Goal: Task Accomplishment & Management: Use online tool/utility

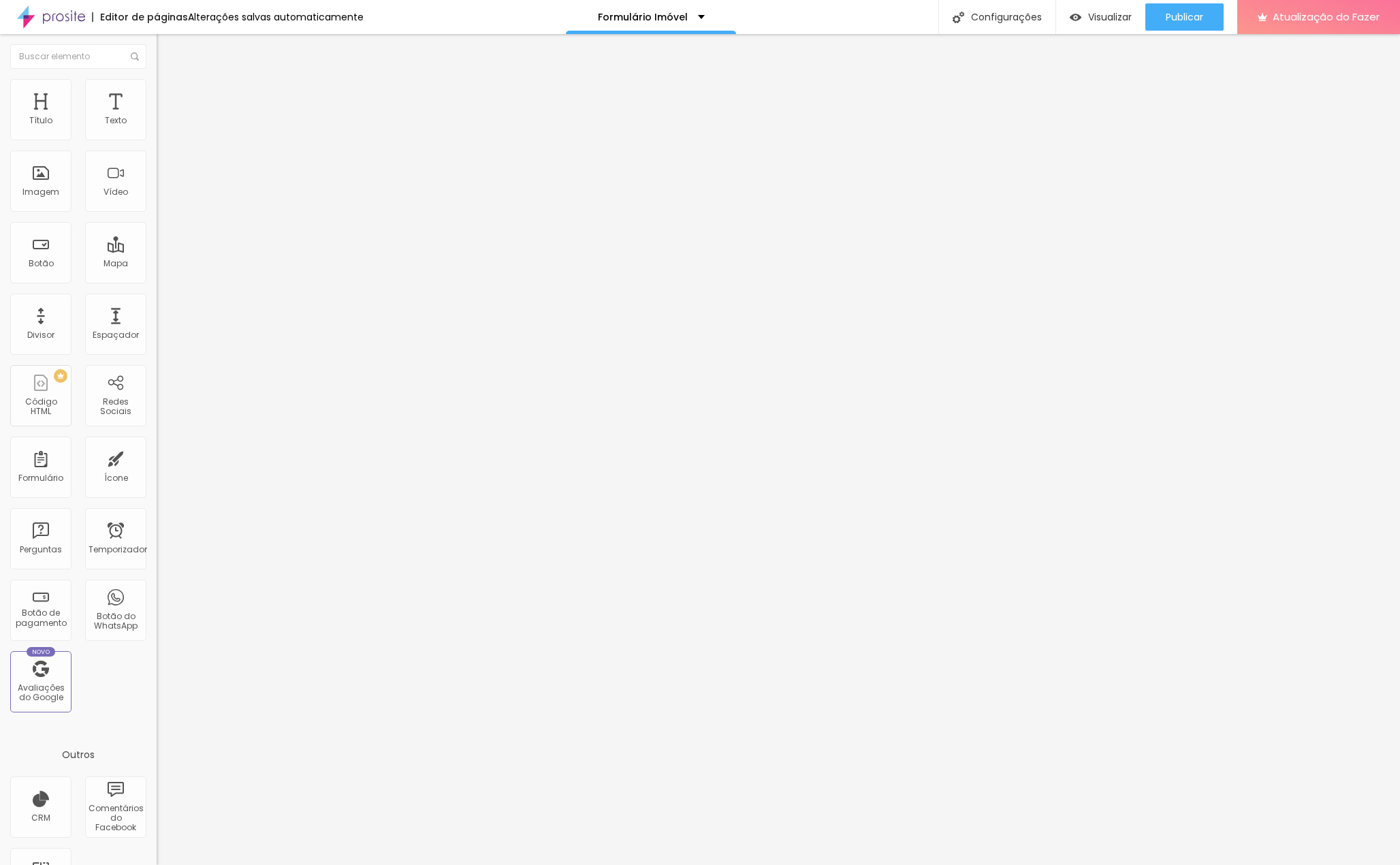
click at [169, 94] on font "Avançado" at bounding box center [191, 88] width 45 height 11
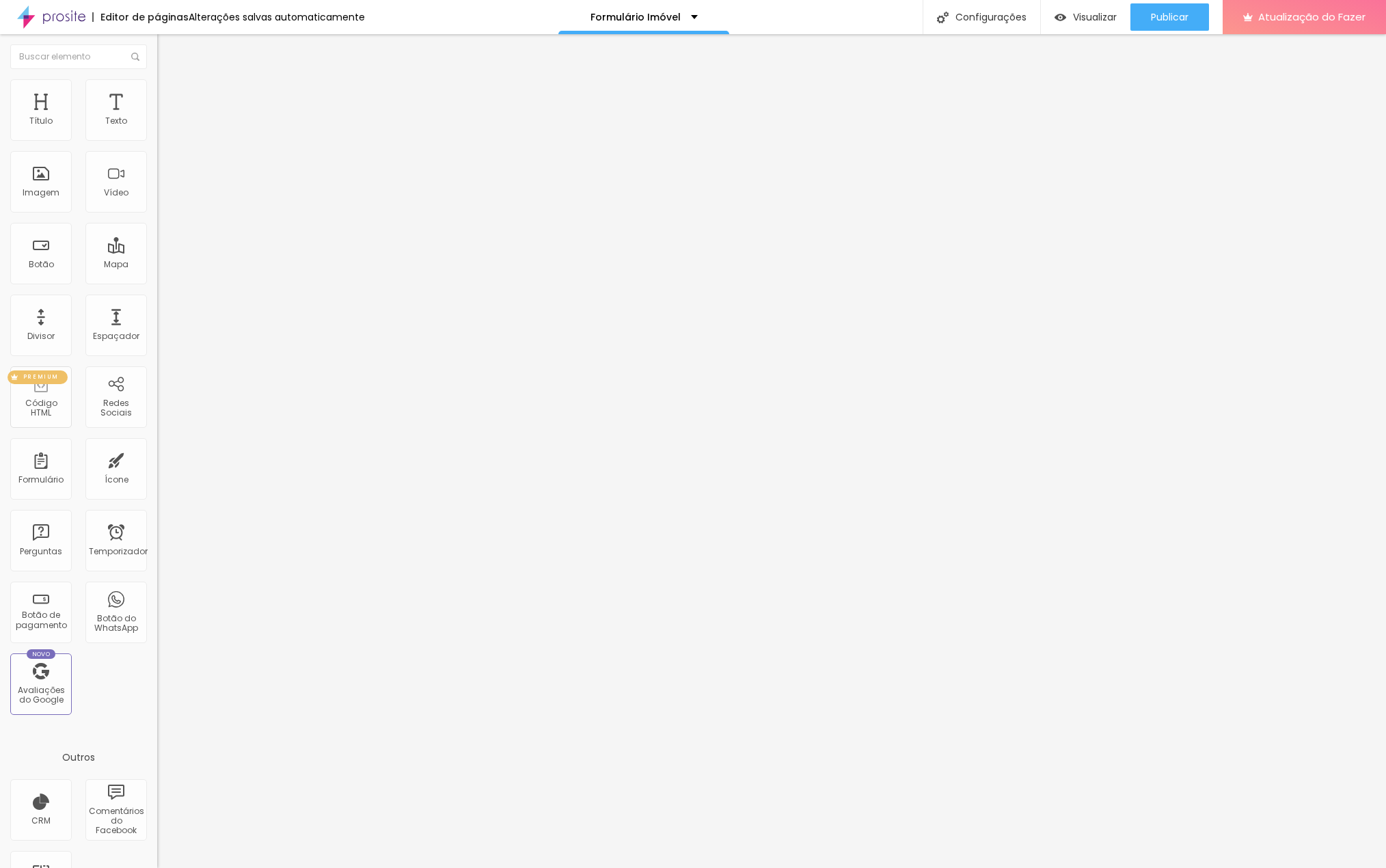
click at [47, 385] on div "PREMIUM Código HTML" at bounding box center [41, 397] width 61 height 61
click at [47, 182] on div "Imagem" at bounding box center [41, 182] width 61 height 61
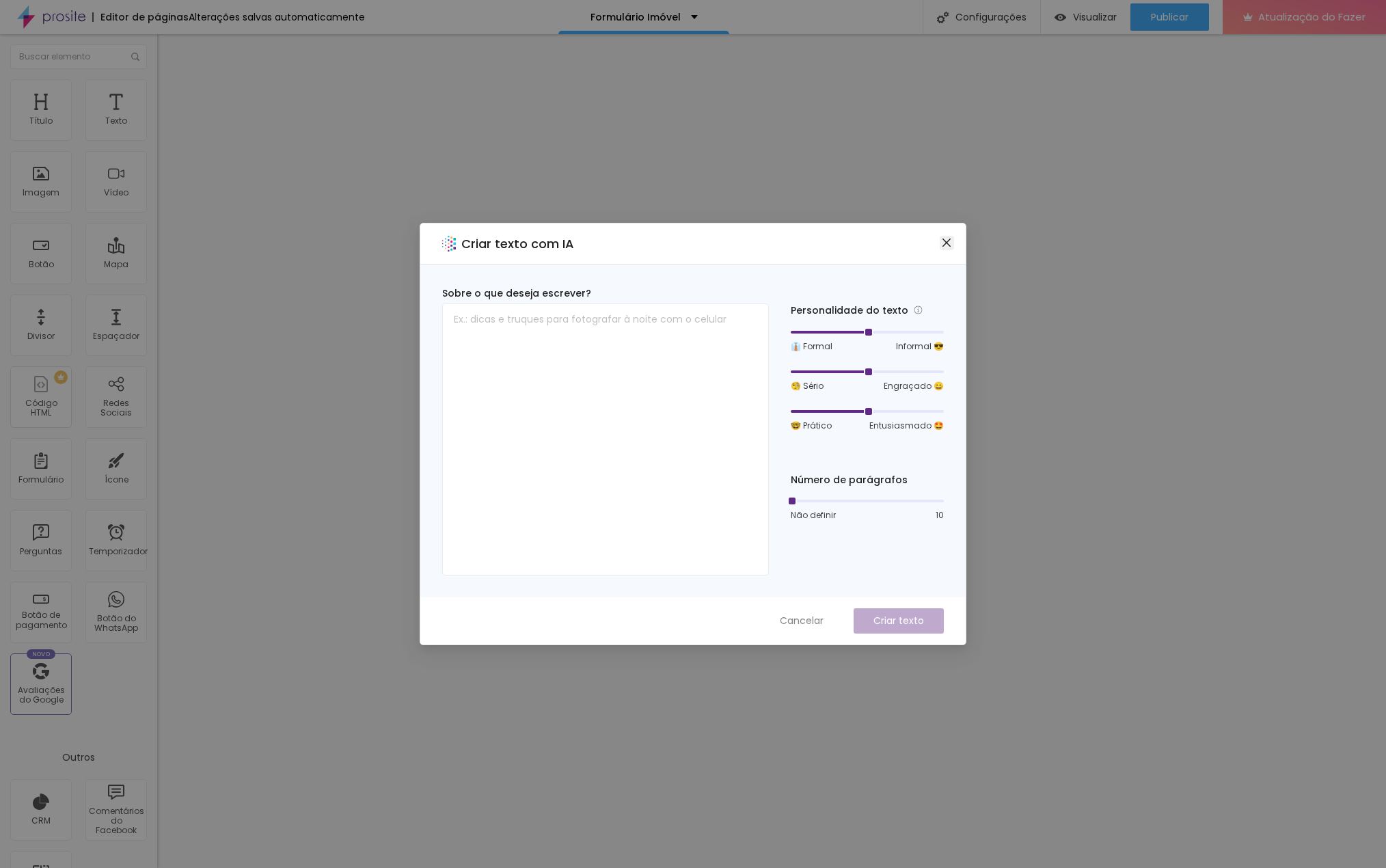
click at [950, 239] on icon "fechar" at bounding box center [947, 243] width 11 height 11
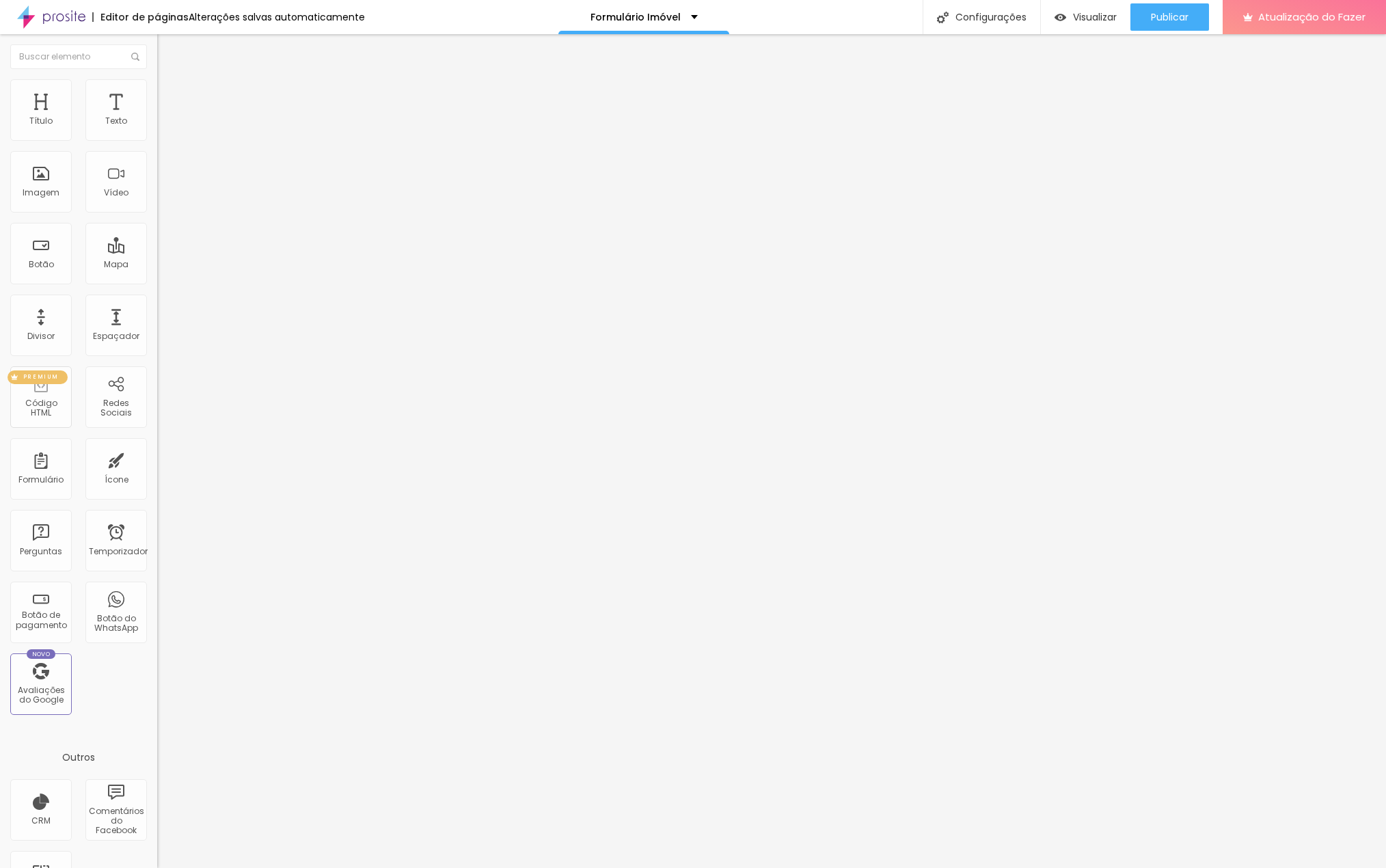
click at [35, 400] on div "PREMIUM Código HTML" at bounding box center [41, 397] width 61 height 61
click at [1095, 10] on font "Visualizar" at bounding box center [1095, 17] width 44 height 14
click at [1288, 16] on font "Atualização do Fazer" at bounding box center [1312, 16] width 108 height 15
click at [51, 190] on font "Imagem" at bounding box center [41, 192] width 37 height 12
click at [158, 91] on li "Estilo" at bounding box center [236, 86] width 158 height 14
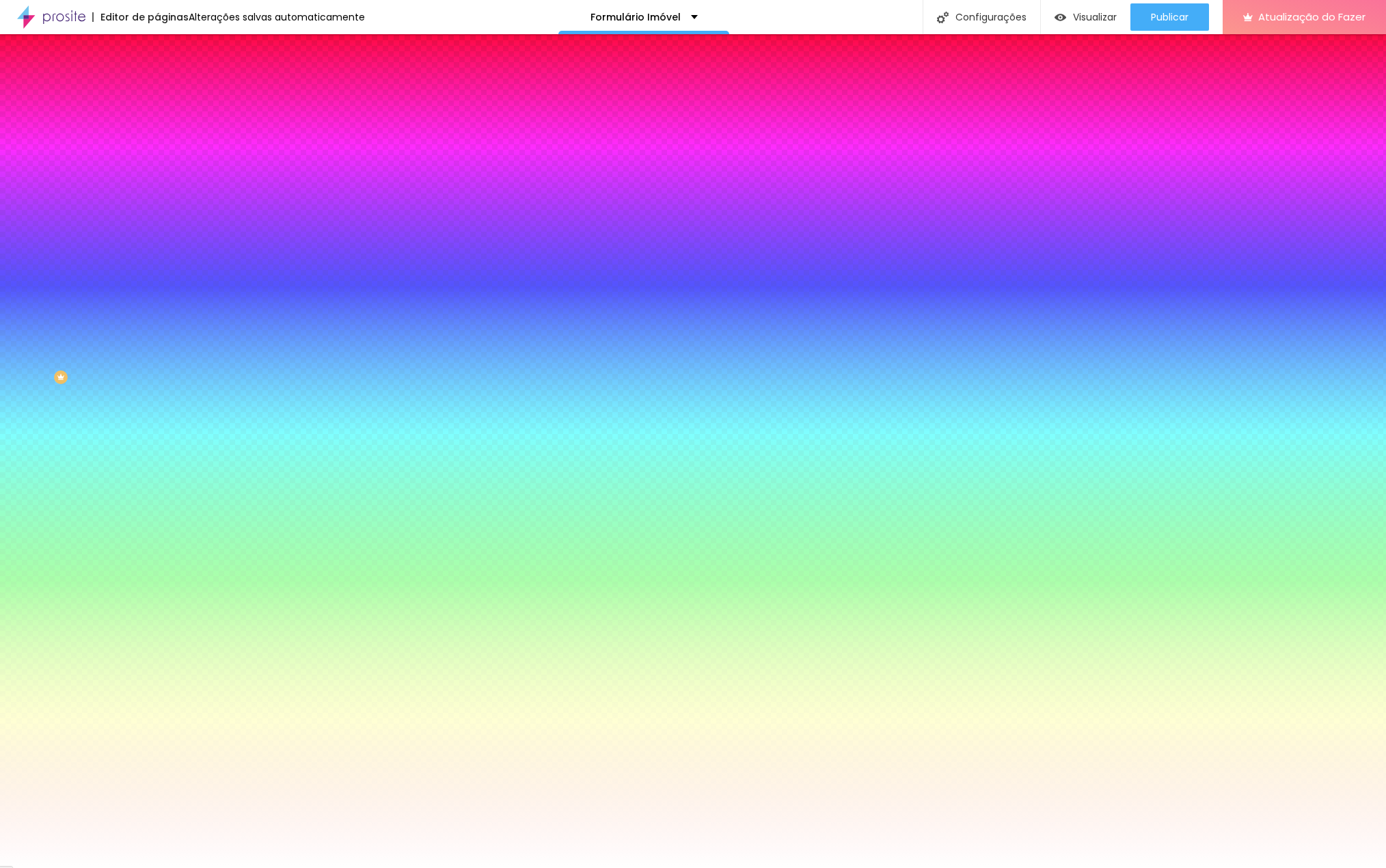
click at [158, 93] on img at bounding box center [164, 99] width 12 height 12
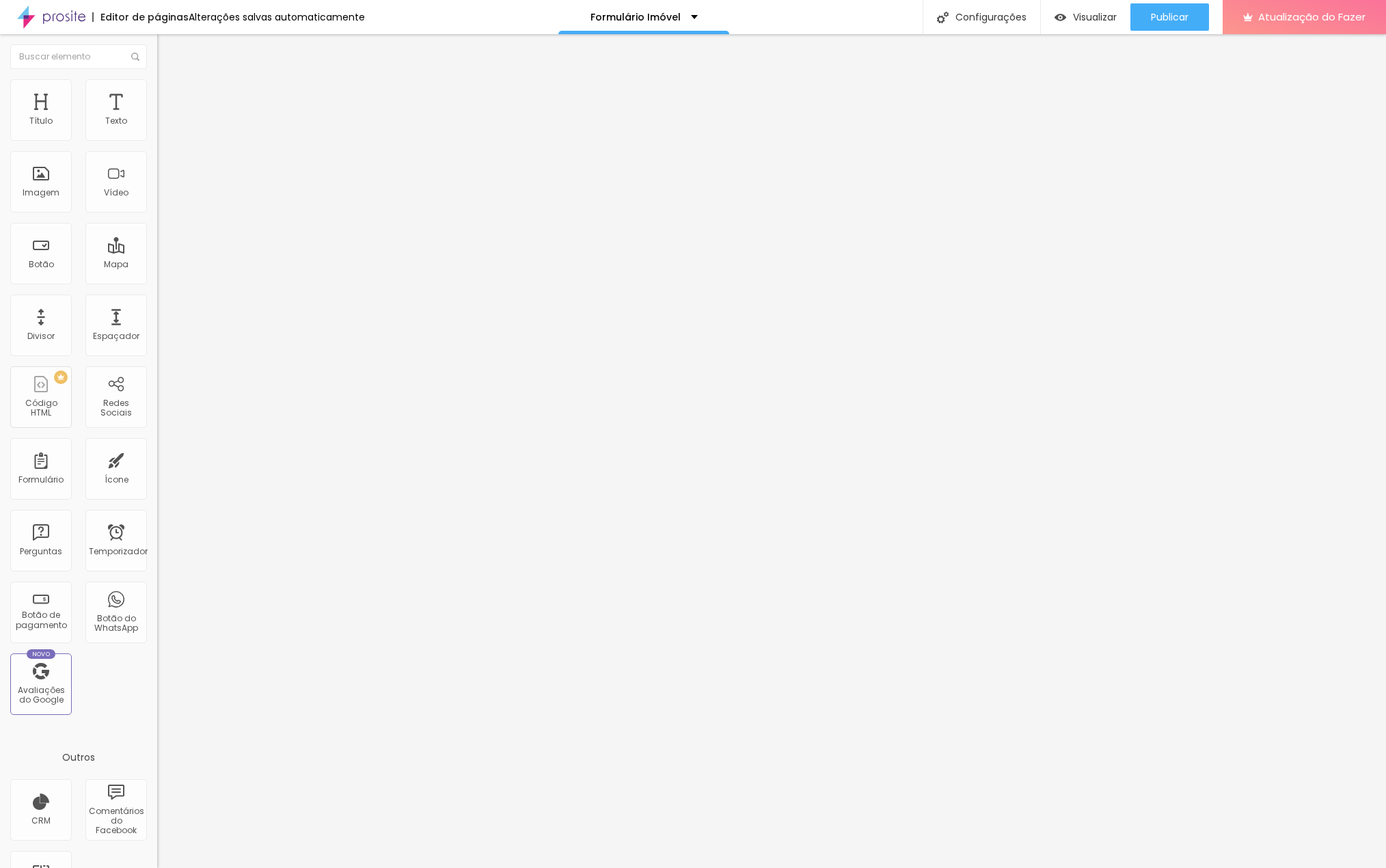
click at [158, 308] on input "text" at bounding box center [240, 315] width 164 height 14
click at [164, 489] on font "Insira seu código aqui" at bounding box center [211, 494] width 95 height 12
click at [158, 489] on div at bounding box center [236, 541] width 158 height 105
click at [167, 53] on img "button" at bounding box center [173, 50] width 11 height 11
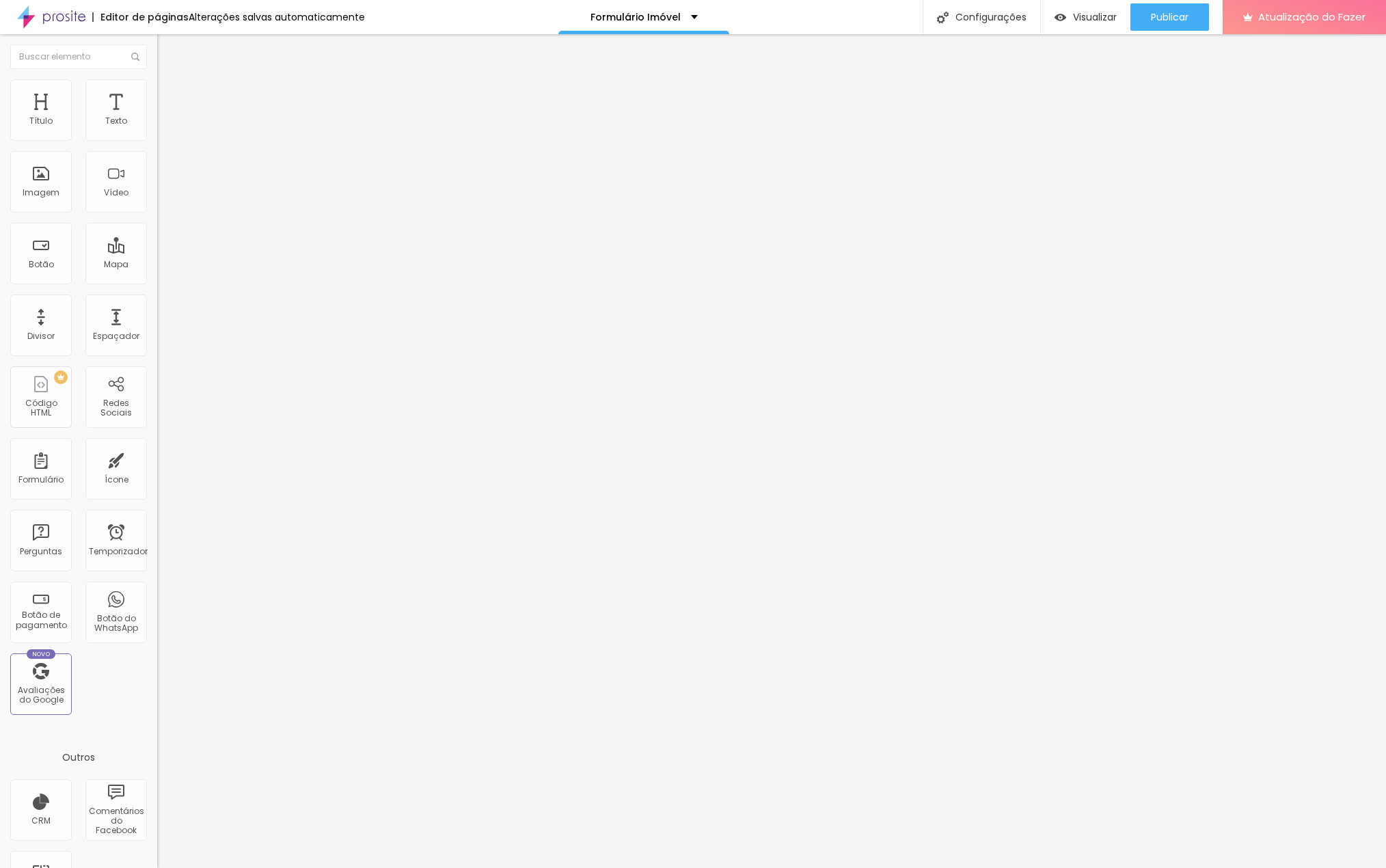
click at [167, 50] on img "button" at bounding box center [173, 50] width 11 height 11
click at [167, 47] on img "button" at bounding box center [173, 50] width 11 height 11
drag, startPoint x: 12, startPoint y: 28, endPoint x: 9, endPoint y: 42, distance: 14.3
click at [10, 34] on div "Editor de páginas Alterações salvas automaticamente Formulário Imóvel Configura…" at bounding box center [693, 434] width 1386 height 868
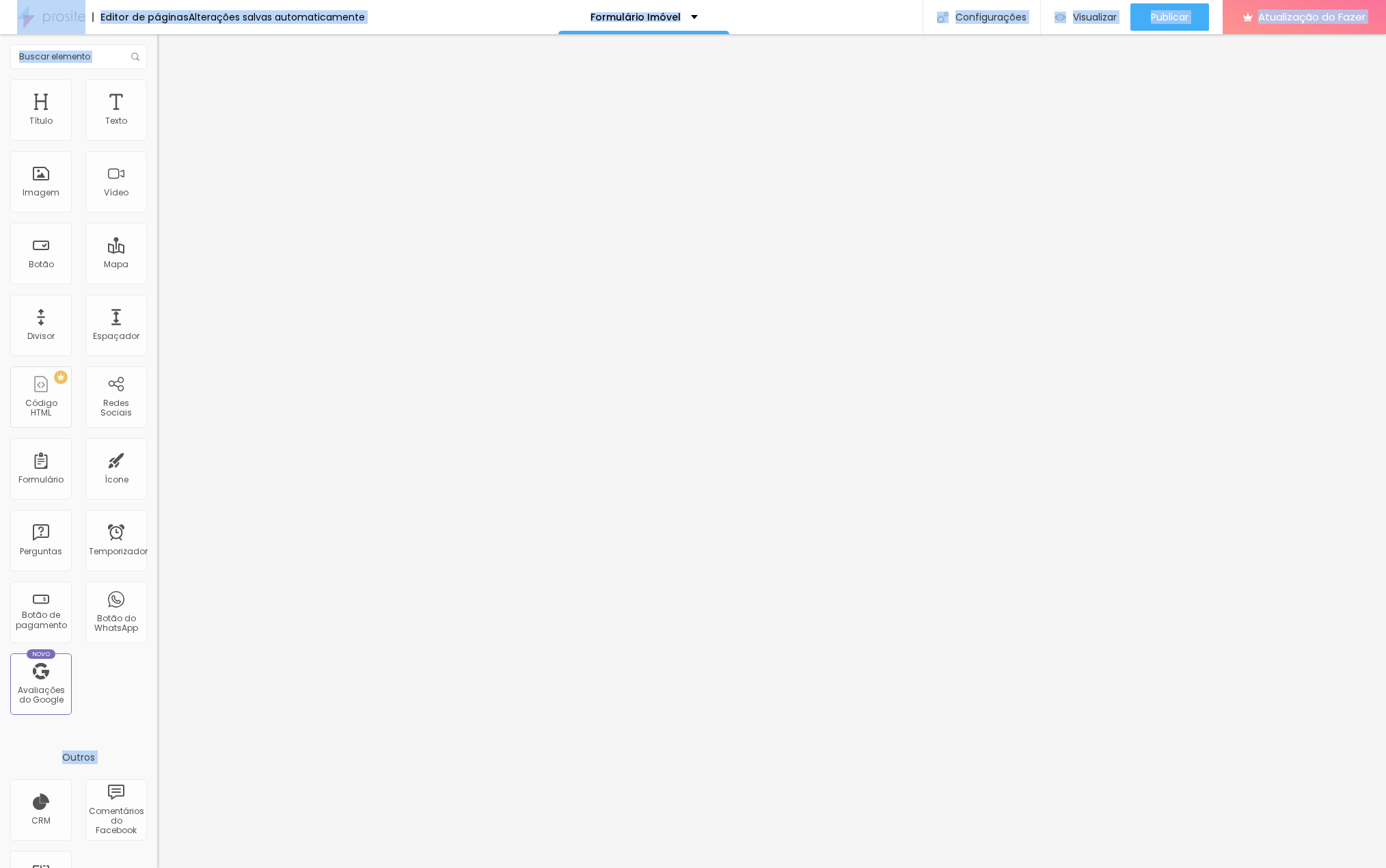
click at [167, 48] on img "button" at bounding box center [173, 50] width 11 height 11
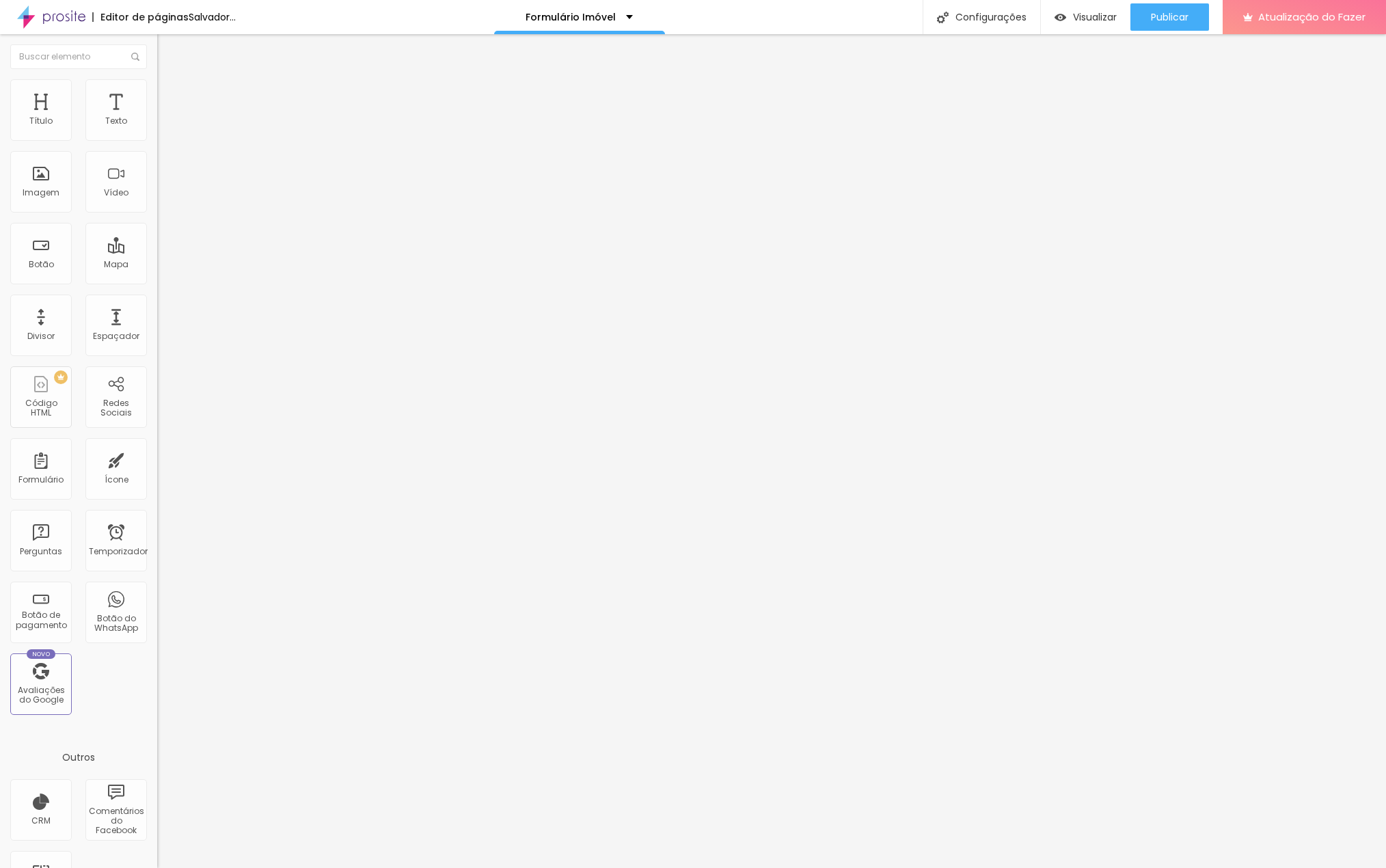
drag, startPoint x: 53, startPoint y: 114, endPoint x: 78, endPoint y: 96, distance: 30.8
click at [170, 94] on font "Estilo" at bounding box center [181, 88] width 22 height 12
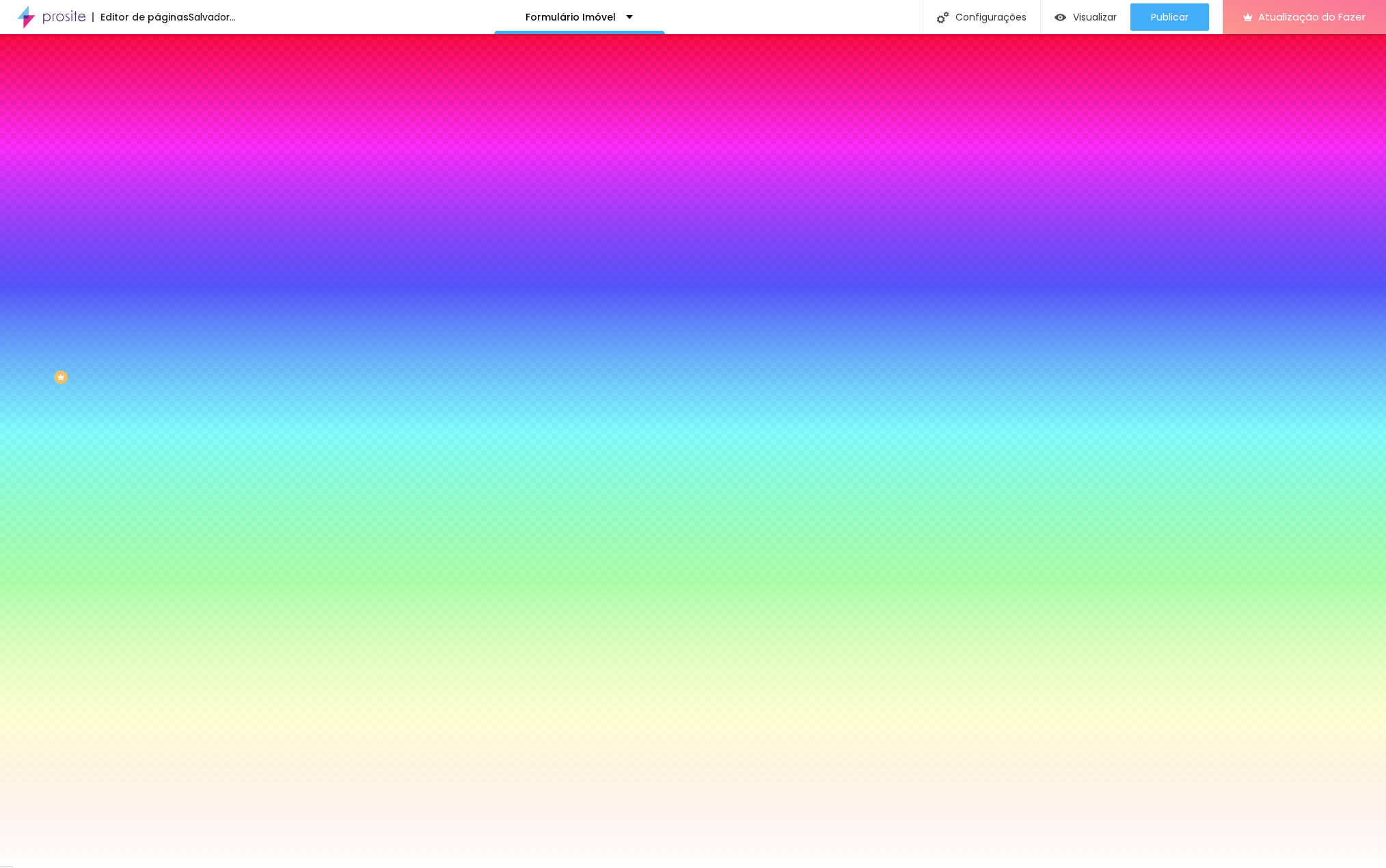
click at [158, 124] on div "Adicionar imagem" at bounding box center [236, 119] width 158 height 9
click at [158, 200] on input "#FFFFFF" at bounding box center [240, 193] width 164 height 14
click at [158, 142] on span "Nenhum" at bounding box center [175, 136] width 35 height 12
click at [158, 164] on font "Paralaxe" at bounding box center [175, 157] width 36 height 12
click at [163, 182] on icon "button" at bounding box center [167, 177] width 9 height 9
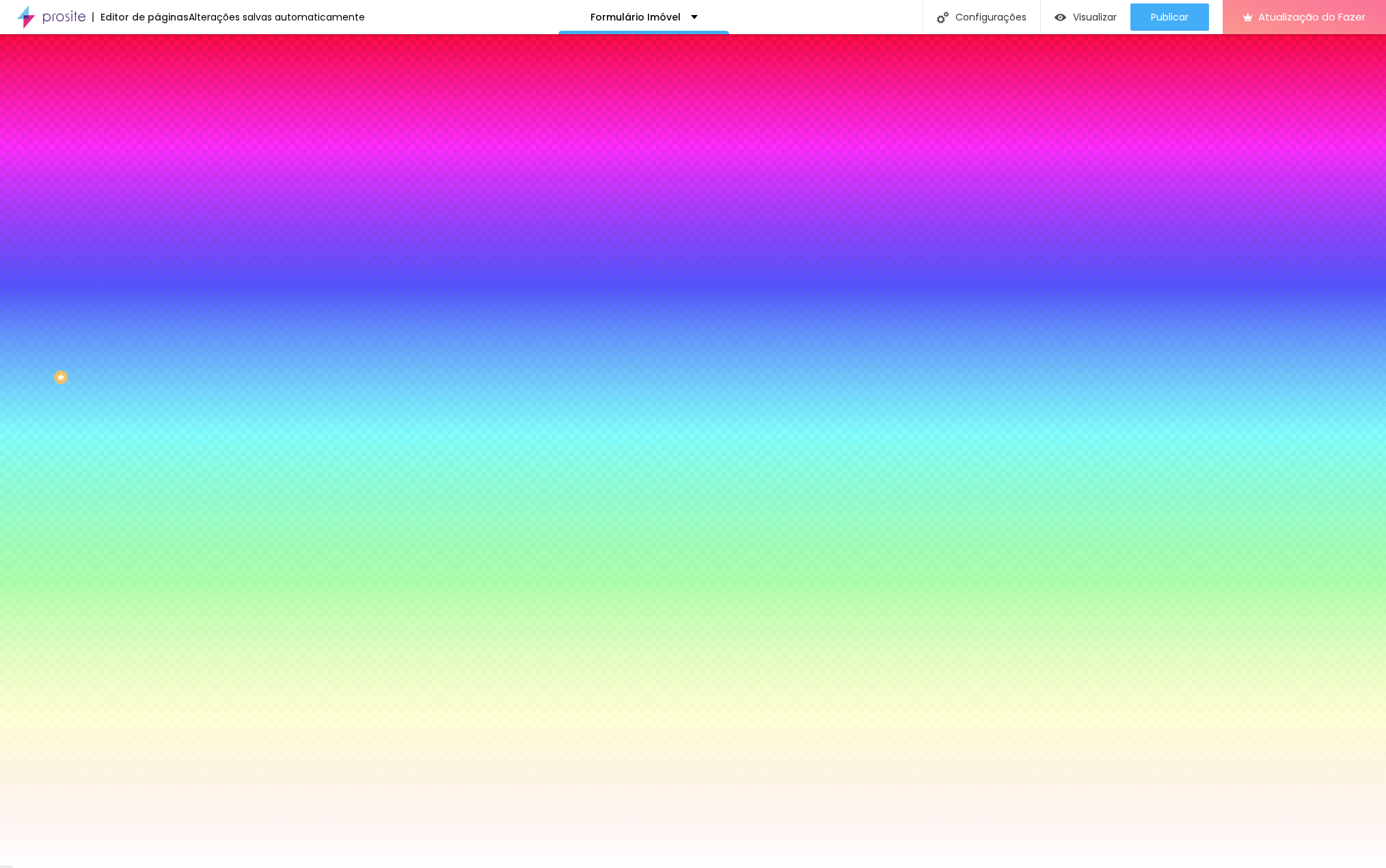
click at [158, 200] on input "#FFFFFF" at bounding box center [240, 193] width 164 height 14
drag, startPoint x: 112, startPoint y: 290, endPoint x: 147, endPoint y: 301, distance: 36.7
click at [158, 283] on div "Imagem de fundo Adicionar imagem Efeito da Imagem Nenhum Nenhum Paralaxe Cor de…" at bounding box center [236, 195] width 158 height 177
click at [158, 200] on input "#FFFFFF" at bounding box center [240, 193] width 164 height 14
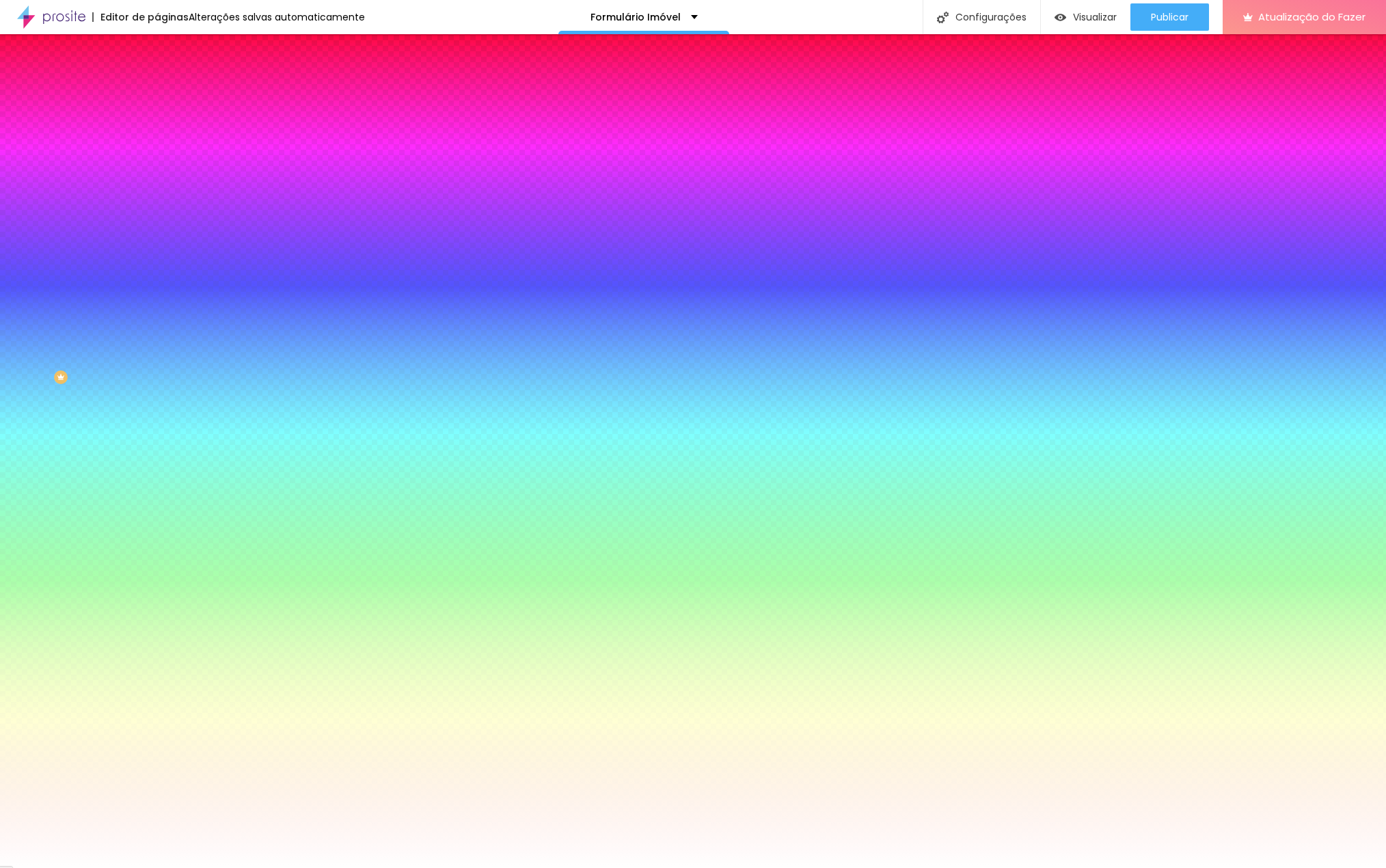
scroll to position [0, 0]
click at [158, 200] on input "#FFFFFF" at bounding box center [240, 193] width 164 height 14
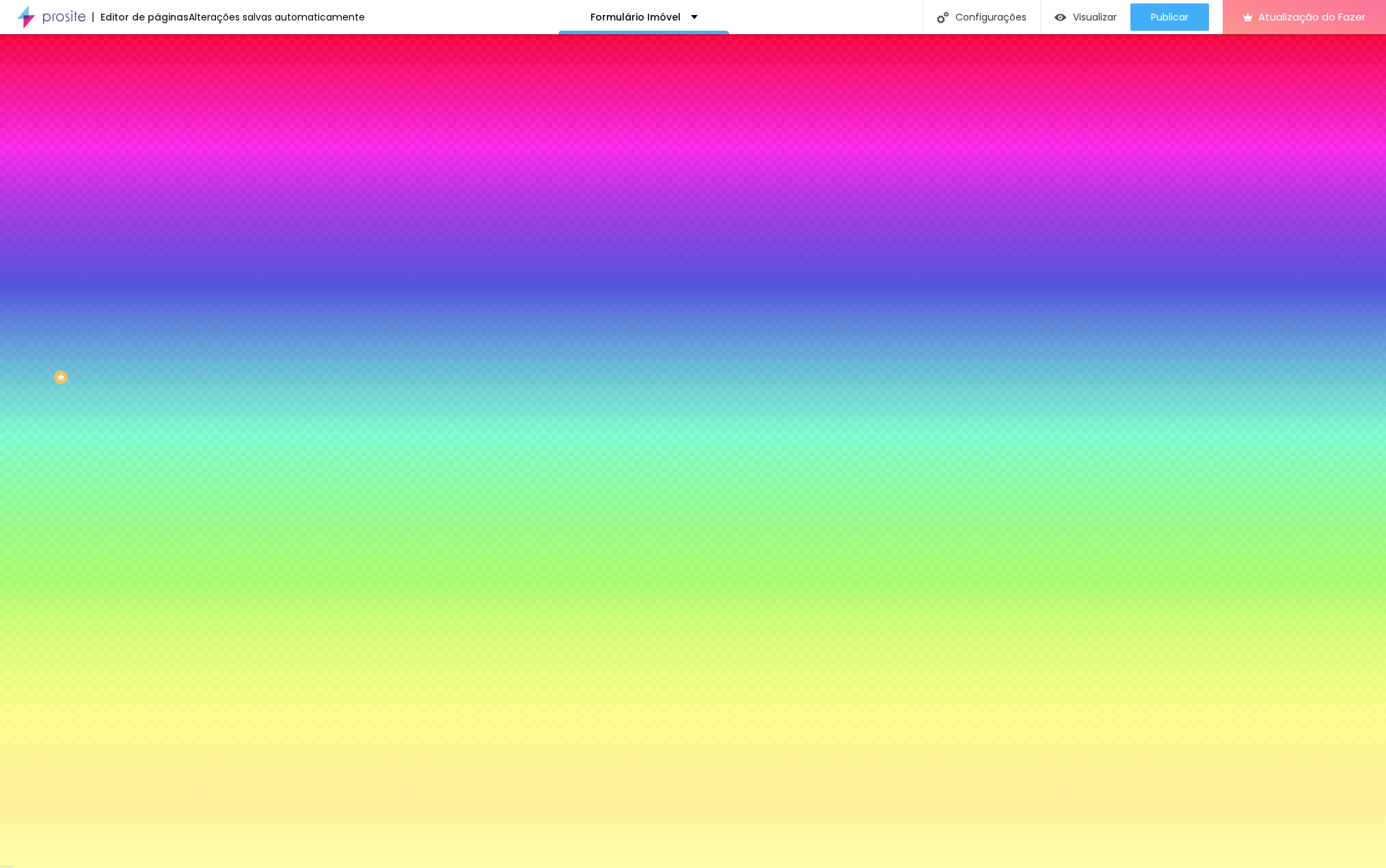
click at [158, 186] on div at bounding box center [236, 186] width 158 height 0
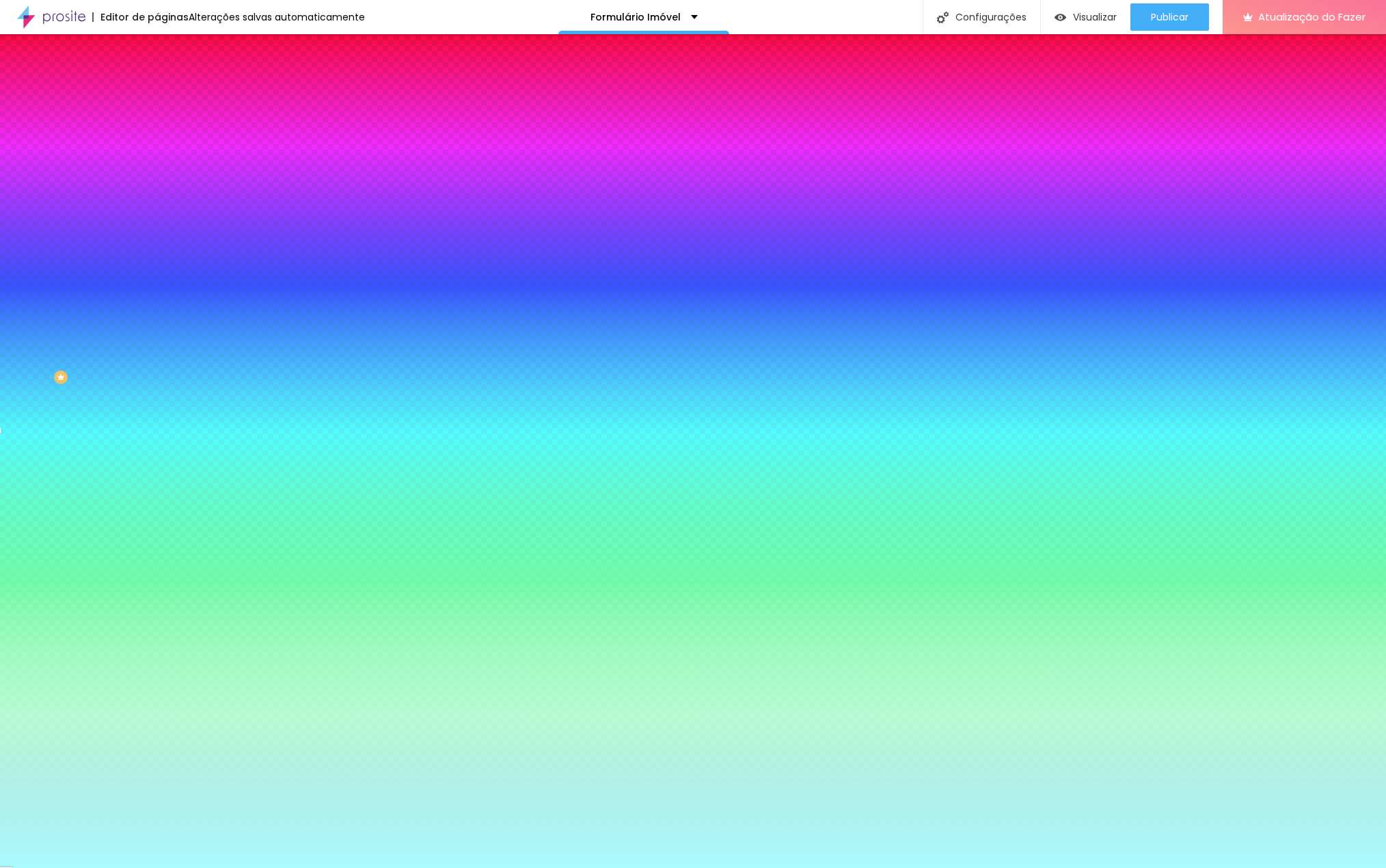
click at [121, 359] on div at bounding box center [693, 434] width 1386 height 868
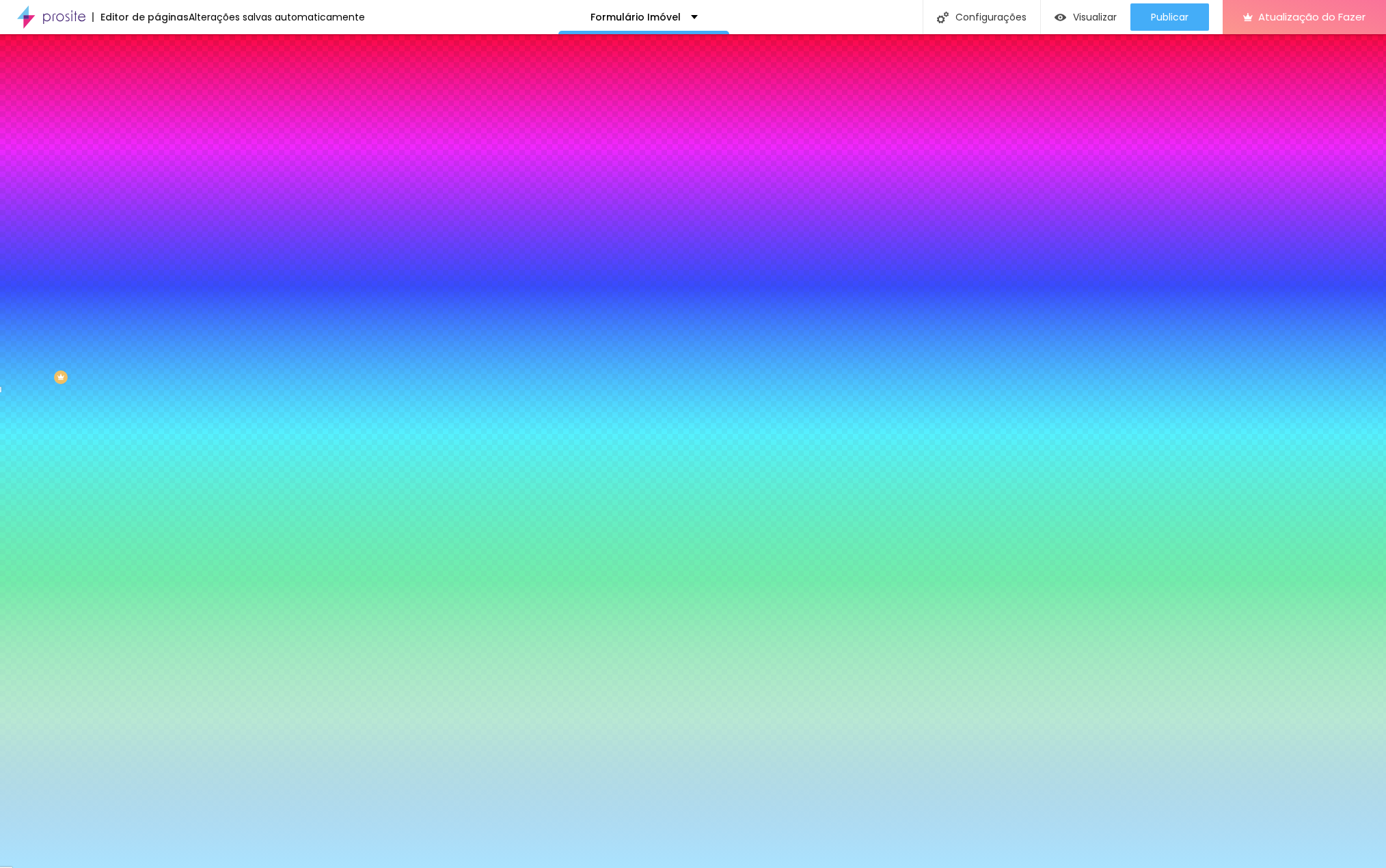
drag, startPoint x: 114, startPoint y: 363, endPoint x: 117, endPoint y: 355, distance: 8.5
click at [3, 386] on div at bounding box center [2, 389] width 3 height 6
type input "#AAE3FF"
drag, startPoint x: 139, startPoint y: 410, endPoint x: 138, endPoint y: 353, distance: 57.0
click at [12, 373] on div at bounding box center [5, 373] width 14 height 2
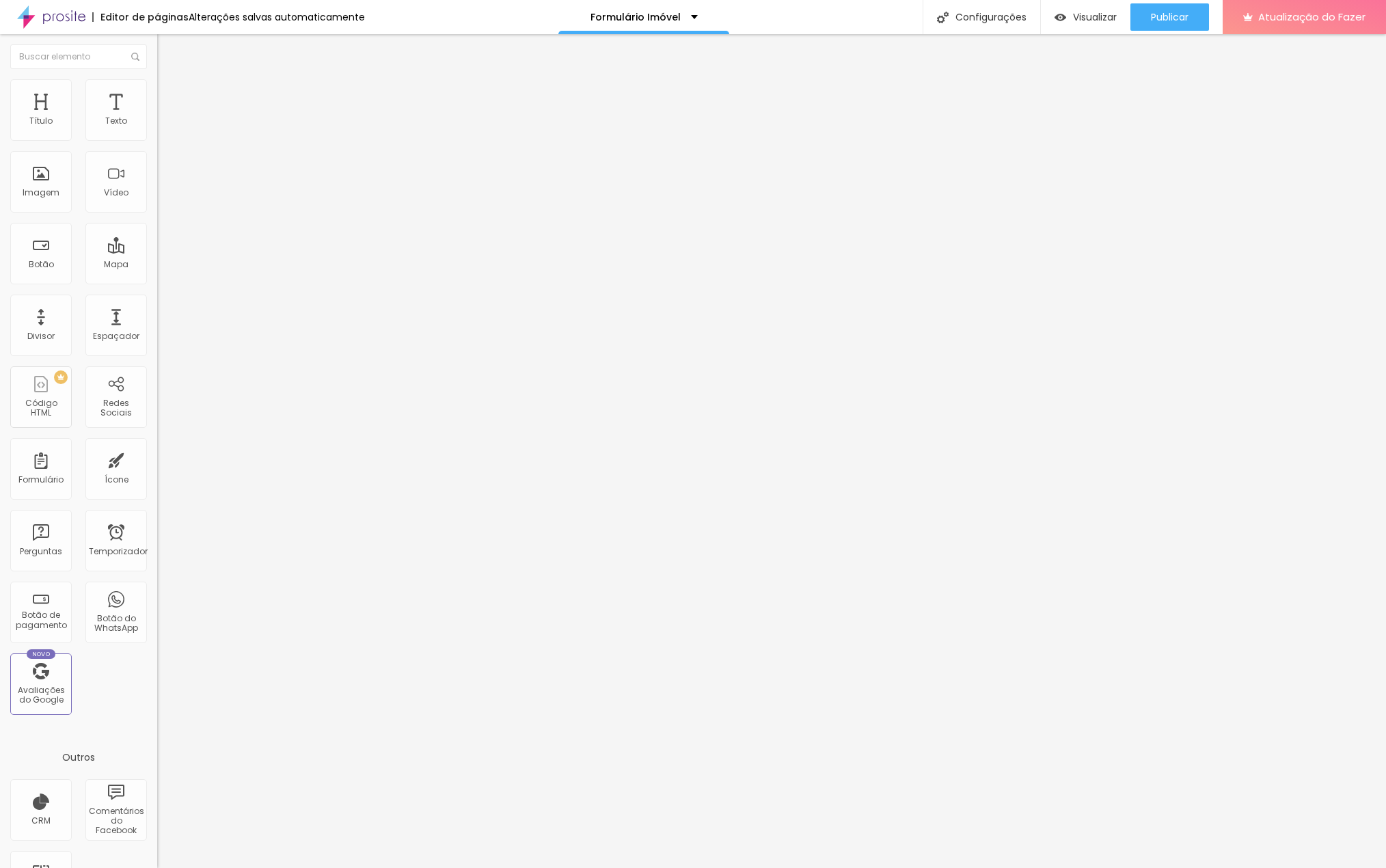
click at [169, 118] on font "Título 1" at bounding box center [192, 108] width 46 height 19
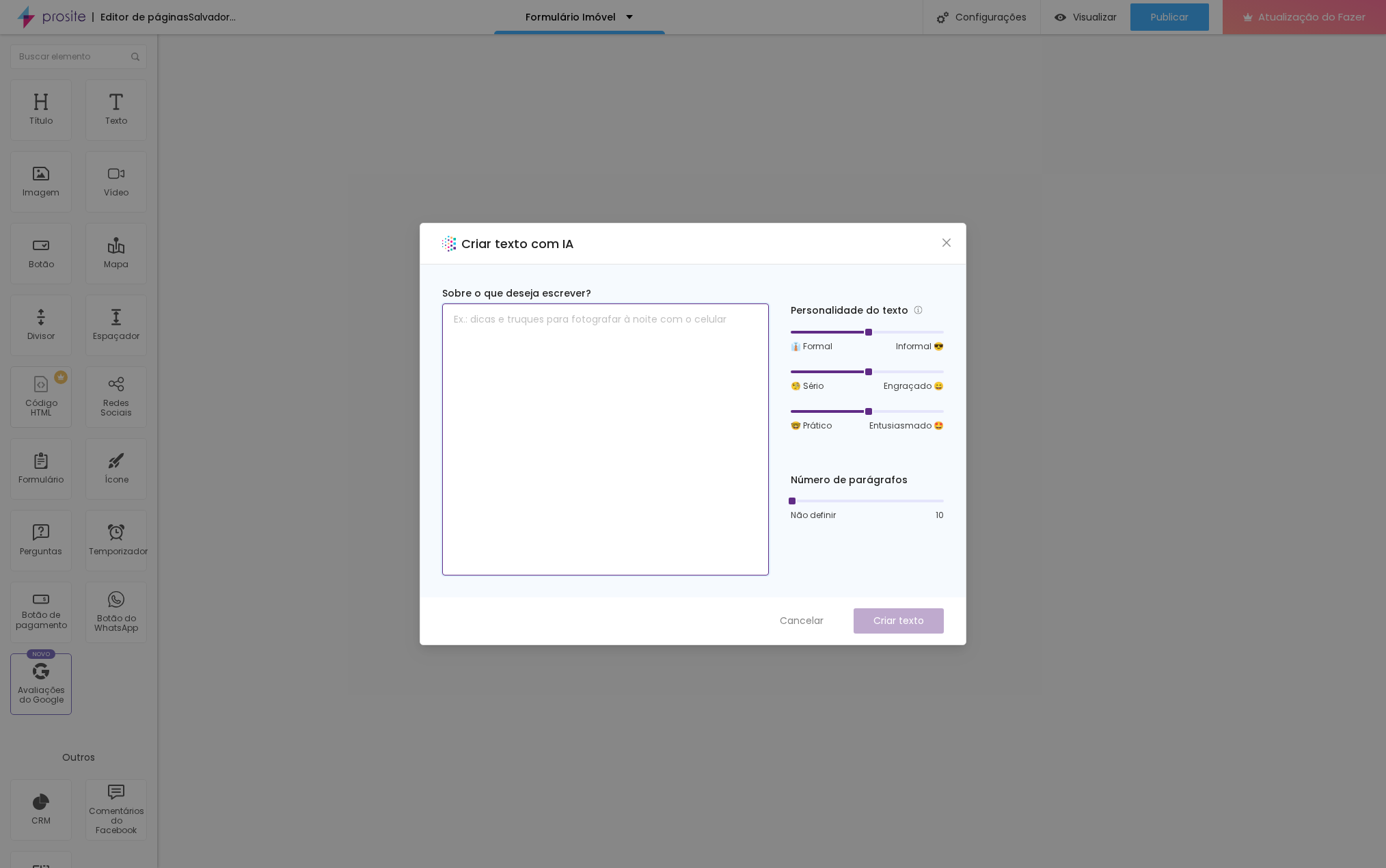
click at [515, 348] on textarea at bounding box center [605, 439] width 327 height 272
type textarea "Casa a venda em Poá - SP"
drag, startPoint x: 870, startPoint y: 331, endPoint x: 860, endPoint y: 329, distance: 10.2
click at [860, 329] on div at bounding box center [867, 332] width 153 height 8
drag, startPoint x: 791, startPoint y: 499, endPoint x: 734, endPoint y: 507, distance: 57.6
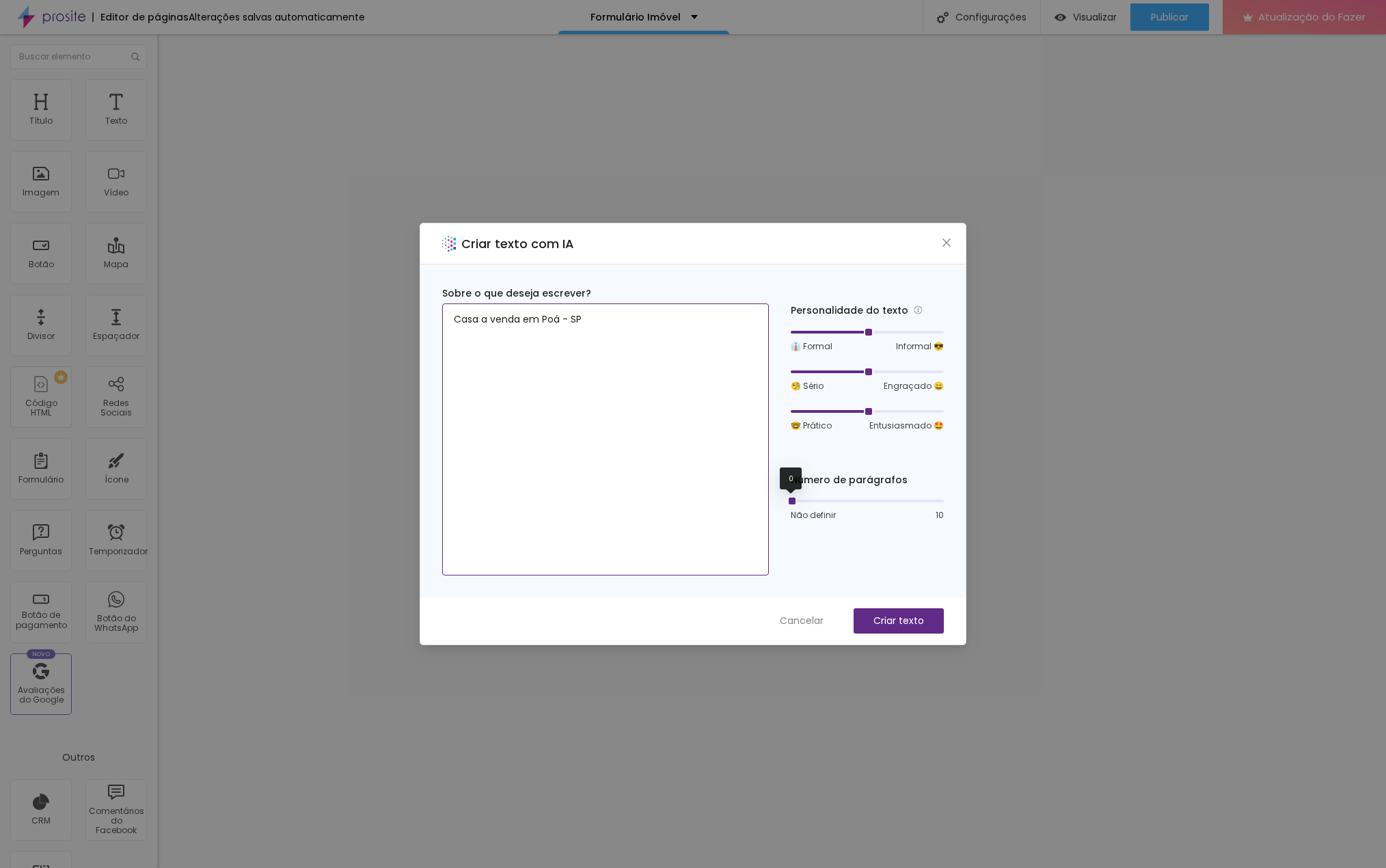
click at [734, 507] on div "Sobre o que deseja escrever? Casa a venda em Poá - SP Personalidade do texto 👔 …" at bounding box center [693, 431] width 502 height 289
click at [907, 618] on font "Criar texto" at bounding box center [899, 621] width 51 height 14
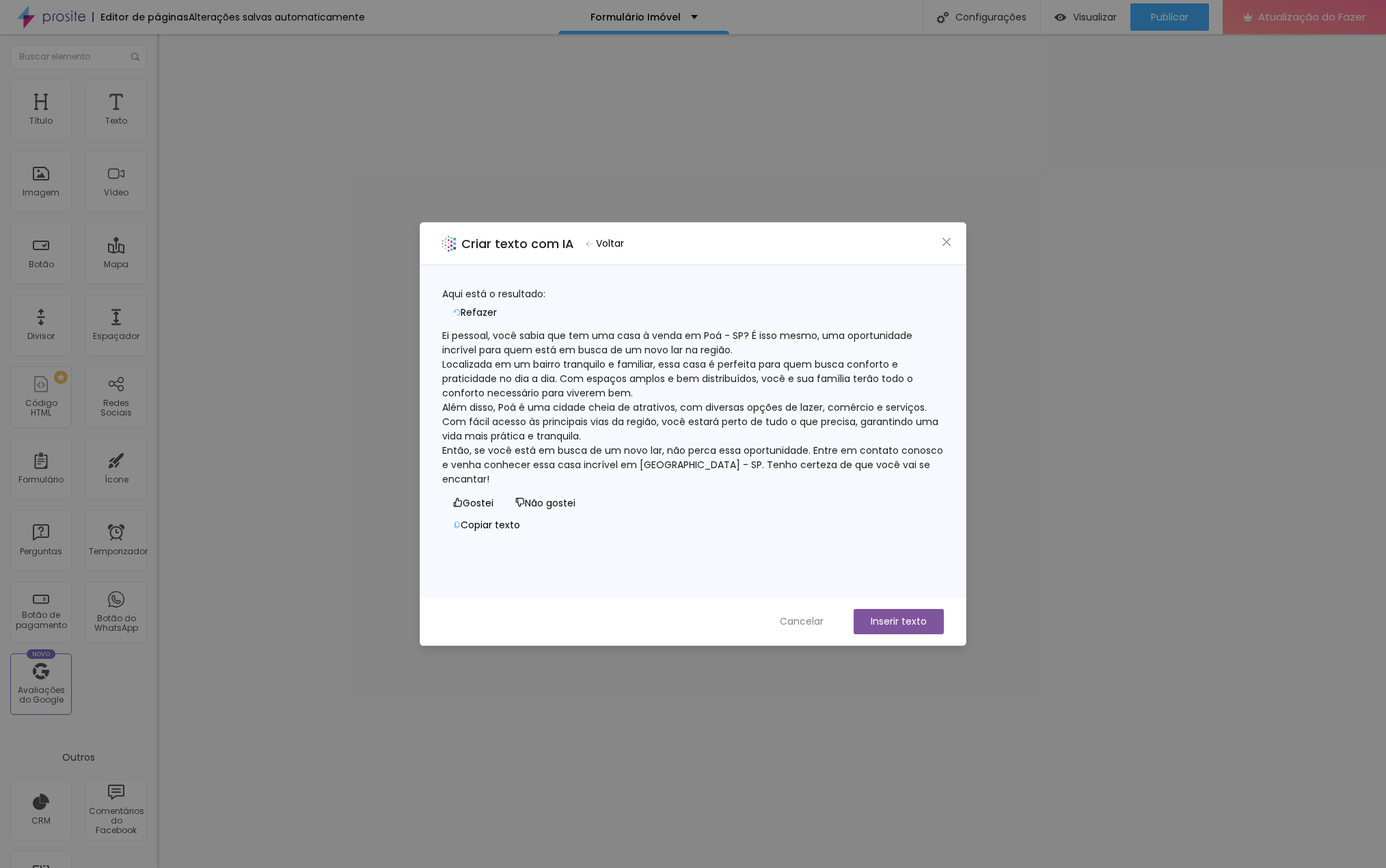
click at [892, 620] on font "Inserir texto" at bounding box center [899, 621] width 56 height 14
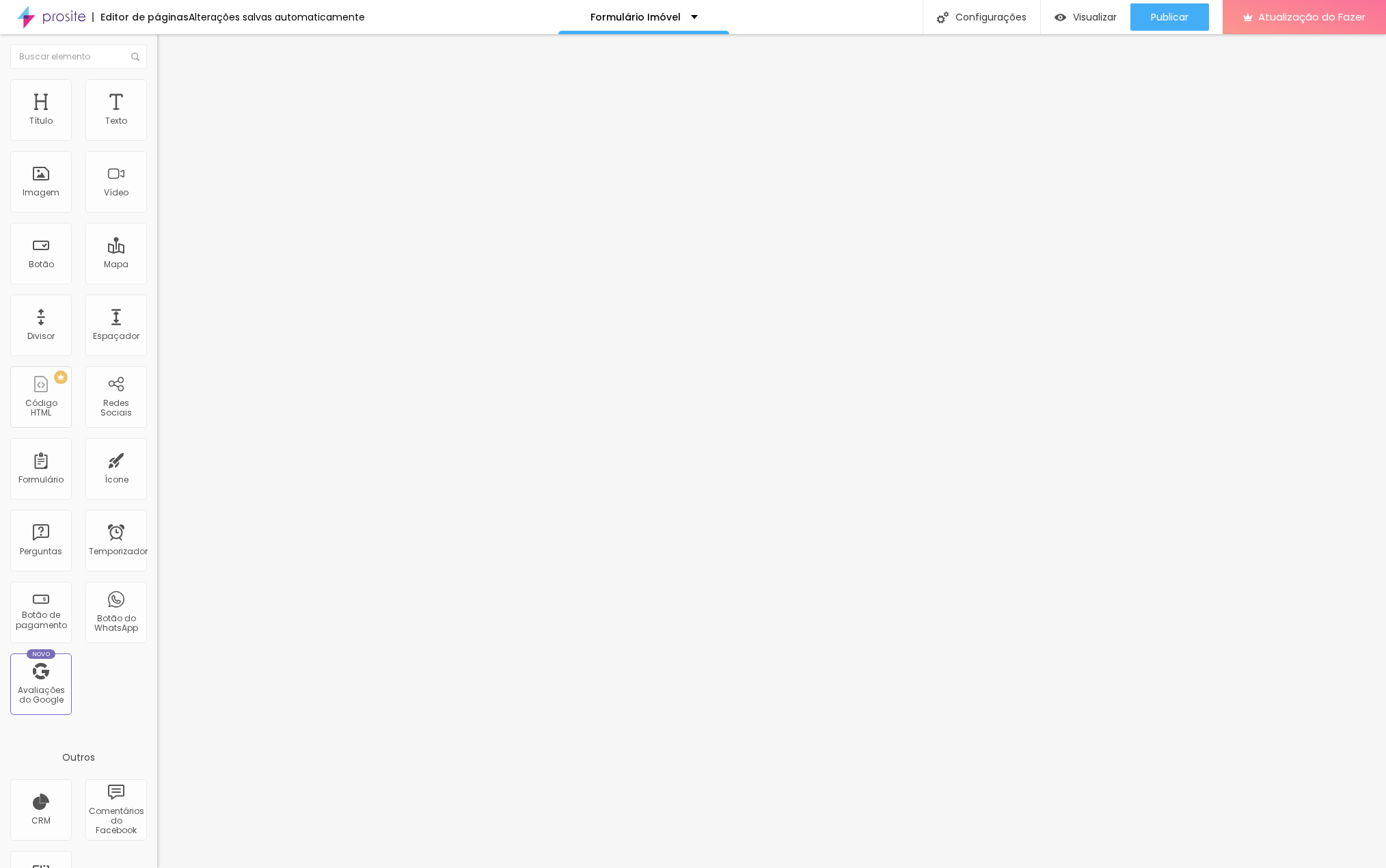
click at [170, 91] on font "Estilo" at bounding box center [181, 88] width 22 height 12
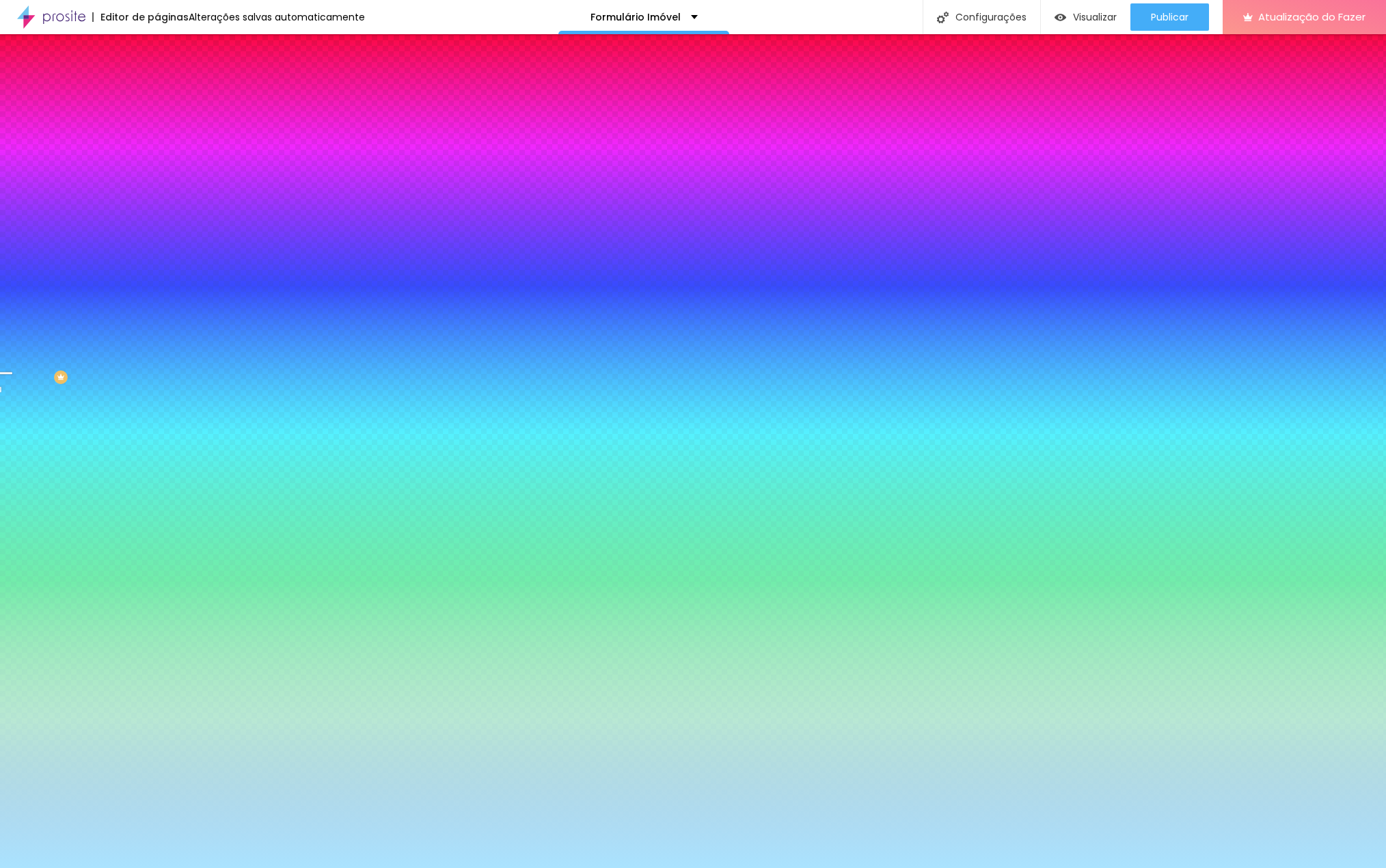
click at [170, 96] on font "Avançado" at bounding box center [192, 101] width 45 height 12
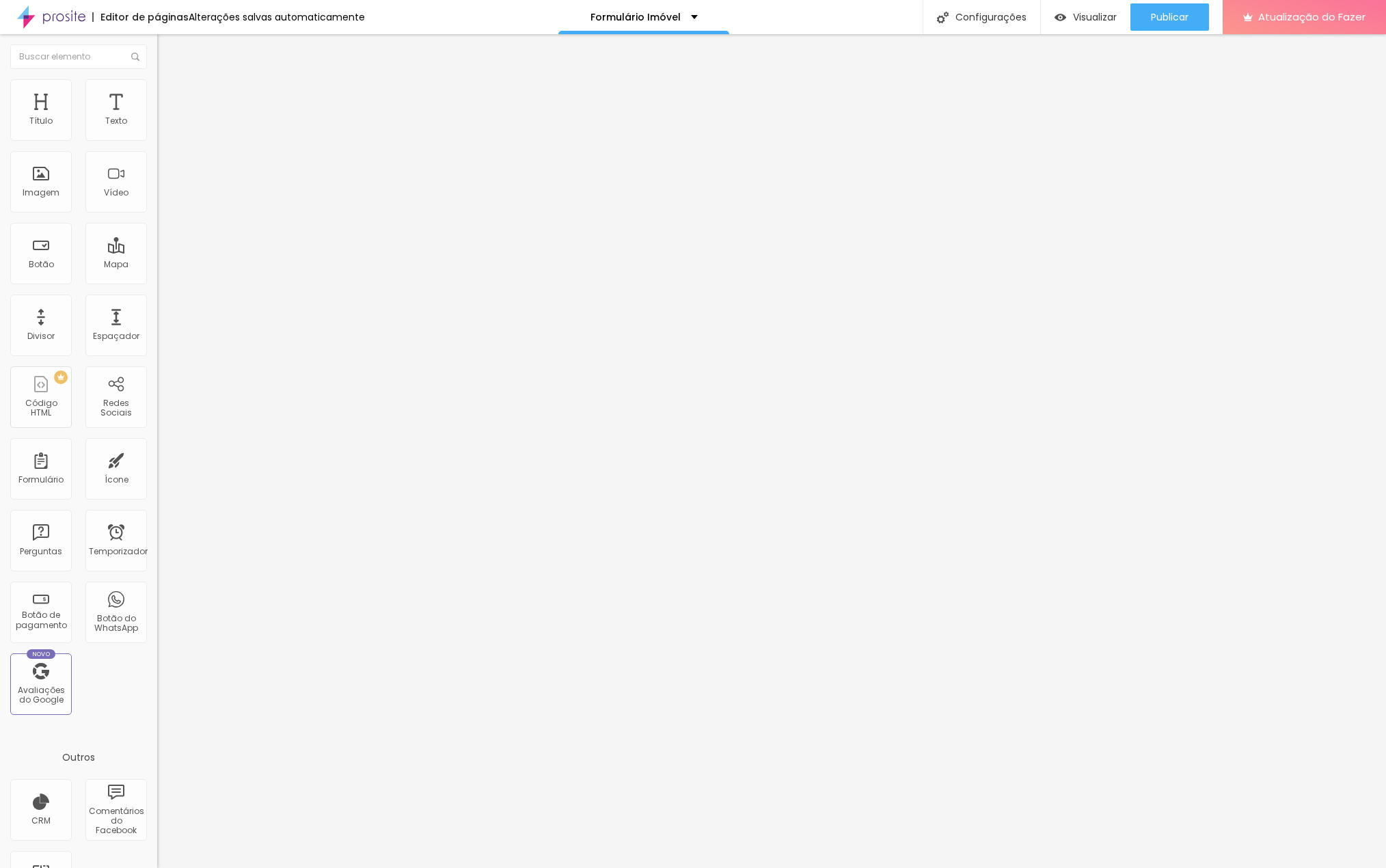
click at [158, 90] on li "Estilo" at bounding box center [236, 86] width 158 height 14
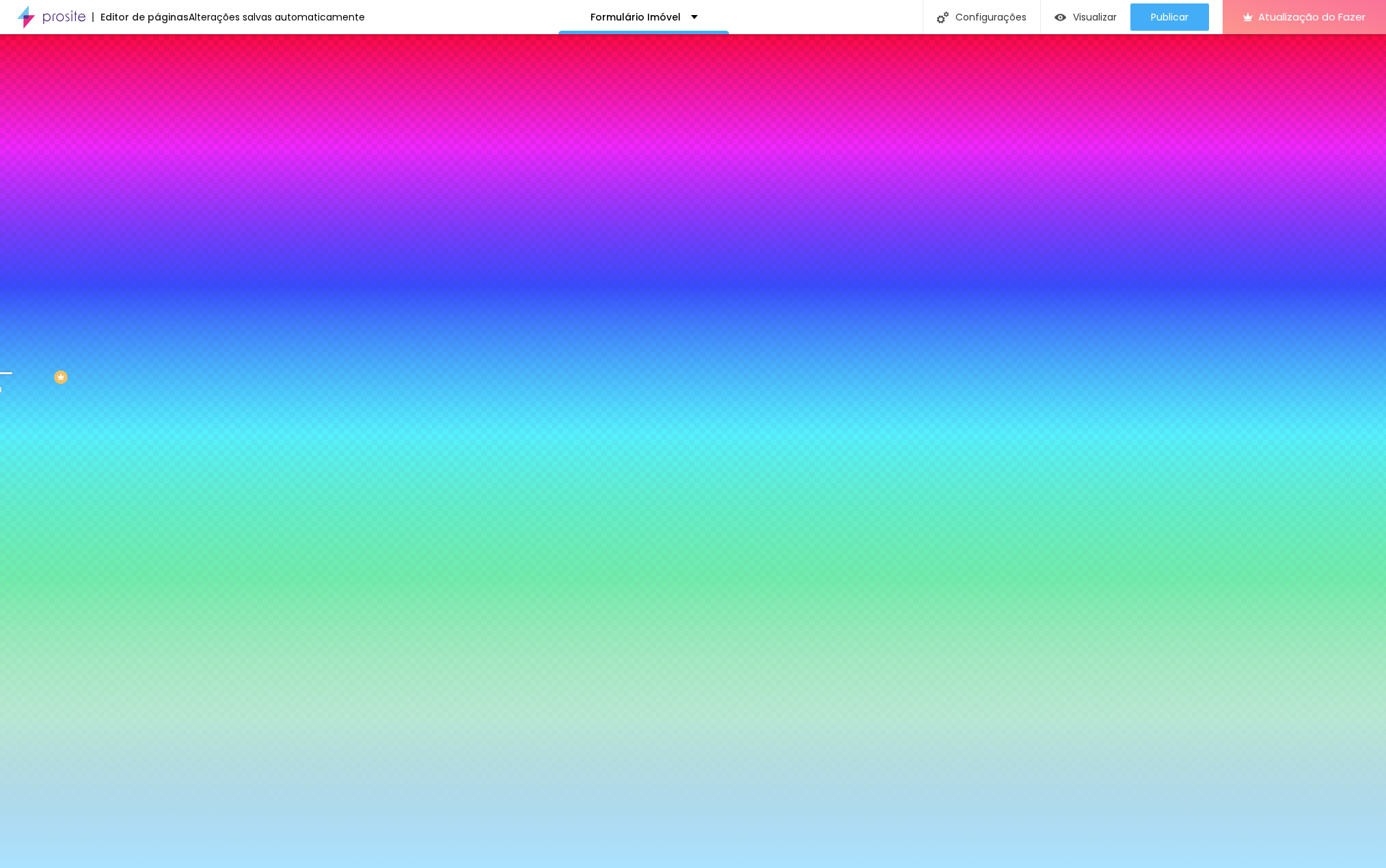
click at [217, 217] on font "DESATIVADO" at bounding box center [242, 211] width 50 height 12
click at [163, 241] on icon "button" at bounding box center [167, 237] width 8 height 8
radio input "true"
radio input "false"
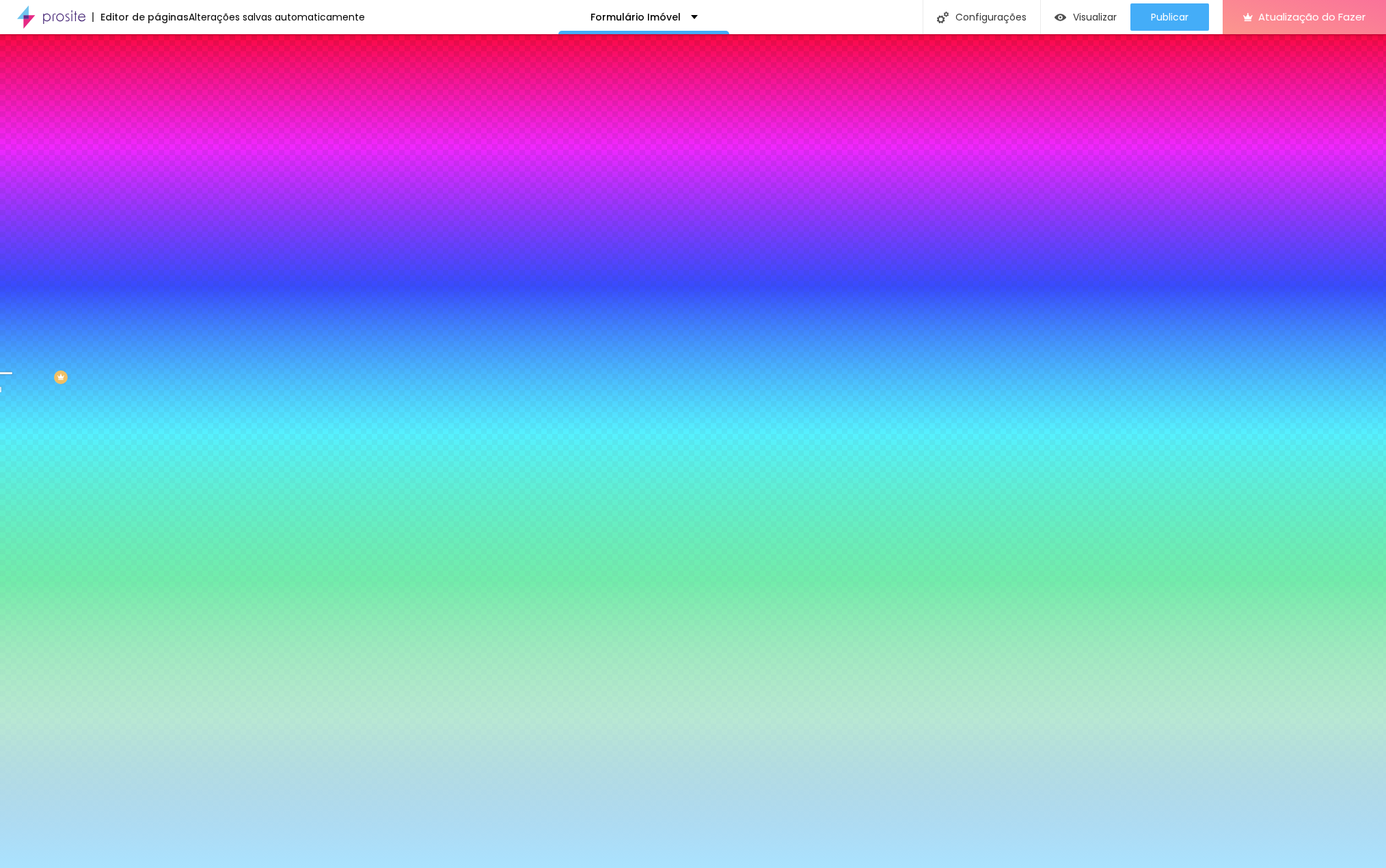
radio input "true"
radio input "false"
radio input "true"
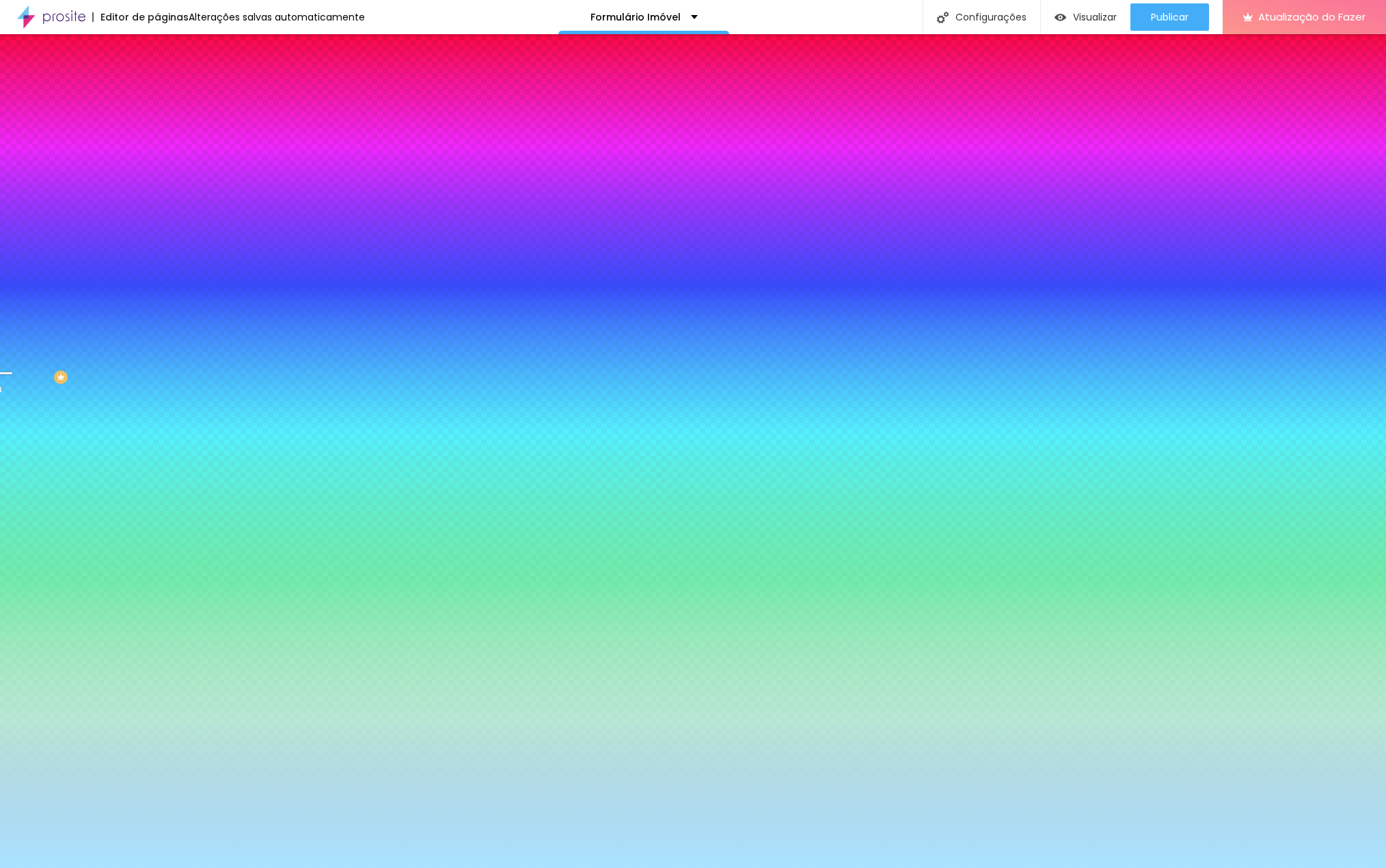
radio input "false"
radio input "true"
radio input "false"
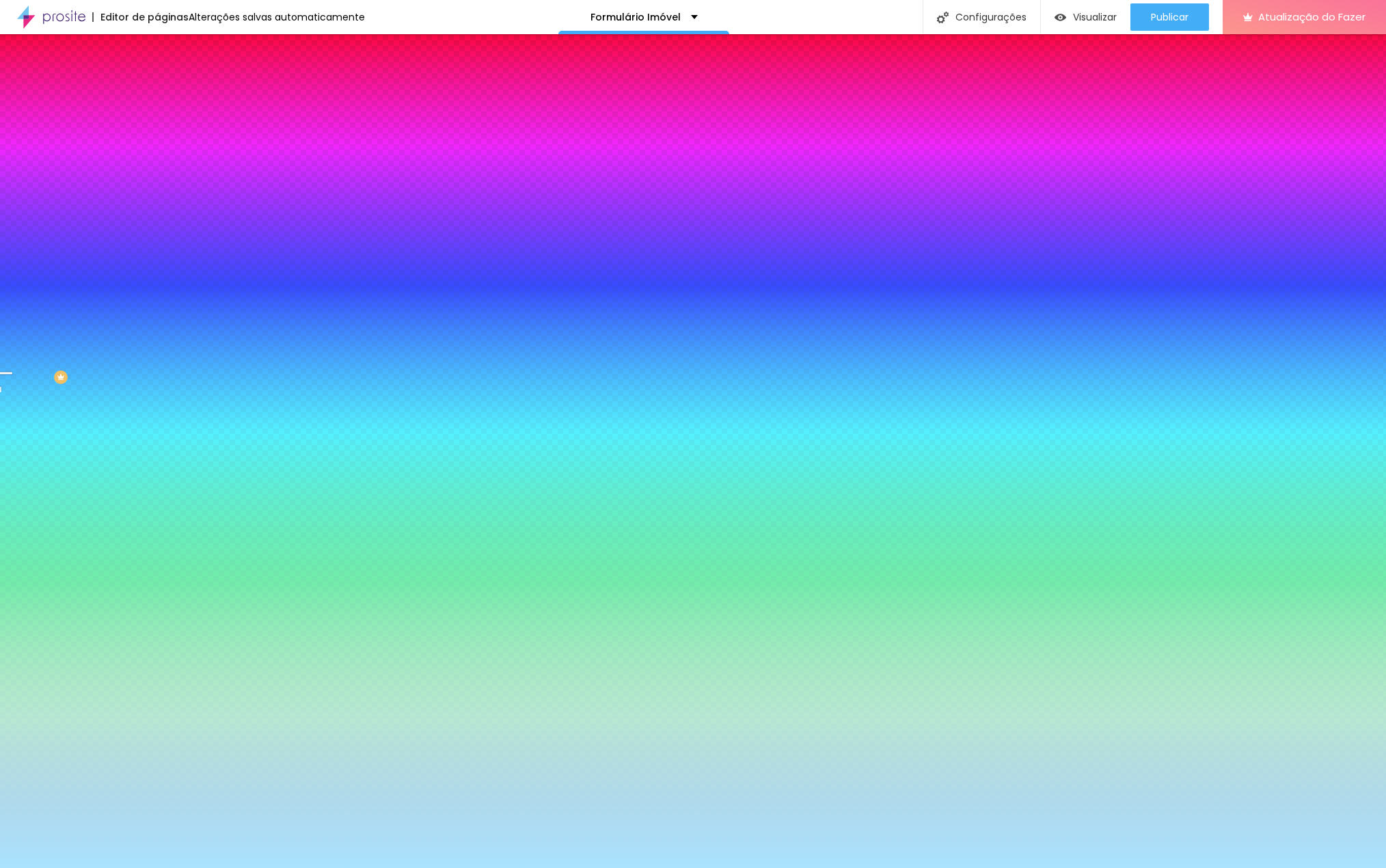
click at [412, 867] on div at bounding box center [693, 868] width 1386 height 0
click at [212, 255] on font "DESATIVADO" at bounding box center [237, 249] width 50 height 12
click at [158, 283] on button "button" at bounding box center [167, 277] width 19 height 15
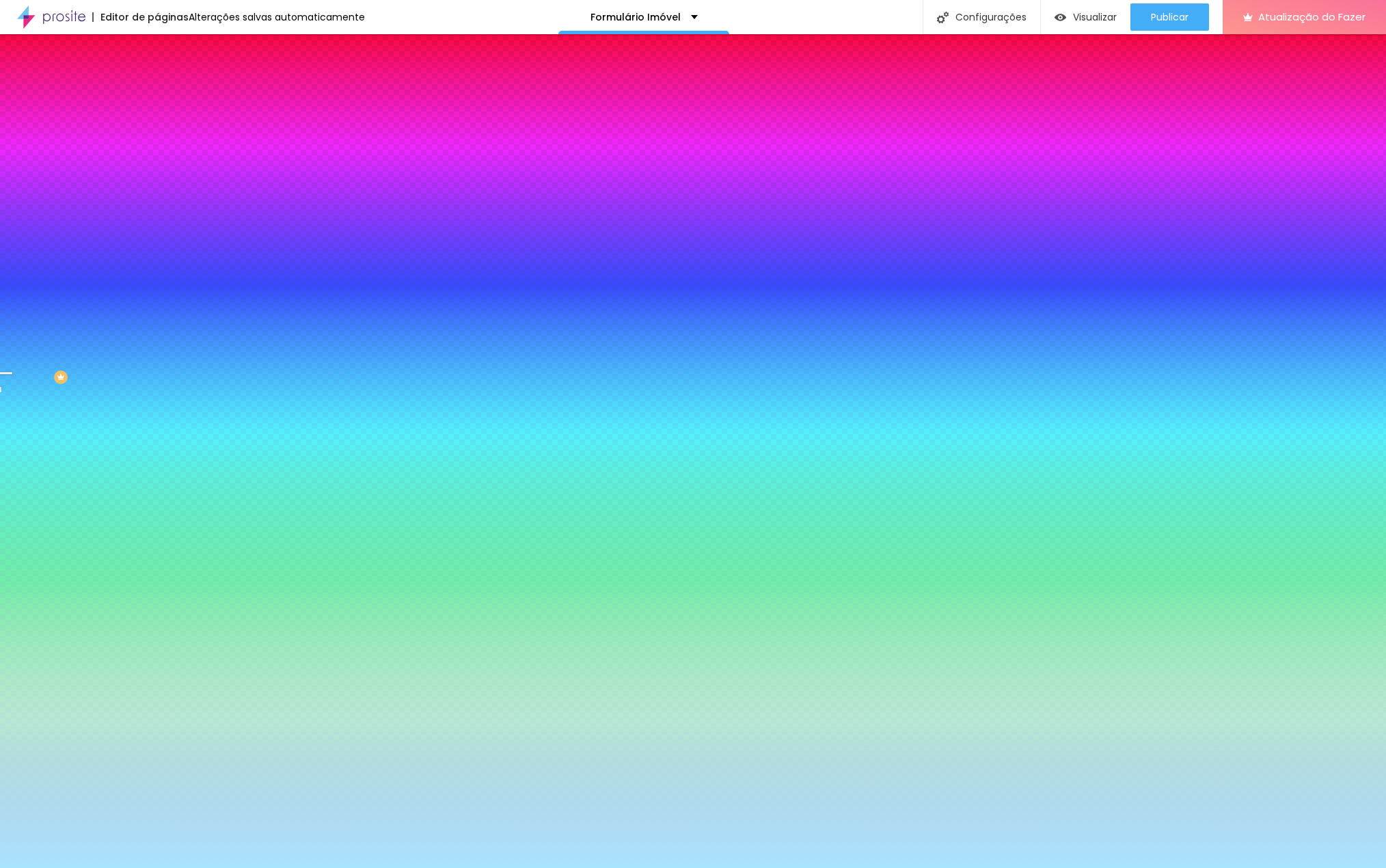
click at [289, 867] on div at bounding box center [693, 876] width 1386 height 0
click at [493, 867] on div at bounding box center [693, 868] width 1386 height 0
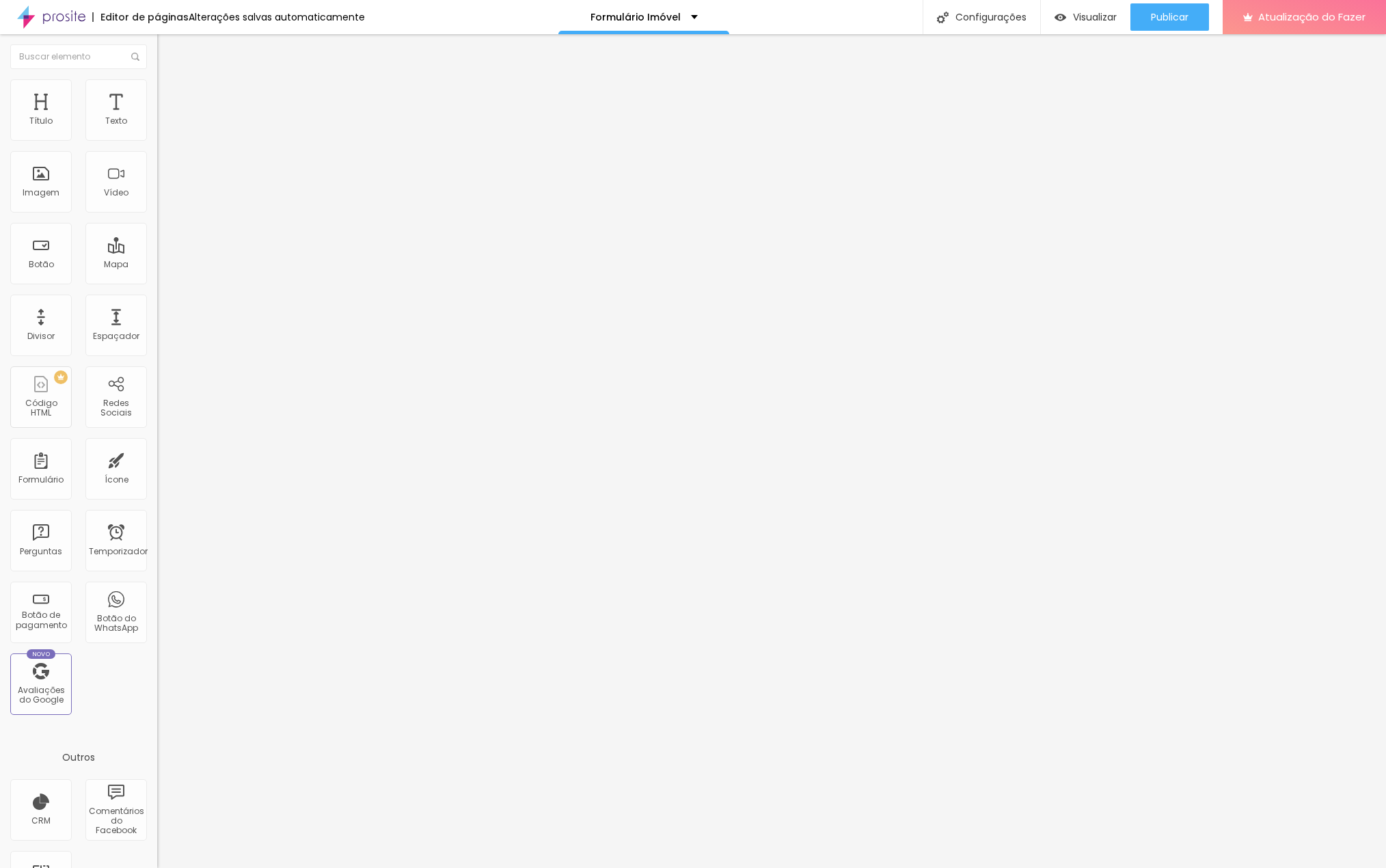
click at [158, 124] on font "Encaixotado" at bounding box center [184, 118] width 53 height 12
click at [158, 146] on font "Completo" at bounding box center [178, 139] width 41 height 12
click at [170, 94] on font "Estilo" at bounding box center [181, 88] width 22 height 12
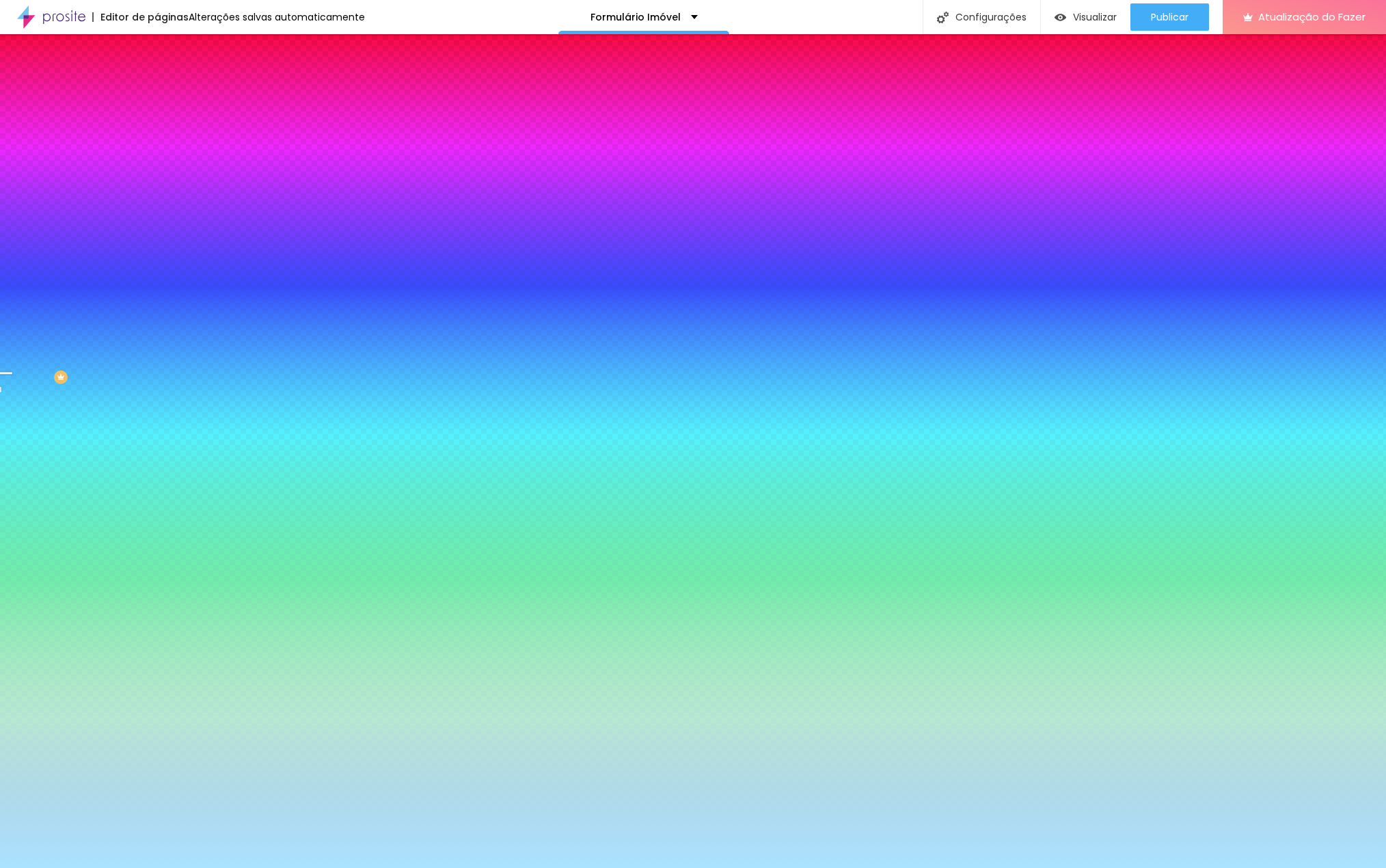
click at [217, 217] on font "ATIVO" at bounding box center [229, 211] width 24 height 12
click at [163, 241] on icon "button" at bounding box center [167, 237] width 8 height 8
click at [282, 867] on div at bounding box center [693, 876] width 1386 height 0
click at [98, 867] on div at bounding box center [693, 868] width 1386 height 0
click at [163, 280] on icon "button" at bounding box center [167, 275] width 8 height 8
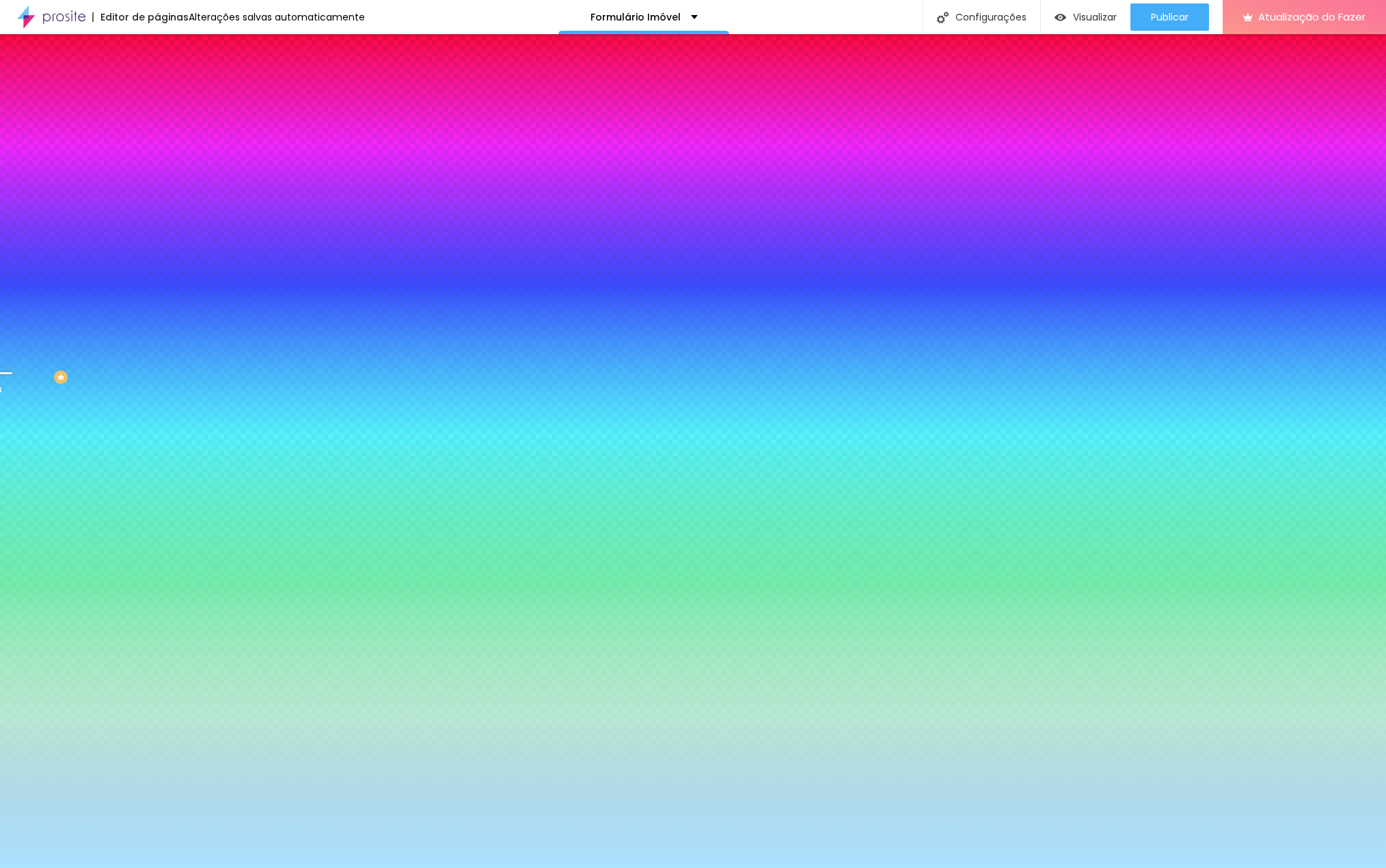
click at [295, 867] on div at bounding box center [693, 876] width 1386 height 0
click at [86, 867] on div at bounding box center [693, 868] width 1386 height 0
click at [170, 96] on font "Avançado" at bounding box center [192, 101] width 45 height 12
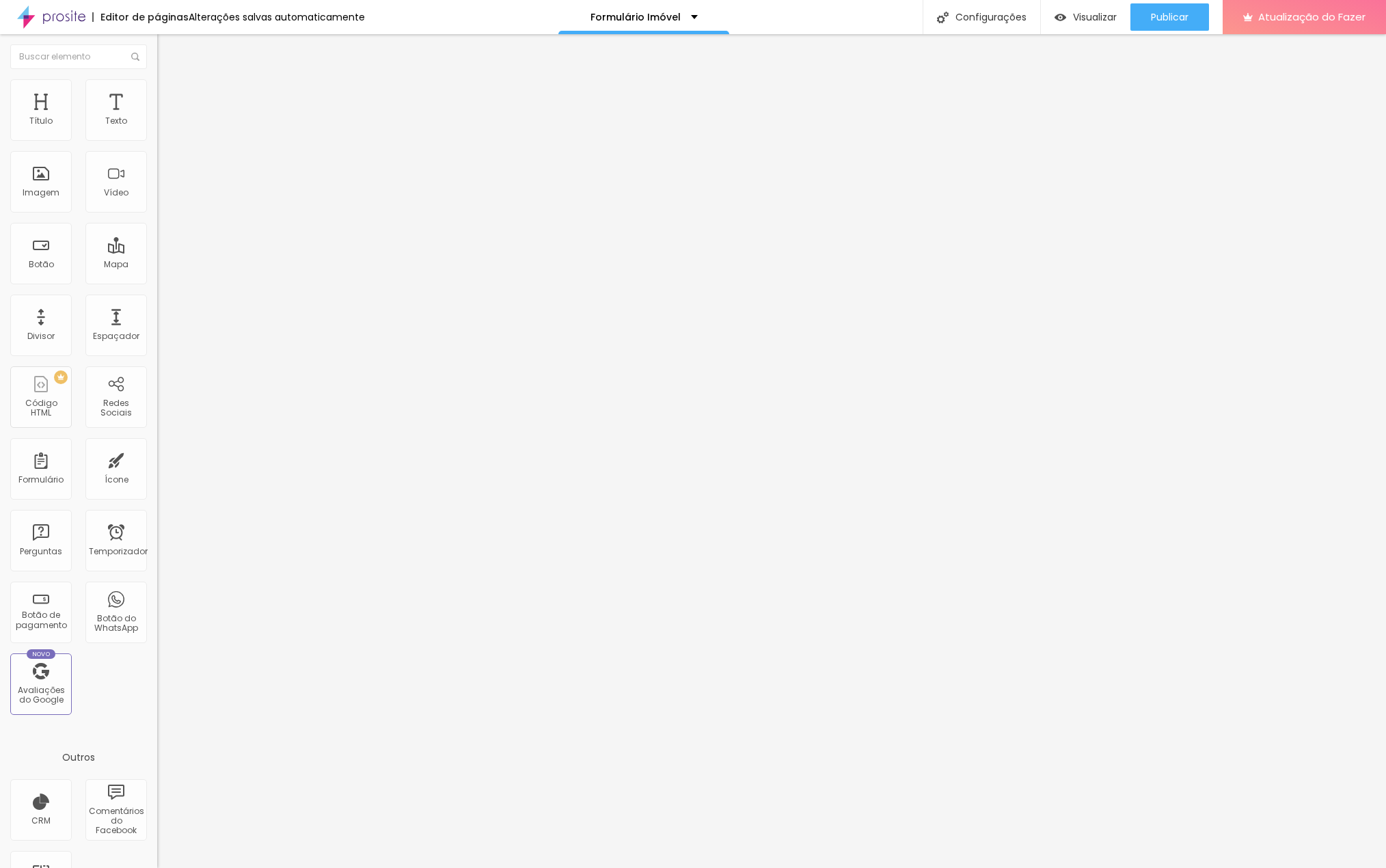
click at [170, 91] on font "Estilo" at bounding box center [181, 88] width 22 height 12
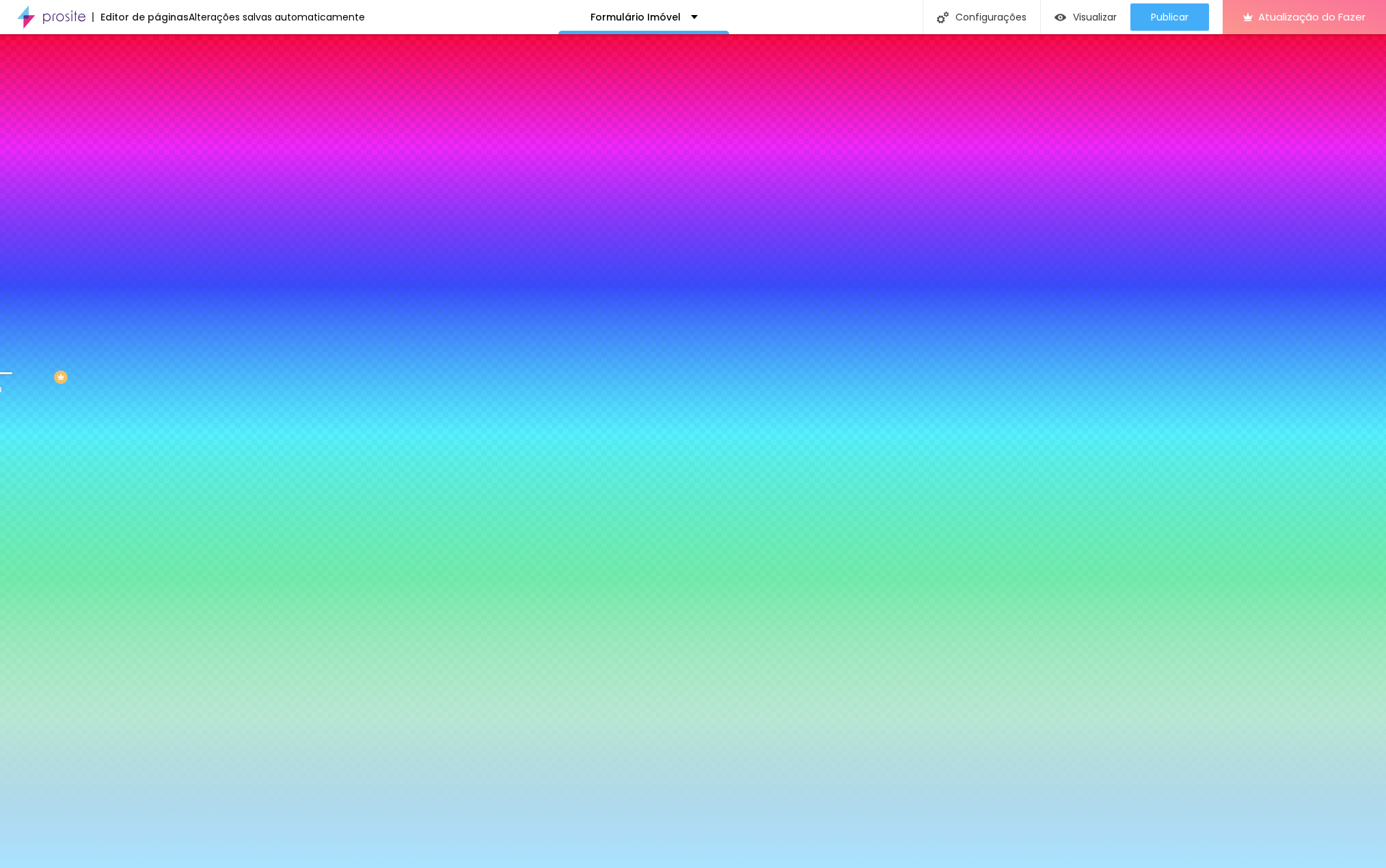
click at [170, 81] on font "Conteúdo" at bounding box center [191, 75] width 42 height 12
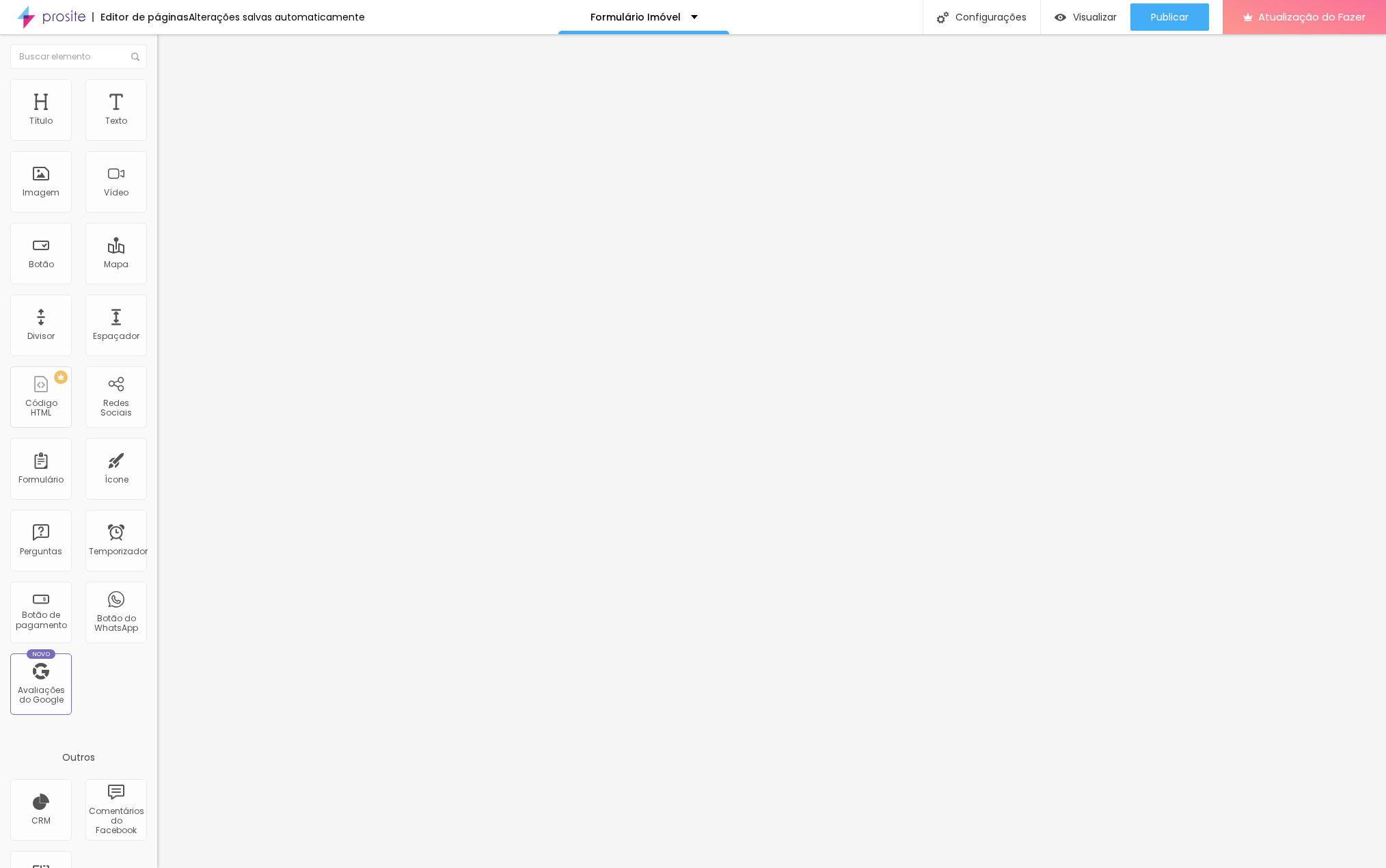
click at [158, 87] on img at bounding box center [164, 85] width 12 height 12
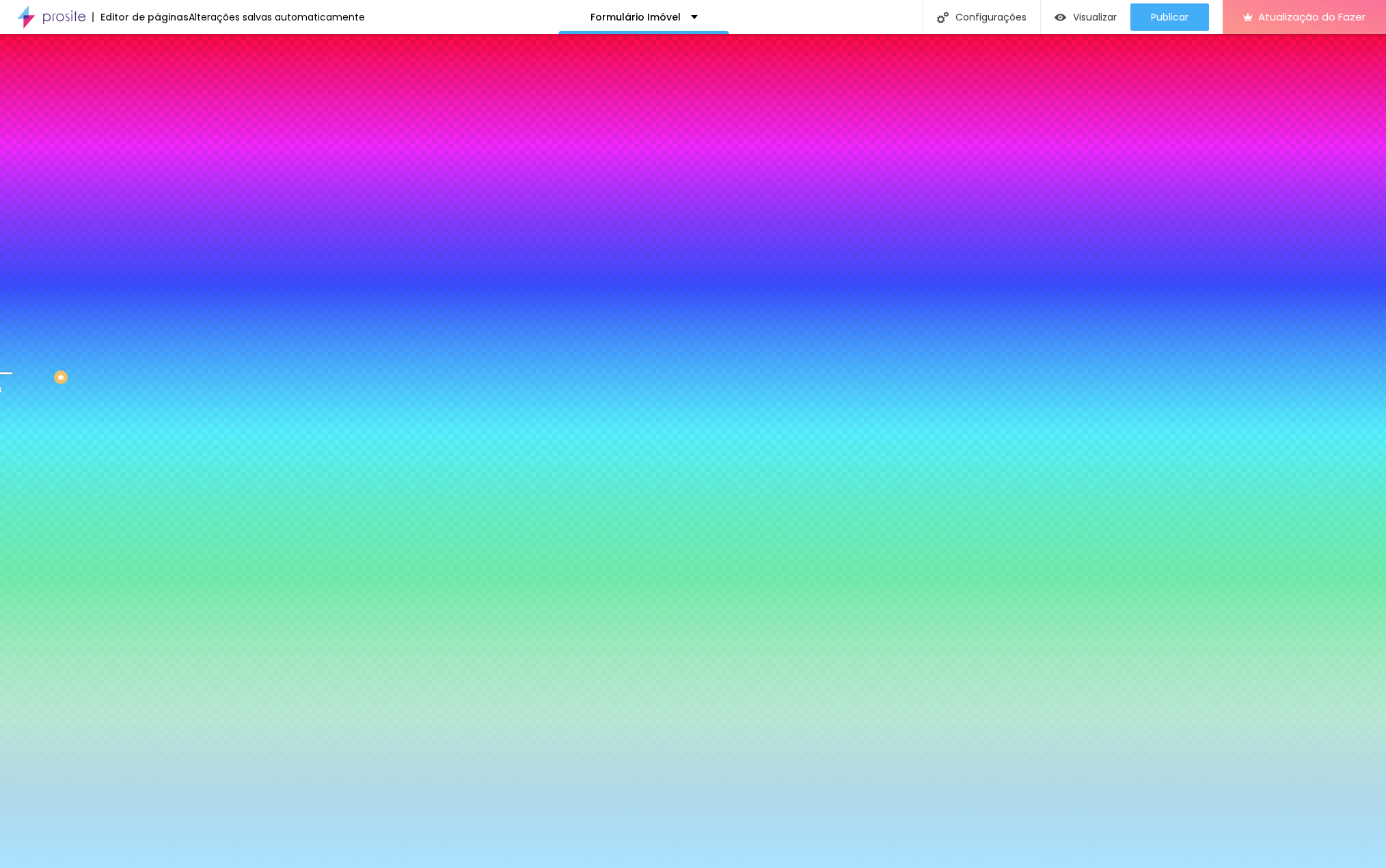
click at [158, 93] on li "Avançado" at bounding box center [236, 100] width 158 height 14
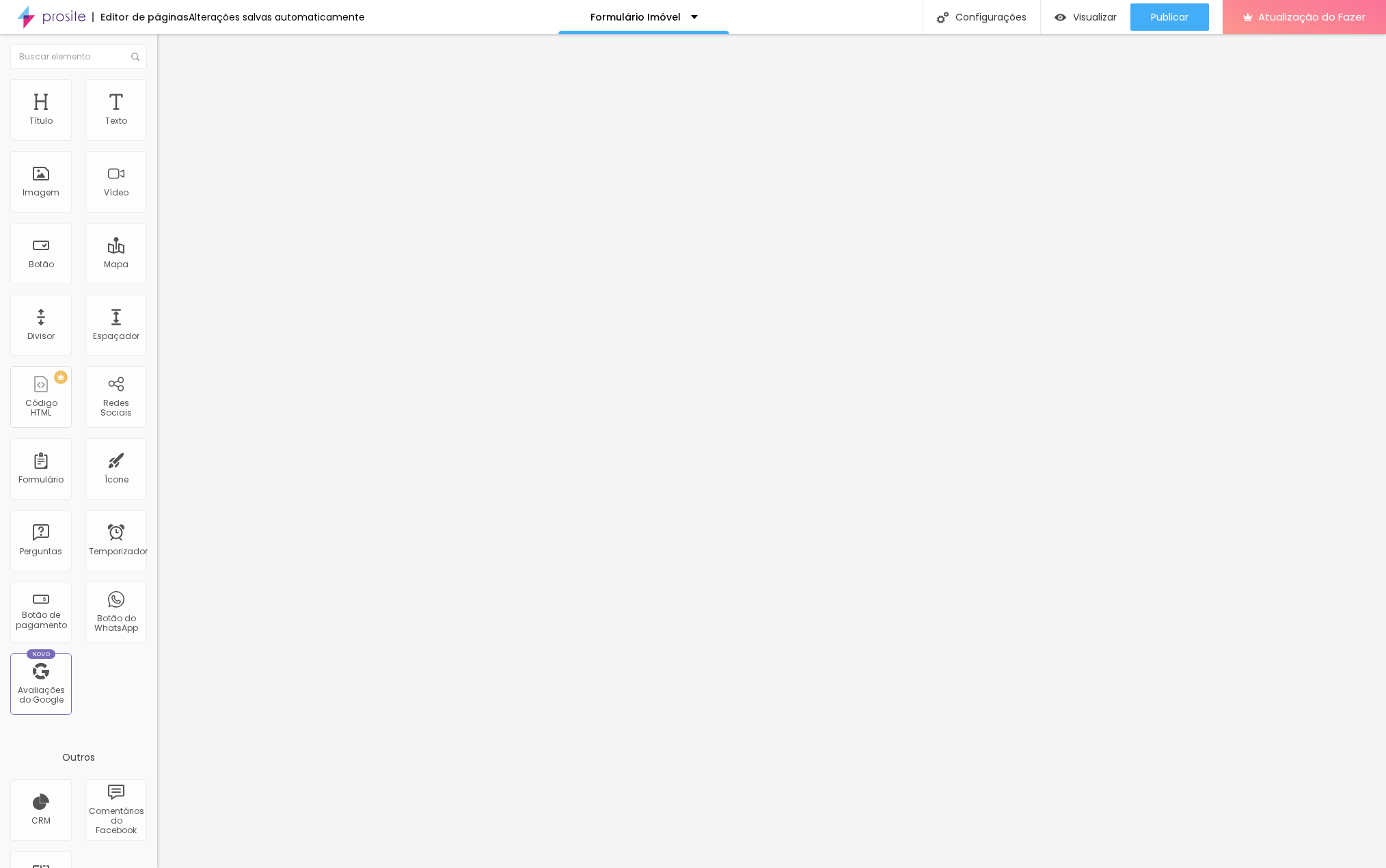
click at [167, 52] on img "button" at bounding box center [173, 50] width 11 height 11
click at [49, 123] on font "Título" at bounding box center [41, 120] width 23 height 12
click at [37, 114] on font "Título" at bounding box center [41, 120] width 23 height 12
click at [113, 117] on font "Texto" at bounding box center [116, 120] width 22 height 12
click at [167, 45] on img "button" at bounding box center [173, 50] width 11 height 11
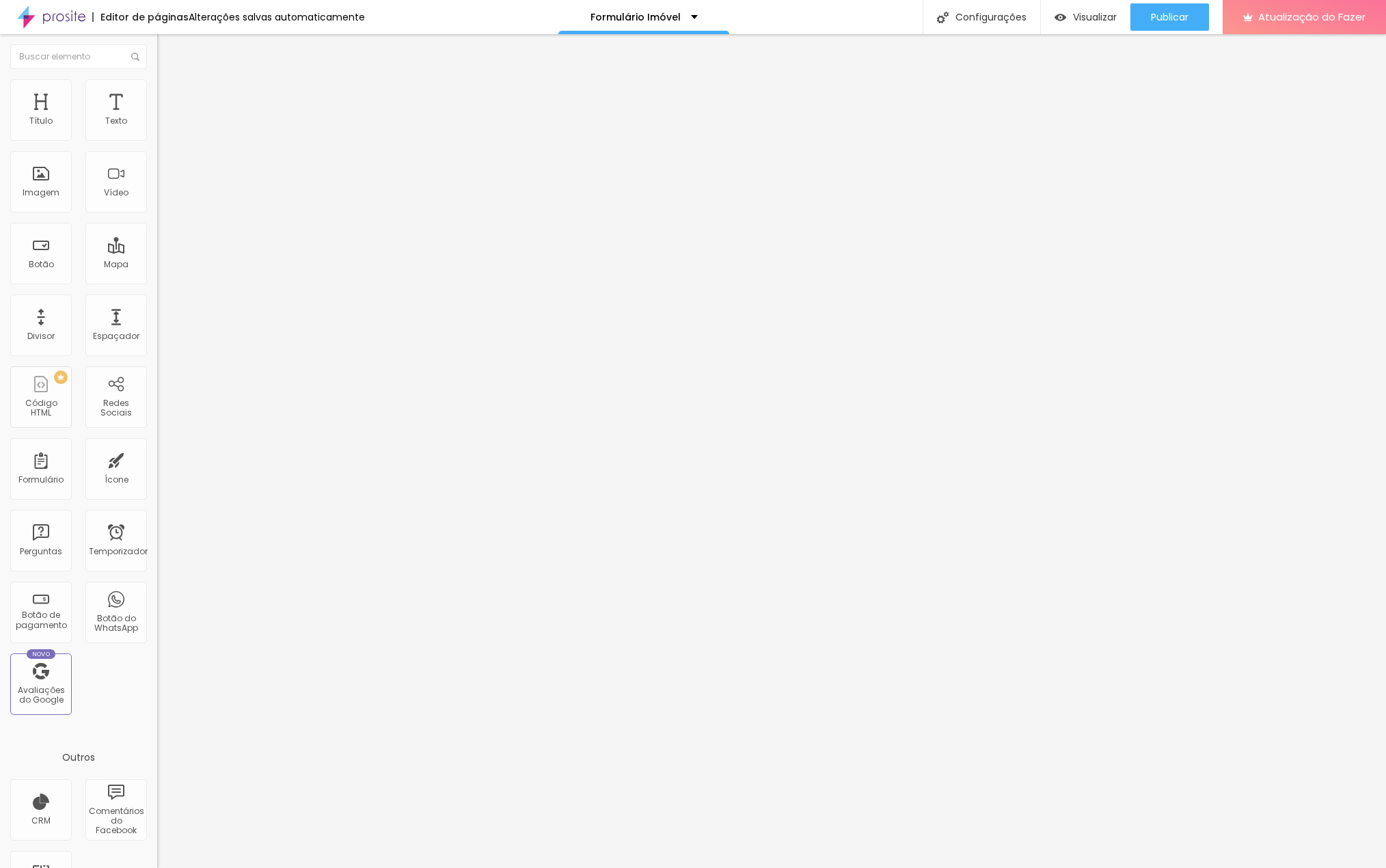
click at [163, 198] on icon "button" at bounding box center [167, 194] width 8 height 8
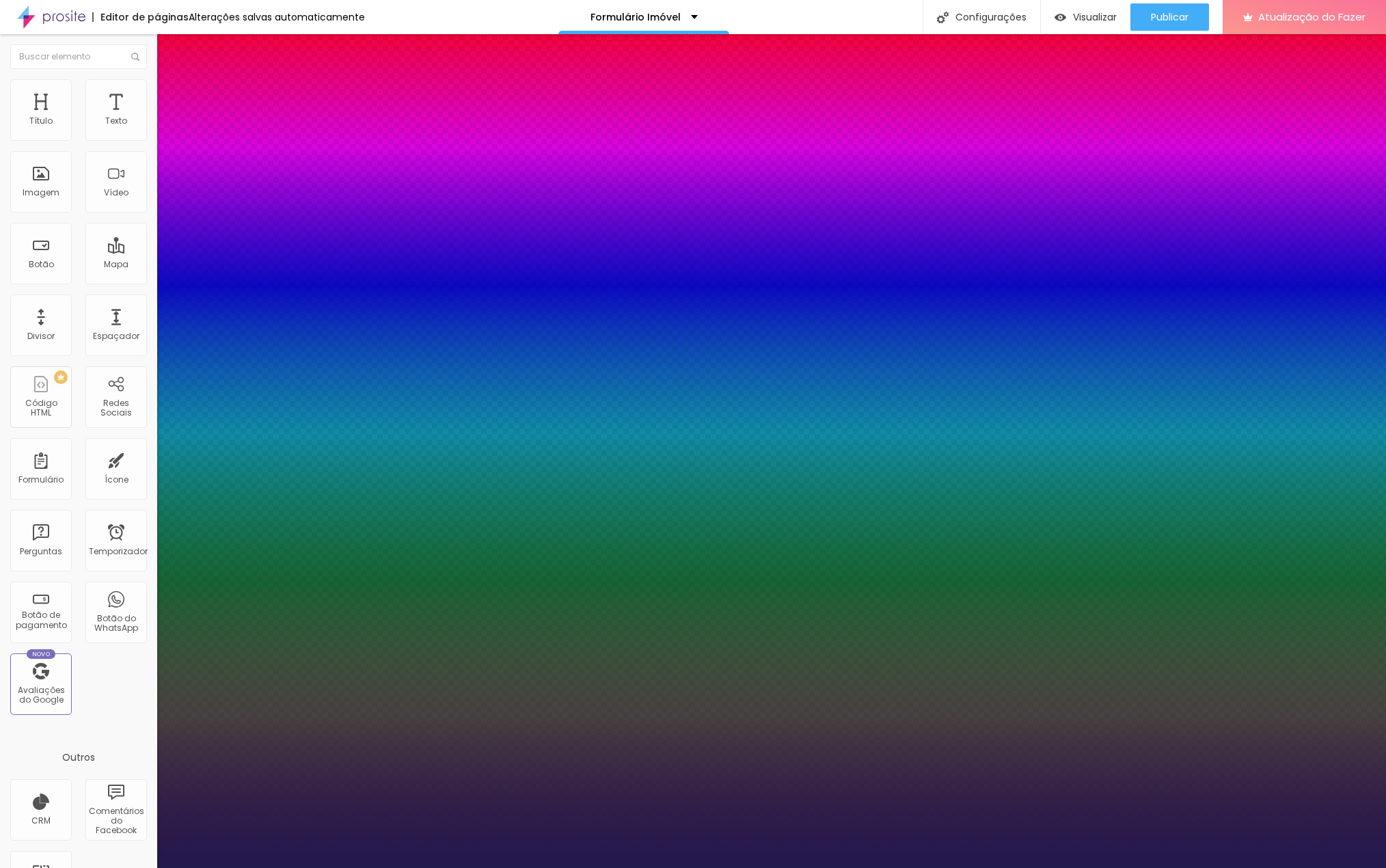
type input "1"
type input "16"
type input "1"
type input "17"
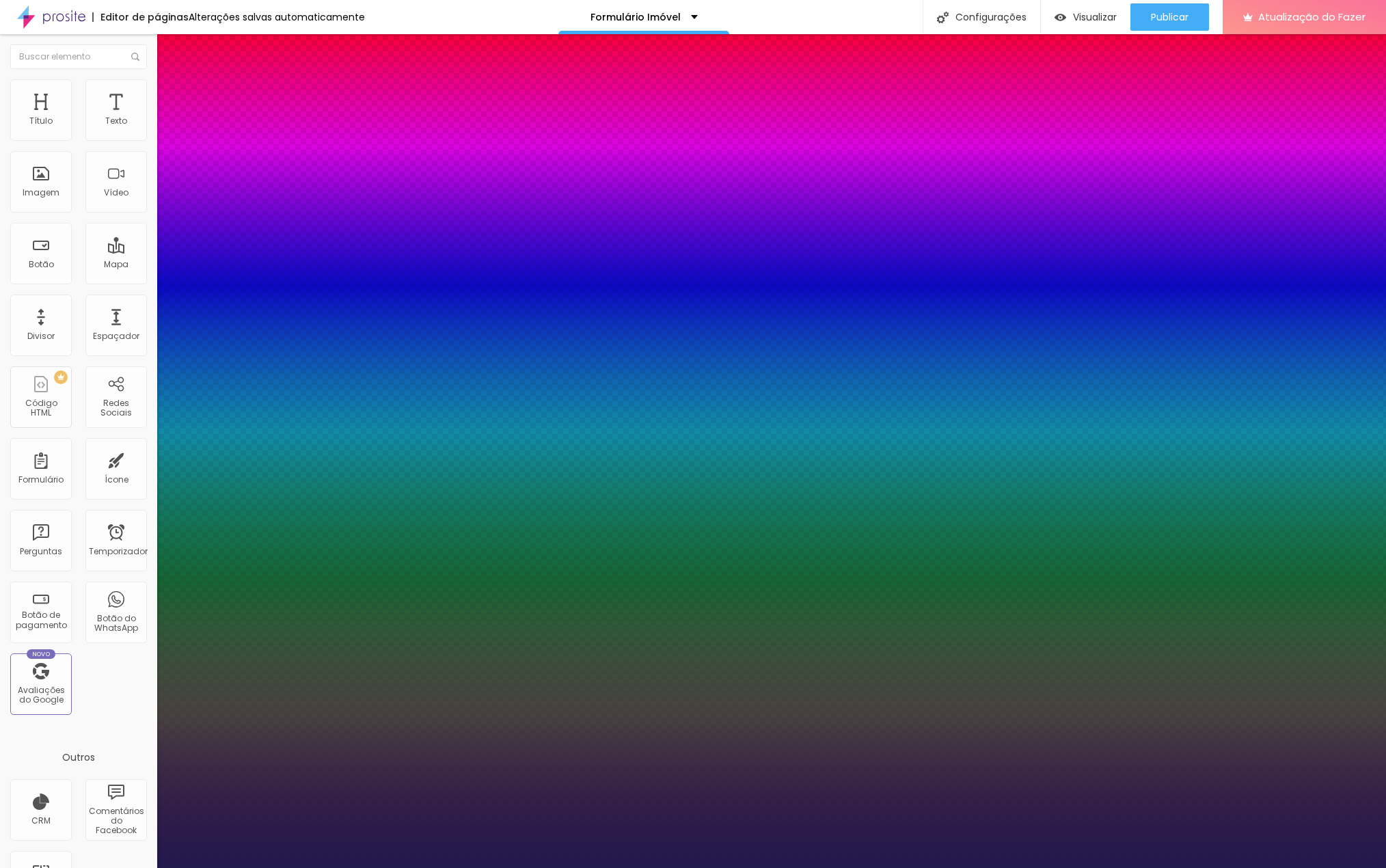
type input "1"
type input "21"
type input "1"
type input "23"
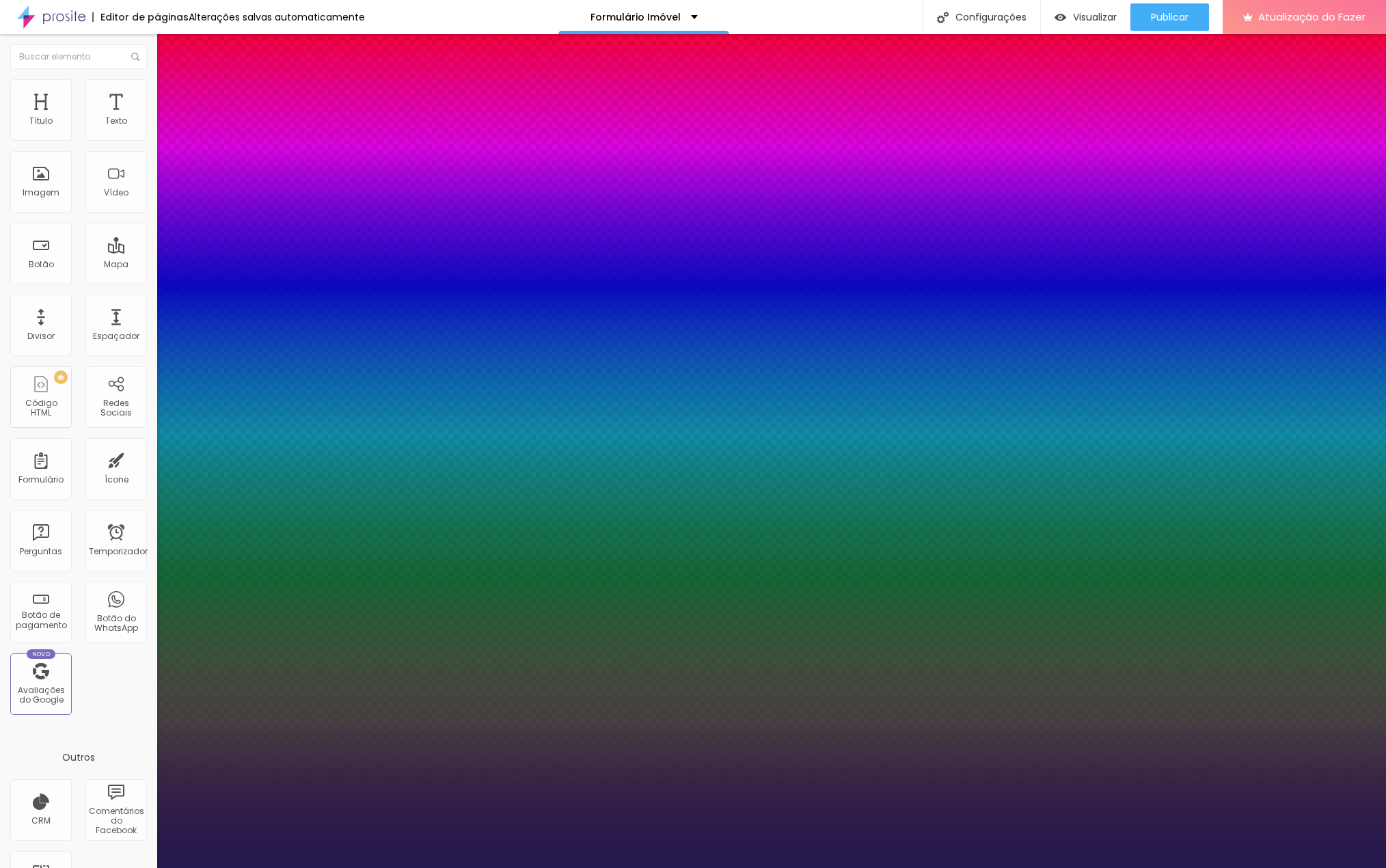
type input "23"
type input "1"
type input "24"
type input "1"
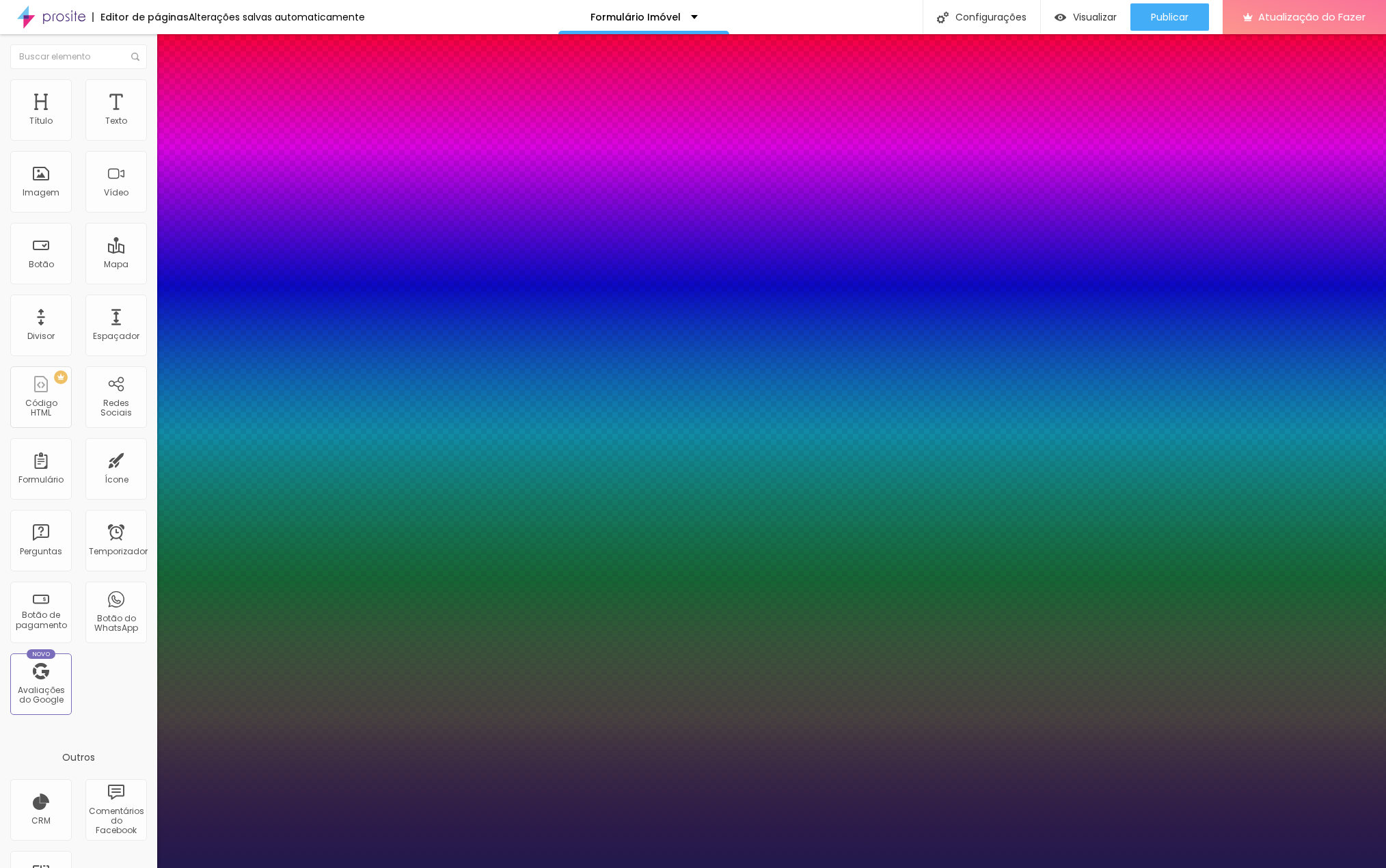
type input "25"
type input "1"
type input "26"
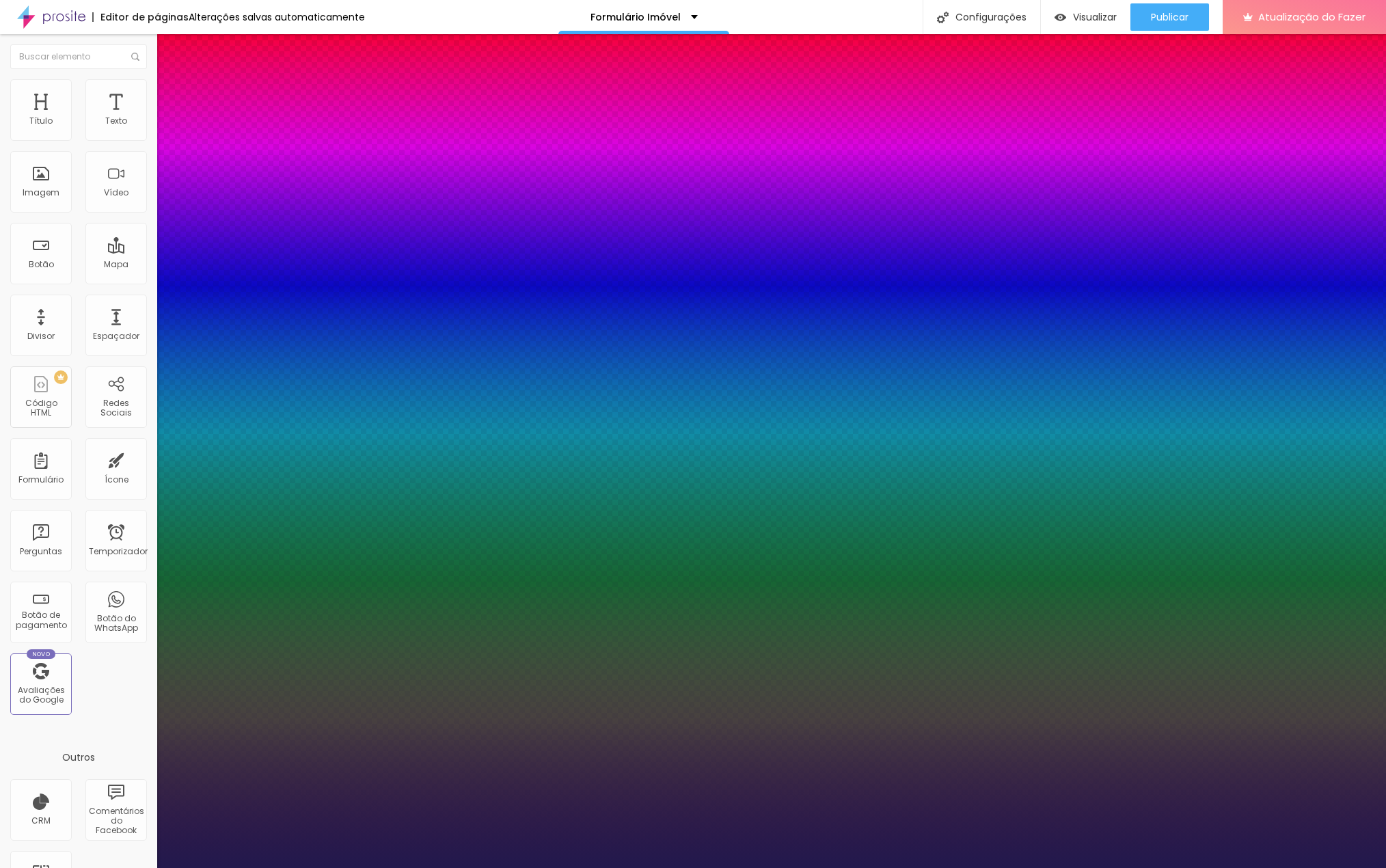
type input "1"
type input "27"
type input "1"
type input "29"
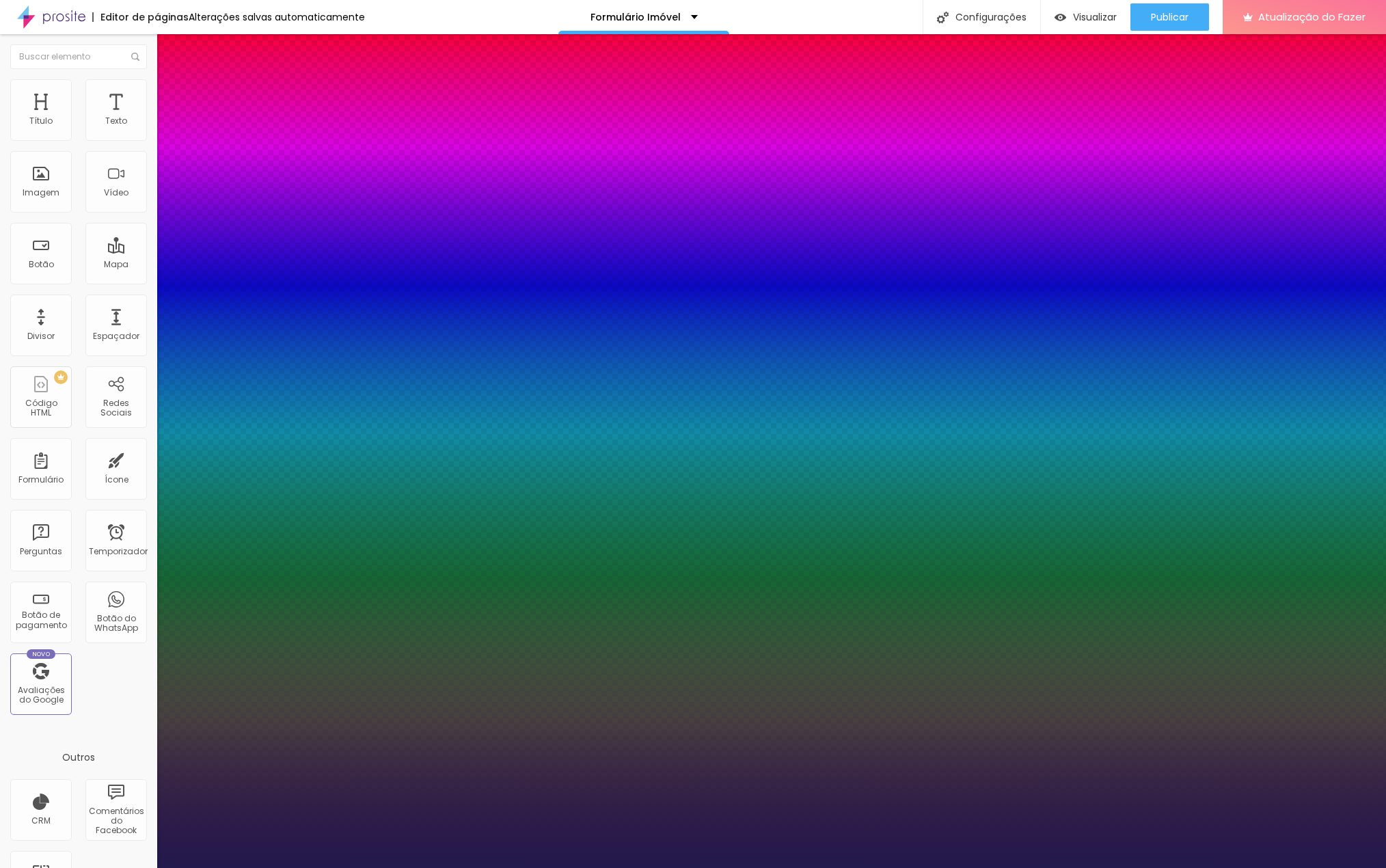
type input "29"
type input "1"
type input "31"
type input "1"
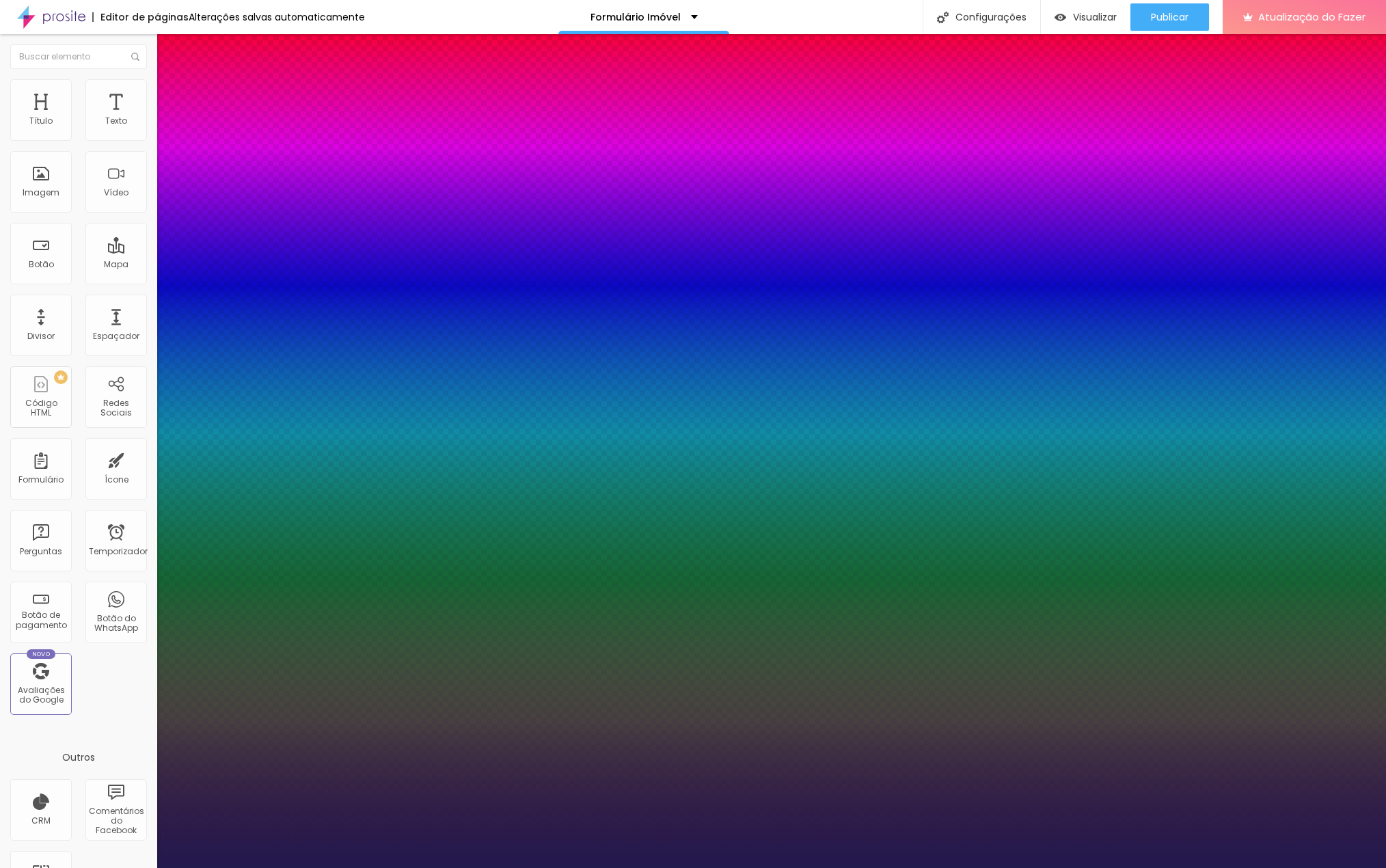
type input "32"
type input "1"
type input "33"
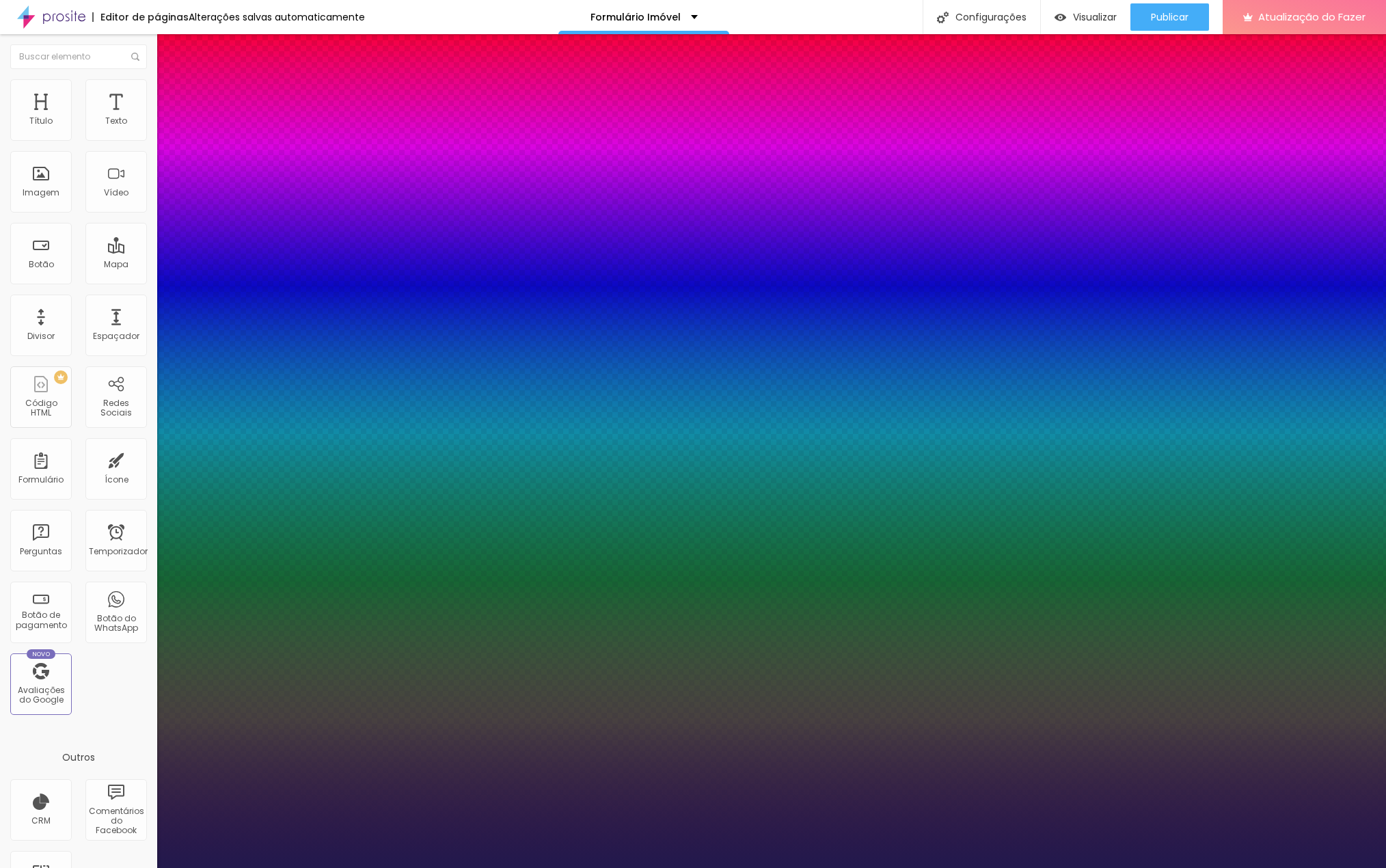
type input "1"
type input "34"
type input "1"
type input "35"
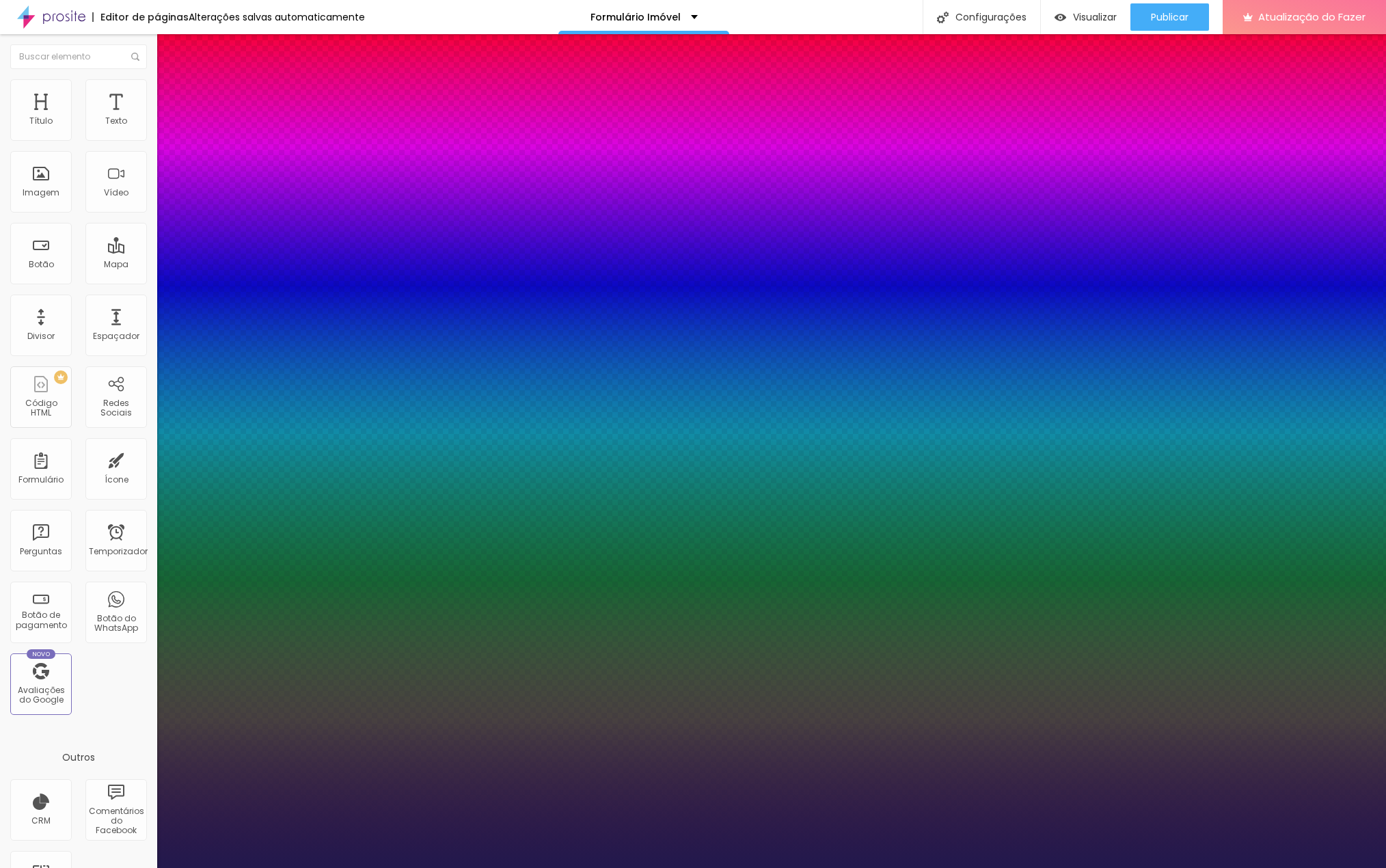
type input "35"
type input "1"
type input "36"
type input "1"
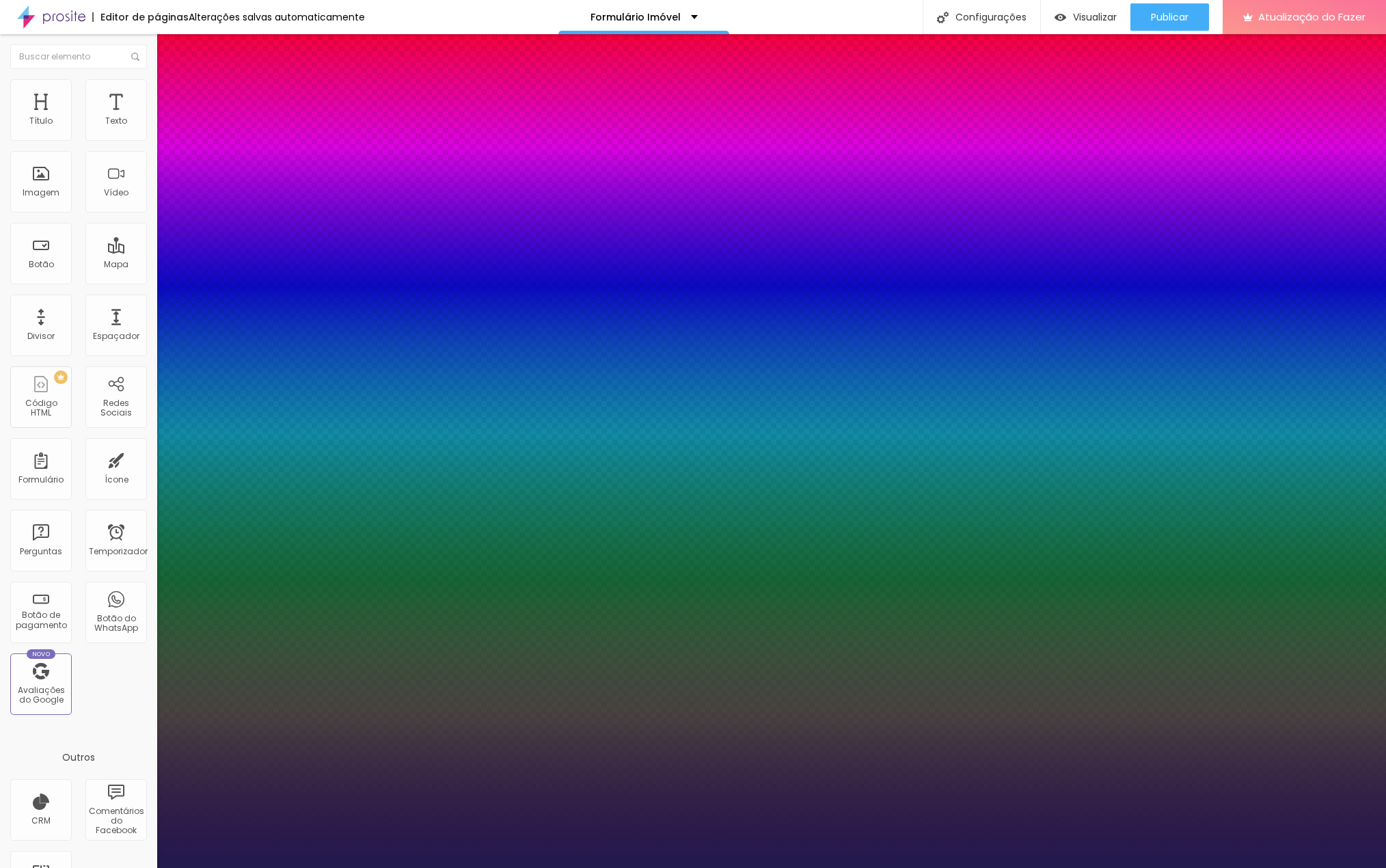
type input "37"
type input "1"
type input "38"
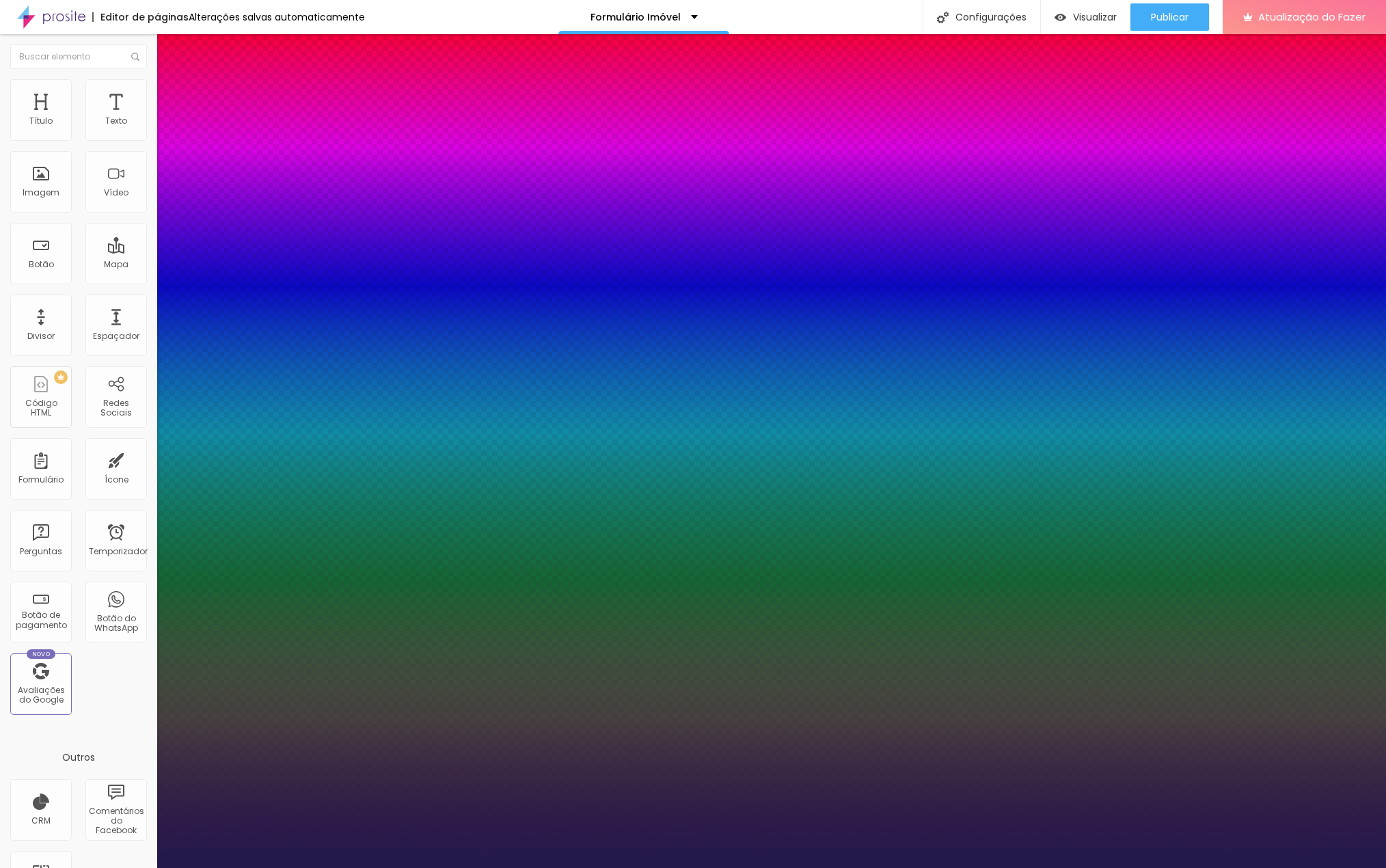
type input "1"
type input "39"
type input "1"
type input "40"
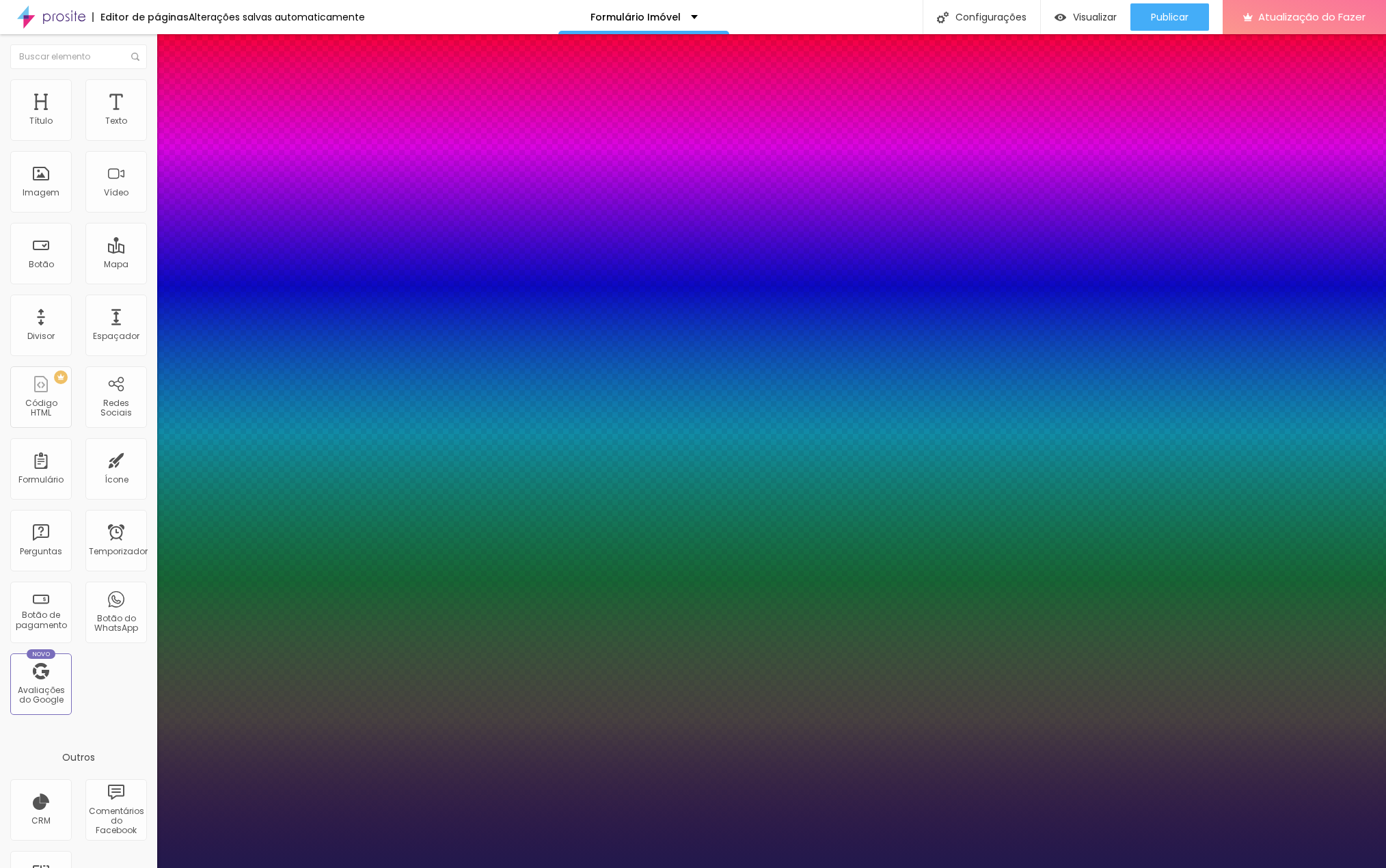
type input "40"
type input "1"
type input "41"
type input "1"
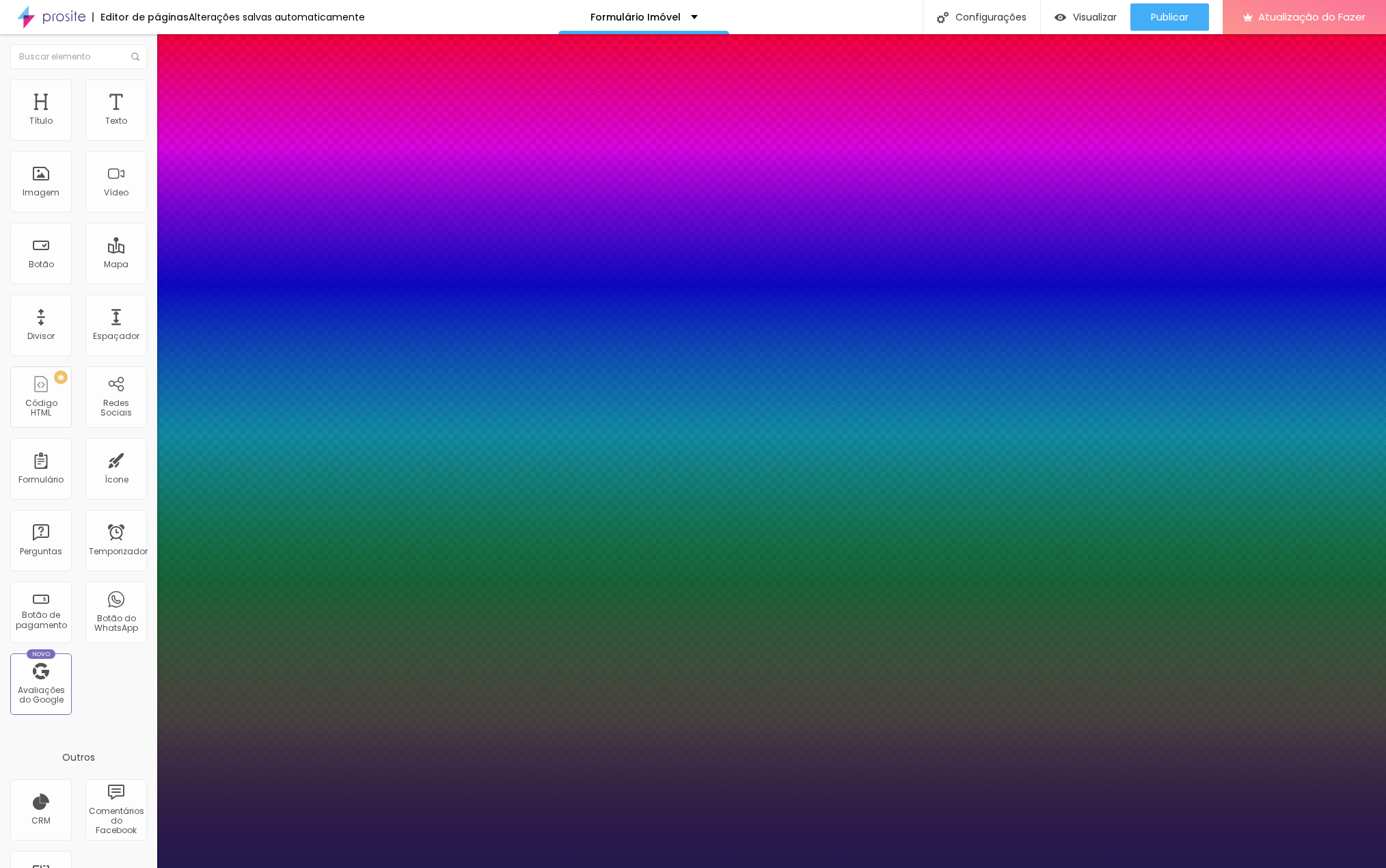
type input "42"
type input "1"
type input "43"
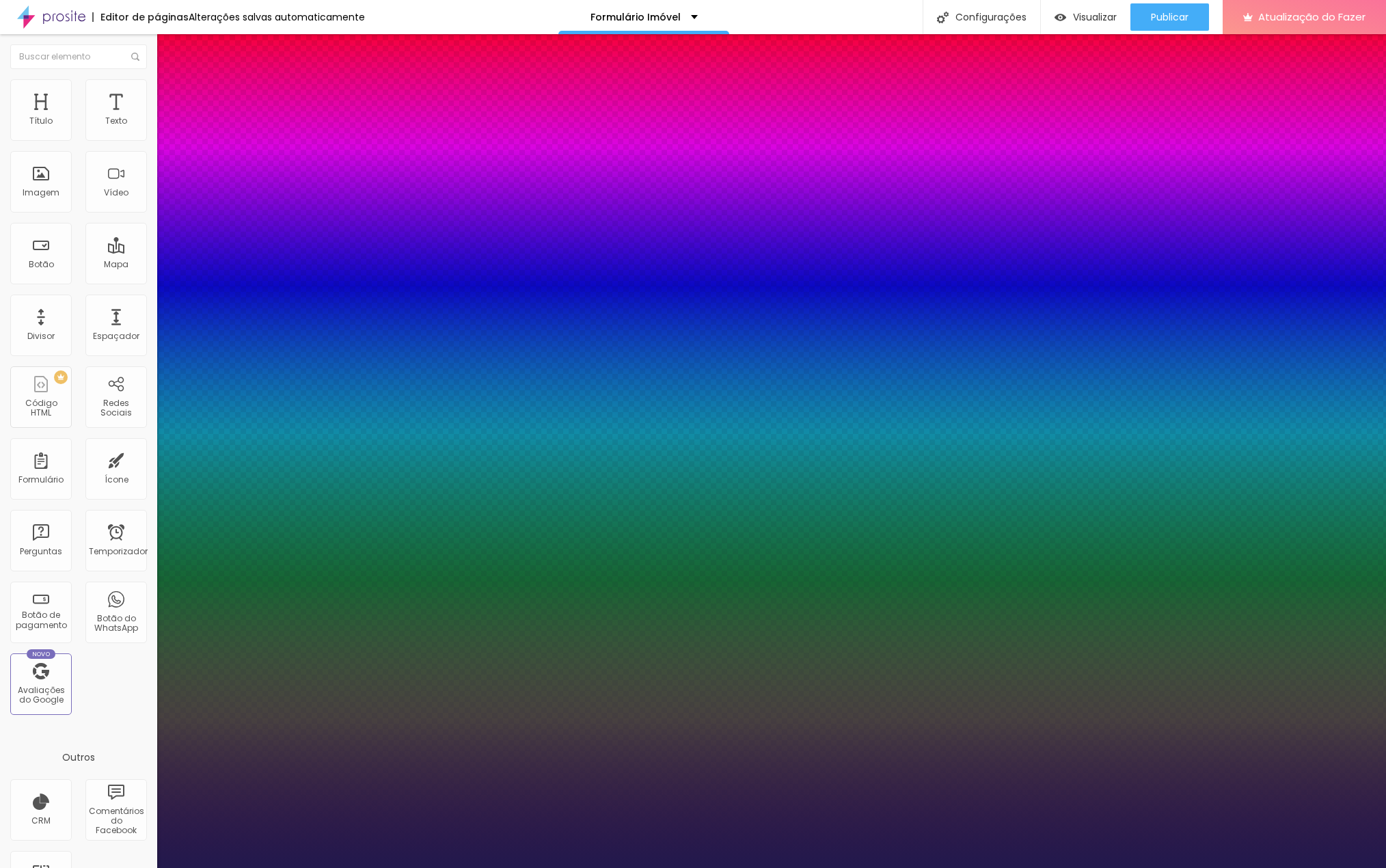
type input "1"
type input "44"
type input "1"
type input "45"
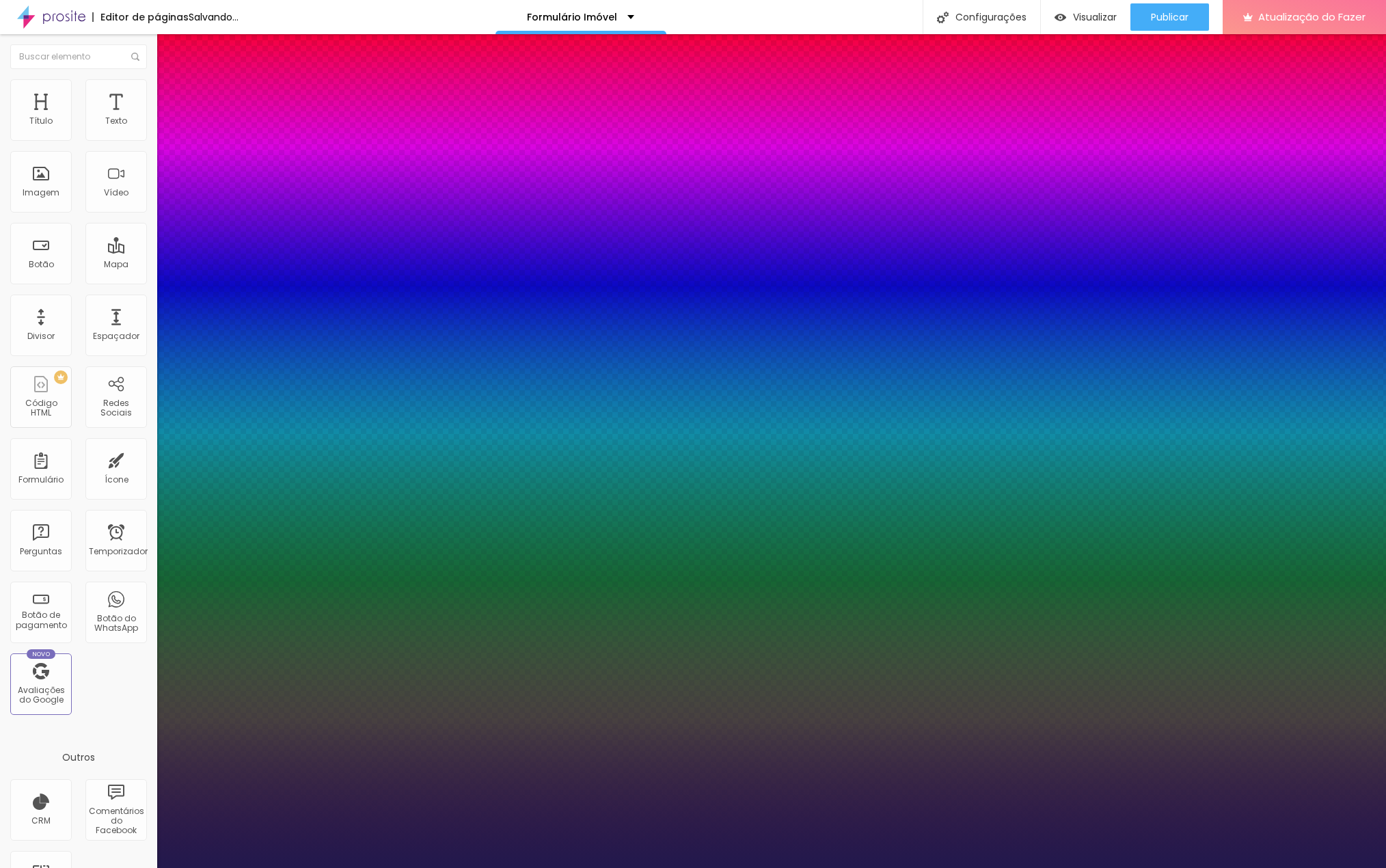
type input "45"
type input "1"
type input "46"
type input "1"
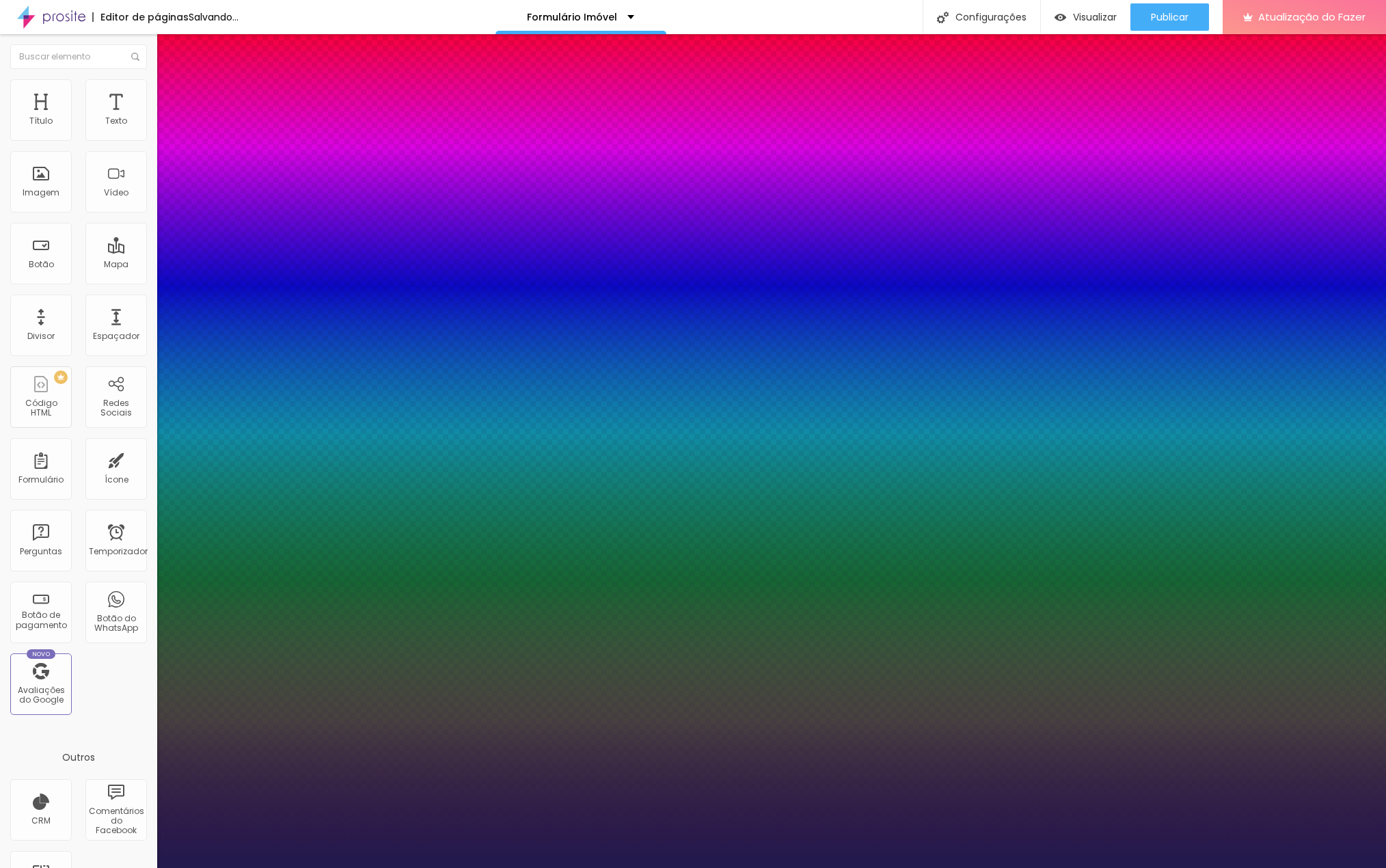
type input "47"
type input "1"
type input "48"
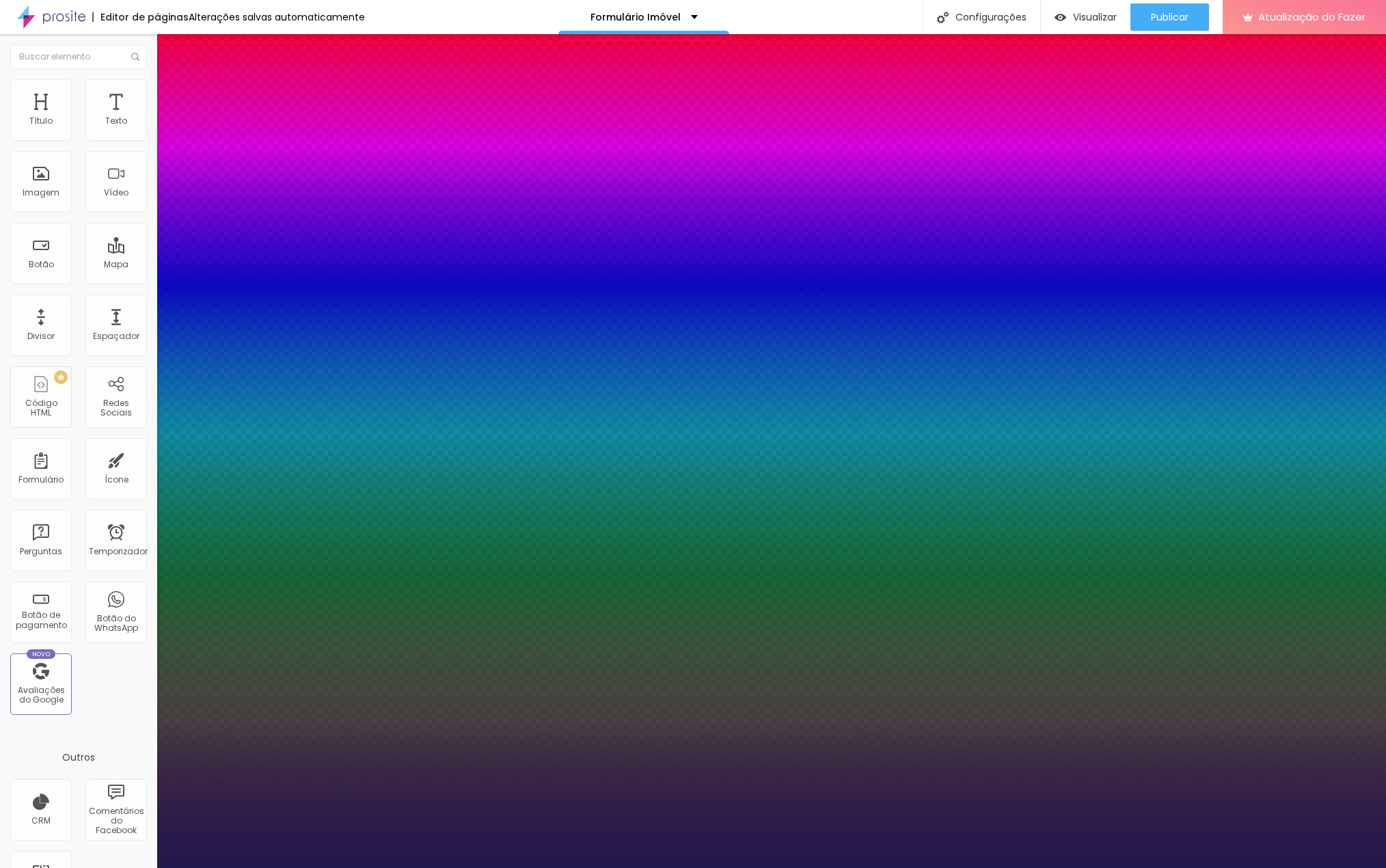
type input "1"
type input "49"
type input "1"
type input "50"
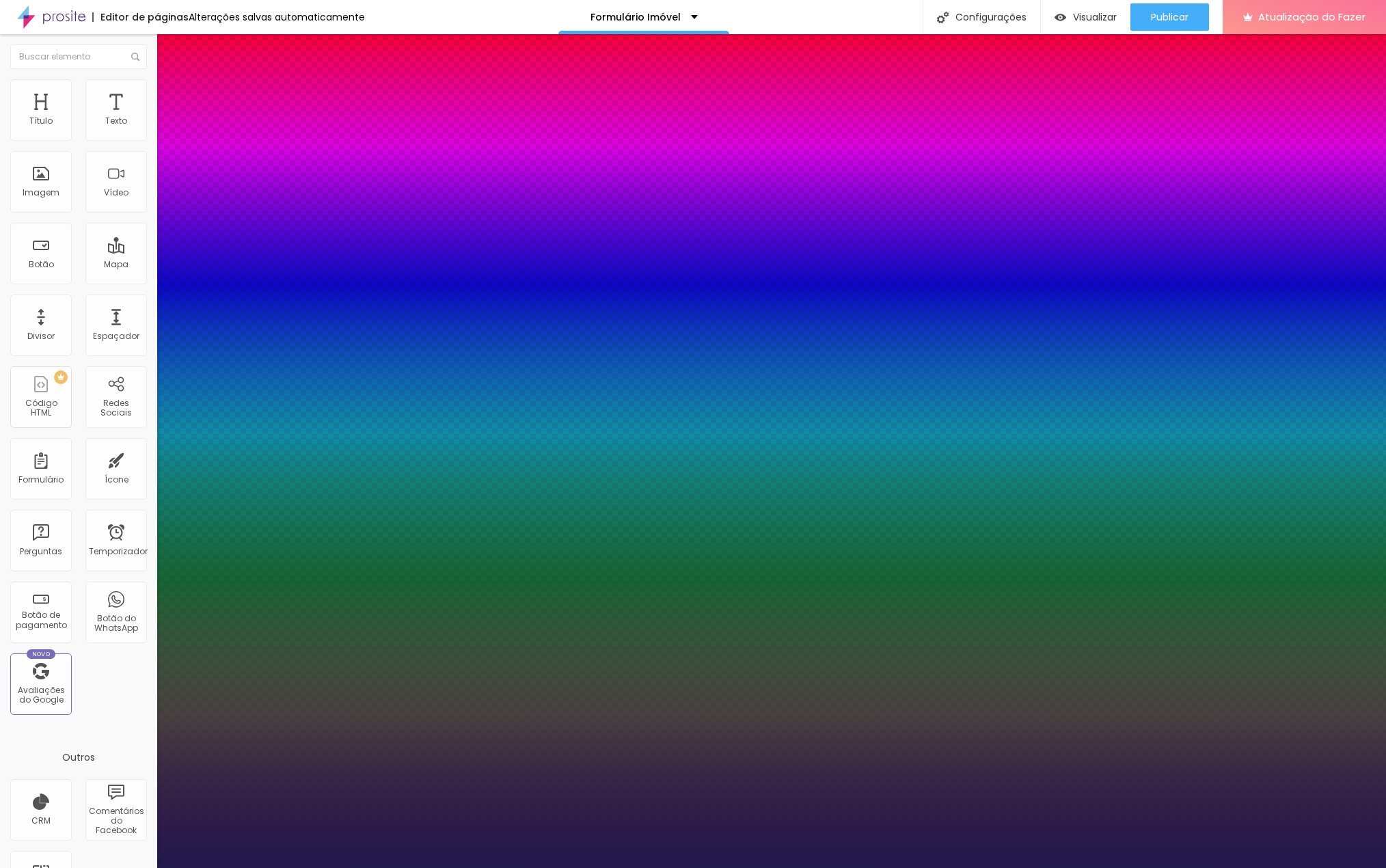
type input "50"
type input "1"
type input "51"
type input "1"
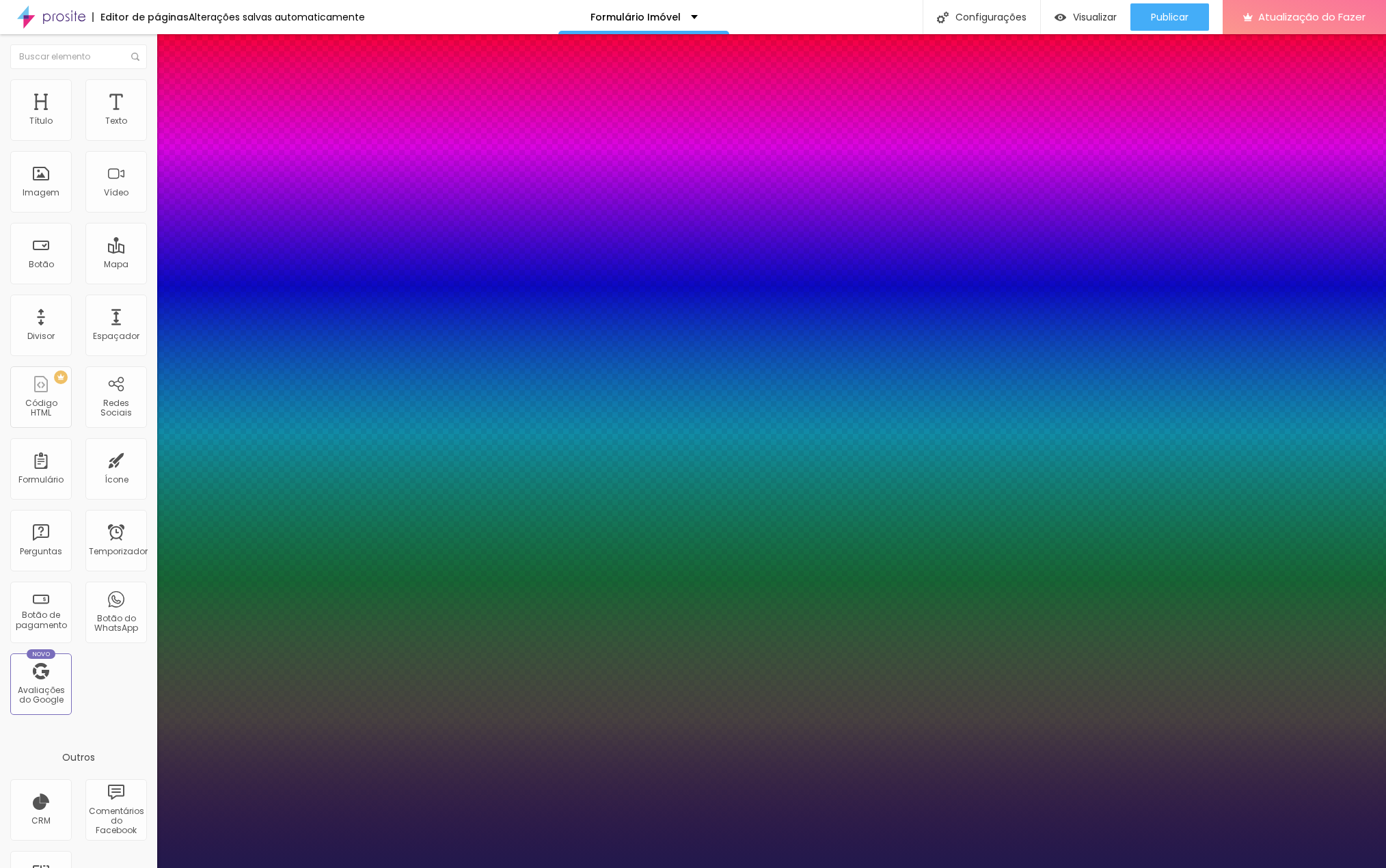
type input "52"
type input "1"
drag, startPoint x: 182, startPoint y: 383, endPoint x: 222, endPoint y: 393, distance: 41.2
type input "52"
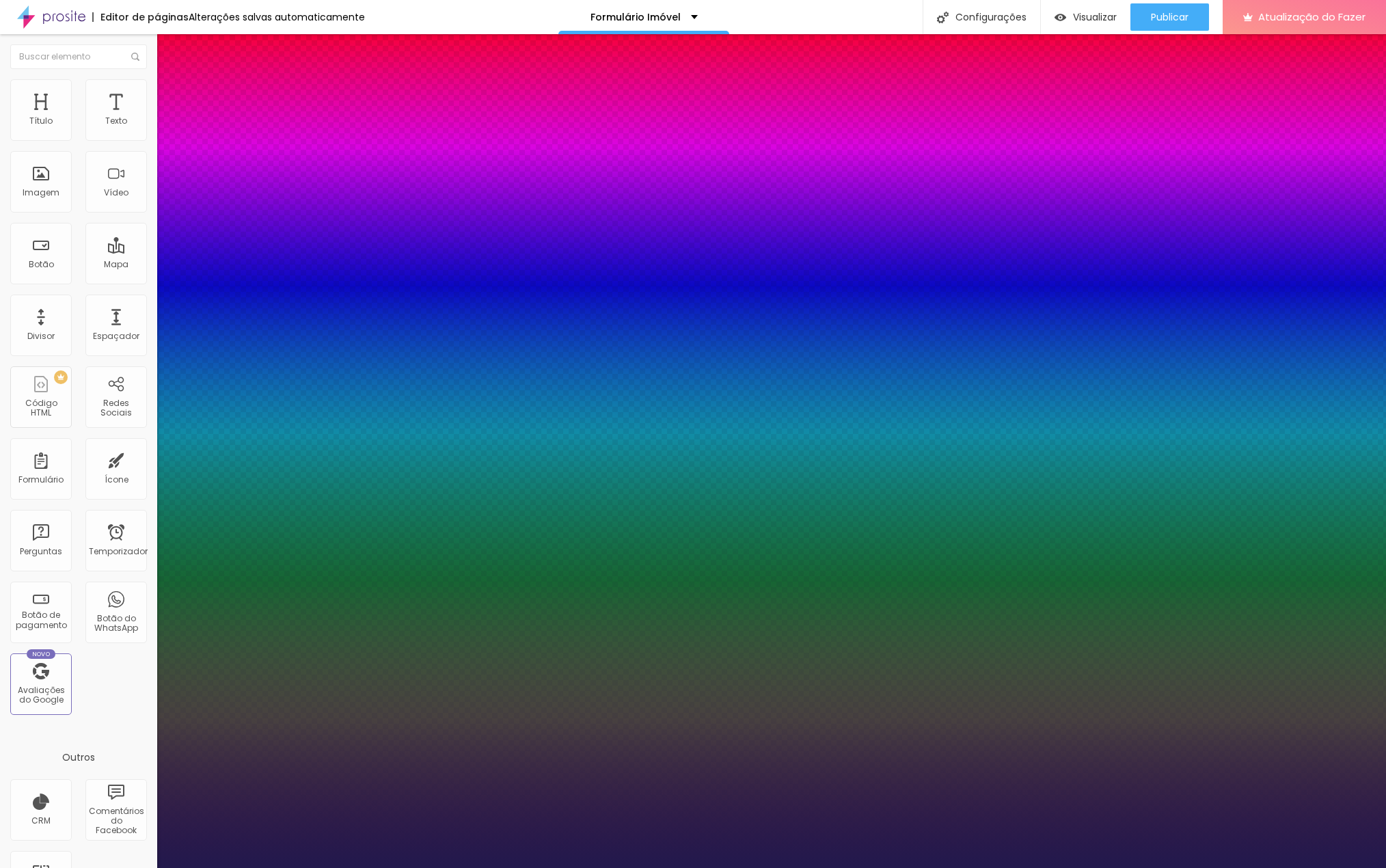
type input "1"
click at [549, 867] on div at bounding box center [693, 868] width 1386 height 0
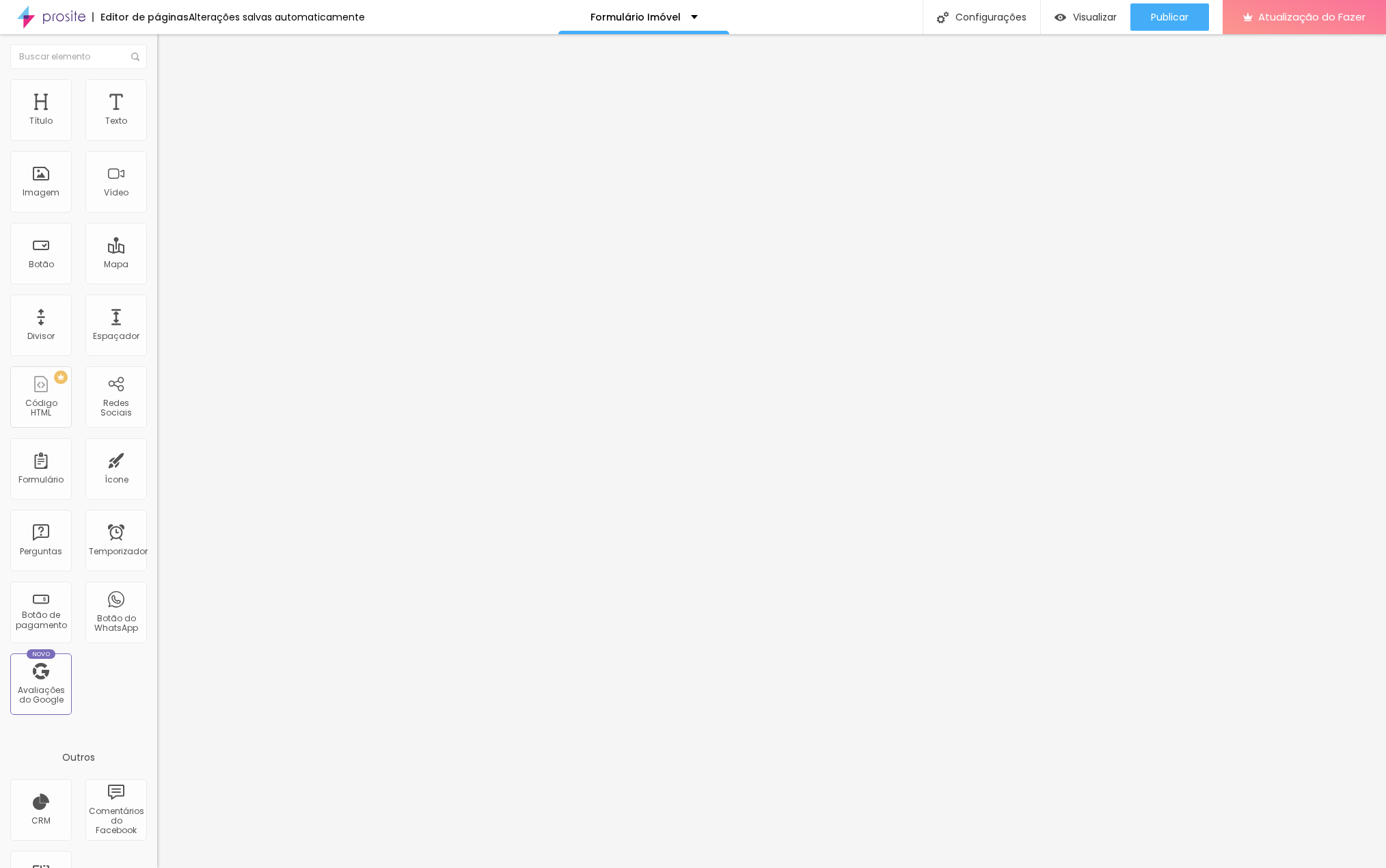
click at [165, 118] on font "Adicionar imagem" at bounding box center [205, 111] width 80 height 12
click at [158, 138] on input "text" at bounding box center [240, 131] width 164 height 14
click at [170, 94] on font "Estilo" at bounding box center [181, 88] width 22 height 12
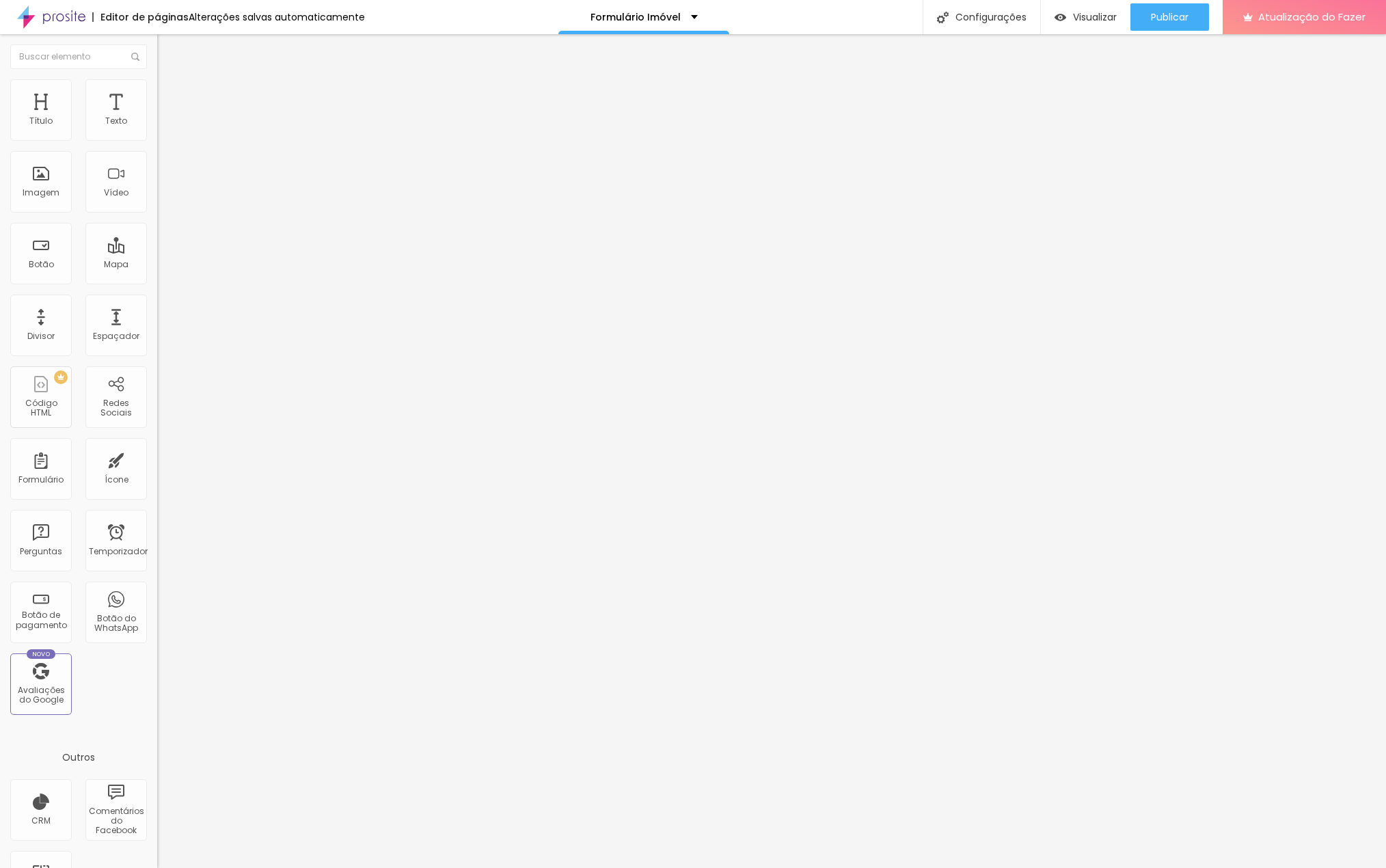
type input "2"
type input "8"
type input "11"
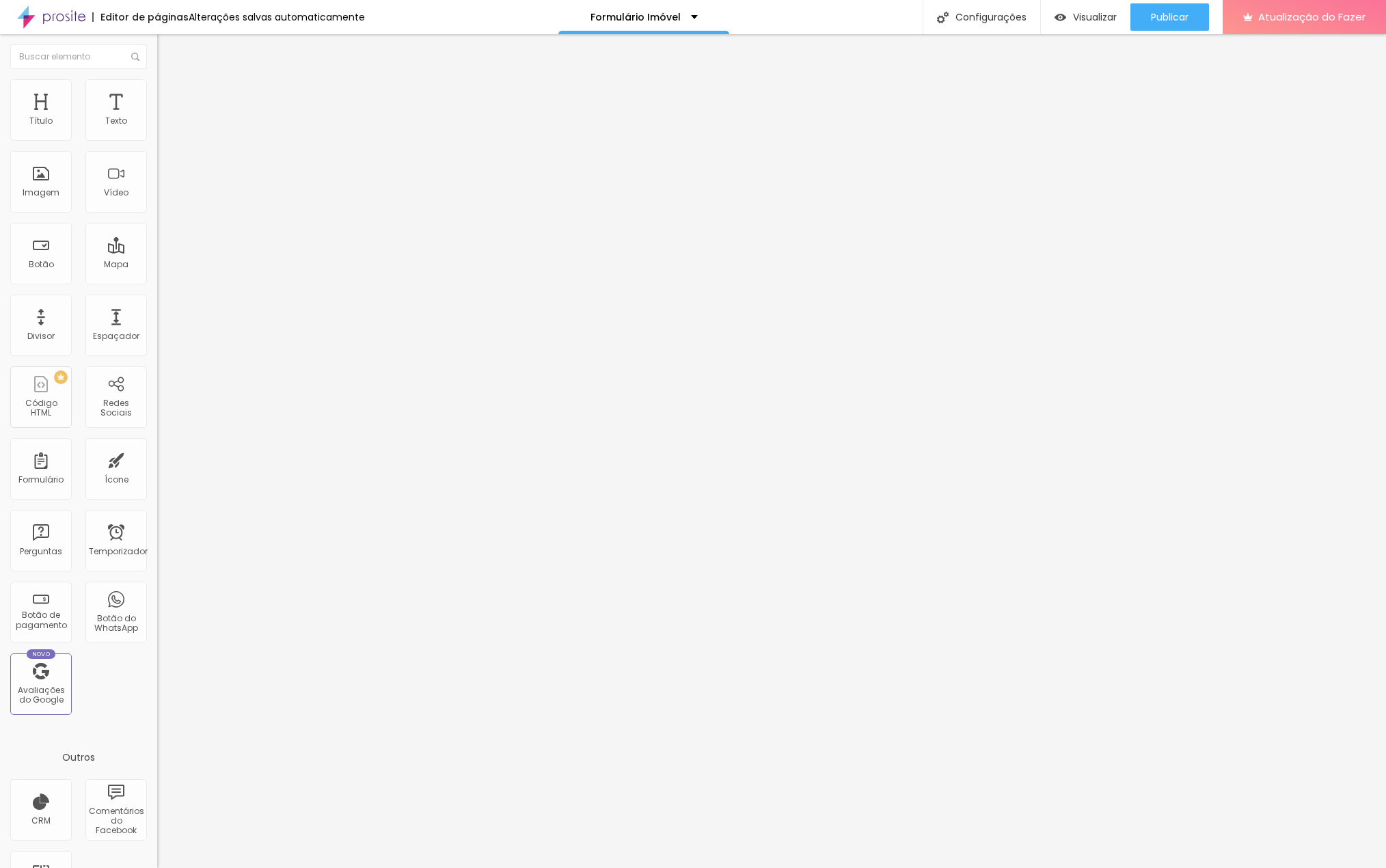
type input "11"
type input "13"
type input "15"
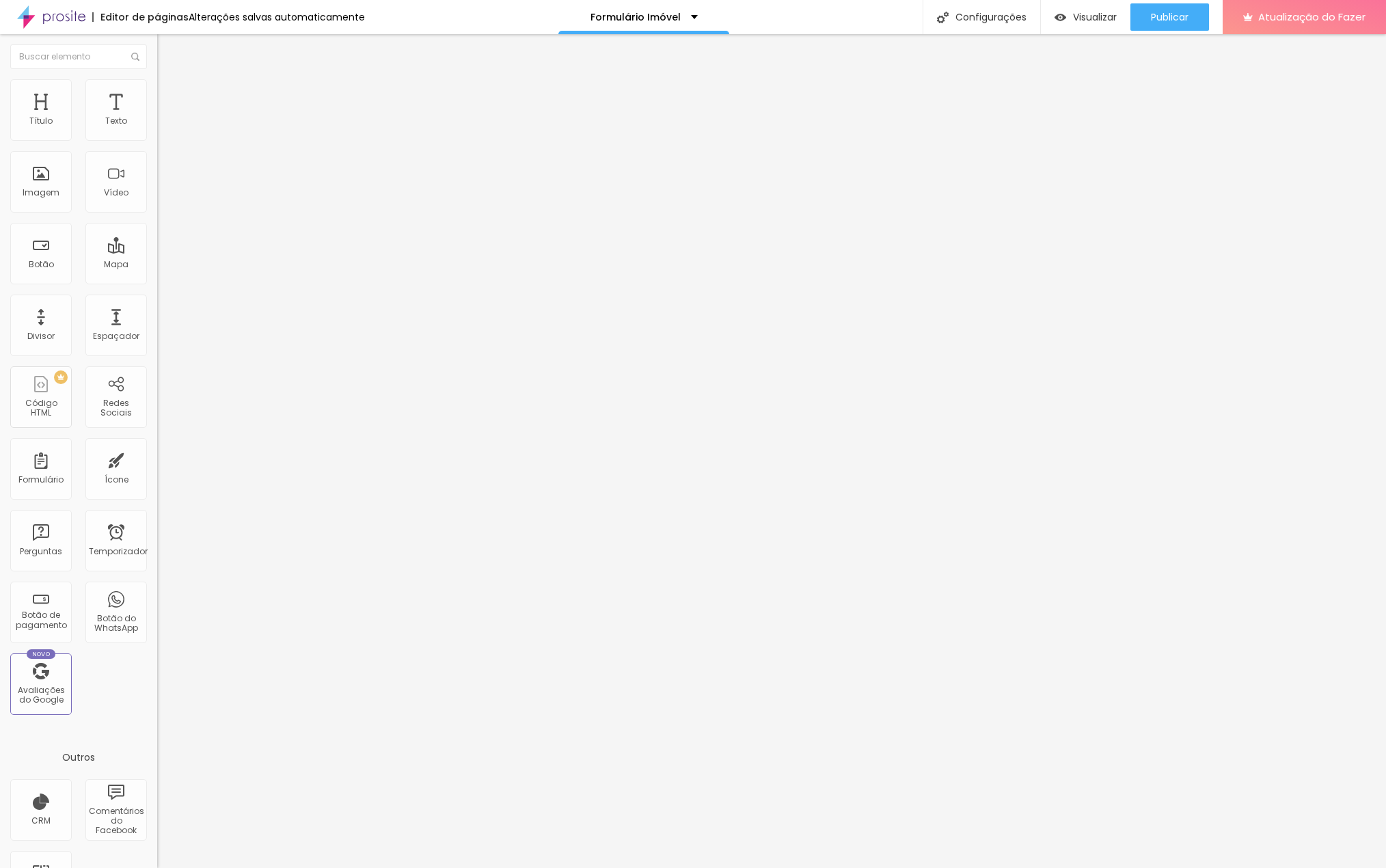
type input "16"
type input "20"
type input "21"
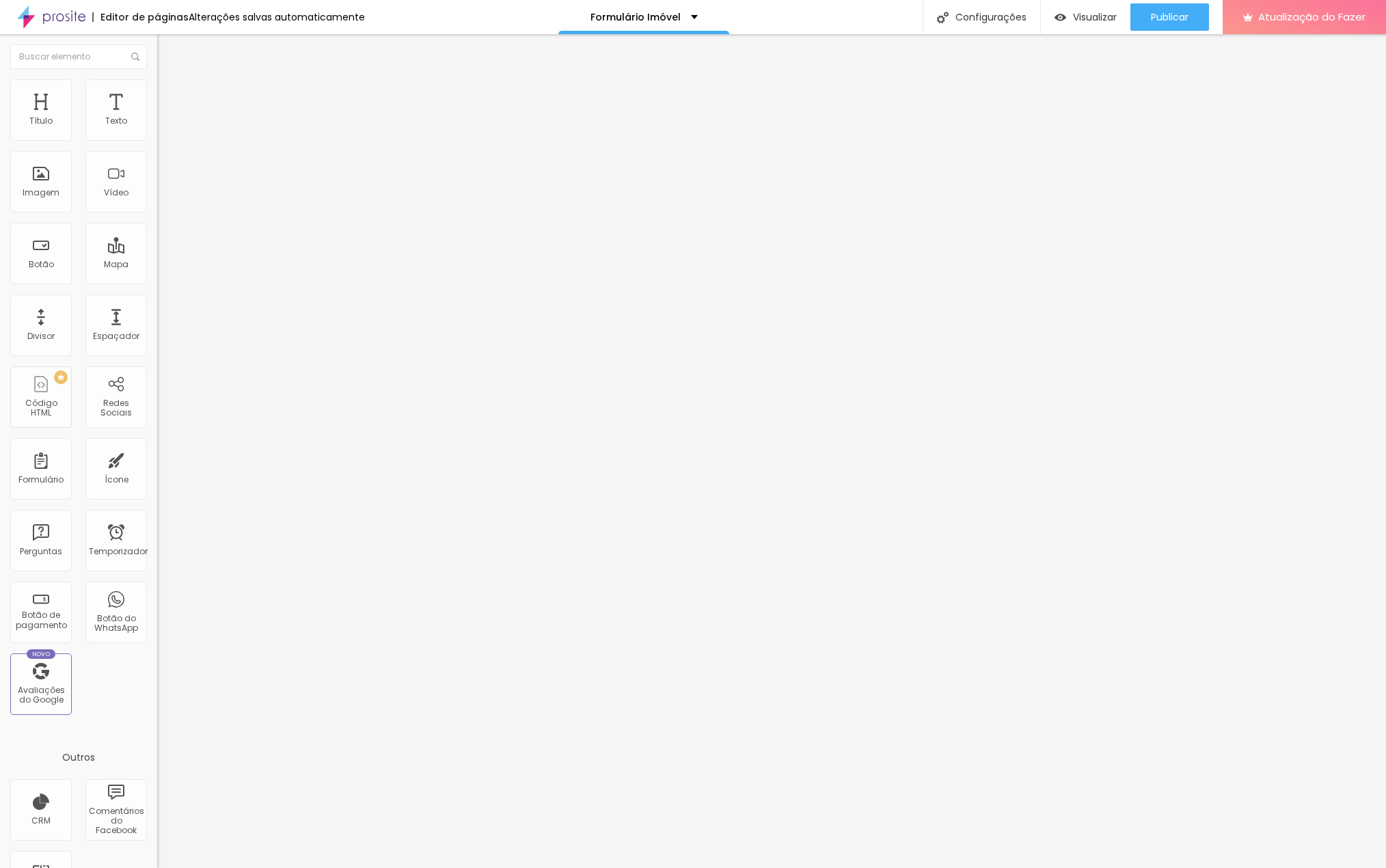
type input "21"
type input "26"
type input "28"
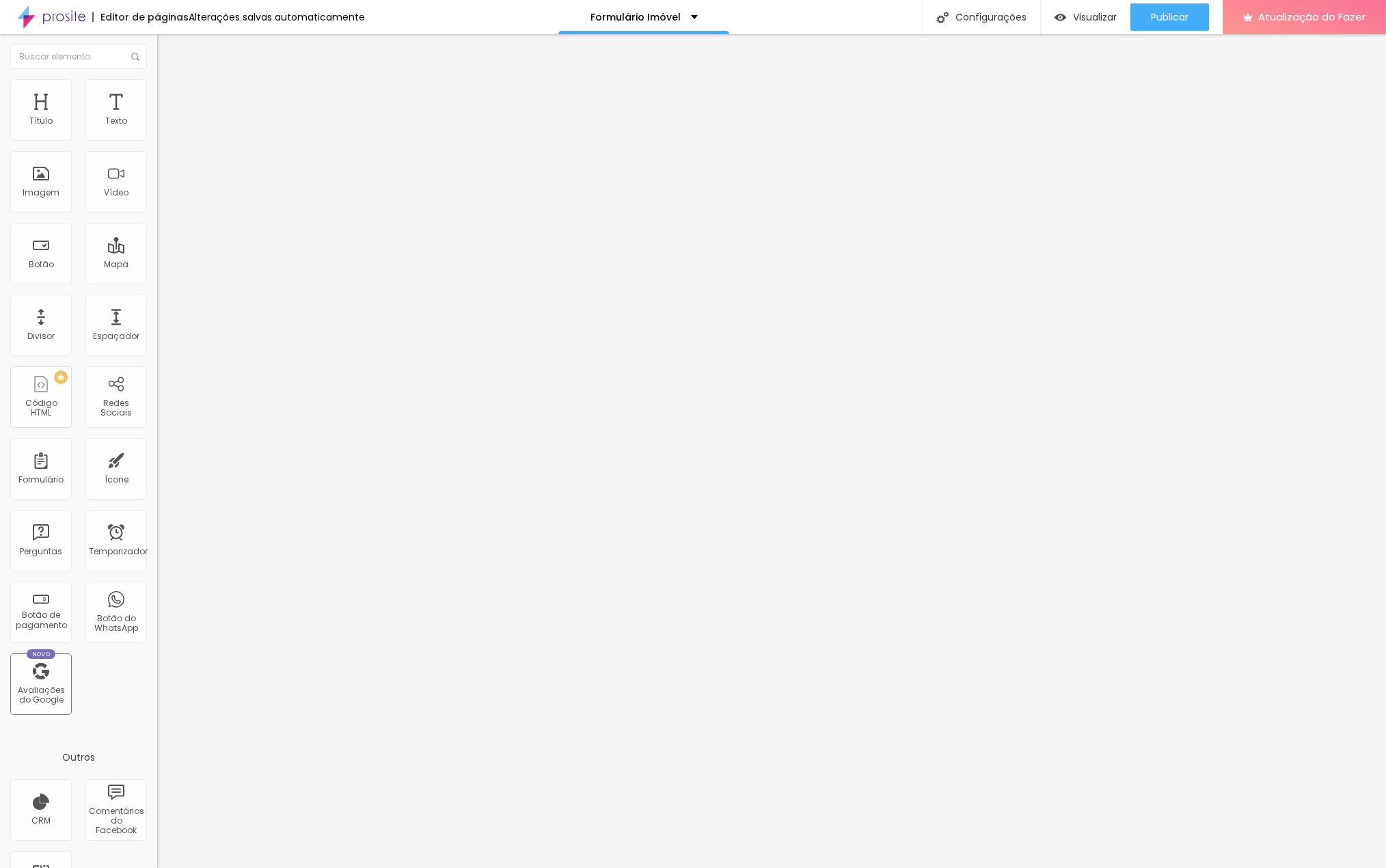
type input "30"
type input "33"
type input "36"
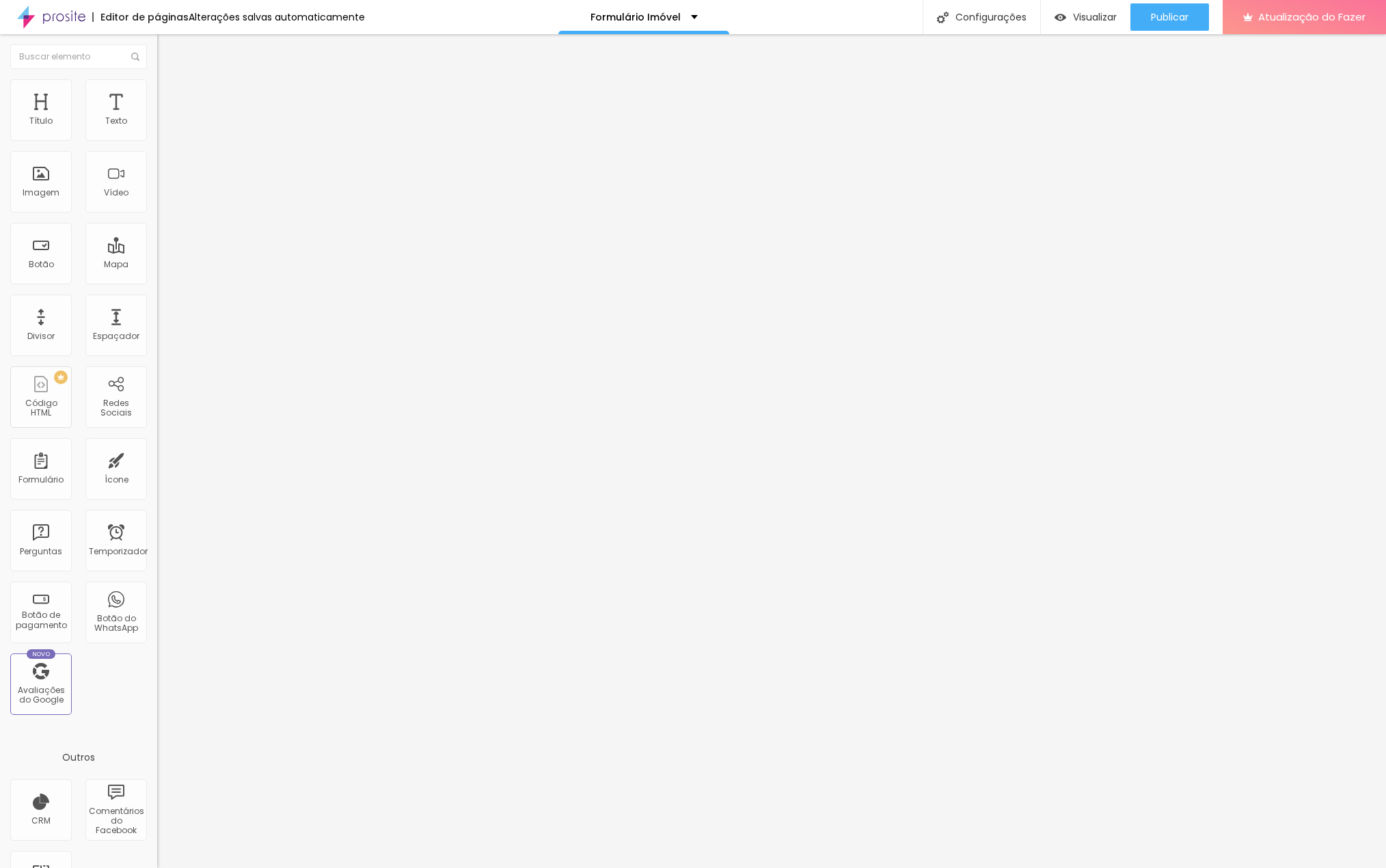
type input "36"
type input "56"
type input "61"
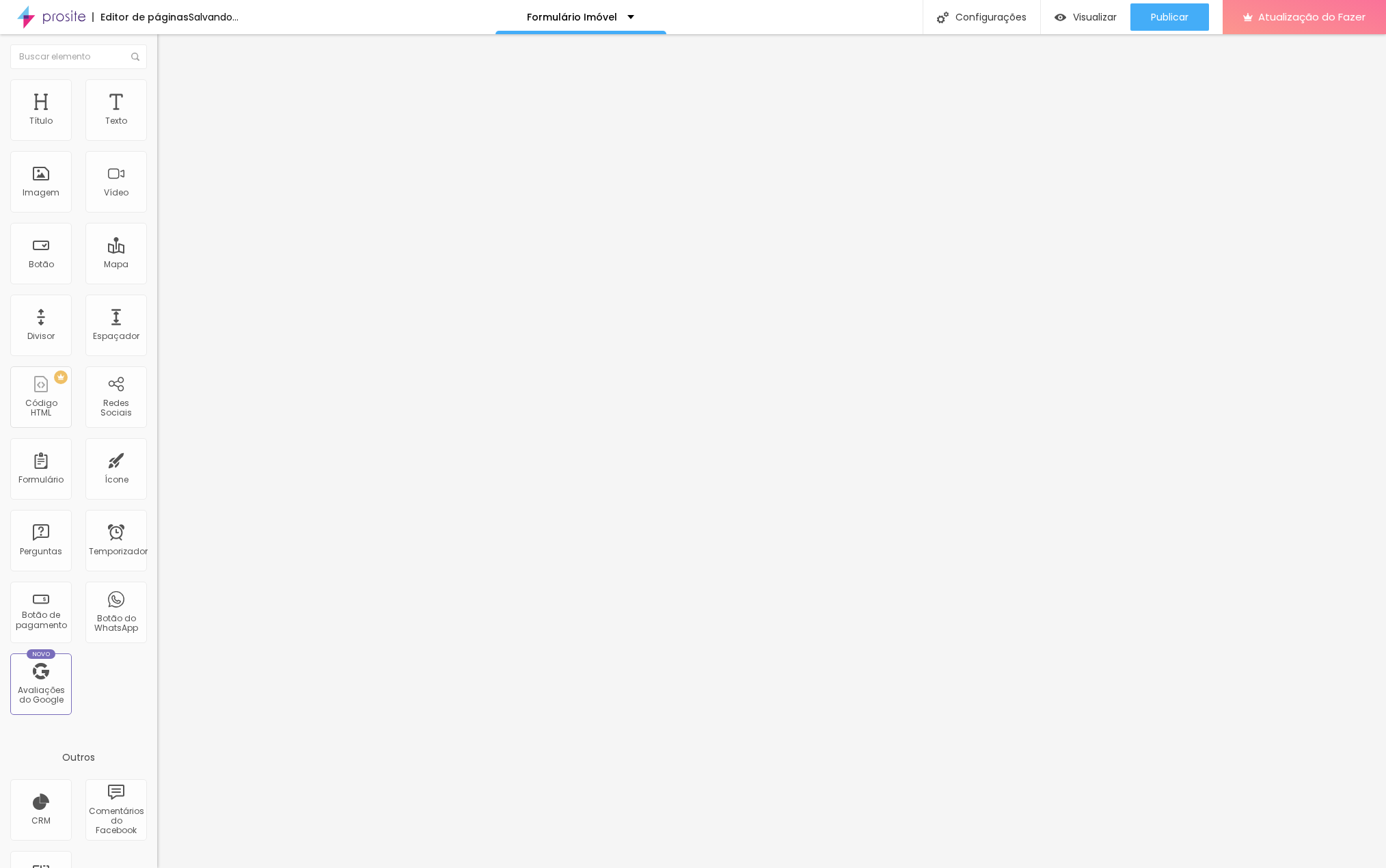
type input "64"
type input "69"
type input "74"
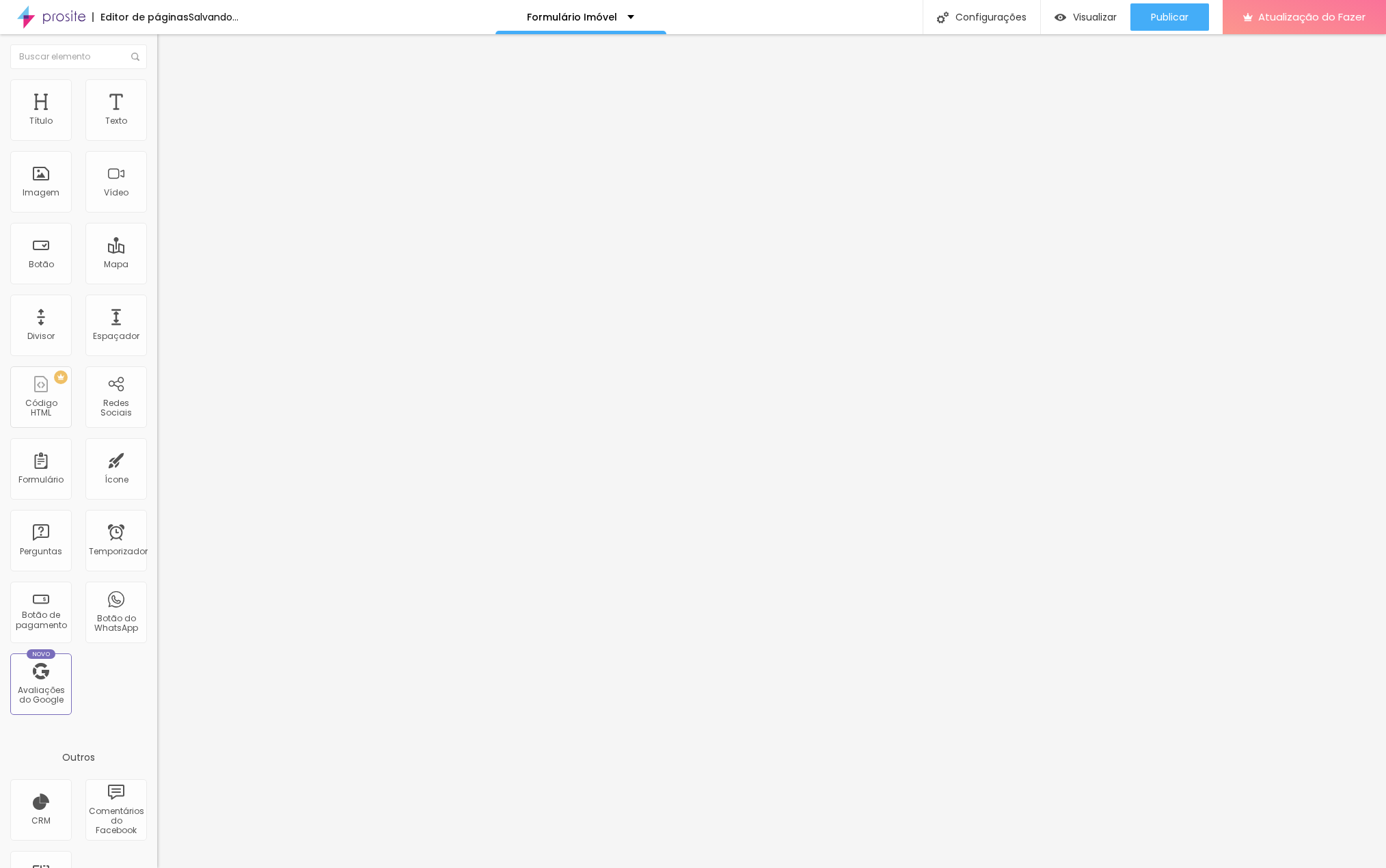
type input "74"
type input "76"
type input "79"
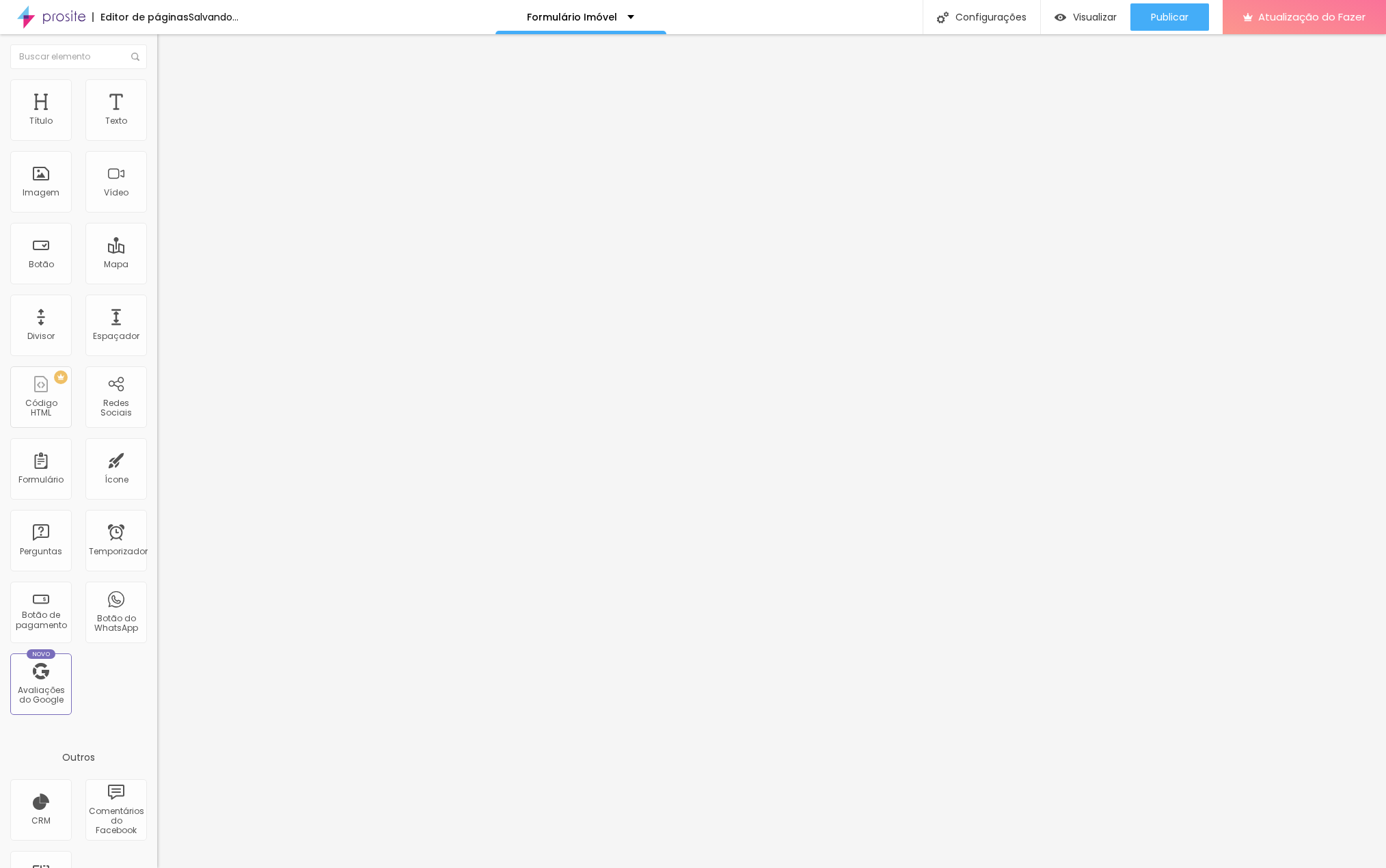
type input "81"
type input "84"
type input "86"
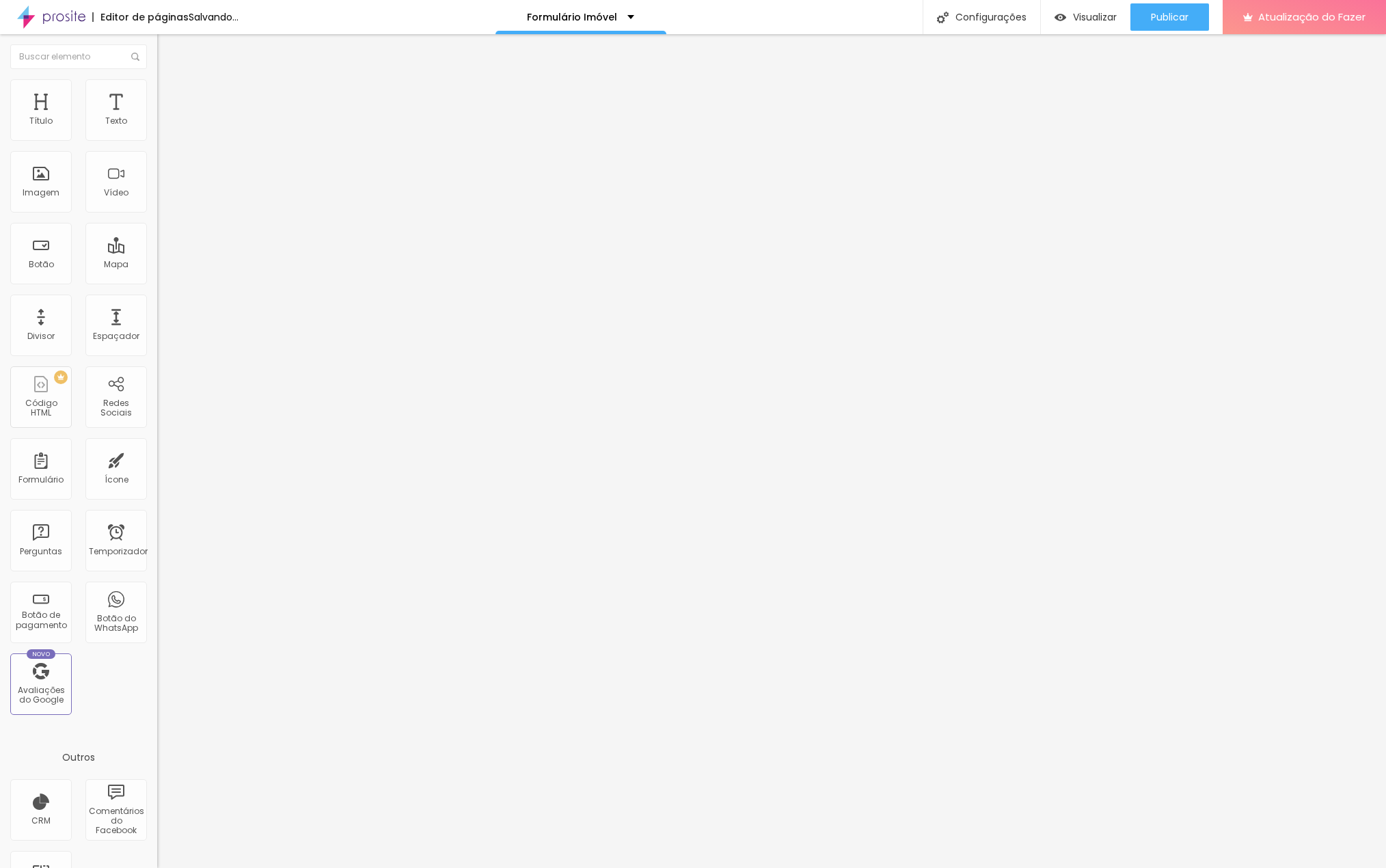
type input "86"
type input "87"
type input "89"
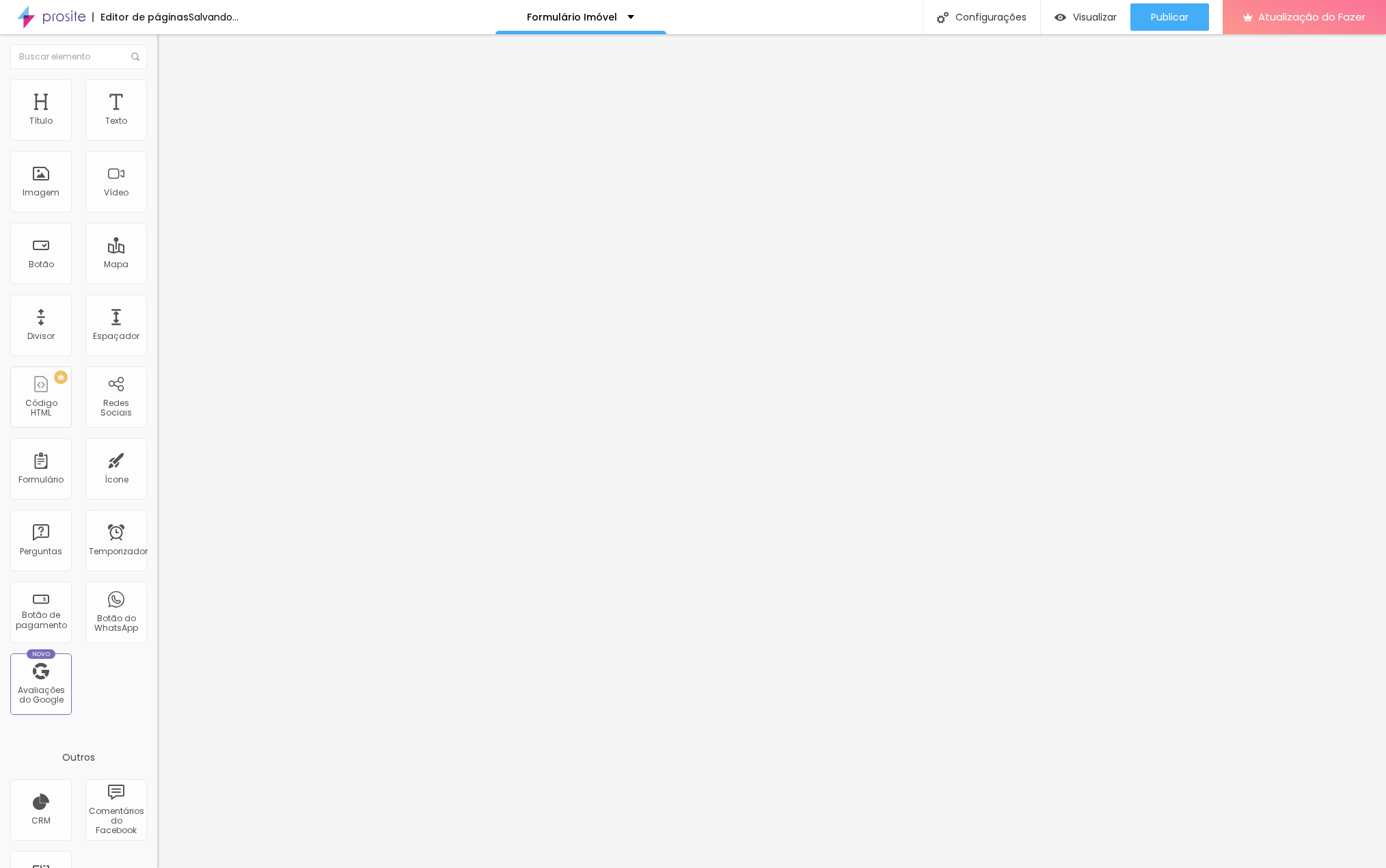
type input "91"
type input "92"
type input "94"
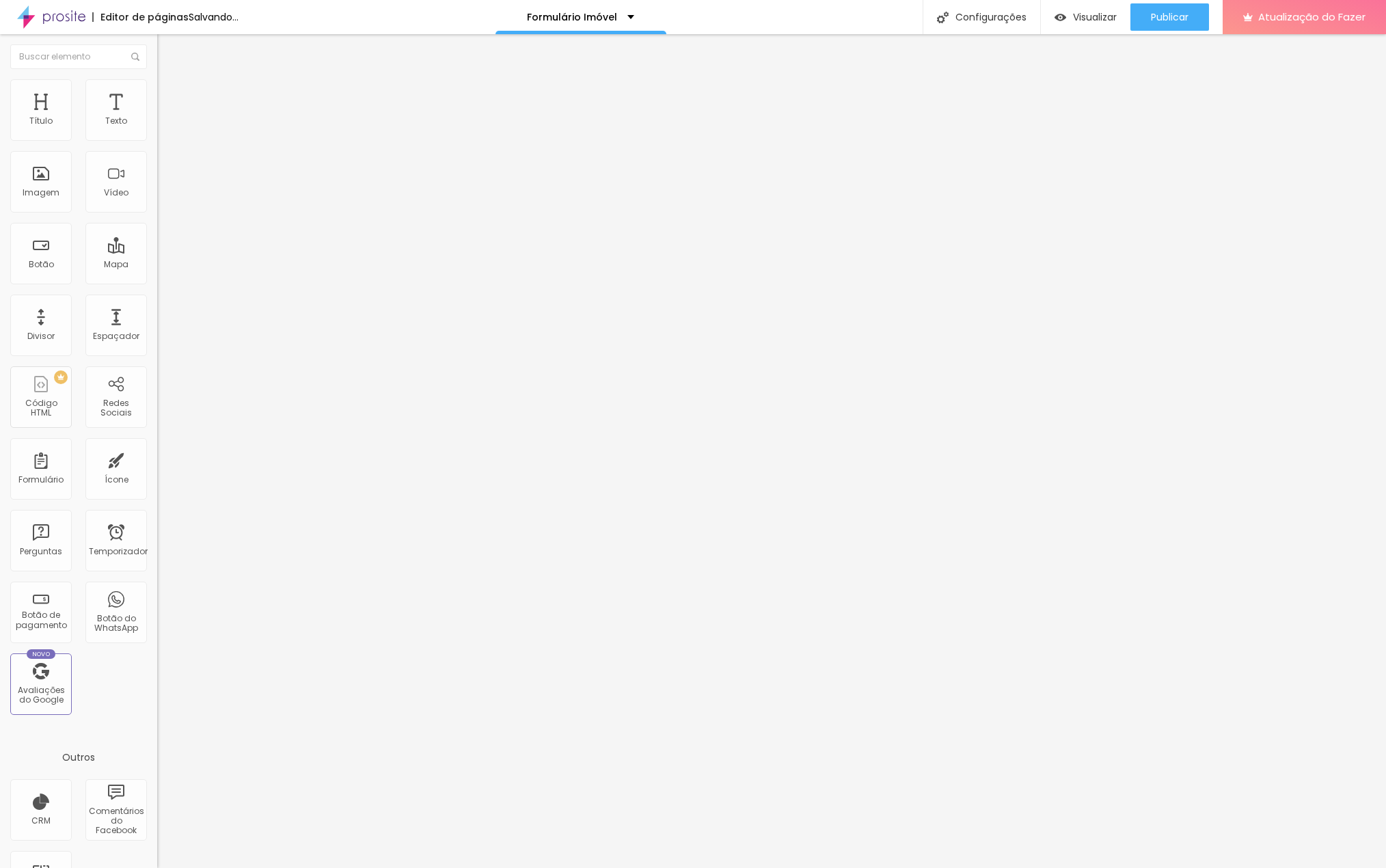
type input "94"
type input "95"
type input "97"
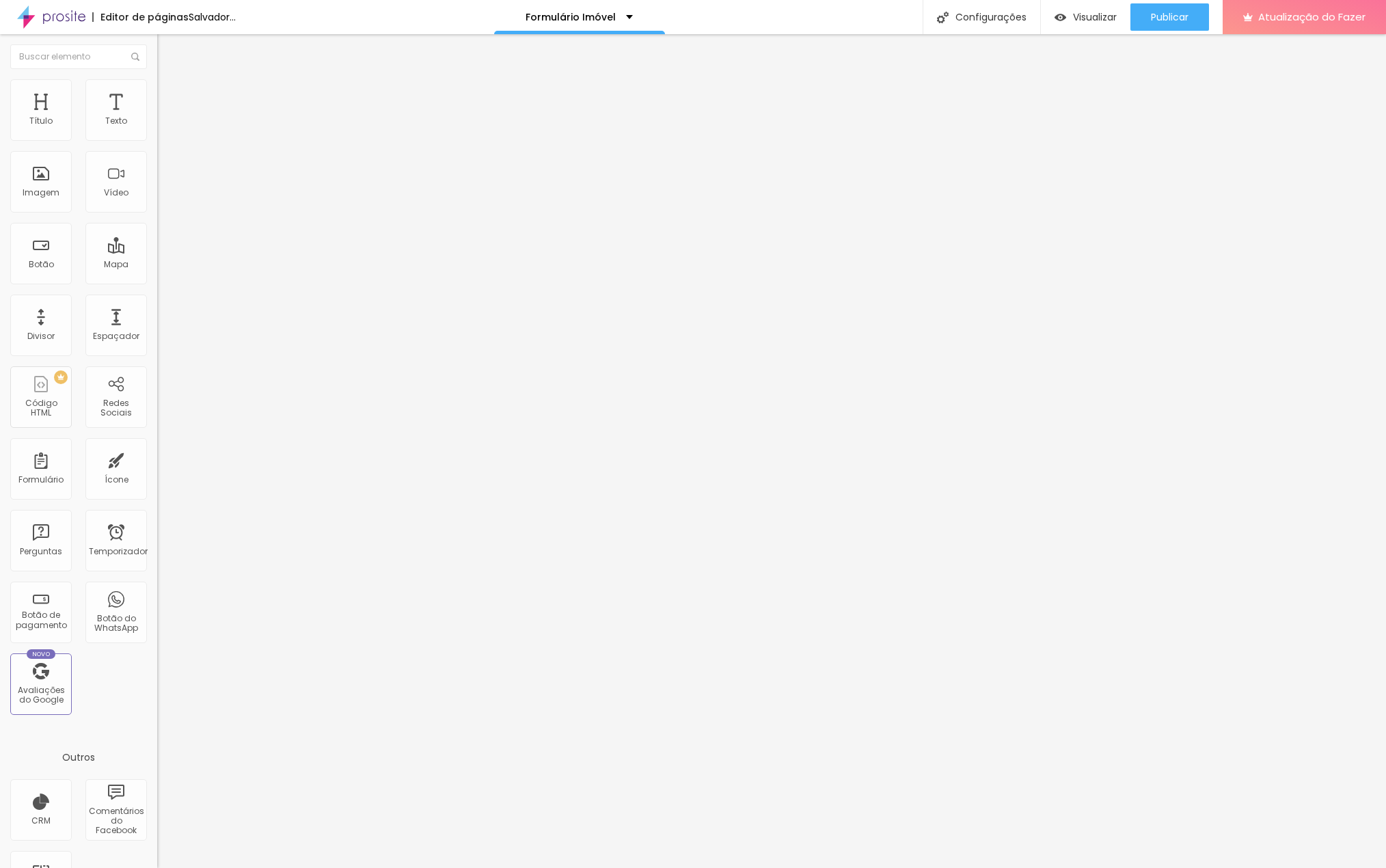
type input "99"
type input "100"
type input "102"
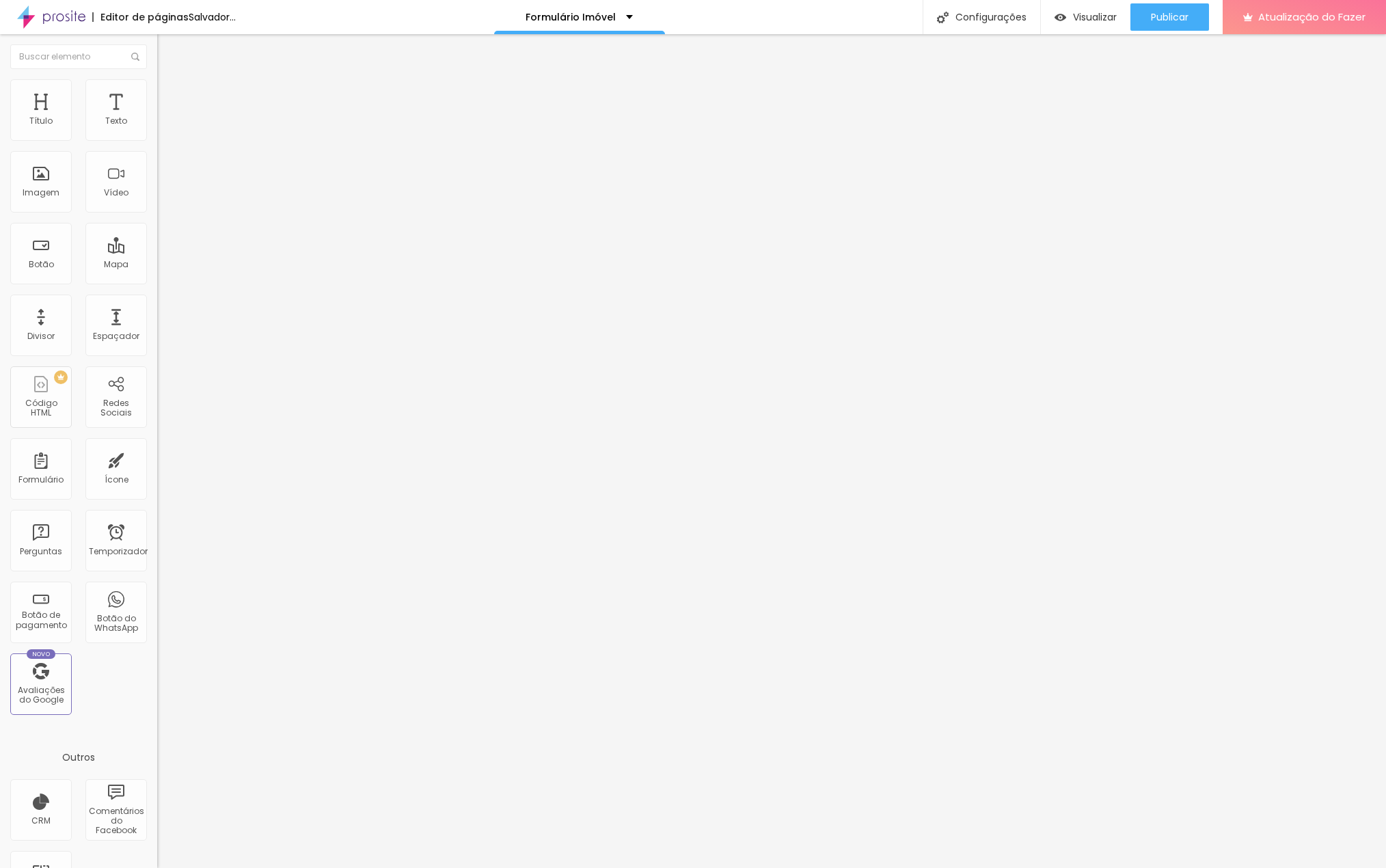
type input "102"
type input "104"
type input "105"
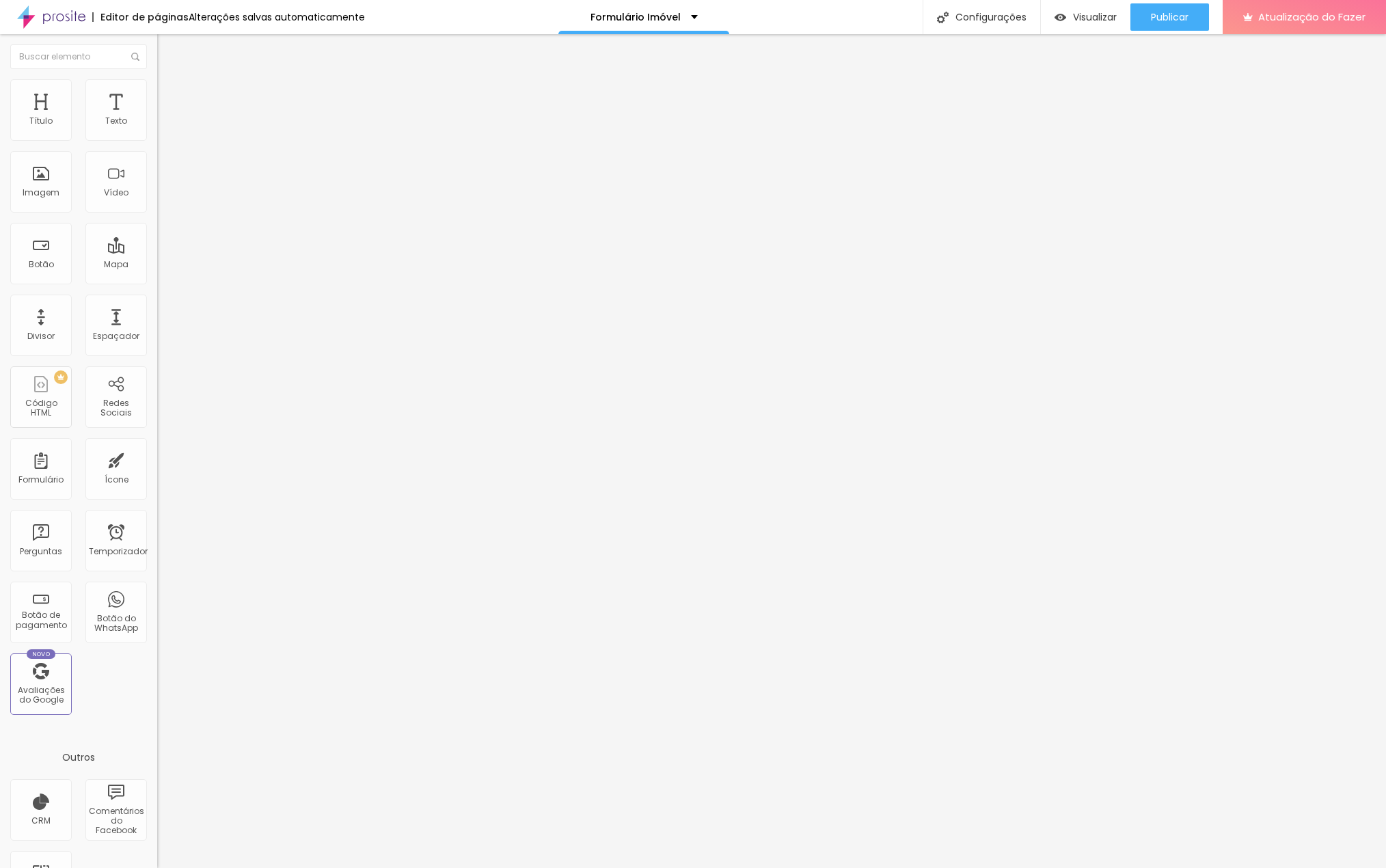
type input "107"
type input "109"
type input "110"
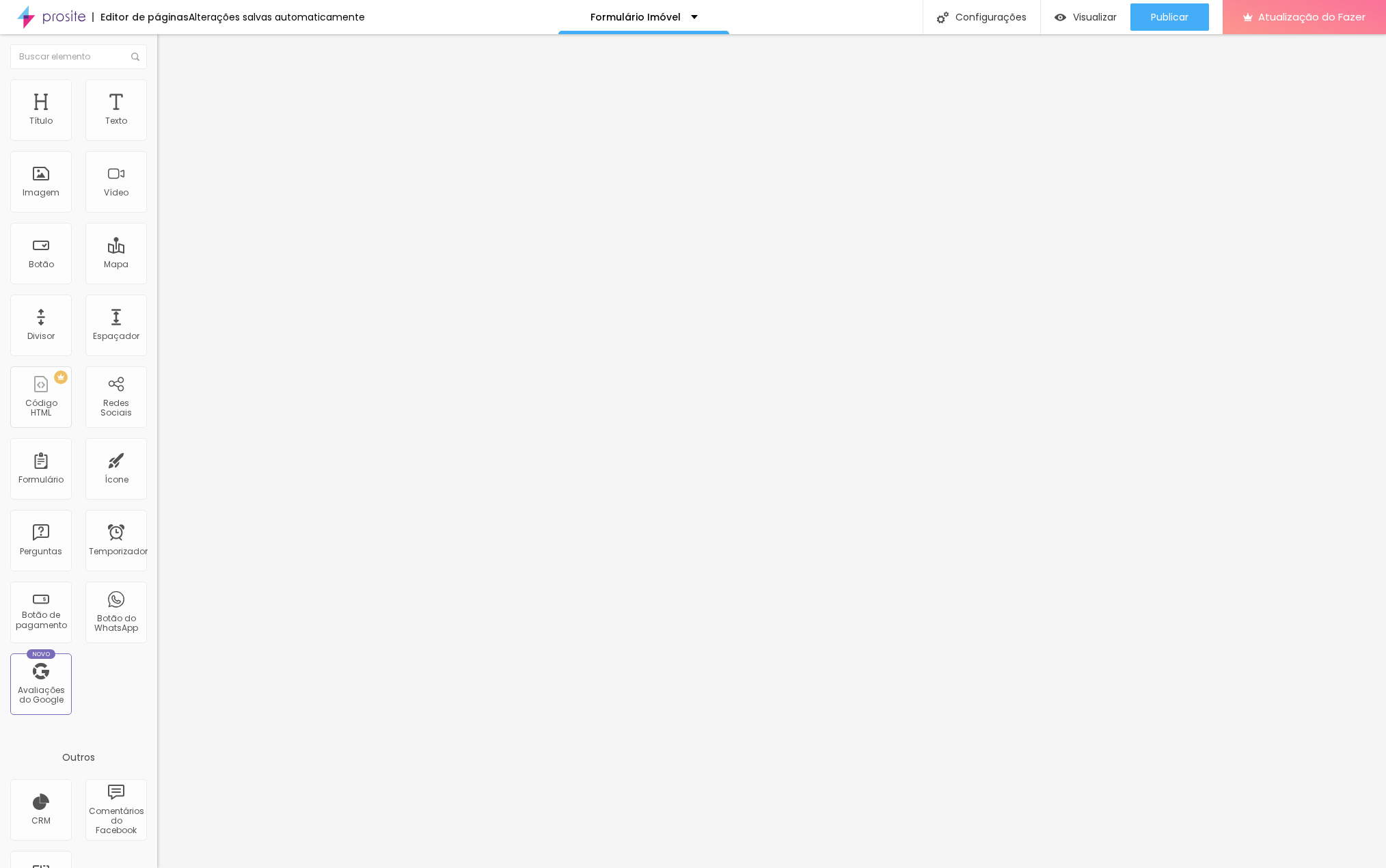
type input "110"
type input "112"
type input "114"
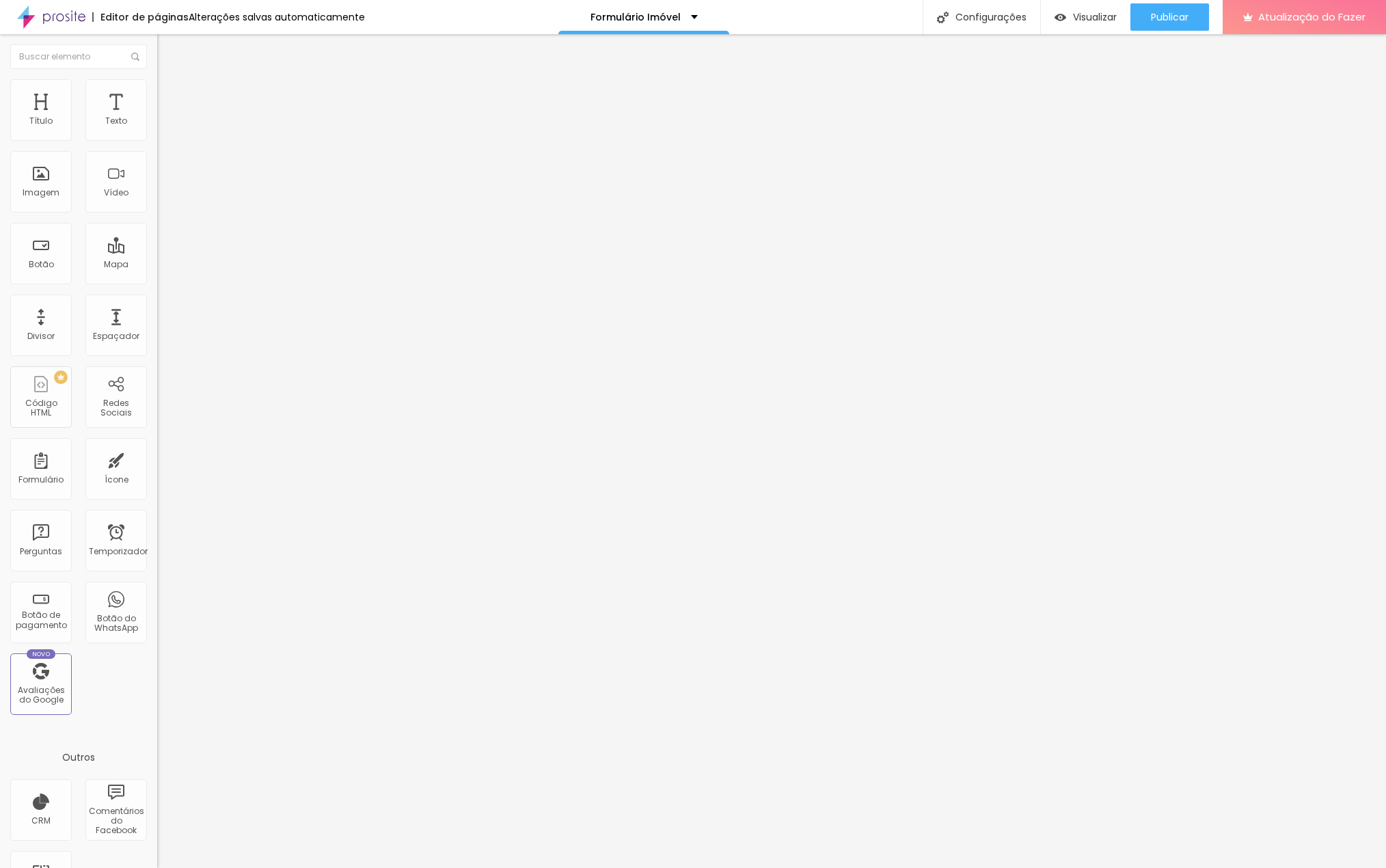
type input "117"
type input "118"
type input "120"
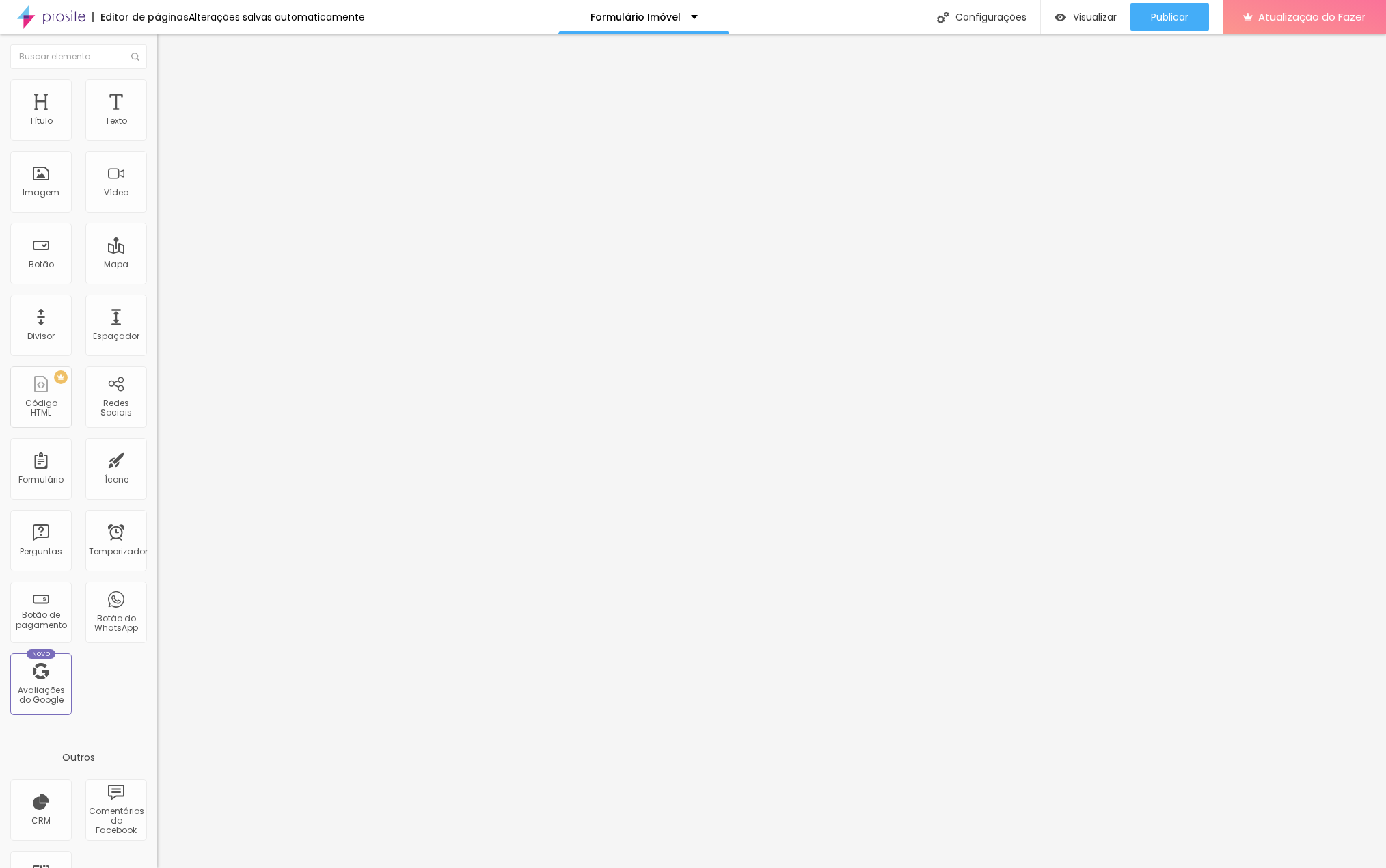
type input "120"
type input "122"
type input "123"
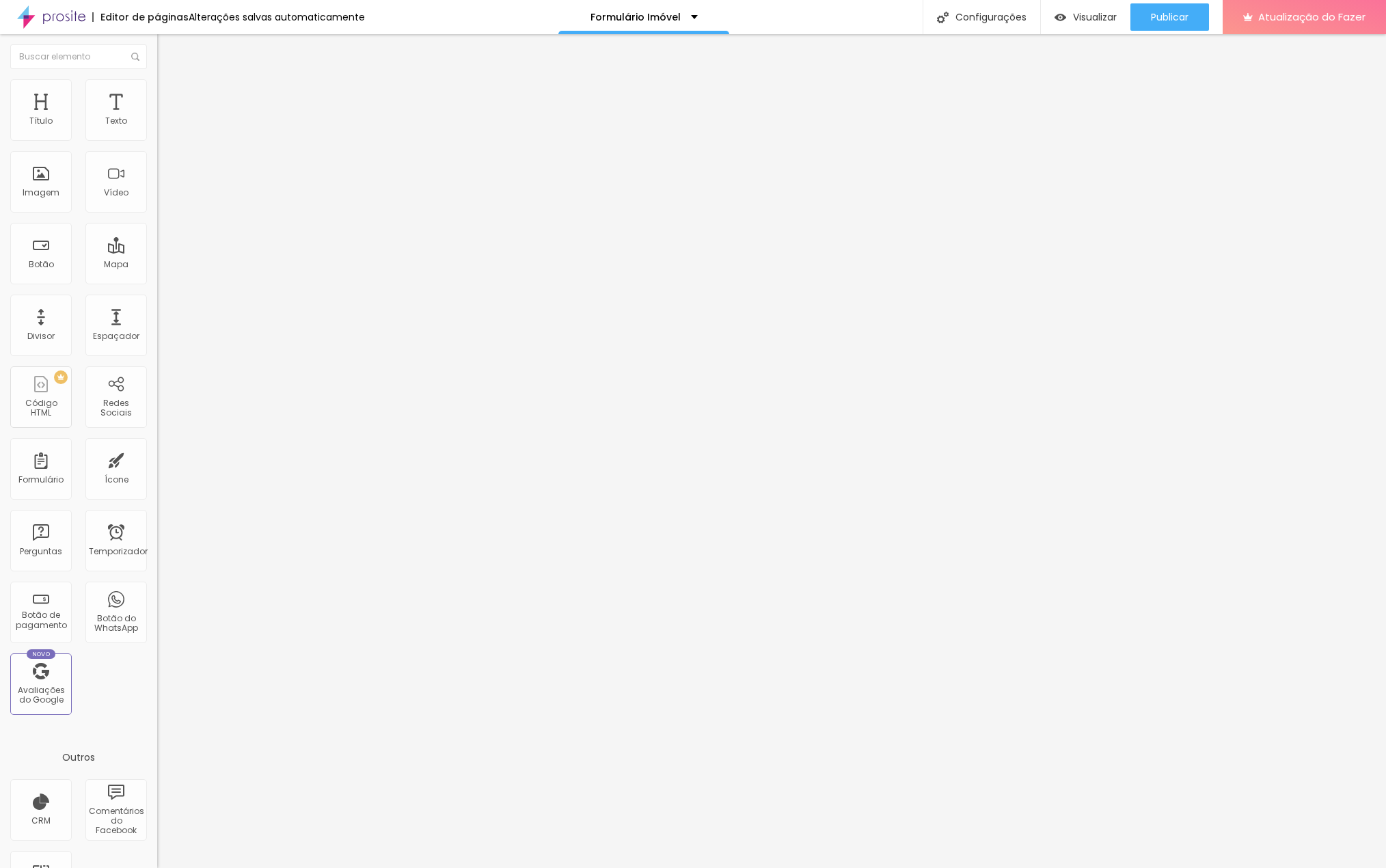
type input "125"
type input "127"
type input "130"
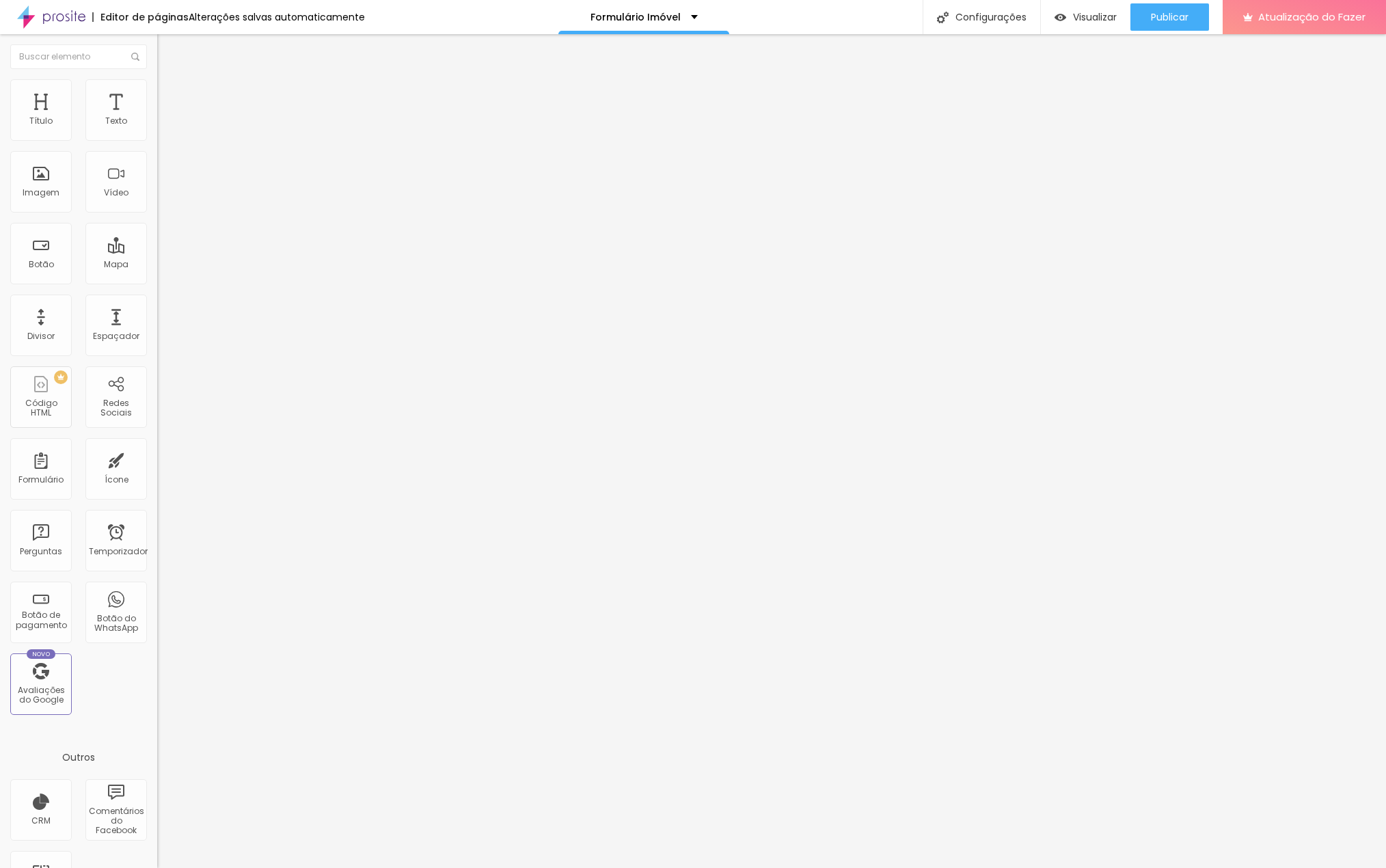
drag, startPoint x: 31, startPoint y: 170, endPoint x: 141, endPoint y: 208, distance: 116.4
click at [158, 300] on input "range" at bounding box center [201, 306] width 88 height 11
drag, startPoint x: 142, startPoint y: 146, endPoint x: 154, endPoint y: 164, distance: 21.6
click at [159, 140] on input "range" at bounding box center [201, 134] width 88 height 11
drag, startPoint x: 118, startPoint y: 172, endPoint x: -5, endPoint y: 179, distance: 123.2
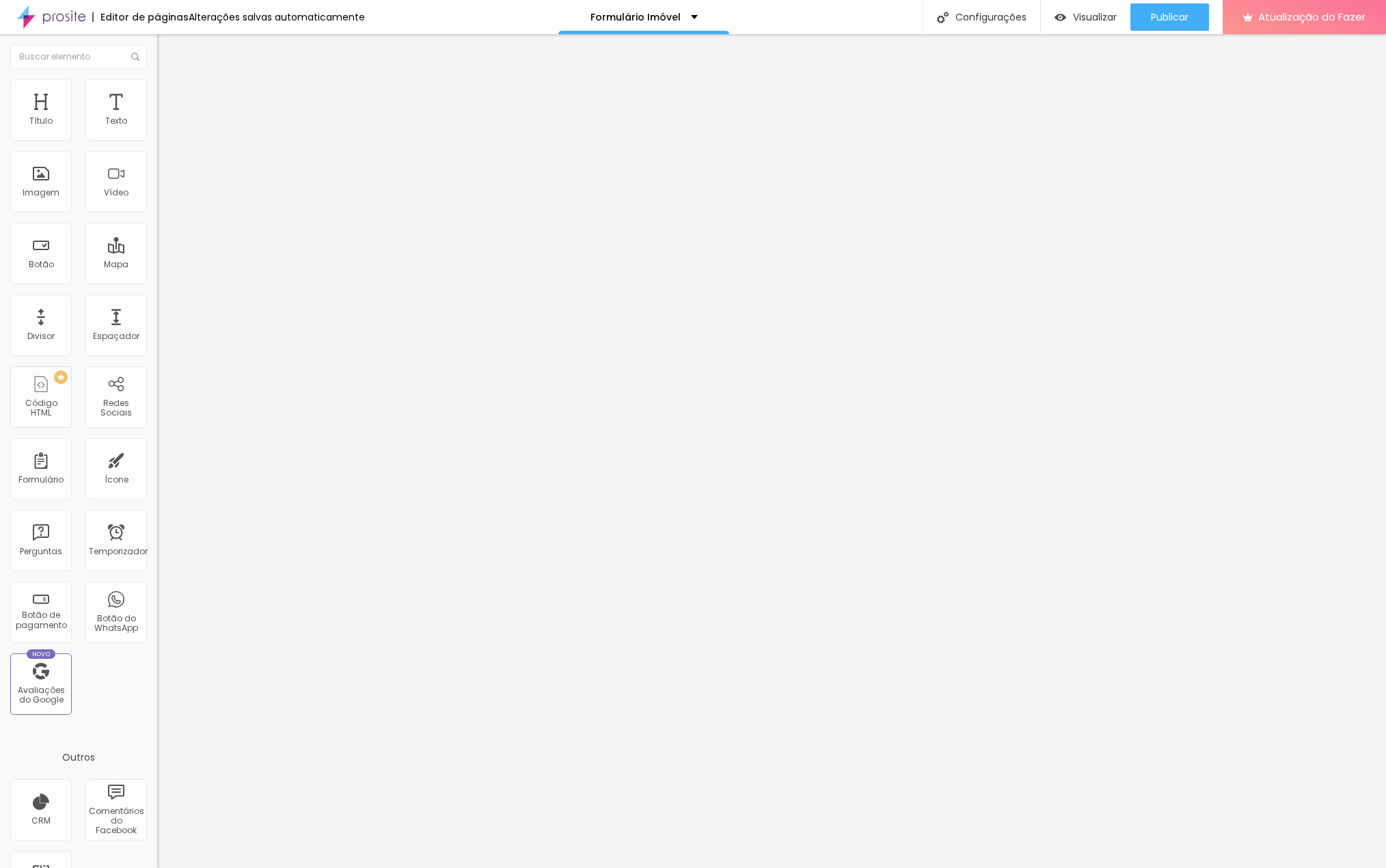
click at [158, 300] on input "range" at bounding box center [201, 306] width 88 height 11
click at [170, 96] on font "Avançado" at bounding box center [192, 101] width 45 height 12
drag, startPoint x: 40, startPoint y: 134, endPoint x: -10, endPoint y: 136, distance: 50.0
click at [158, 265] on input "range" at bounding box center [201, 270] width 88 height 11
click at [158, 459] on input "range" at bounding box center [201, 464] width 88 height 11
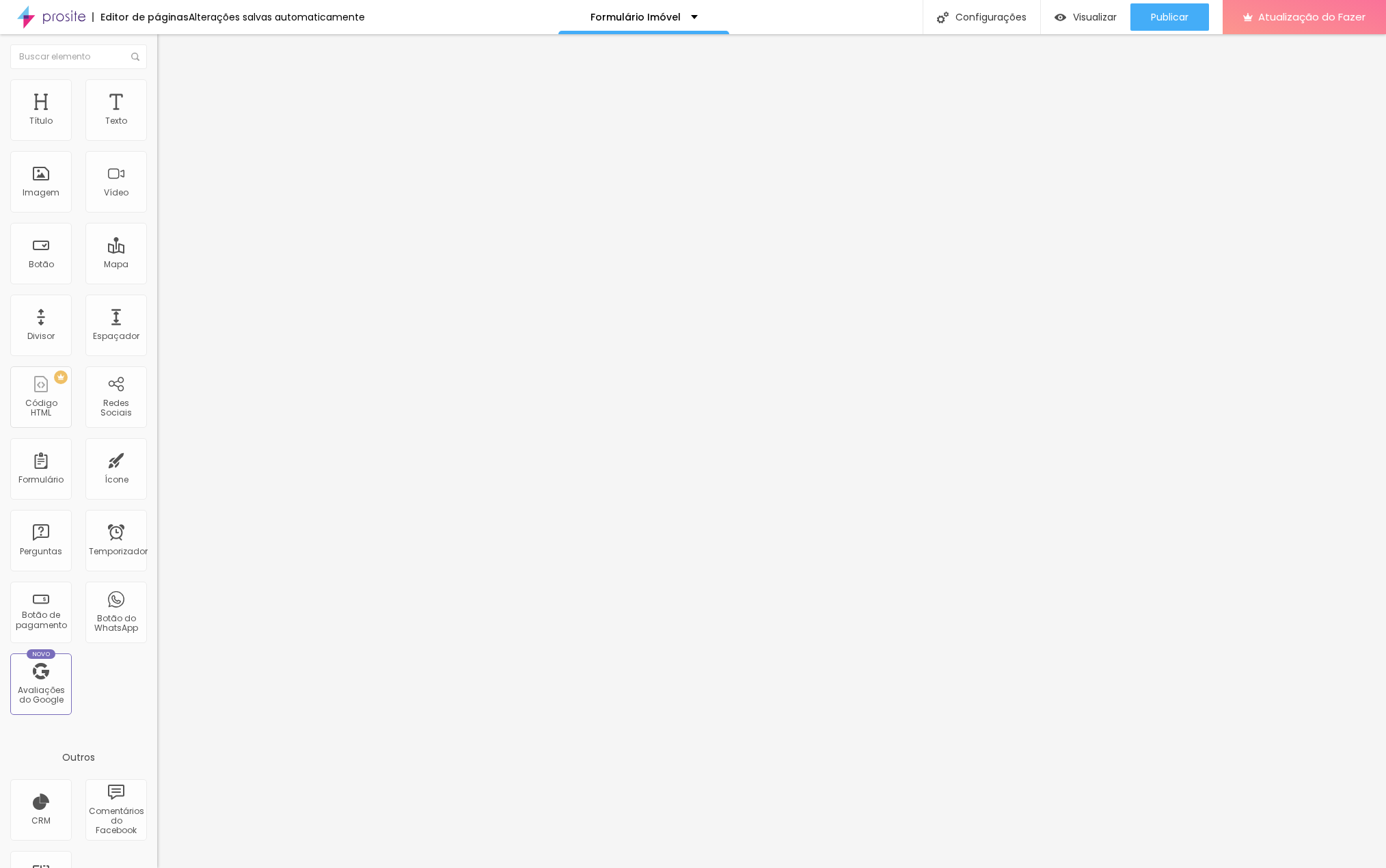
drag, startPoint x: 30, startPoint y: 132, endPoint x: 40, endPoint y: 136, distance: 10.8
click at [158, 265] on input "range" at bounding box center [201, 270] width 88 height 11
click at [158, 502] on input "text" at bounding box center [240, 509] width 164 height 14
click at [158, 541] on input "text" at bounding box center [240, 548] width 164 height 14
click at [158, 84] on li "Estilo" at bounding box center [236, 86] width 158 height 14
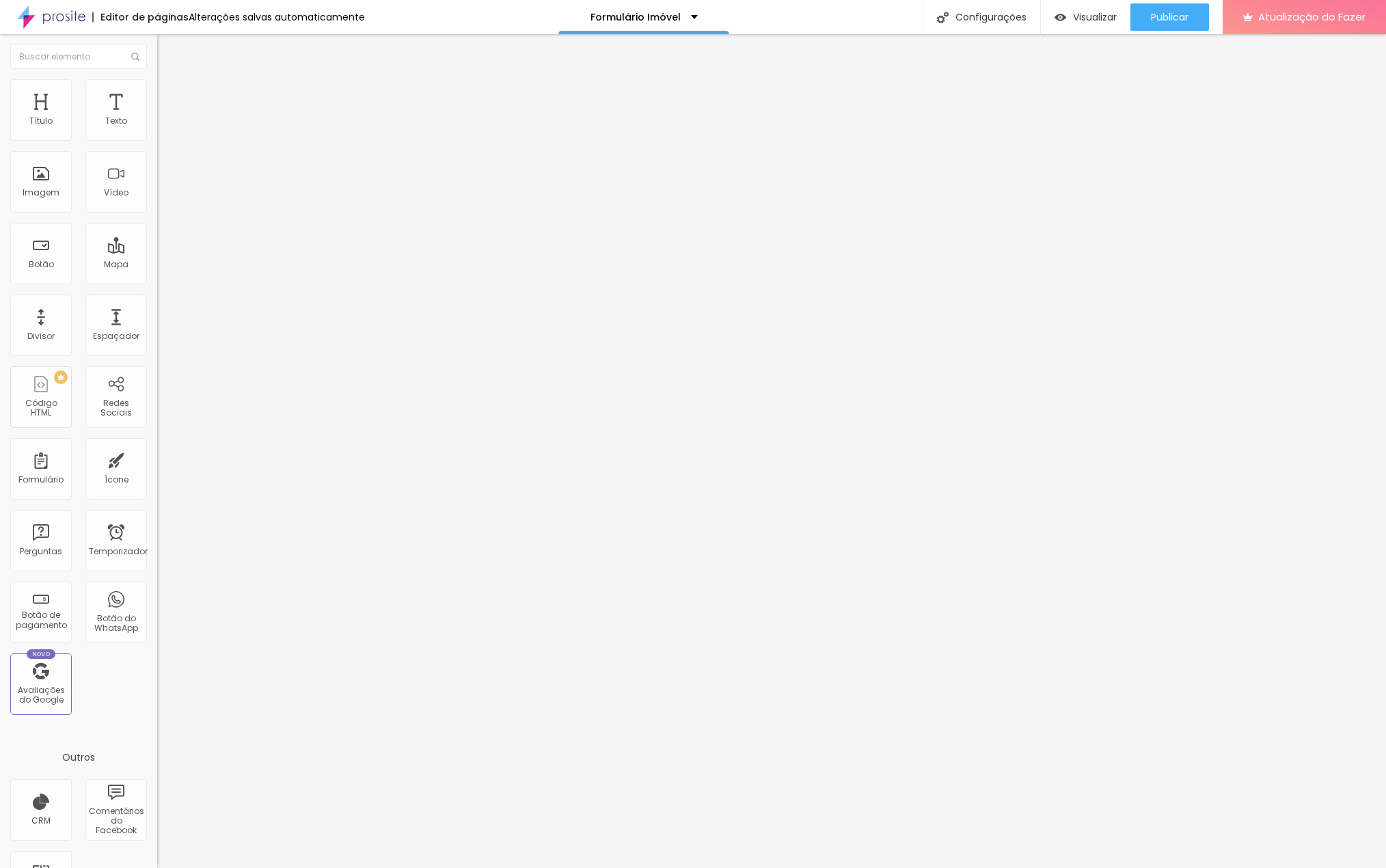
click at [158, 79] on li "Conteúdo" at bounding box center [236, 72] width 158 height 14
click at [158, 489] on div "Editar nulo Conteúdo Estilo Avançado Trocar imagem Descrição da imagem (Alt) Al…" at bounding box center [236, 451] width 158 height 834
click at [165, 118] on font "Trocar imagem" at bounding box center [198, 111] width 66 height 12
drag, startPoint x: 113, startPoint y: 201, endPoint x: 131, endPoint y: 202, distance: 18.0
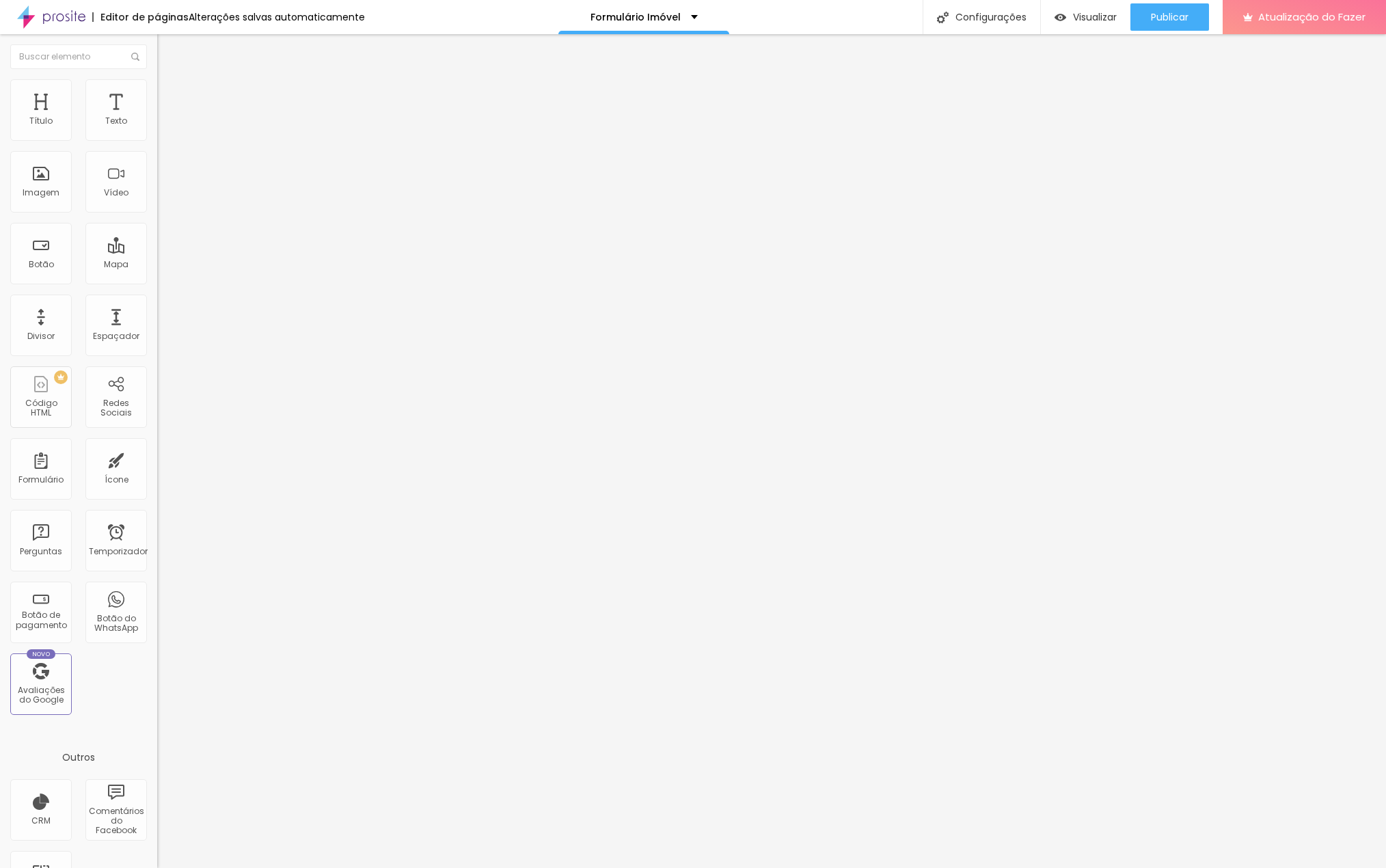
click at [158, 129] on font "Título 2" at bounding box center [180, 121] width 45 height 17
click at [158, 91] on li "Avançado" at bounding box center [236, 86] width 158 height 14
click at [170, 81] on font "Estilo" at bounding box center [181, 75] width 22 height 12
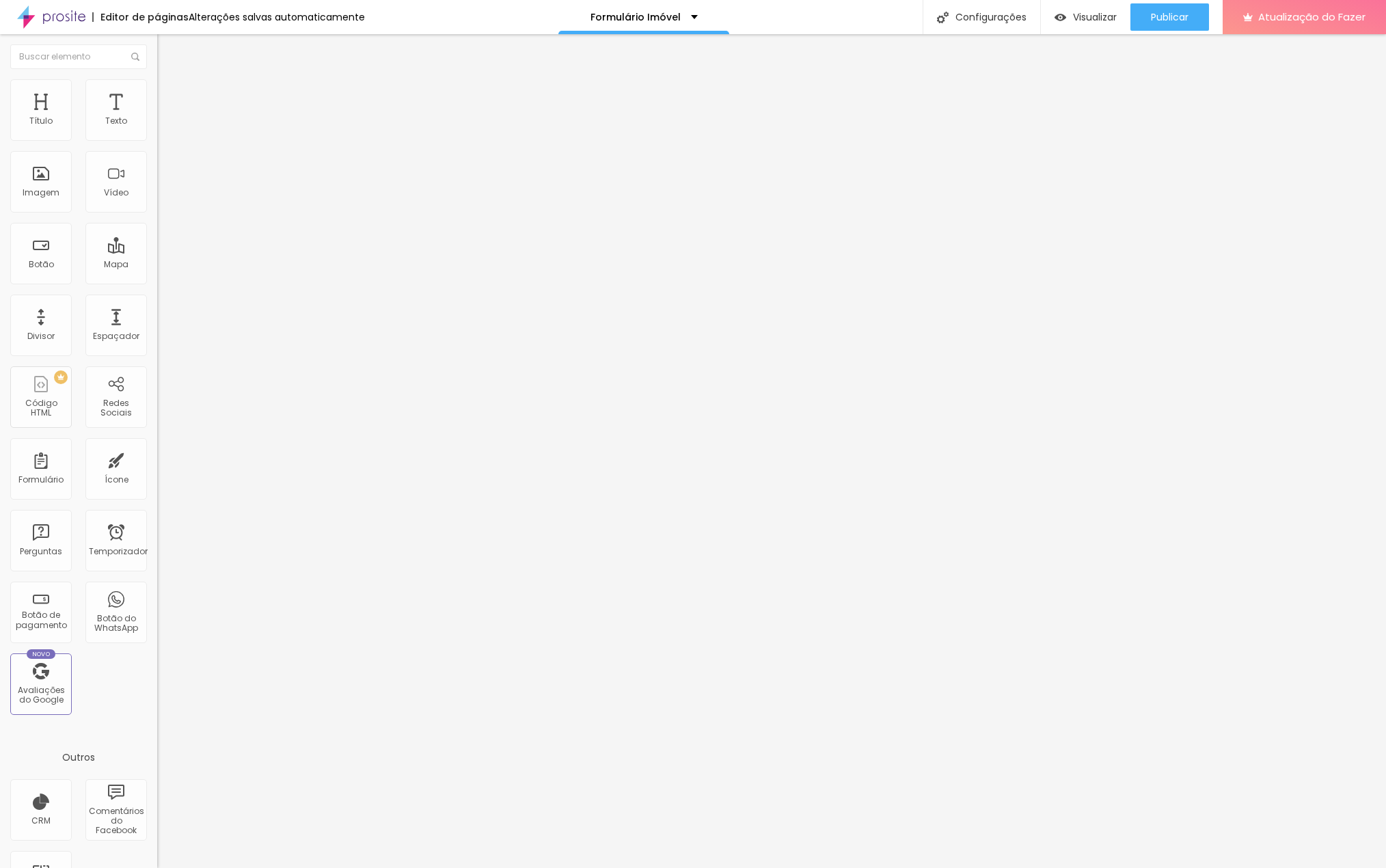
click at [158, 83] on li "Avançado" at bounding box center [236, 86] width 158 height 14
click at [158, 78] on img at bounding box center [164, 71] width 12 height 12
click at [163, 185] on icon "button" at bounding box center [167, 181] width 9 height 9
click at [164, 198] on icon "button" at bounding box center [167, 195] width 5 height 5
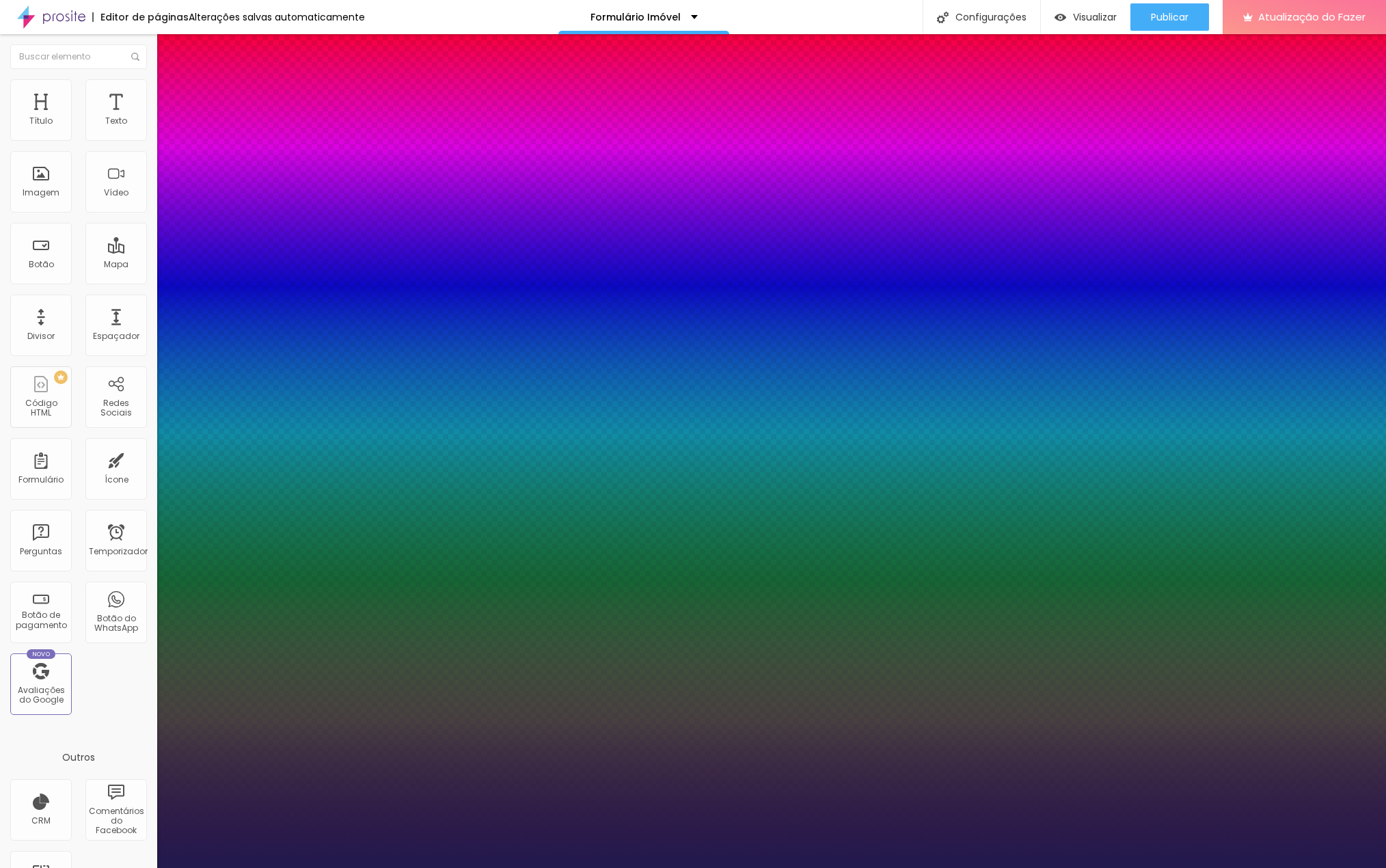
type input "1"
type input "17"
type input "1"
type input "19"
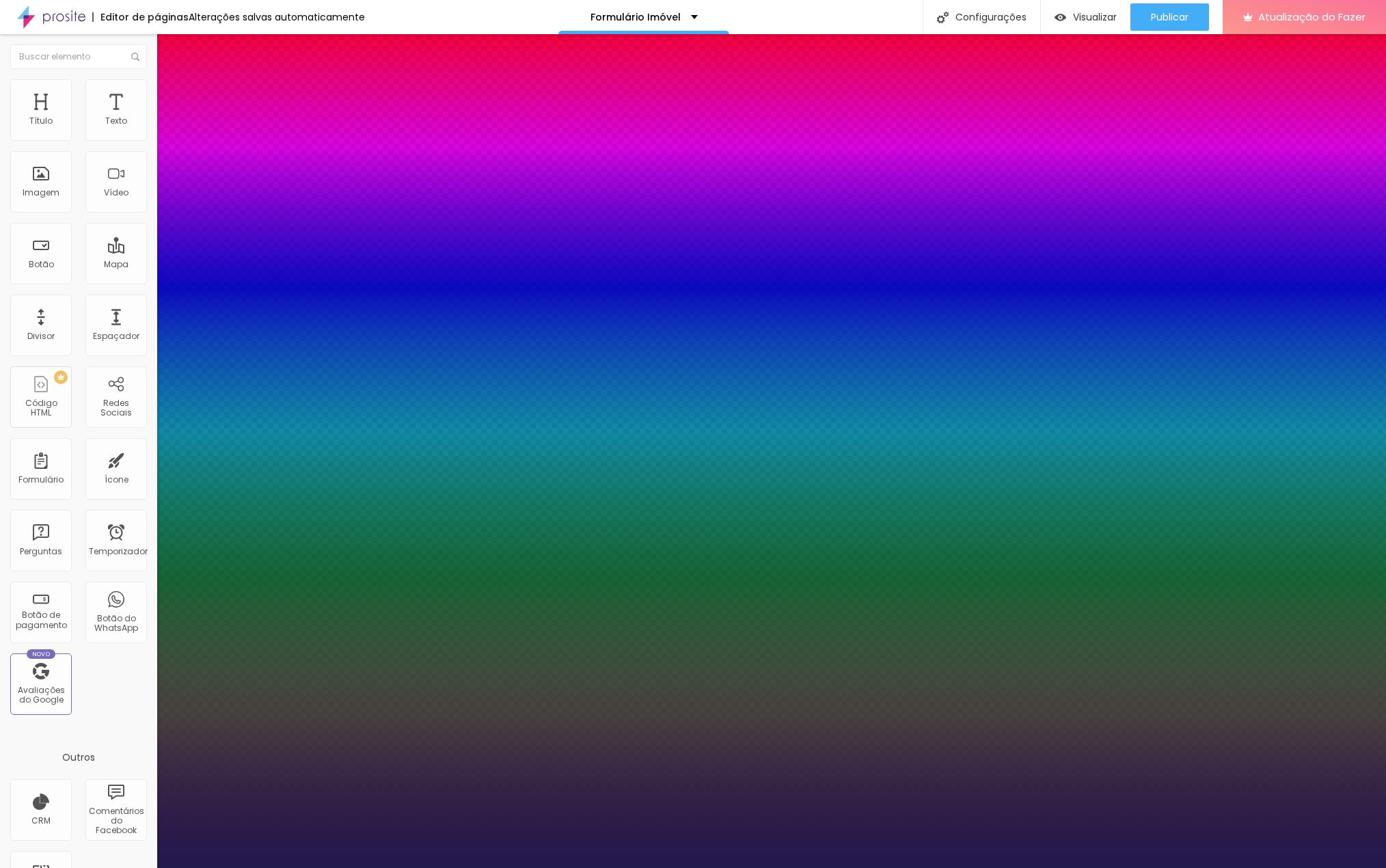
type input "19"
type input "1"
type input "27"
type input "1"
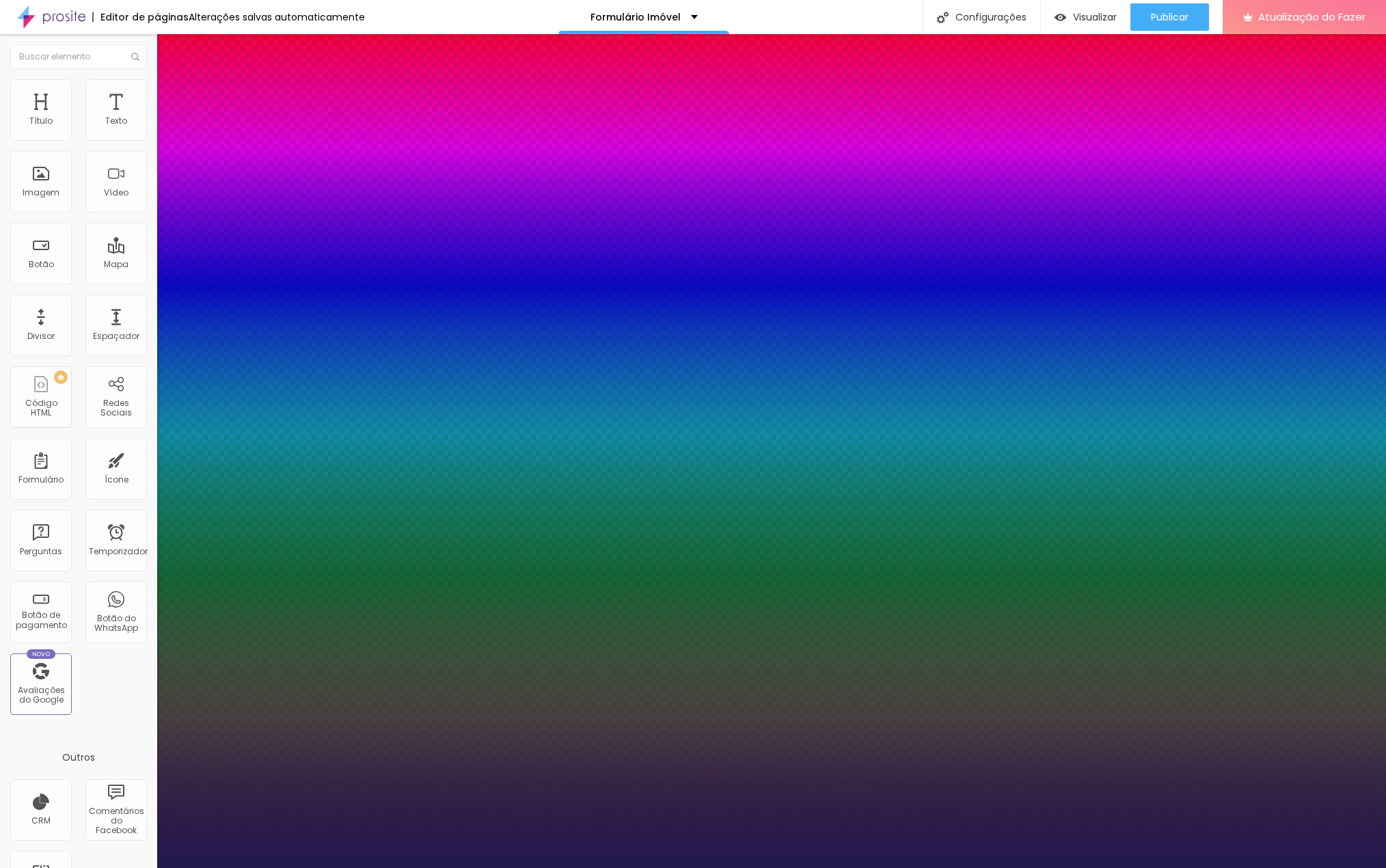
type input "29"
type input "1"
type input "30"
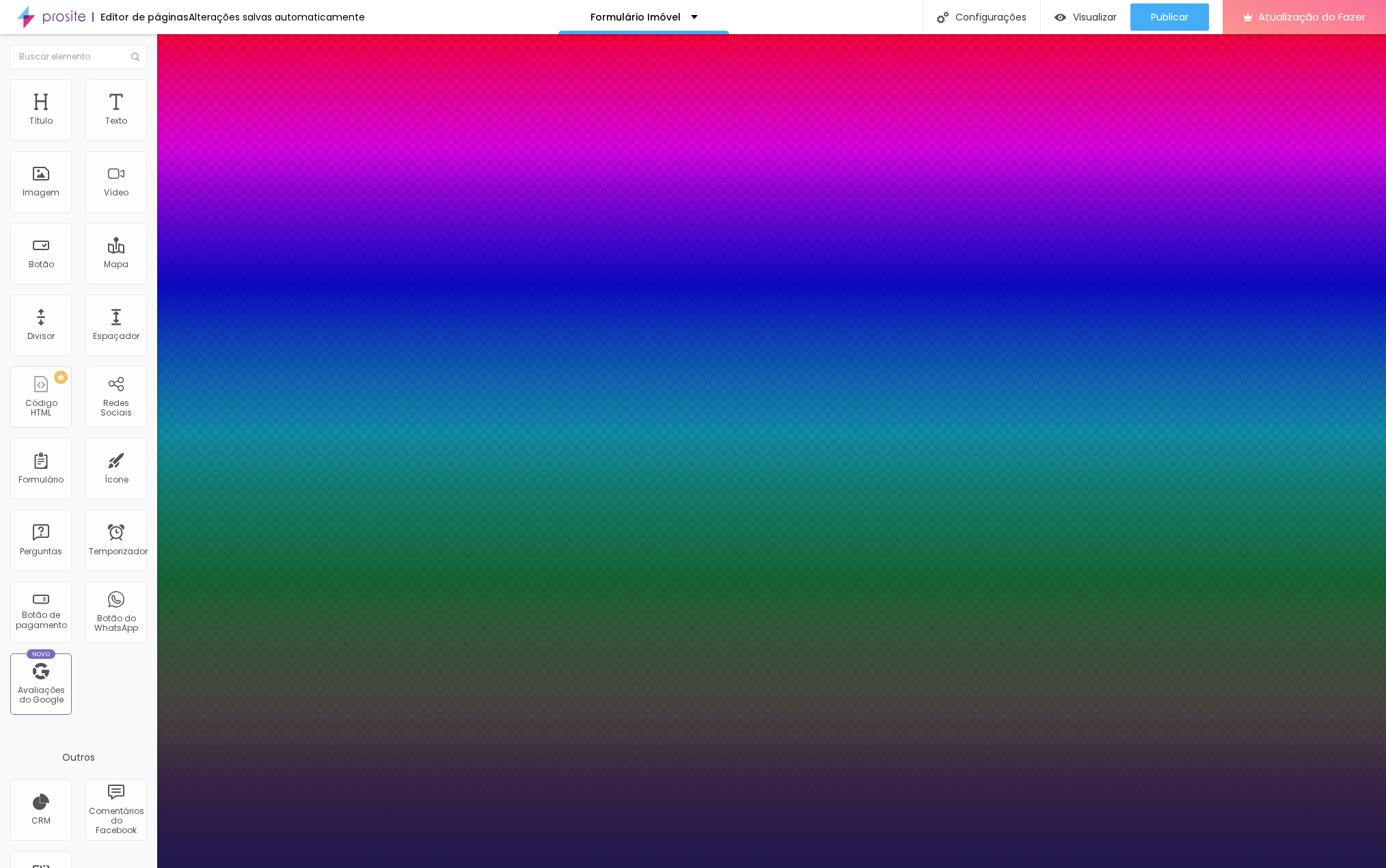
type input "1"
type input "32"
type input "1"
type input "34"
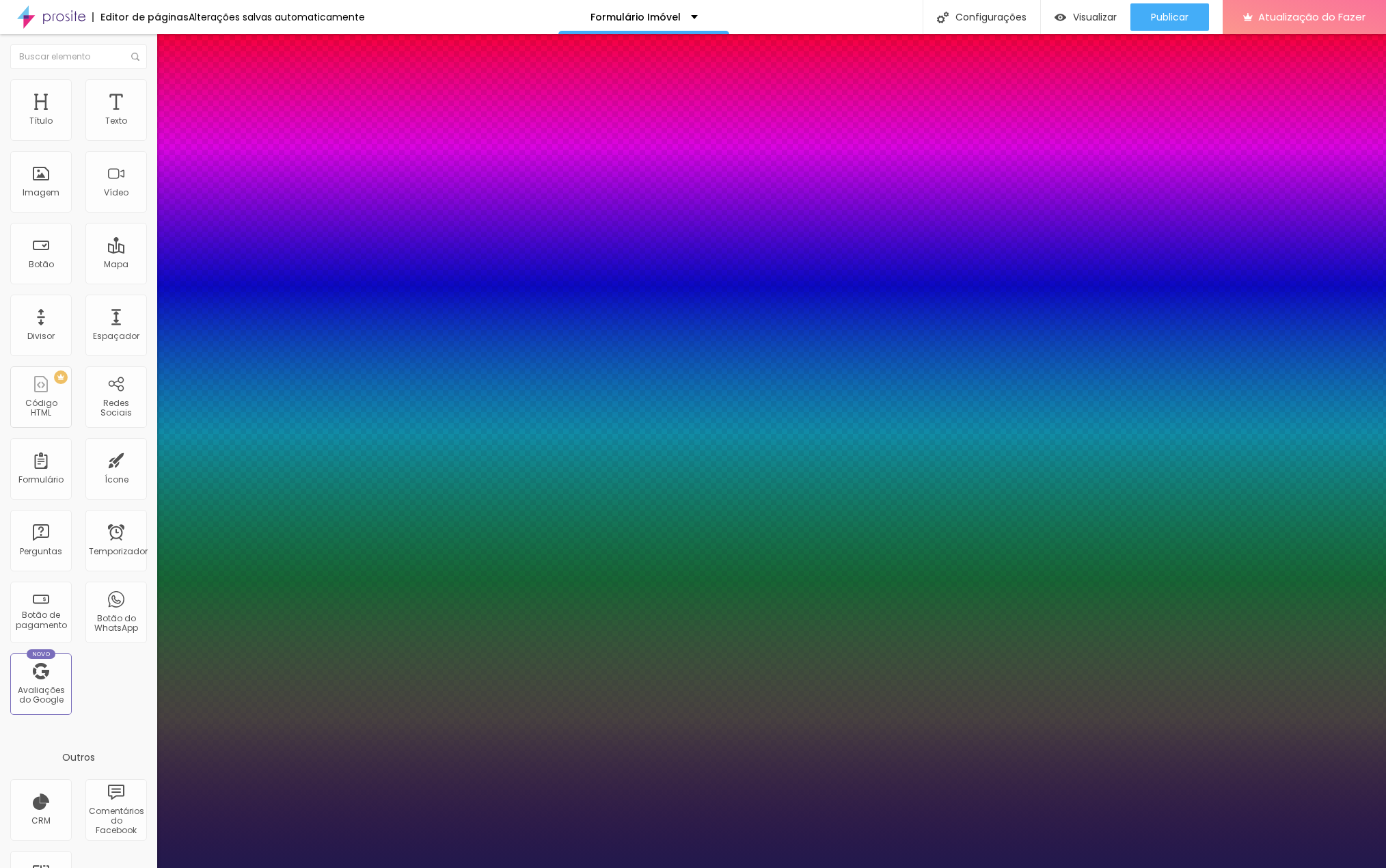
type input "34"
type input "1"
type input "36"
type input "1"
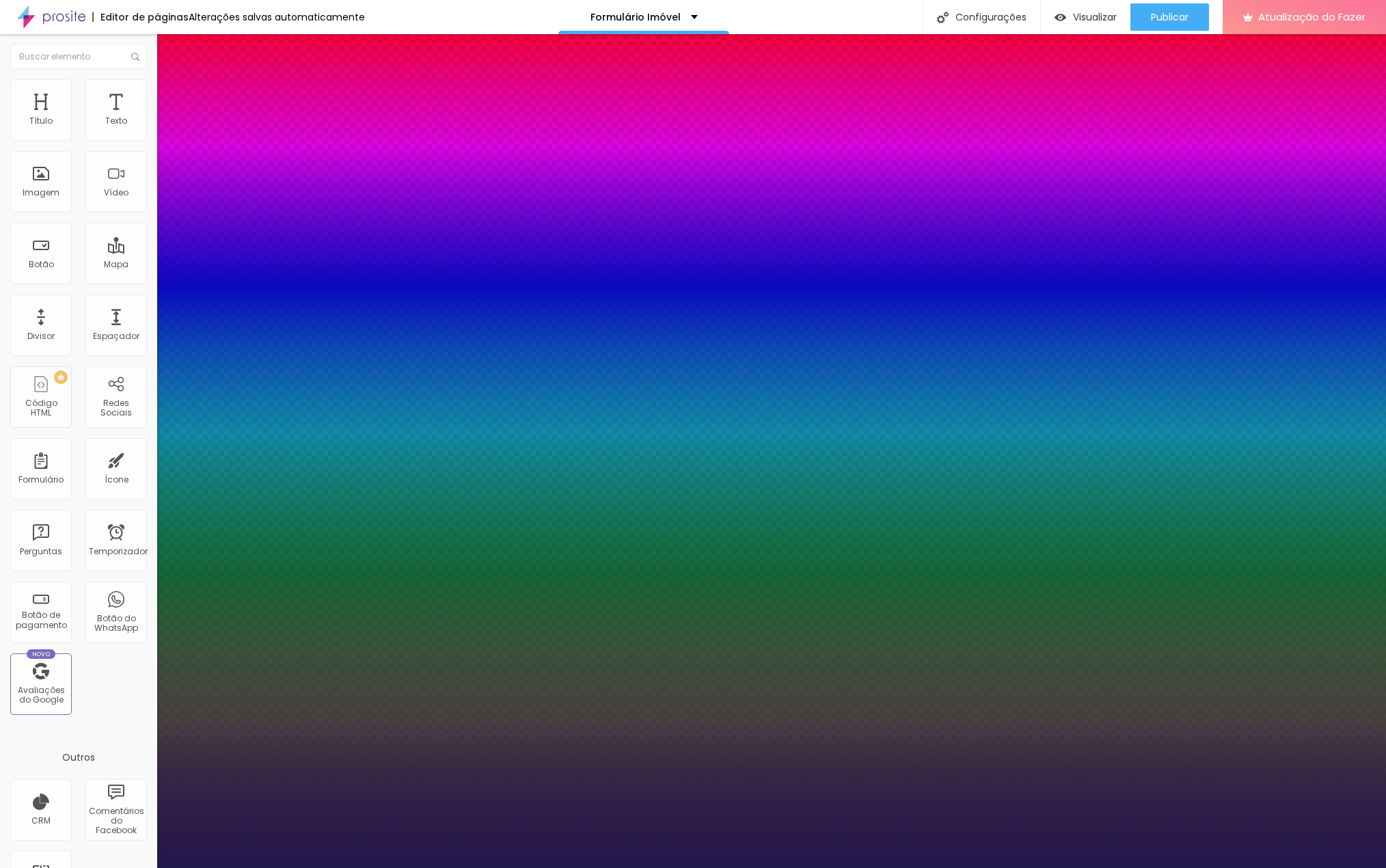
type input "37"
type input "1"
type input "39"
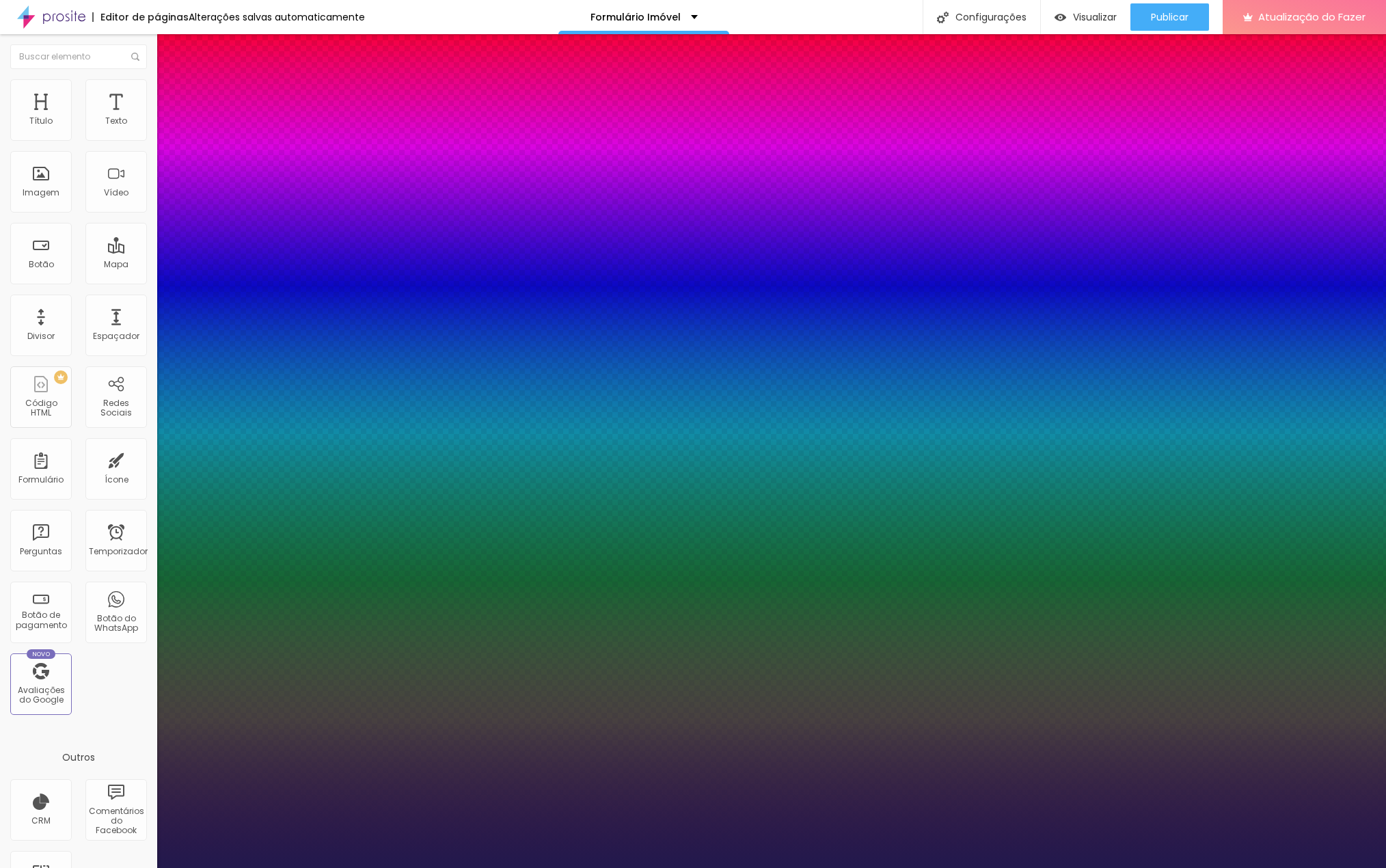
type input "1"
type input "40"
type input "1"
drag, startPoint x: 185, startPoint y: 383, endPoint x: 210, endPoint y: 393, distance: 26.9
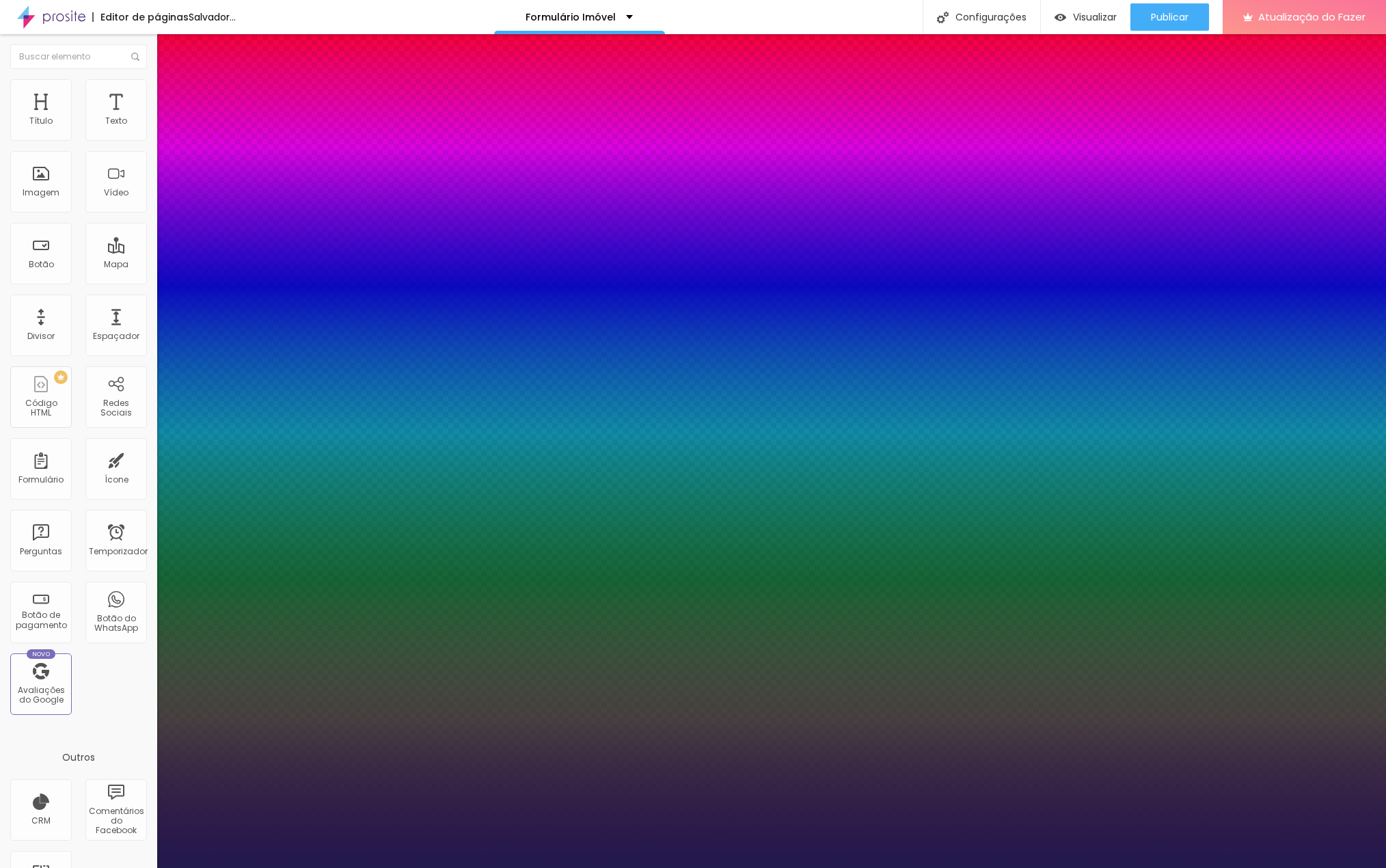
type input "40"
type input "1"
click at [388, 867] on div at bounding box center [693, 868] width 1386 height 0
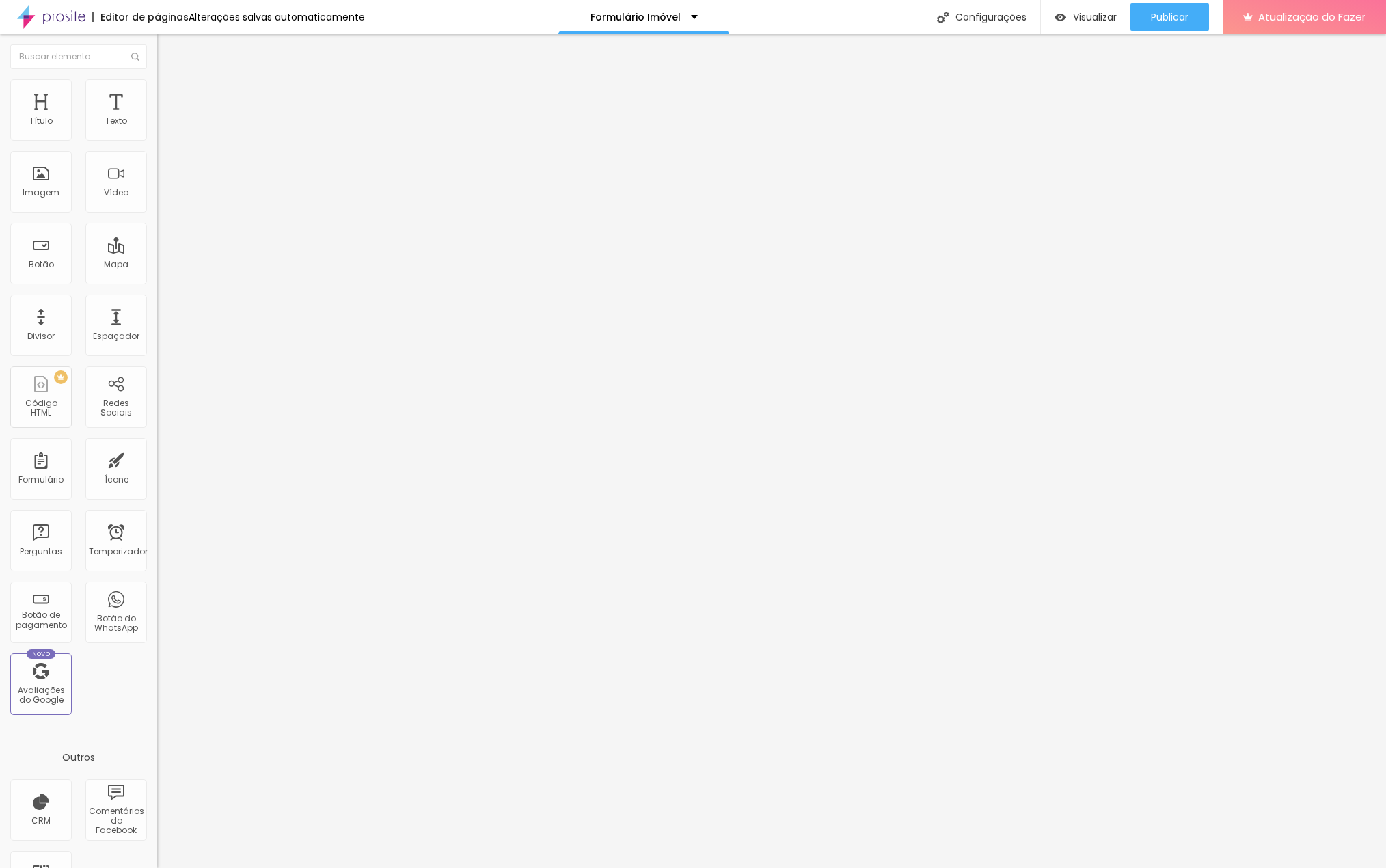
click at [158, 95] on ul "Conteúdo Estilo Avançado" at bounding box center [236, 85] width 158 height 41
click at [170, 94] on font "Estilo" at bounding box center [181, 88] width 22 height 12
type input "95"
type input "90"
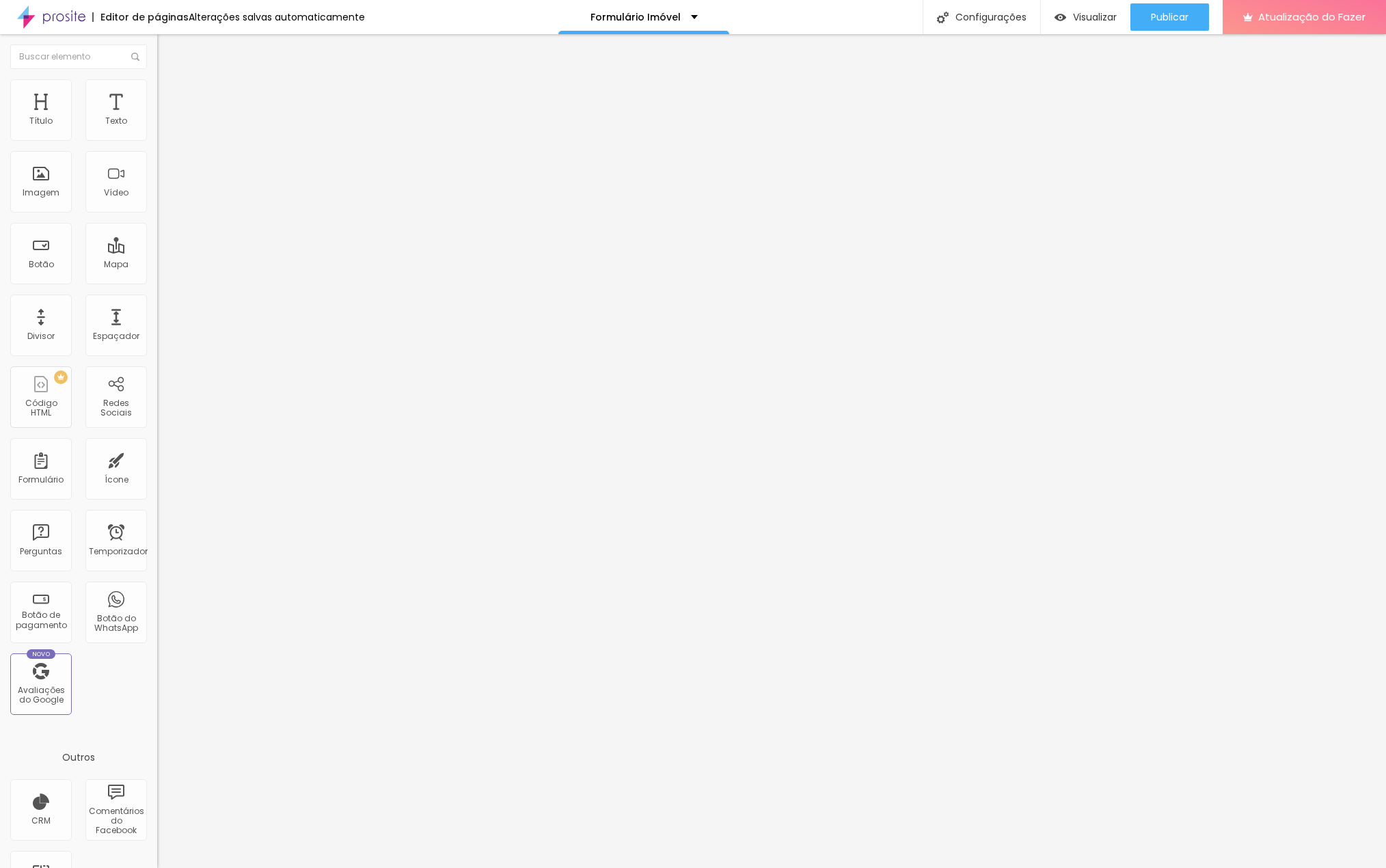
type input "90"
type input "85"
type input "80"
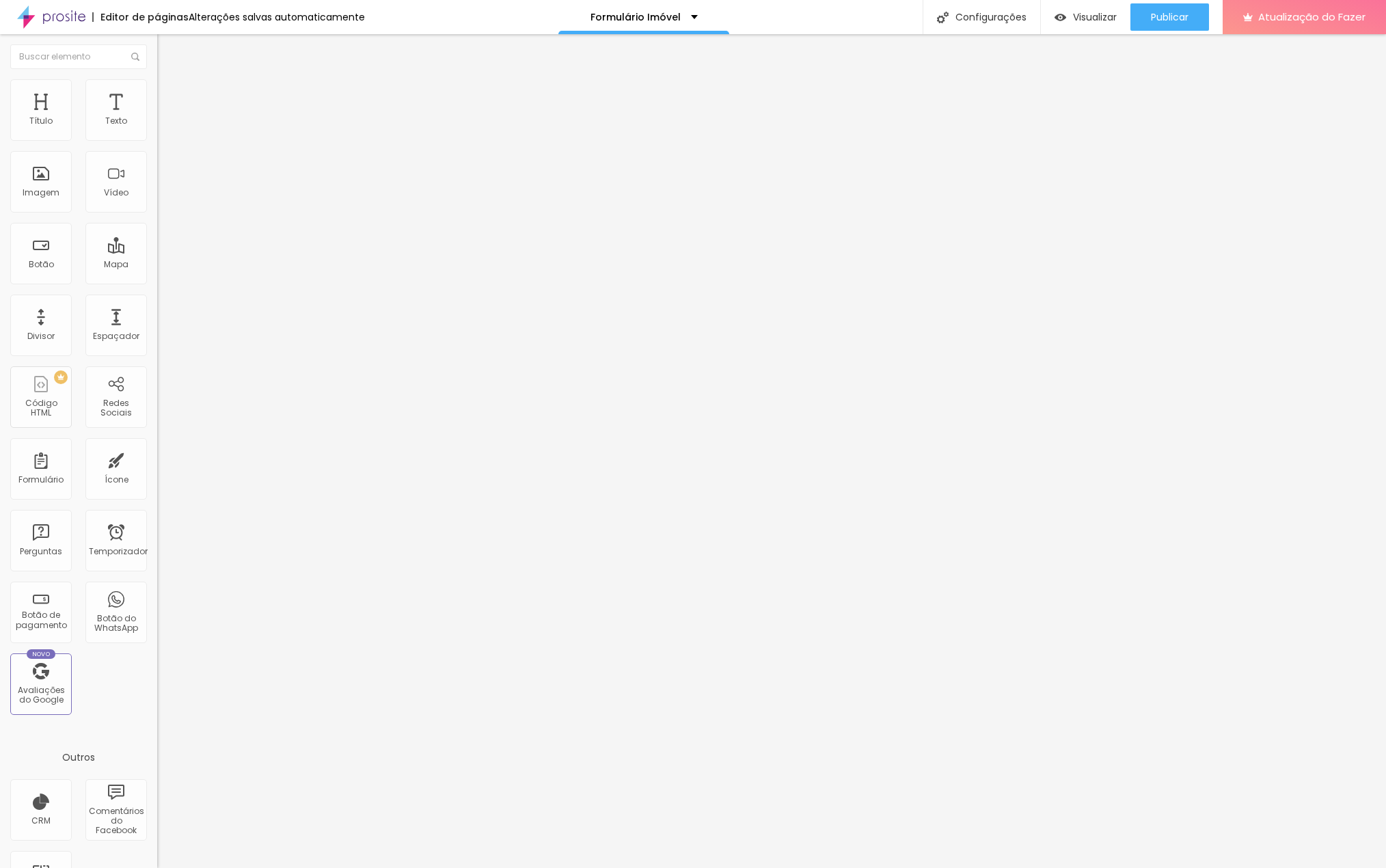
type input "75"
type input "70"
type input "65"
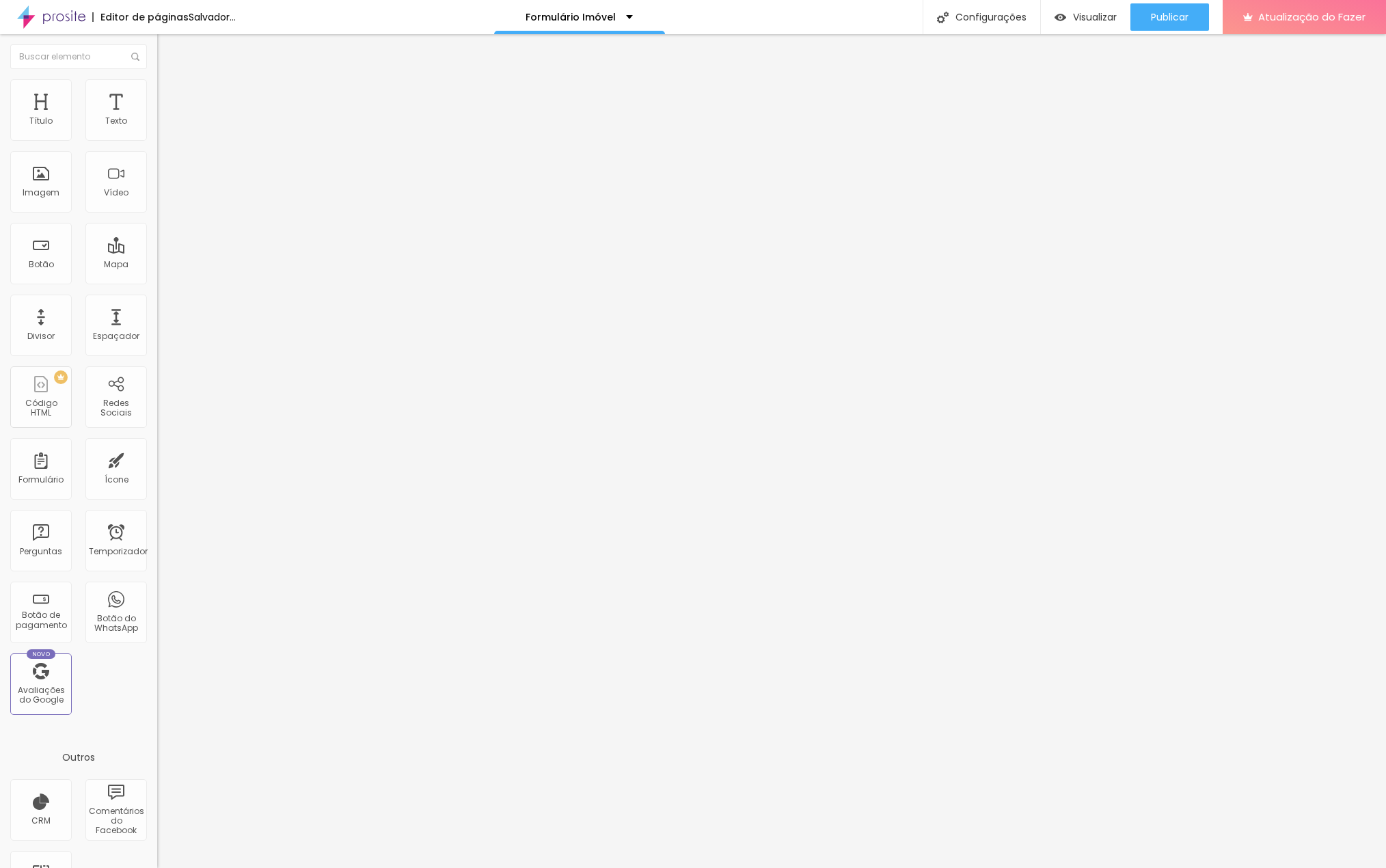
type input "65"
type input "60"
type input "55"
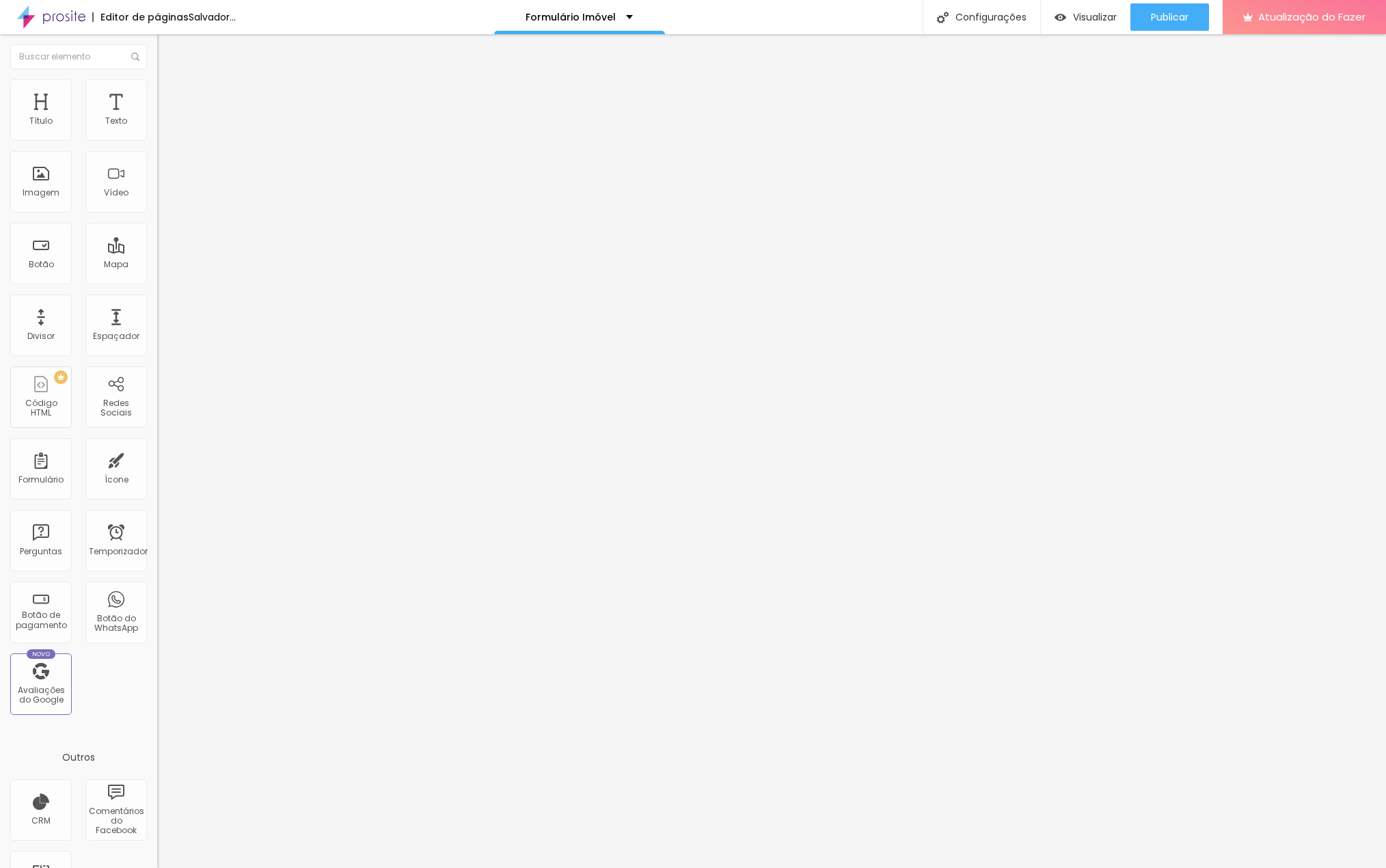
type input "50"
drag, startPoint x: 142, startPoint y: 145, endPoint x: 71, endPoint y: 144, distance: 71.0
type input "50"
click at [158, 140] on input "range" at bounding box center [201, 134] width 88 height 11
type input "55"
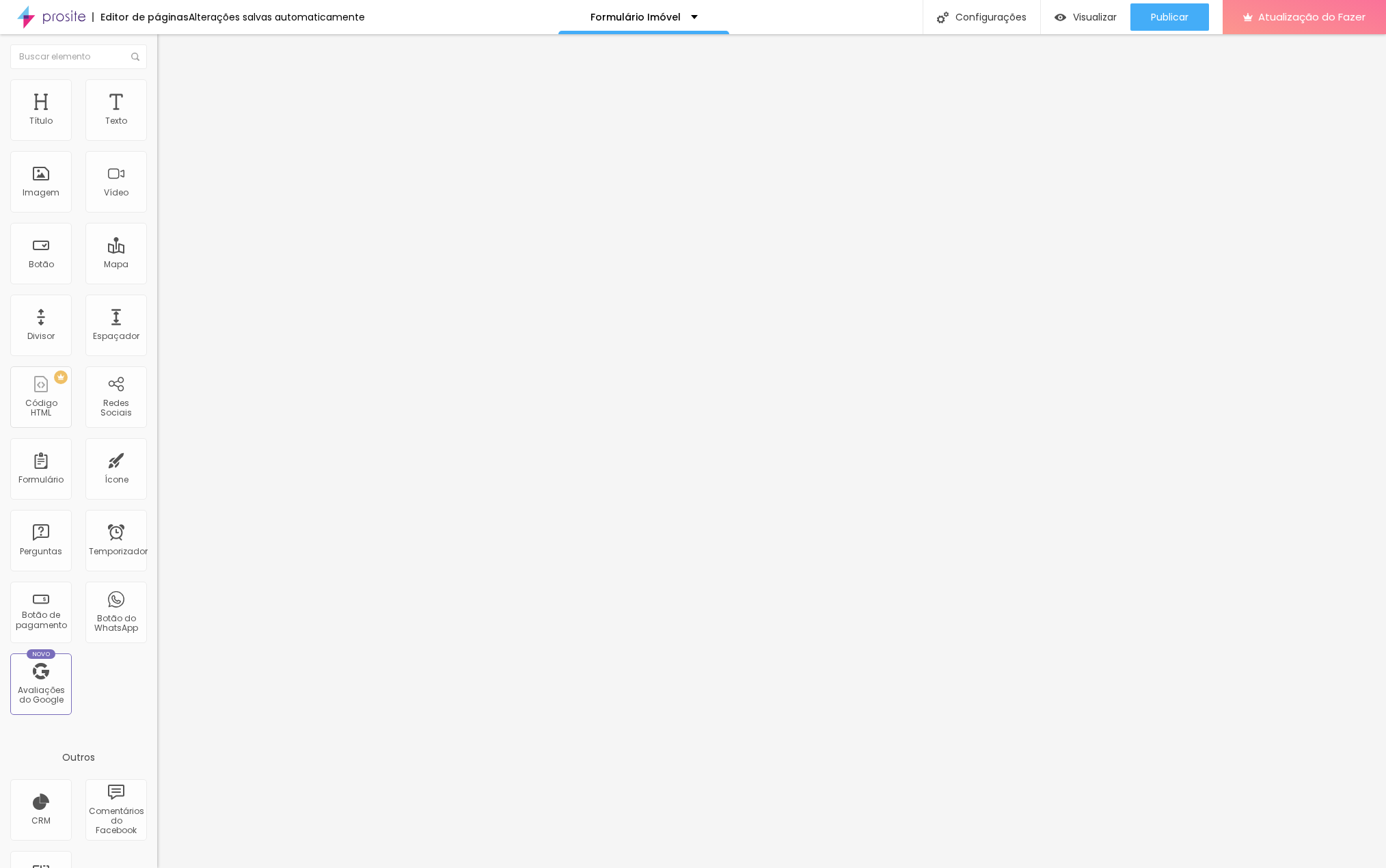
type input "55"
type input "60"
type input "65"
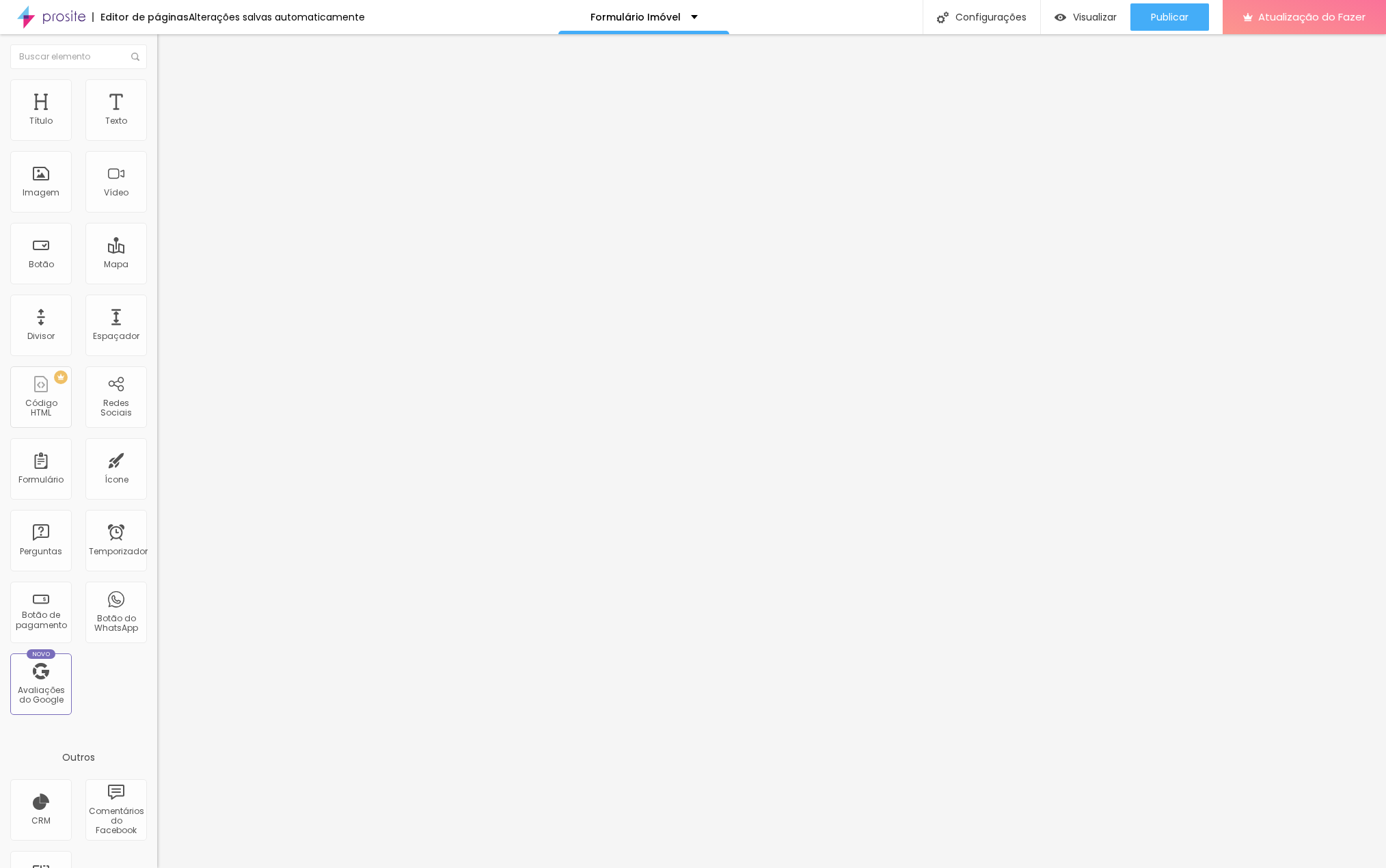
type input "70"
type input "75"
type input "80"
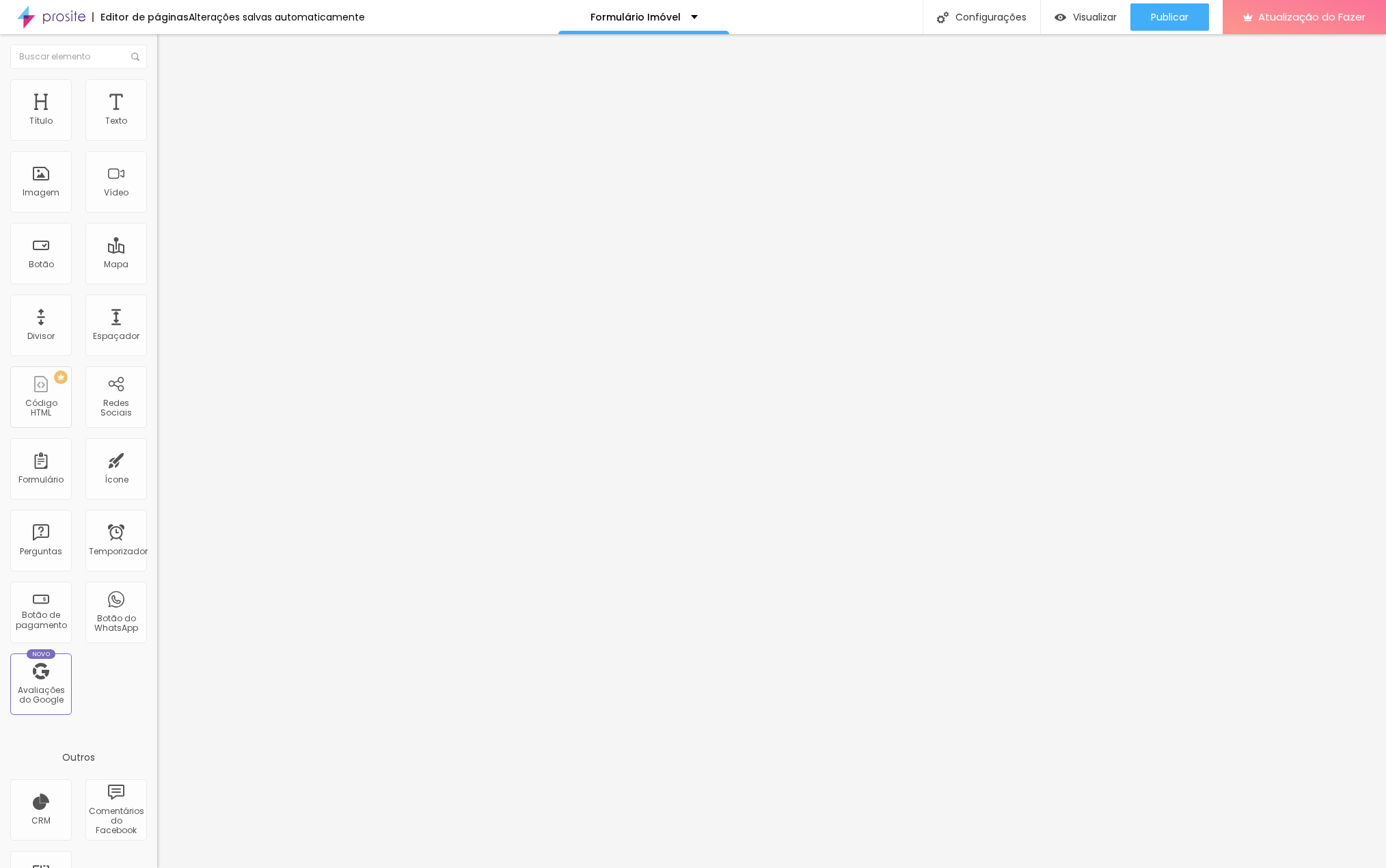
type input "80"
type input "85"
type input "90"
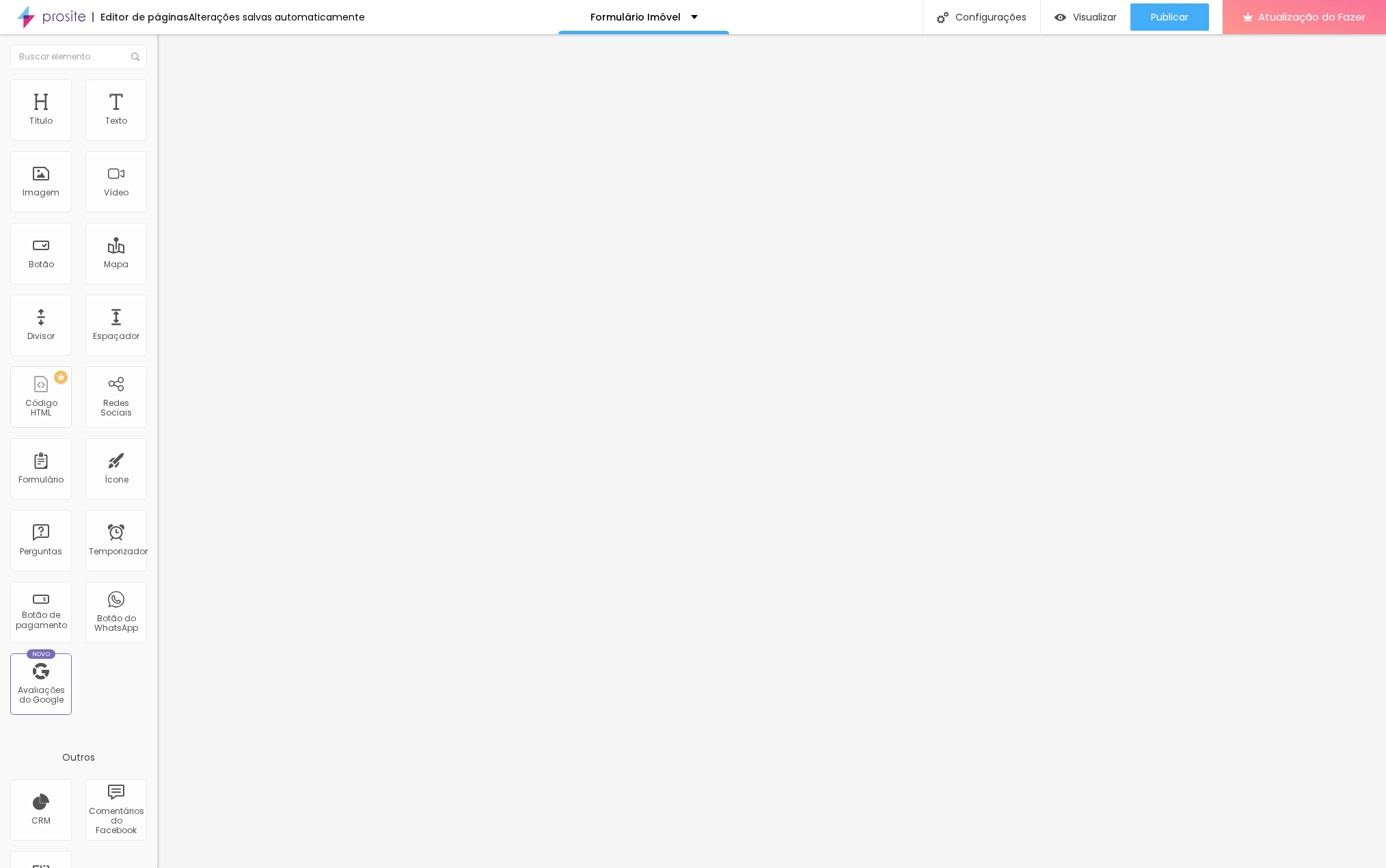
type input "95"
type input "100"
drag, startPoint x: 71, startPoint y: 144, endPoint x: 179, endPoint y: 147, distance: 108.0
type input "100"
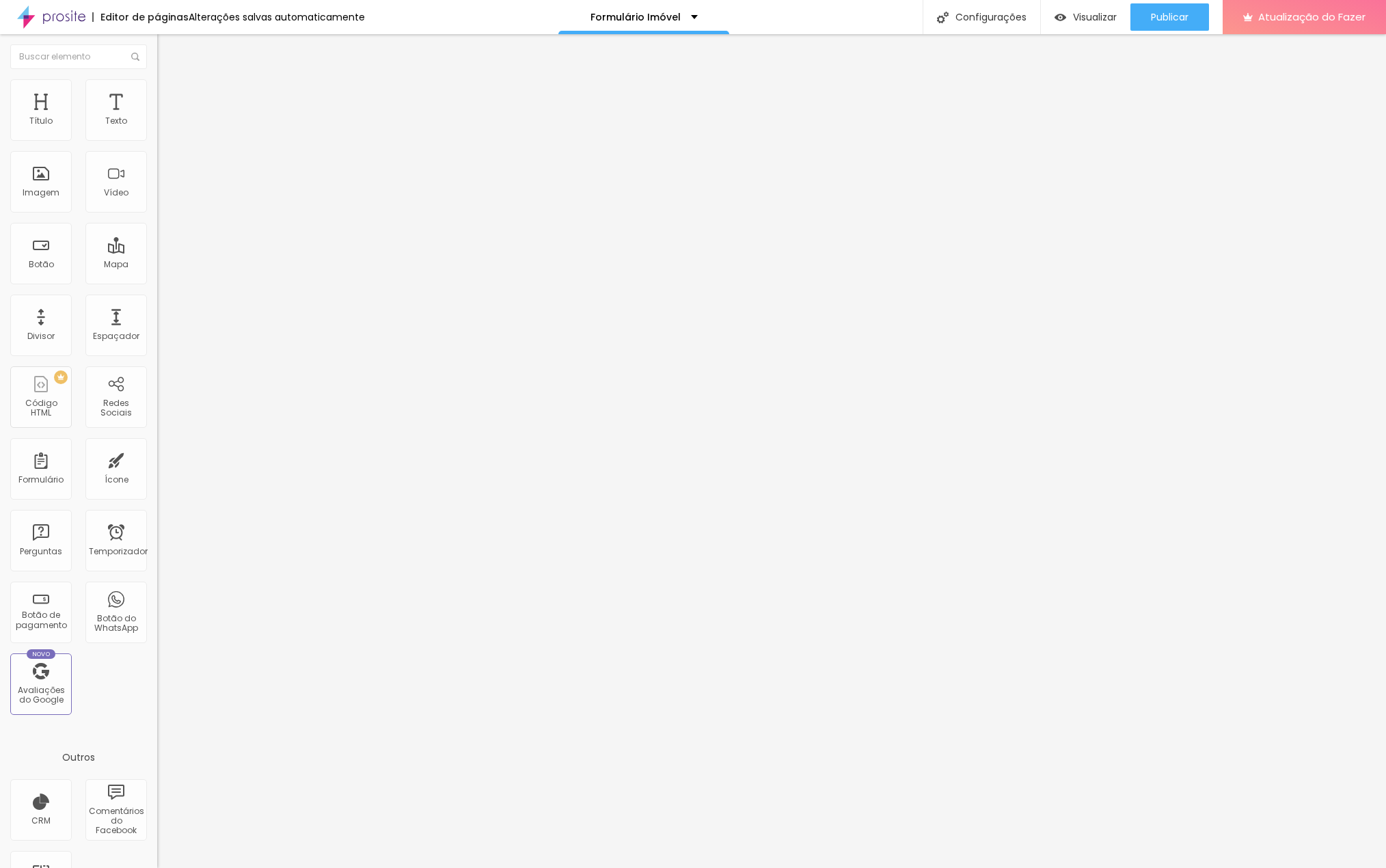
click at [179, 140] on input "range" at bounding box center [201, 134] width 88 height 11
click at [170, 97] on font "Avançado" at bounding box center [192, 101] width 45 height 12
click at [170, 94] on font "Estilo" at bounding box center [181, 88] width 22 height 12
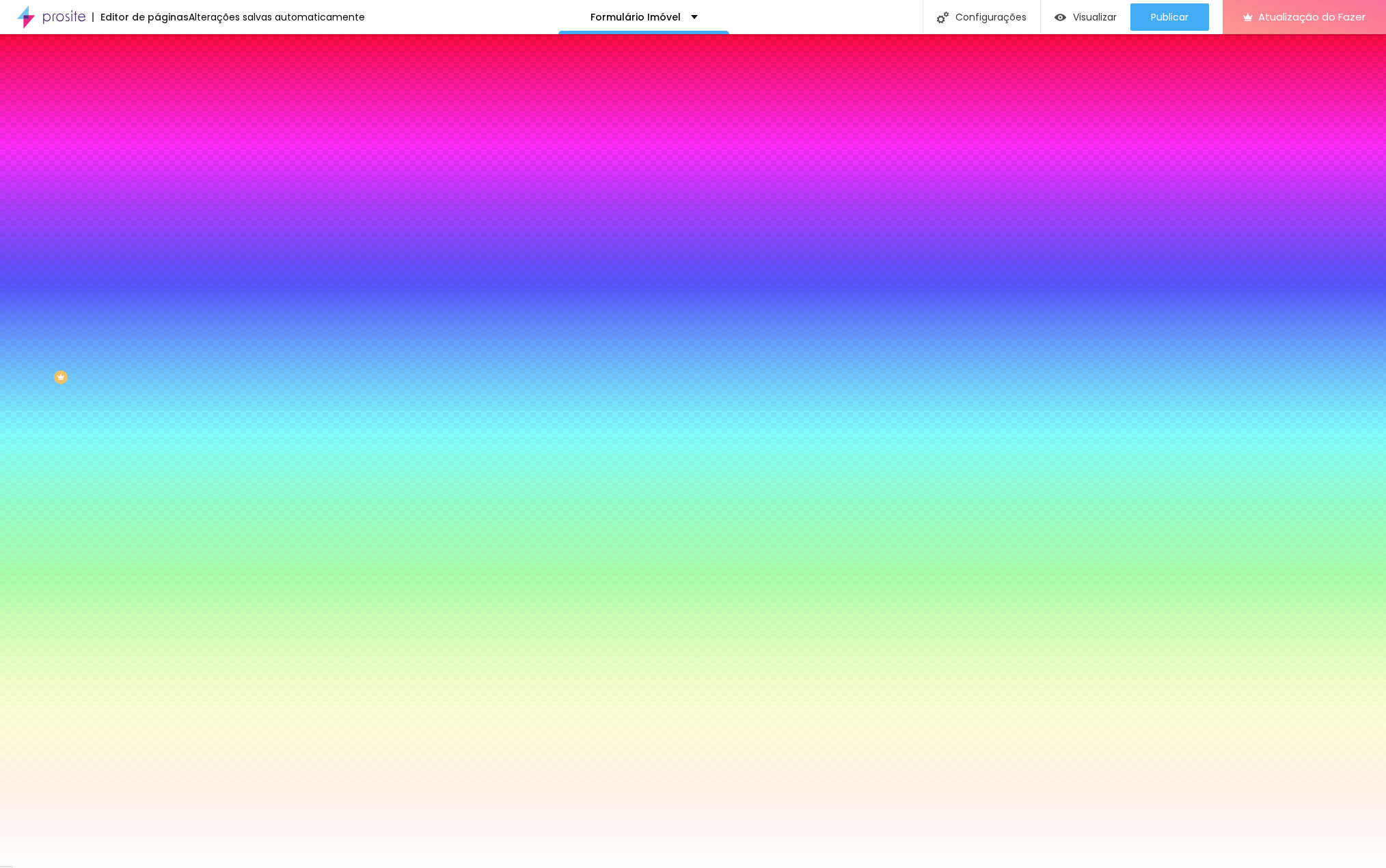
click at [158, 131] on div at bounding box center [236, 131] width 158 height 0
drag, startPoint x: 114, startPoint y: 175, endPoint x: 135, endPoint y: 204, distance: 35.8
click at [158, 144] on div at bounding box center [236, 144] width 158 height 0
click at [12, 373] on div at bounding box center [5, 373] width 14 height 2
click at [121, 204] on div at bounding box center [693, 434] width 1386 height 868
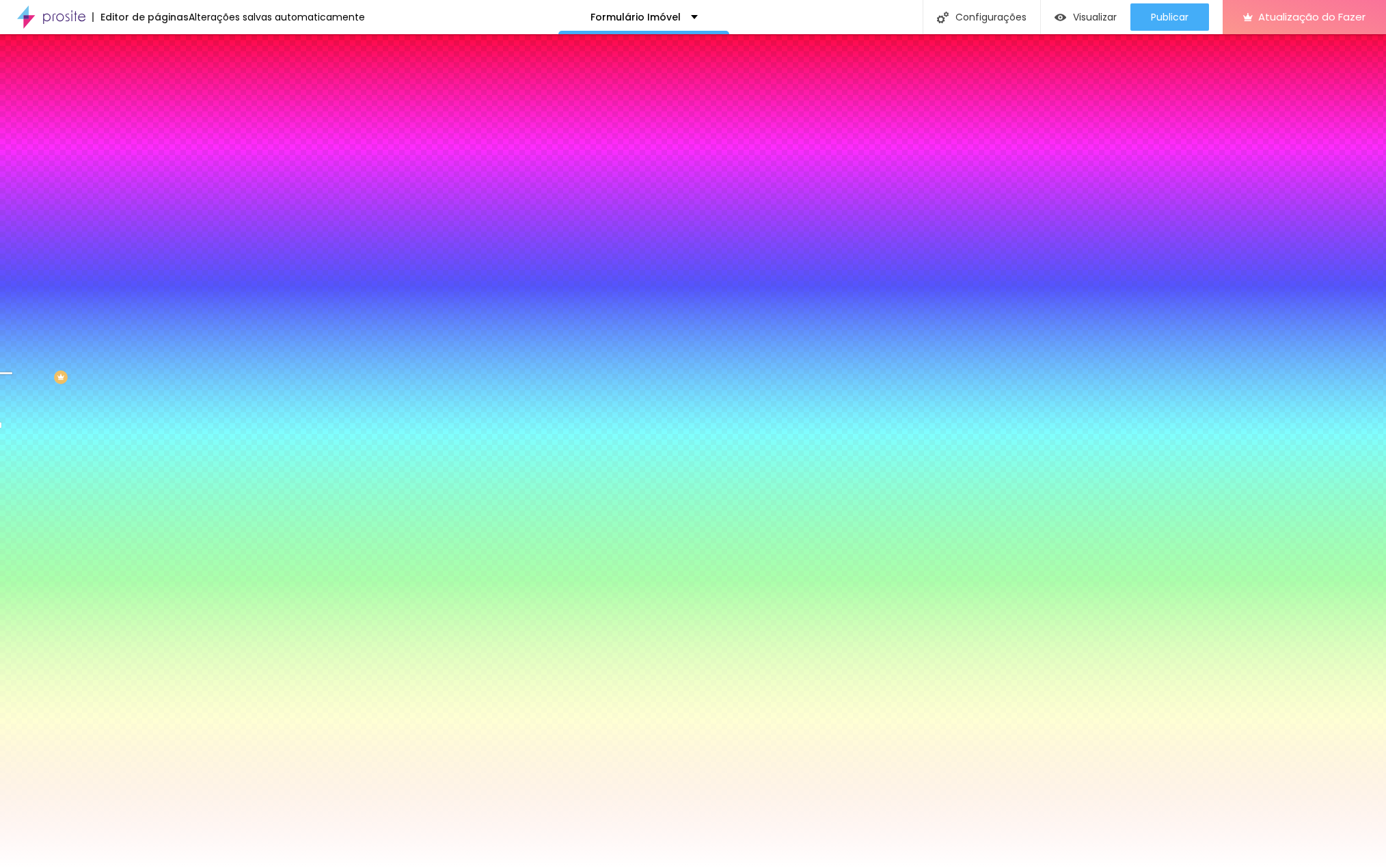
click at [158, 369] on div "Editar nulo Conteúdo Estilo Avançado Cor de fundo Voltar ao padrão #FFFFFF Somb…" at bounding box center [236, 451] width 158 height 834
click at [158, 93] on li "Avançado" at bounding box center [236, 100] width 158 height 14
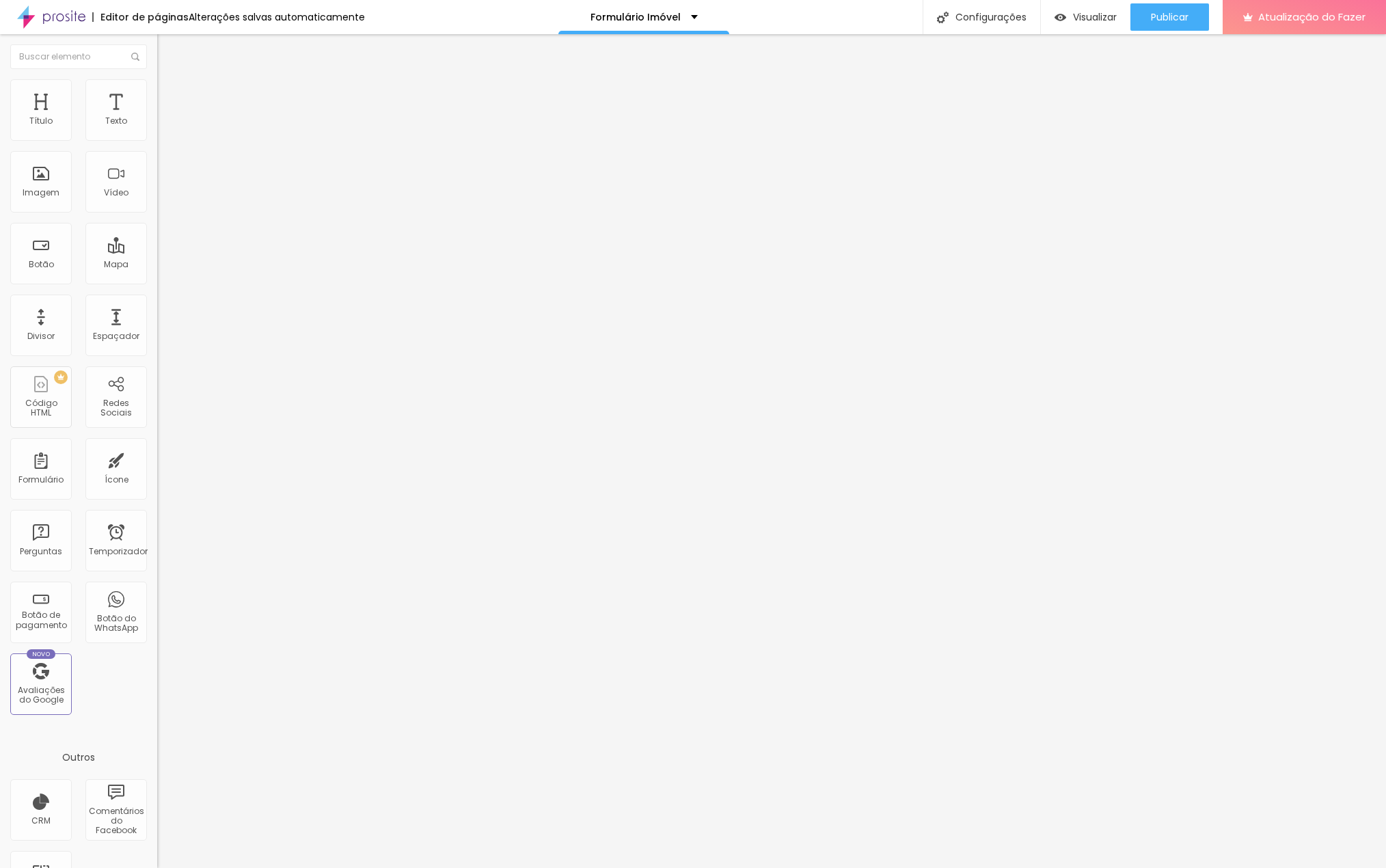
scroll to position [1685, 0]
click at [158, 488] on div "< / formulário > < / div > < ! -- Rodapé -- > < rodapé > < p > Paulo Rodrigues …" at bounding box center [386, 535] width 456 height 95
click at [158, 419] on img at bounding box center [162, 423] width 9 height 9
click at [158, 461] on font "Tutorial" at bounding box center [173, 466] width 32 height 12
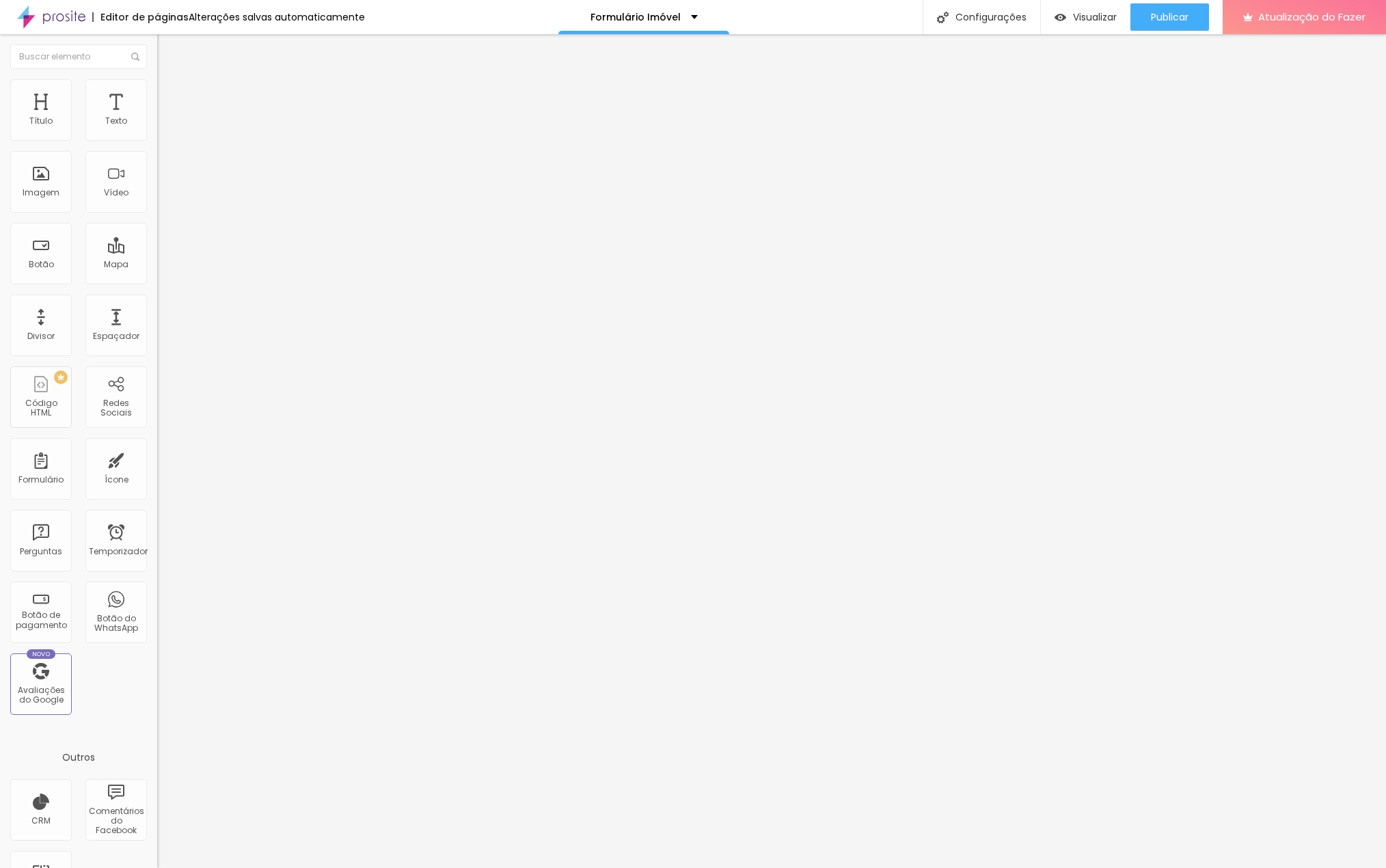
click at [170, 92] on font "Estilo" at bounding box center [181, 88] width 22 height 12
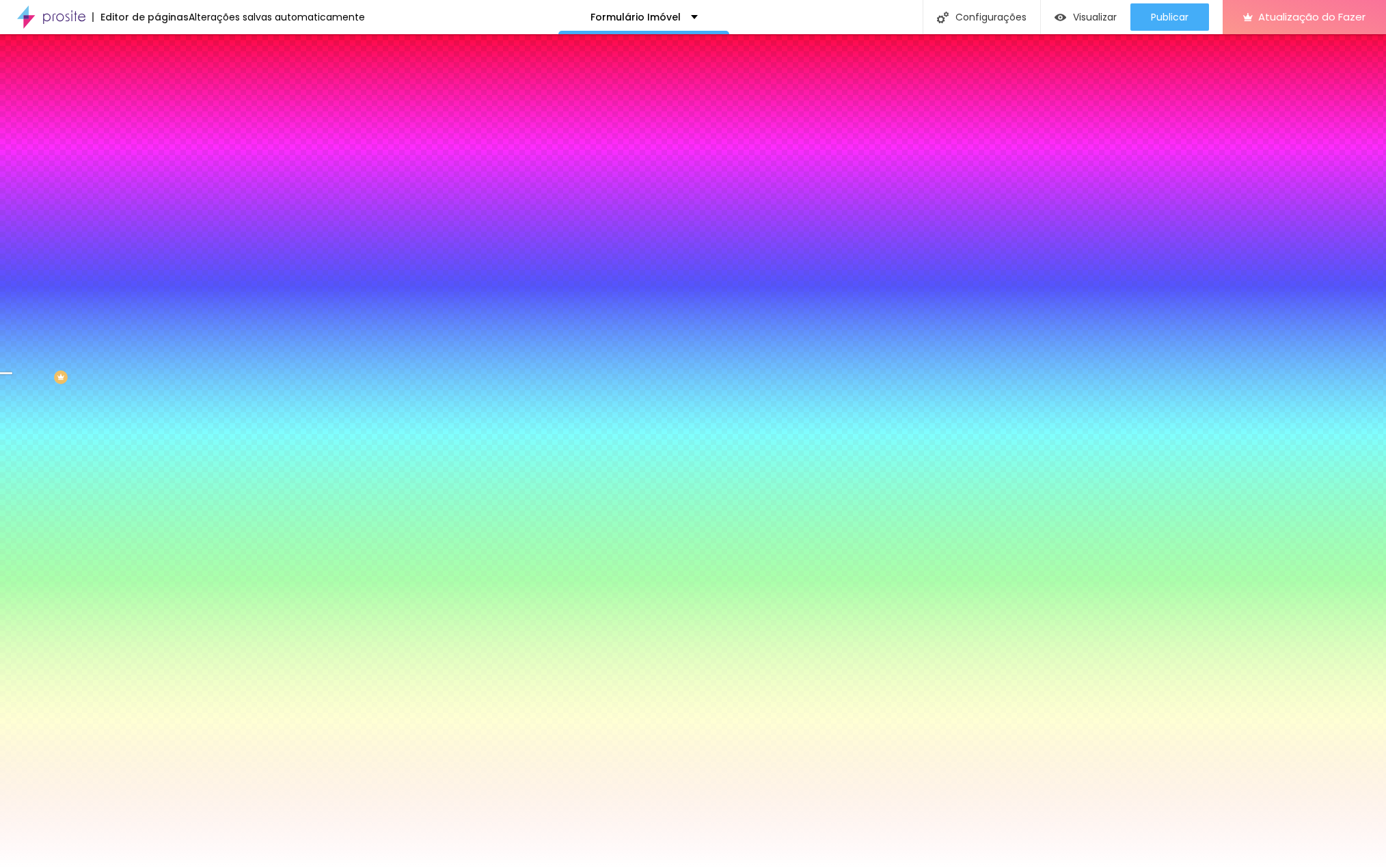
click at [158, 93] on img at bounding box center [164, 99] width 12 height 12
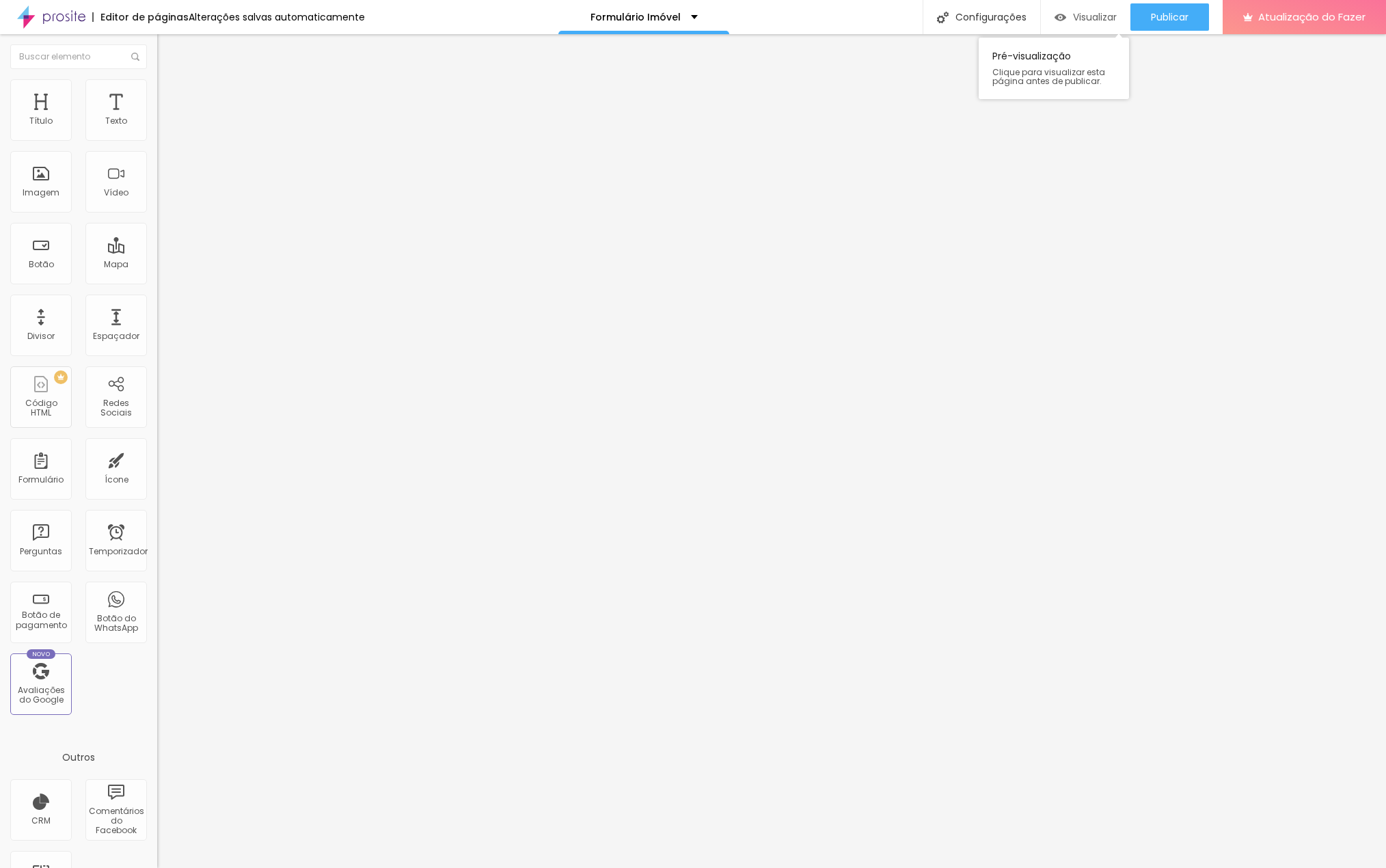
click at [1085, 21] on font "Visualizar" at bounding box center [1095, 17] width 44 height 14
click at [158, 129] on font "Título 2" at bounding box center [180, 121] width 45 height 17
click at [158, 93] on li "Avançado" at bounding box center [236, 100] width 158 height 14
click at [158, 88] on li "Estilo" at bounding box center [236, 86] width 158 height 14
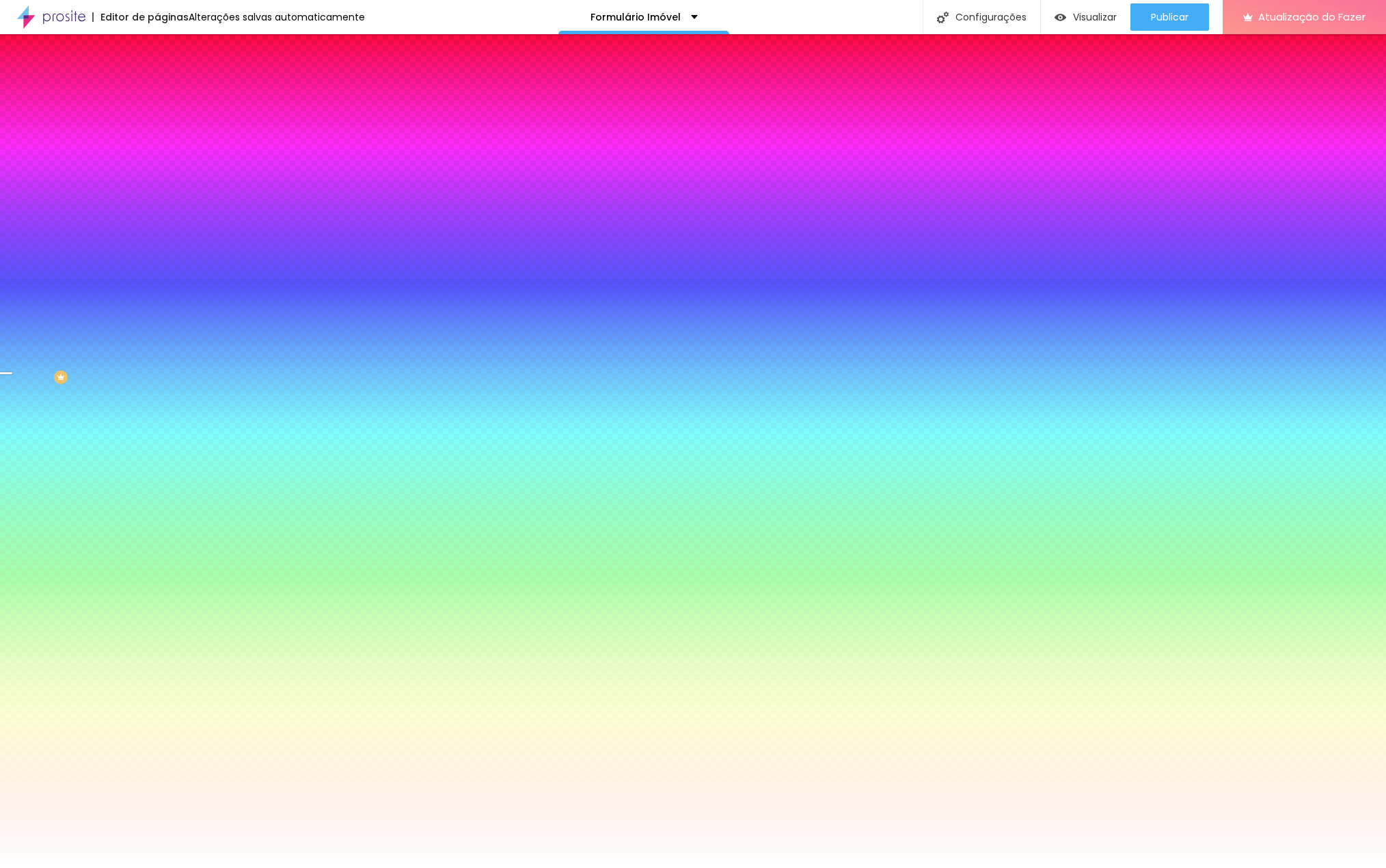
click at [170, 81] on font "Conteúdo" at bounding box center [191, 75] width 42 height 12
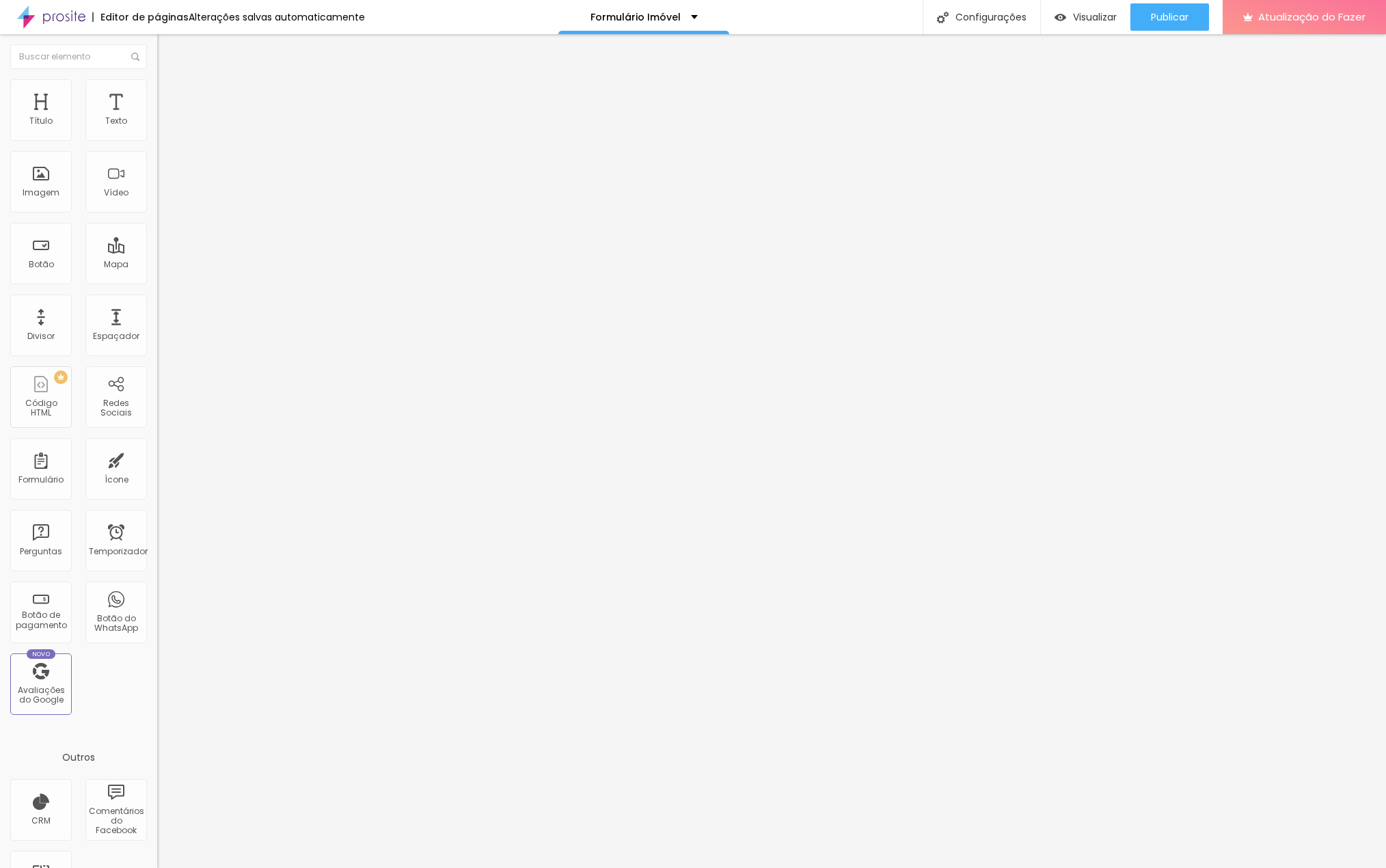
click at [158, 151] on font "Título 4" at bounding box center [176, 144] width 37 height 14
click at [158, 151] on div "Título 4 H4" at bounding box center [236, 144] width 158 height 13
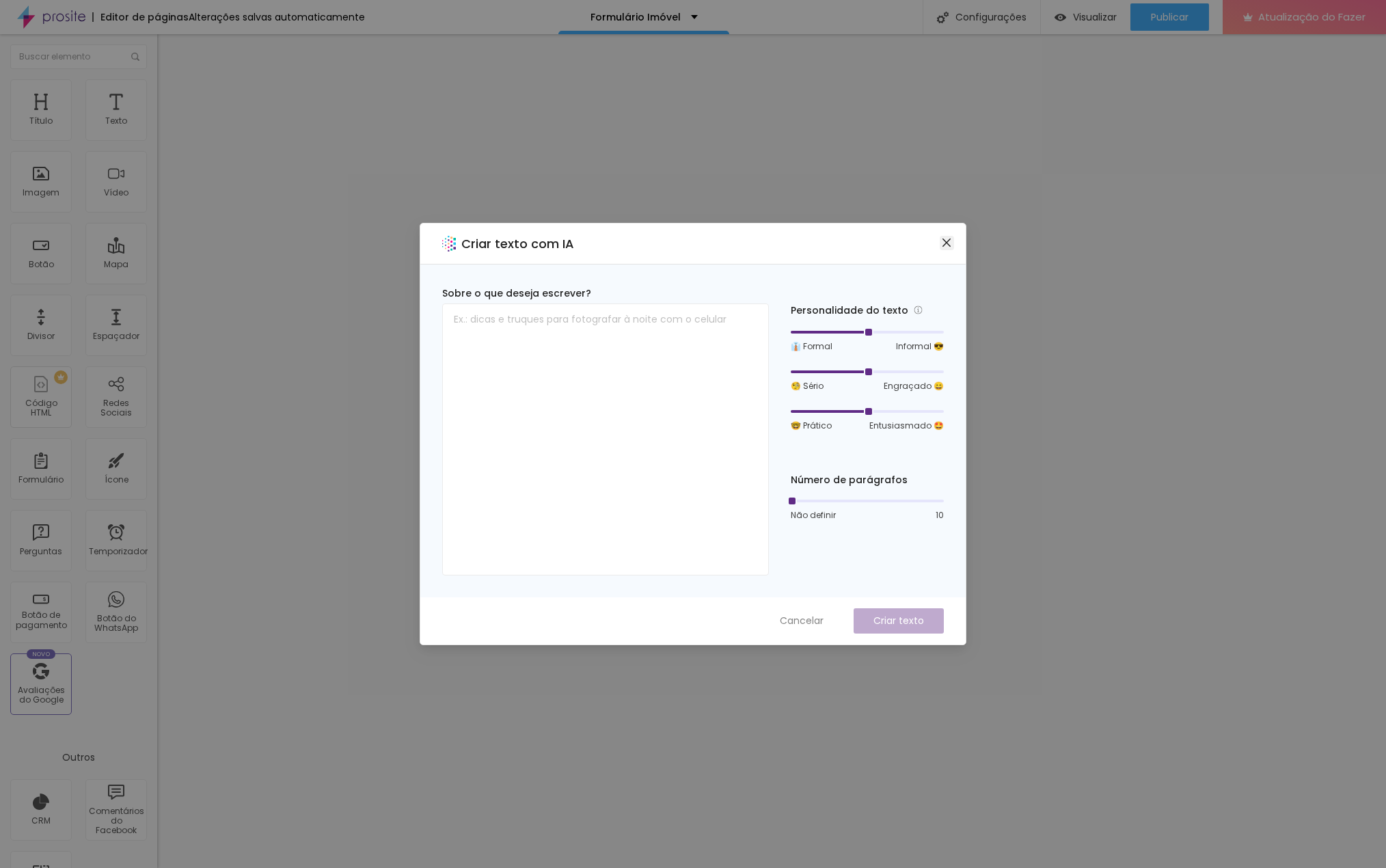
click at [944, 241] on icon "fechar" at bounding box center [947, 243] width 11 height 11
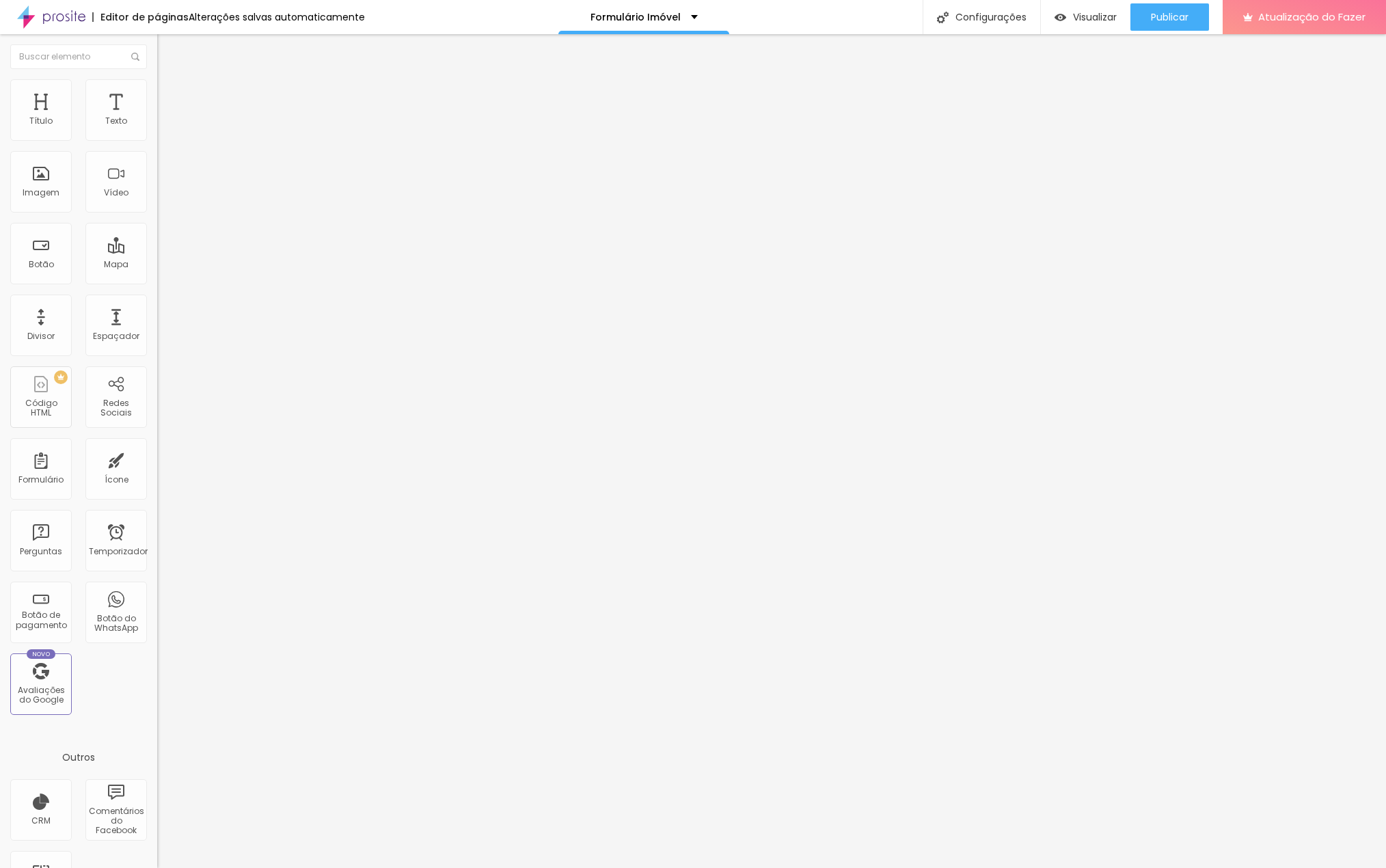
click at [158, 81] on img at bounding box center [164, 85] width 12 height 12
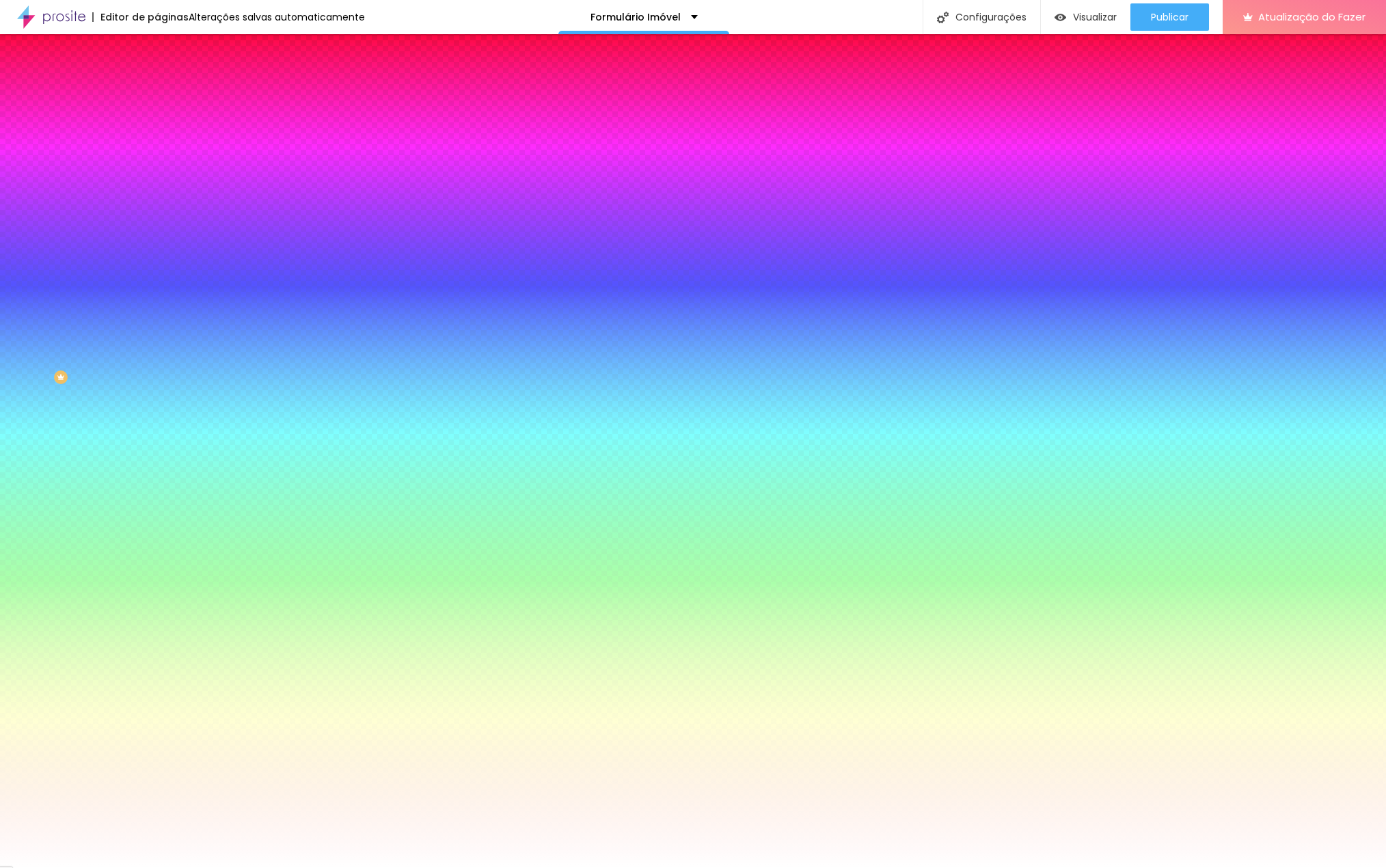
click at [158, 93] on img at bounding box center [164, 99] width 12 height 12
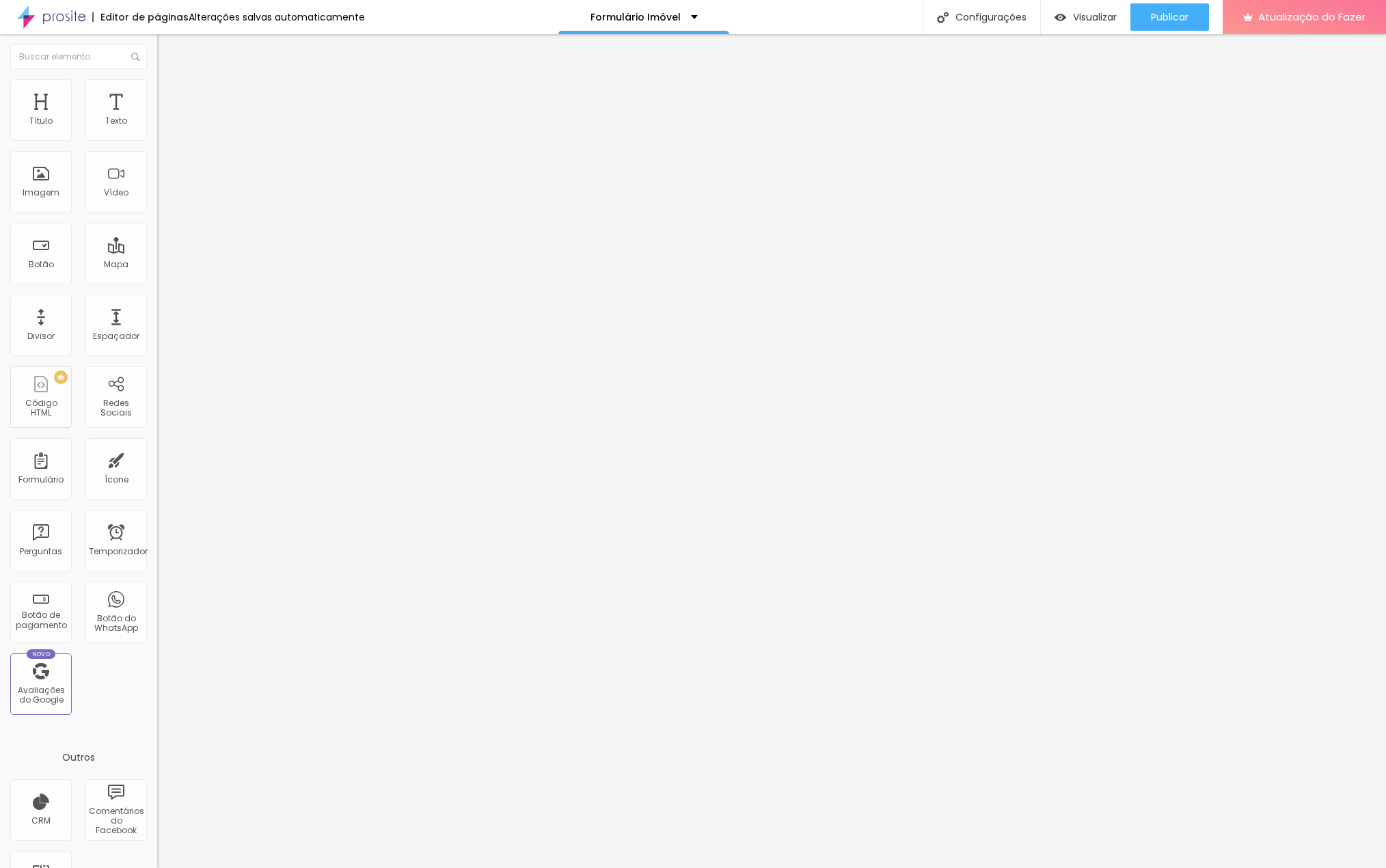
click at [167, 47] on img "button" at bounding box center [173, 50] width 11 height 11
click at [158, 150] on font "Título 4" at bounding box center [176, 143] width 37 height 14
click at [169, 153] on font "Título 4" at bounding box center [187, 147] width 37 height 14
click at [158, 161] on font "Título 5" at bounding box center [173, 154] width 31 height 12
click at [158, 140] on font "Título 3" at bounding box center [177, 132] width 40 height 15
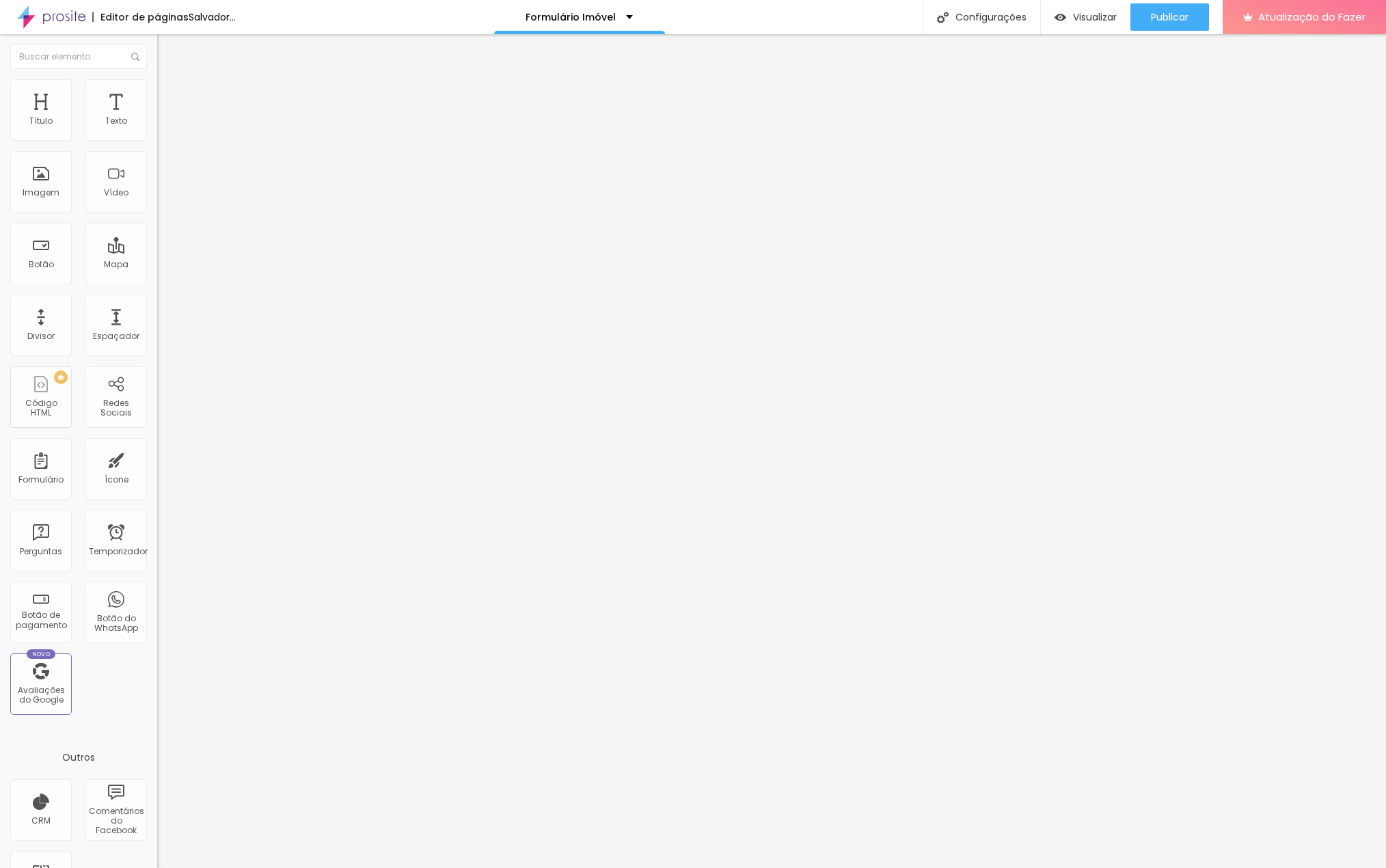
click at [169, 143] on font "Título 3" at bounding box center [189, 134] width 40 height 15
click at [208, 141] on font "H3" at bounding box center [213, 135] width 10 height 12
click at [158, 141] on font "Título 3" at bounding box center [177, 134] width 40 height 15
click at [158, 152] on font "Título 4" at bounding box center [176, 146] width 37 height 14
click at [158, 206] on button "button" at bounding box center [167, 198] width 19 height 15
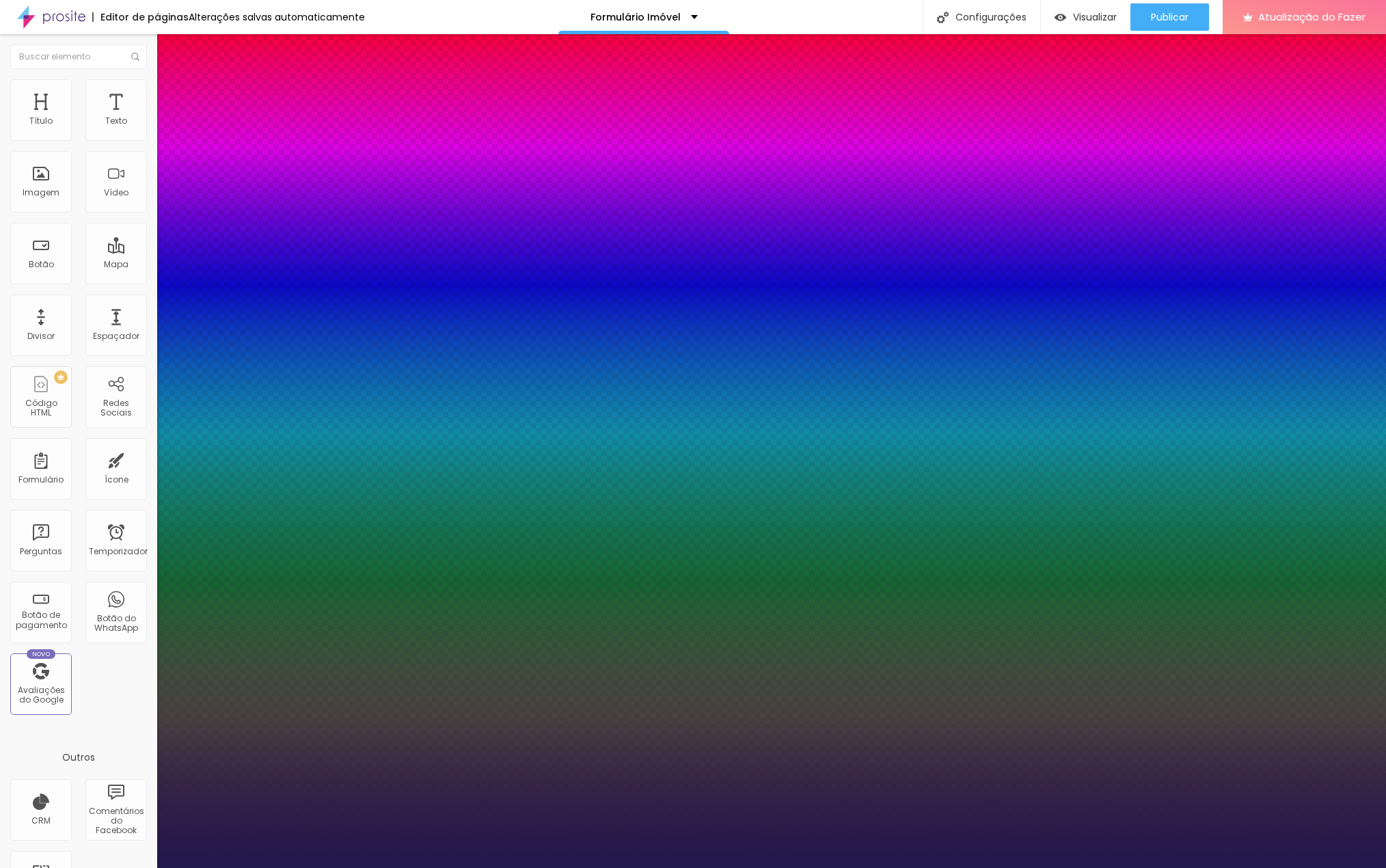
type input "1"
type input "46"
type input "1"
type input "45"
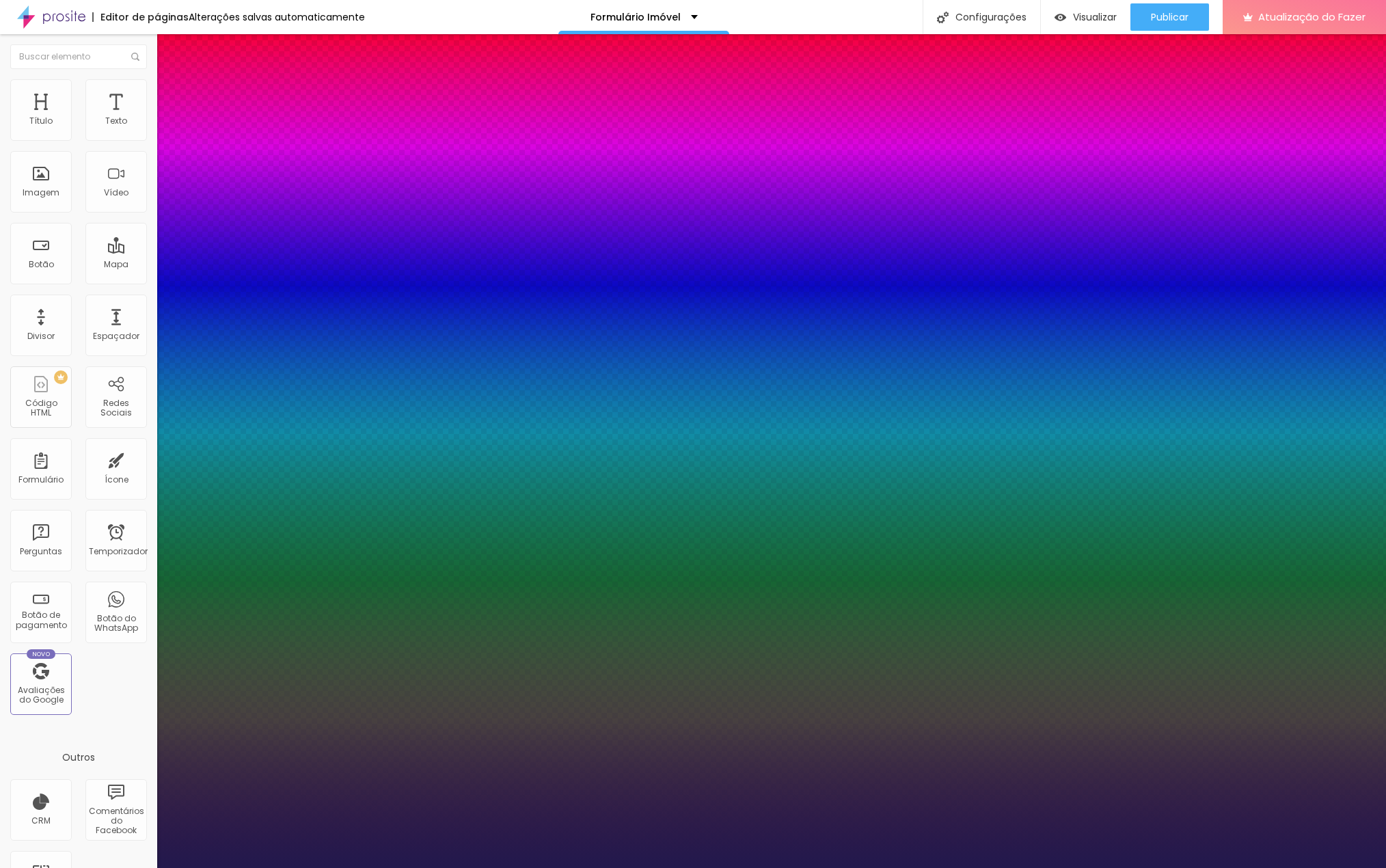
type input "45"
type input "1"
type input "44"
type input "1"
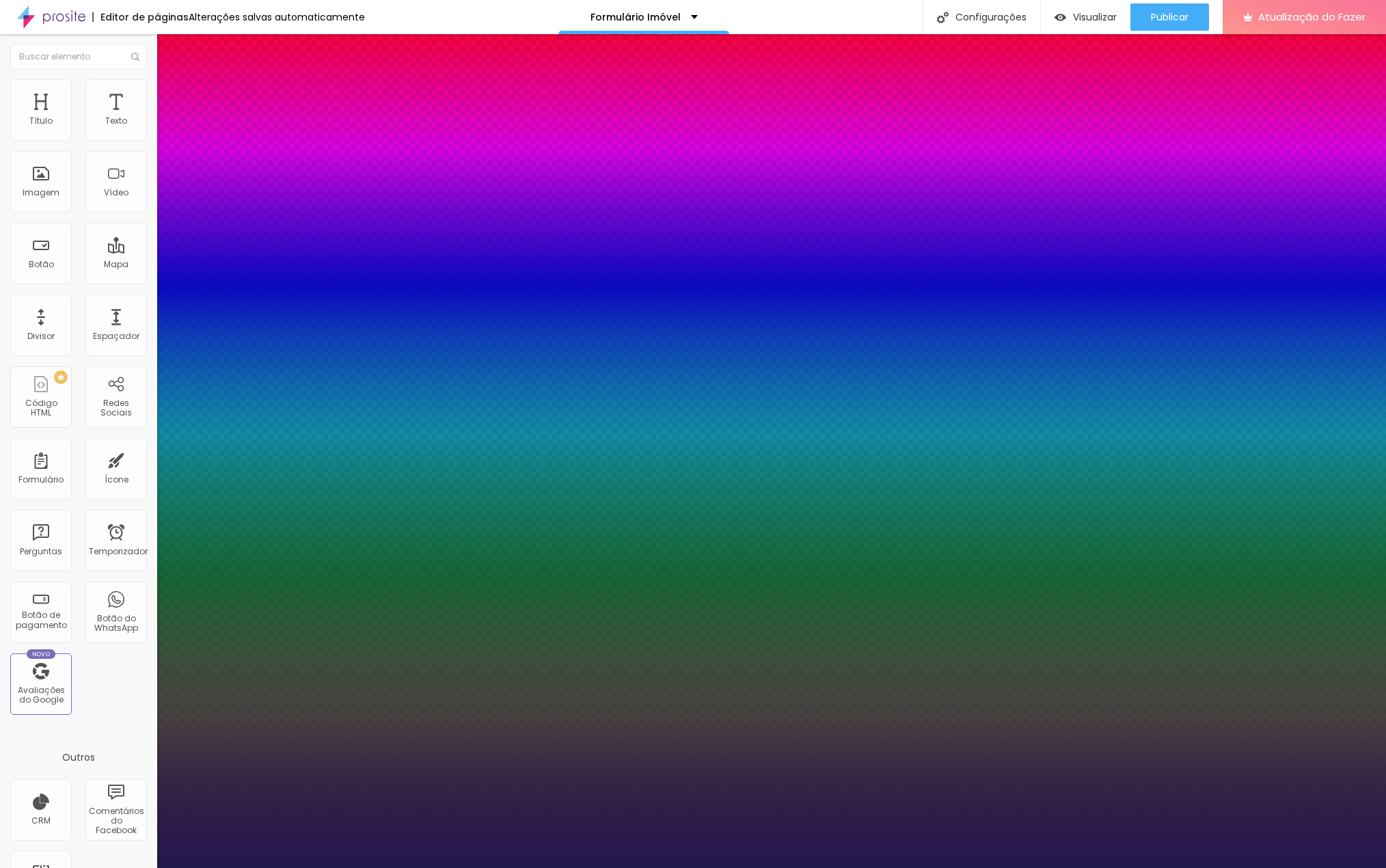
type input "43"
type input "1"
type input "42"
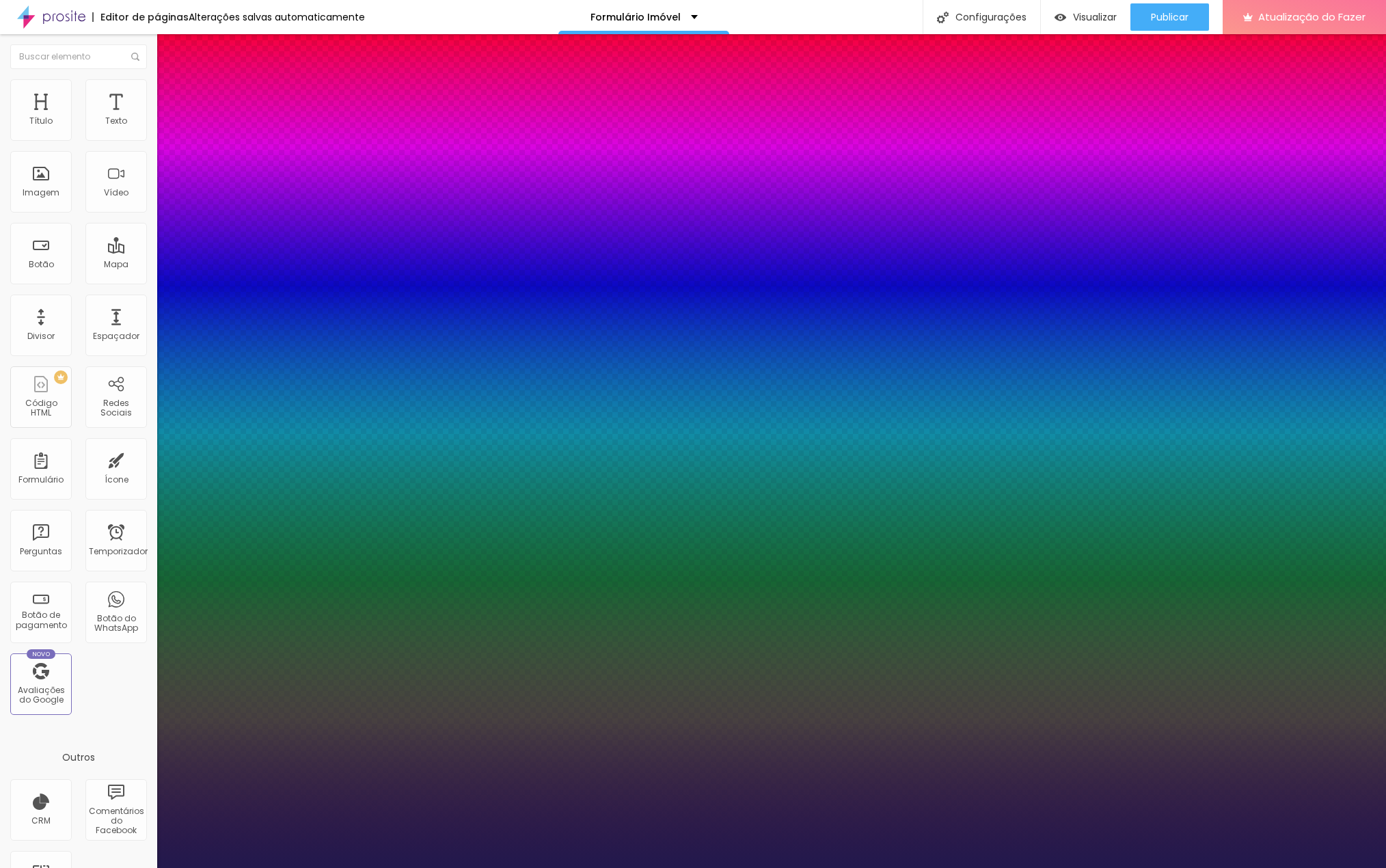
type input "1"
type input "40"
type input "1"
type input "39"
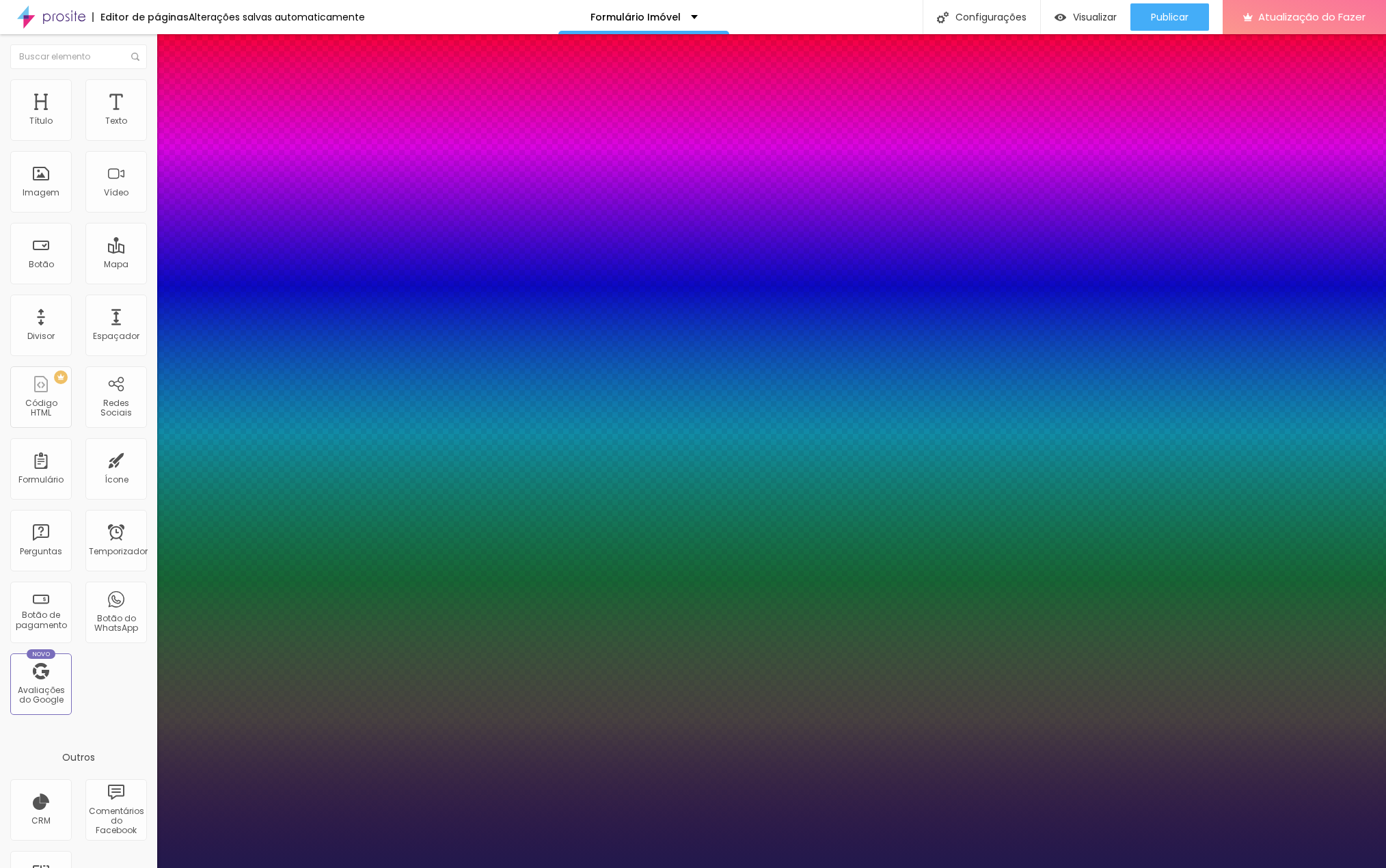
type input "39"
type input "1"
type input "38"
type input "1"
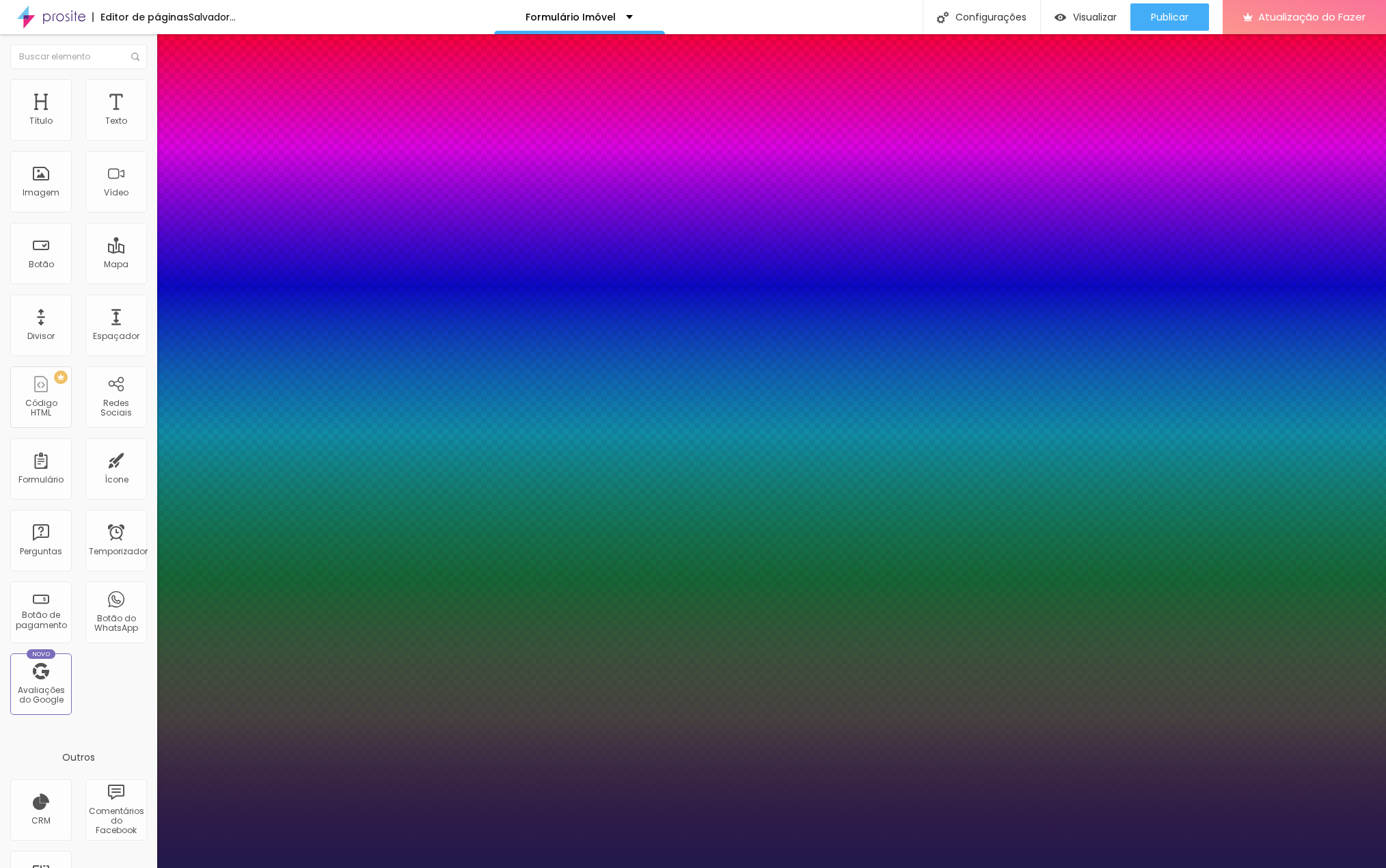
type input "37"
type input "1"
type input "35"
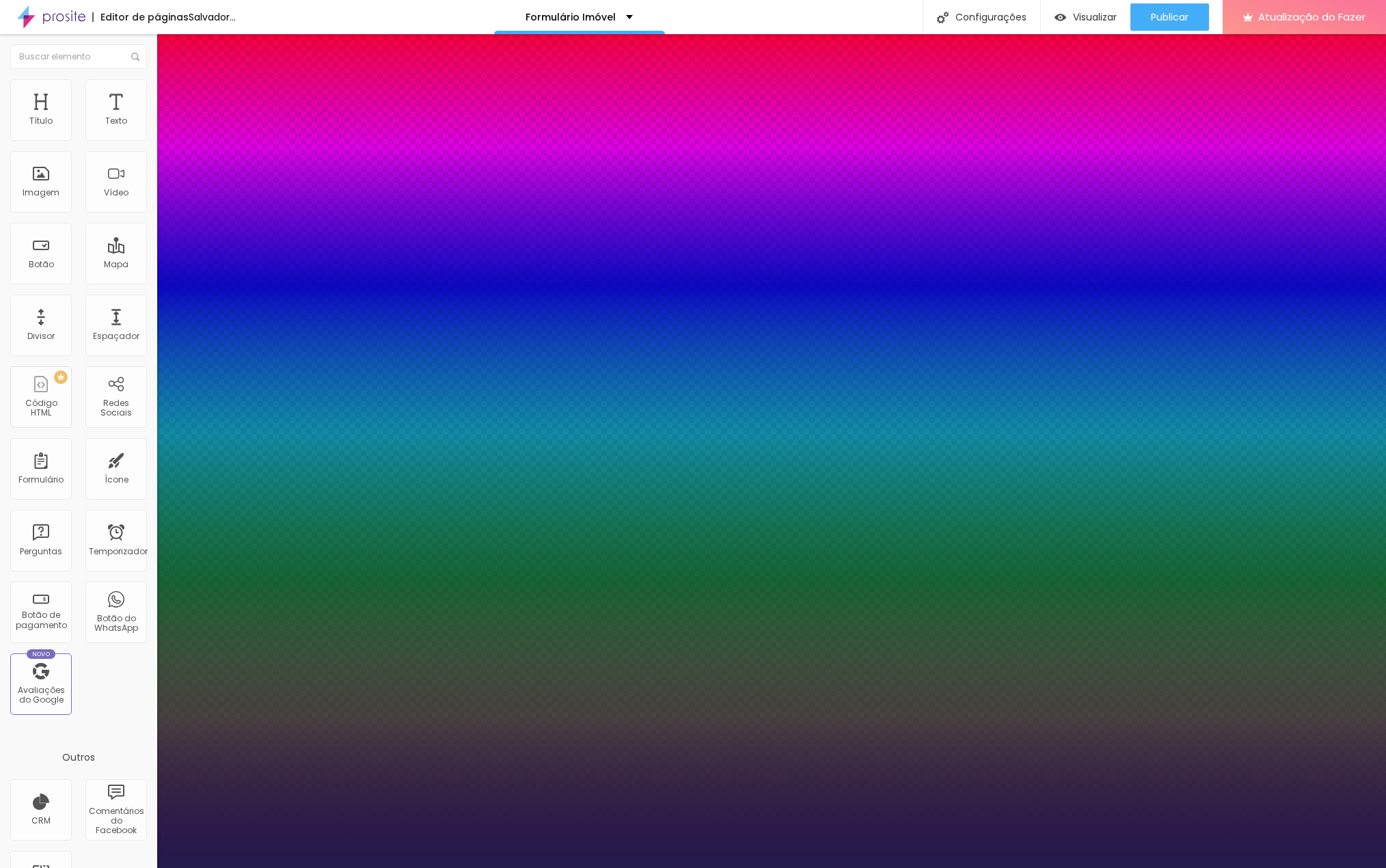
type input "1"
type input "34"
type input "1"
type input "33"
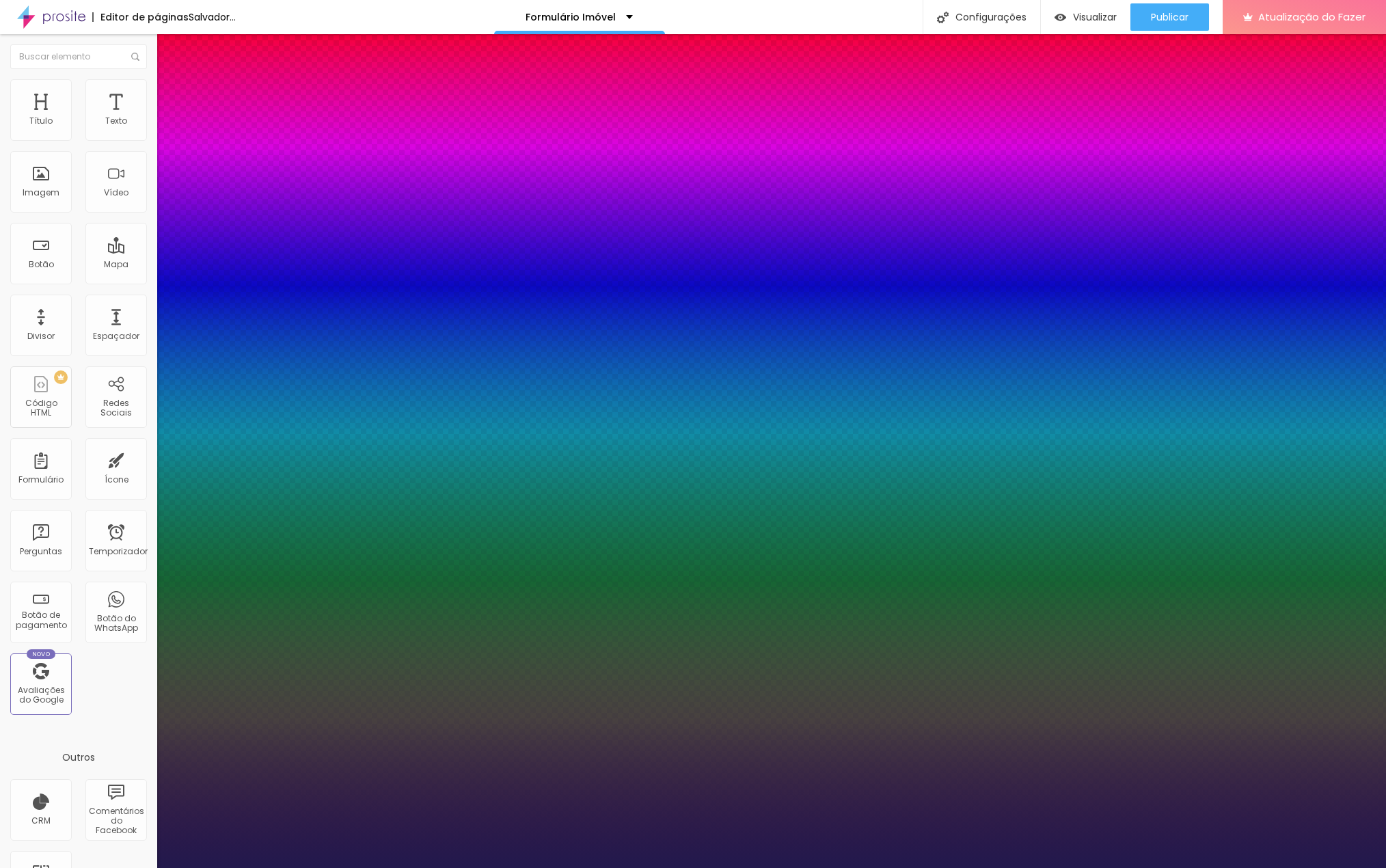
type input "33"
type input "1"
type input "32"
type input "1"
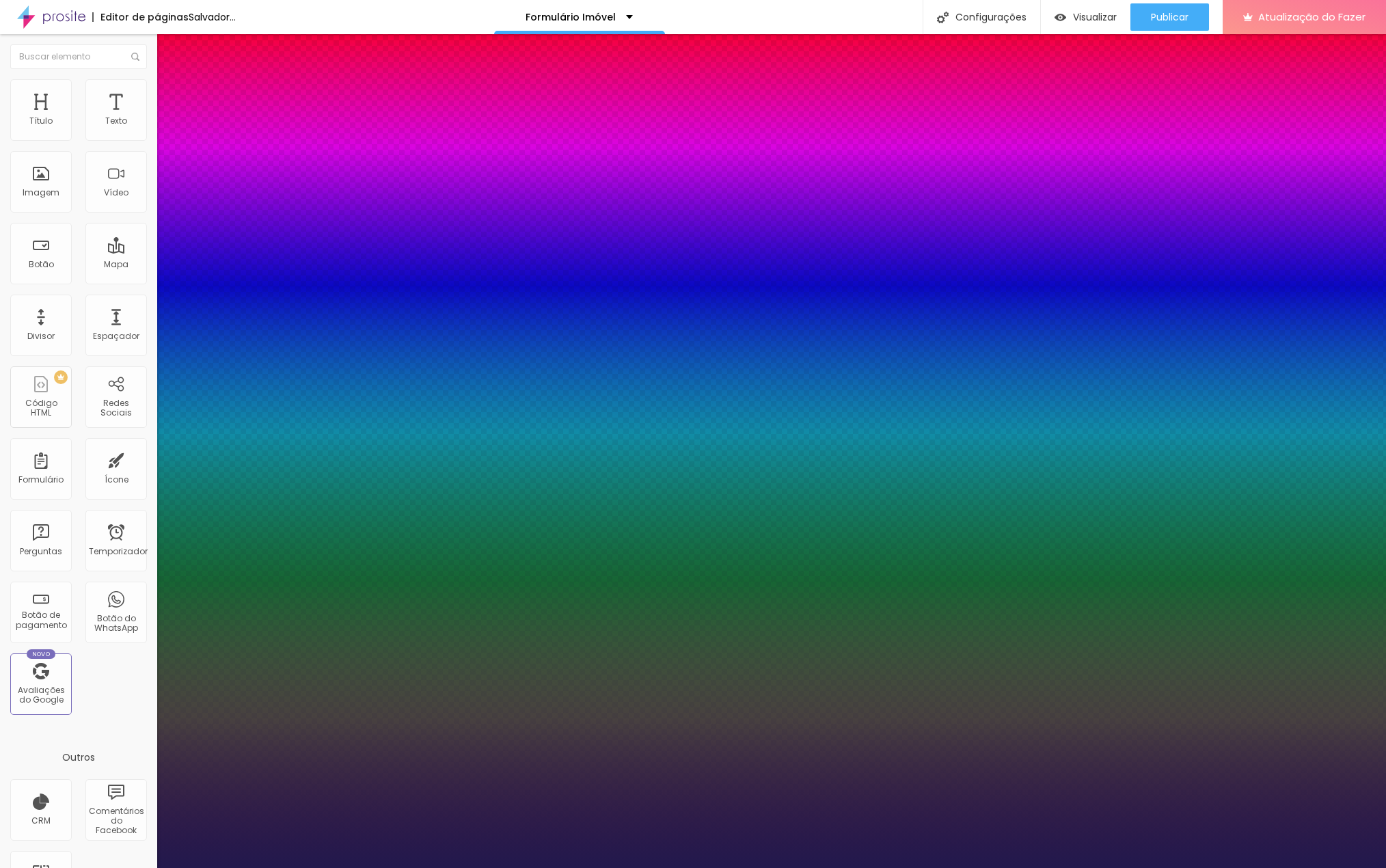
drag, startPoint x: 220, startPoint y: 383, endPoint x: 201, endPoint y: 381, distance: 19.1
type input "32"
click at [810, 867] on div at bounding box center [693, 868] width 1386 height 0
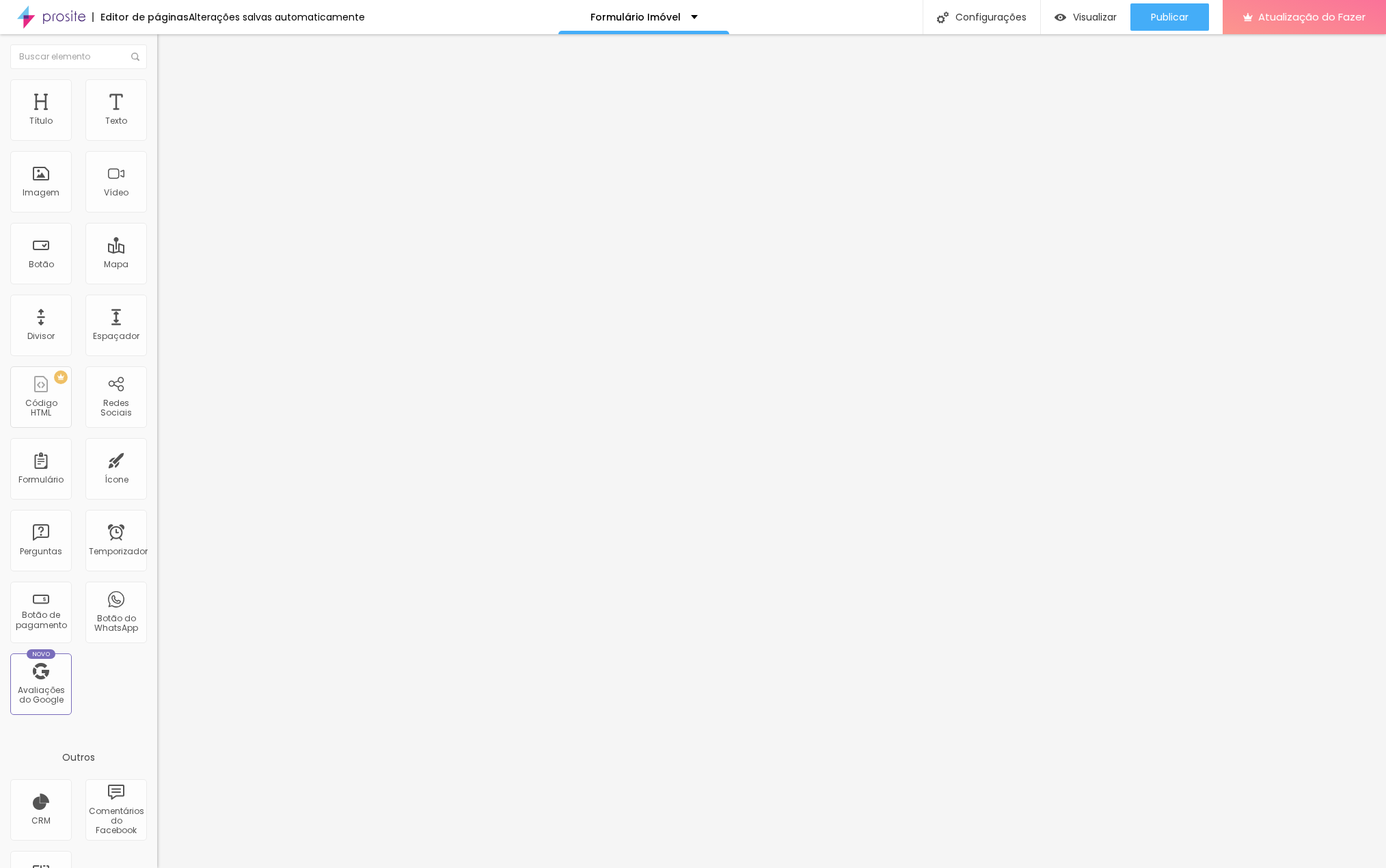
click at [164, 200] on icon "button" at bounding box center [167, 197] width 5 height 5
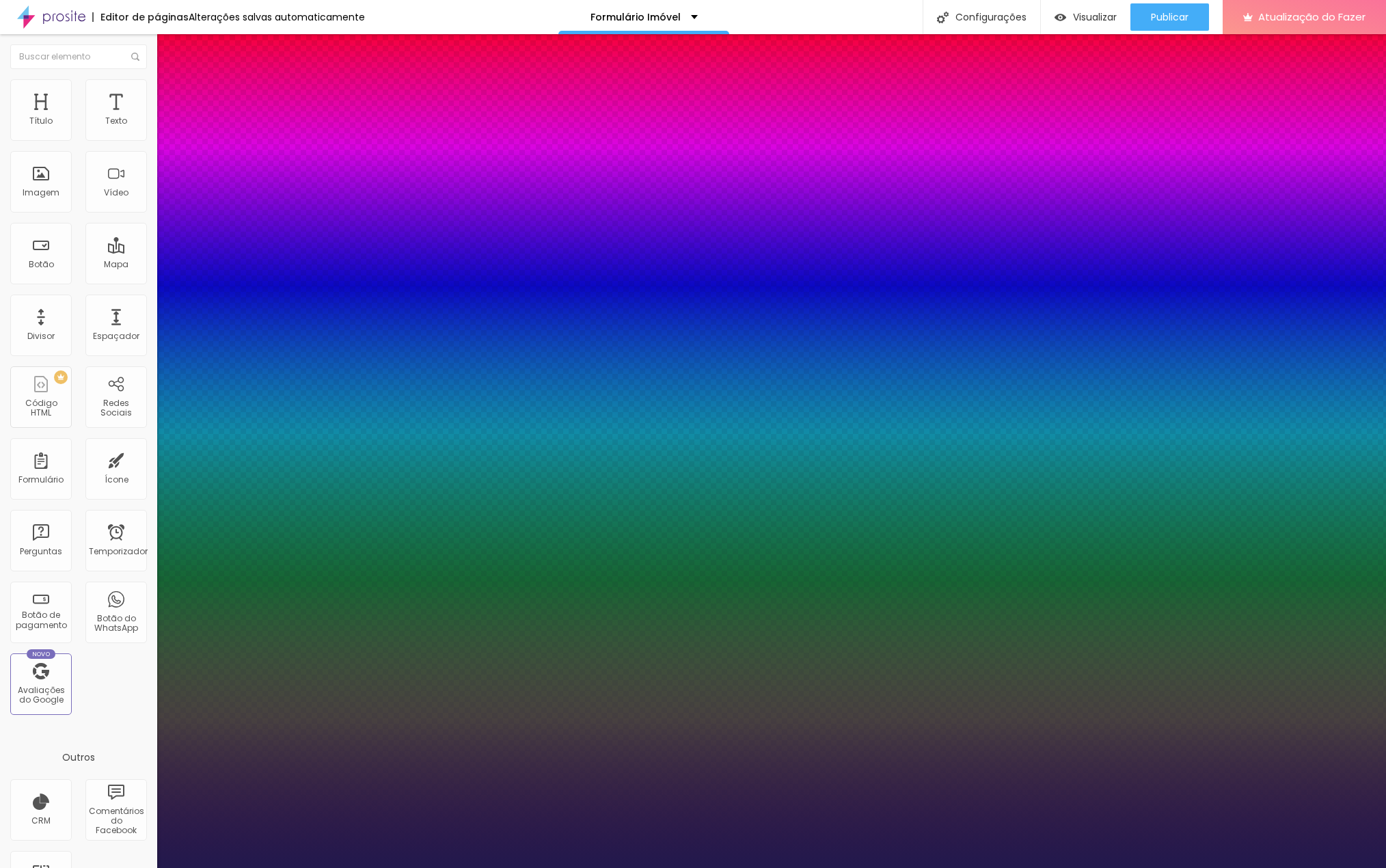
type input "1"
click at [1004, 867] on div at bounding box center [693, 868] width 1386 height 0
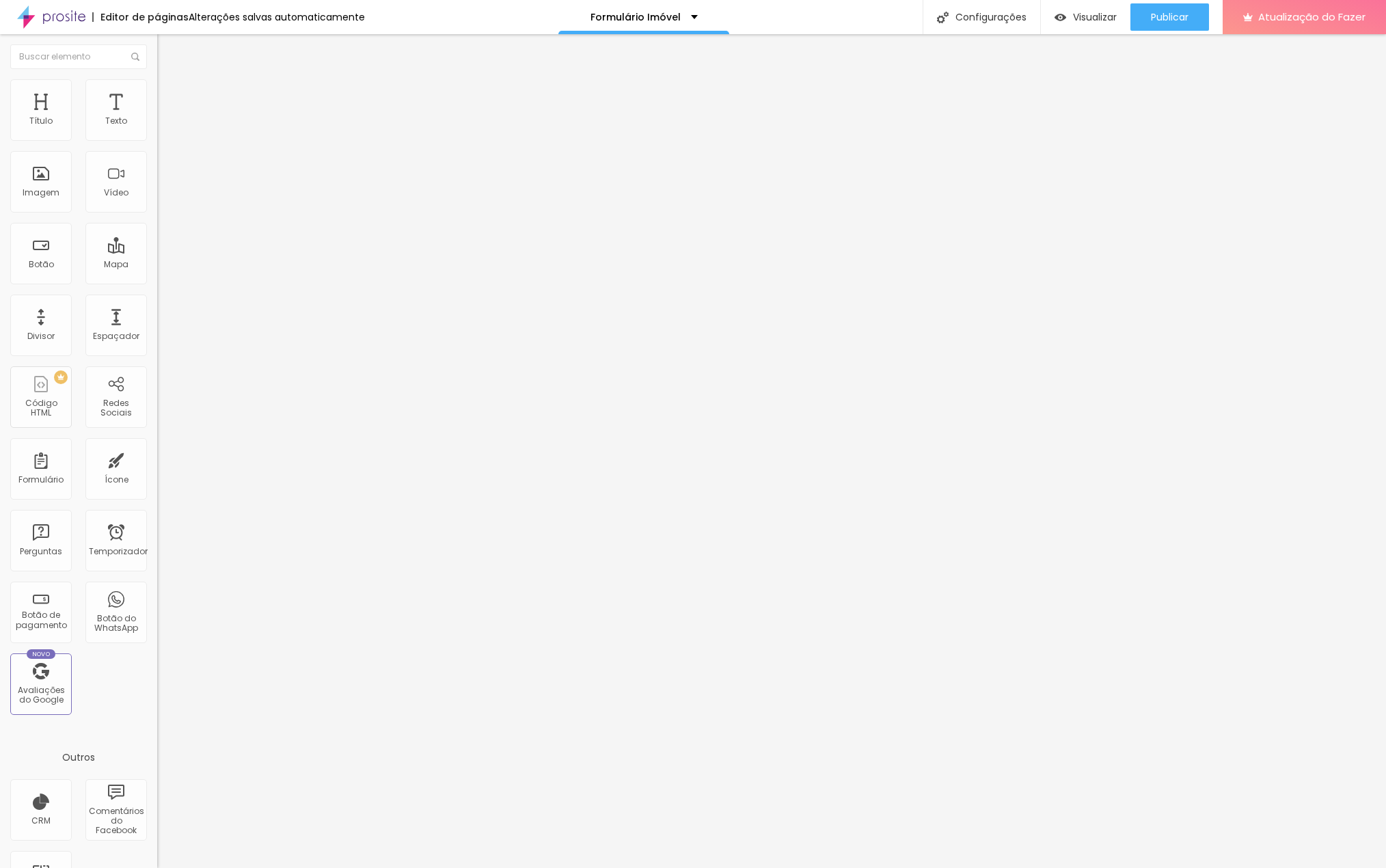
click at [158, 88] on li "Avançado" at bounding box center [236, 86] width 158 height 14
click at [158, 78] on img at bounding box center [164, 71] width 12 height 12
click at [164, 200] on icon "button" at bounding box center [167, 197] width 5 height 5
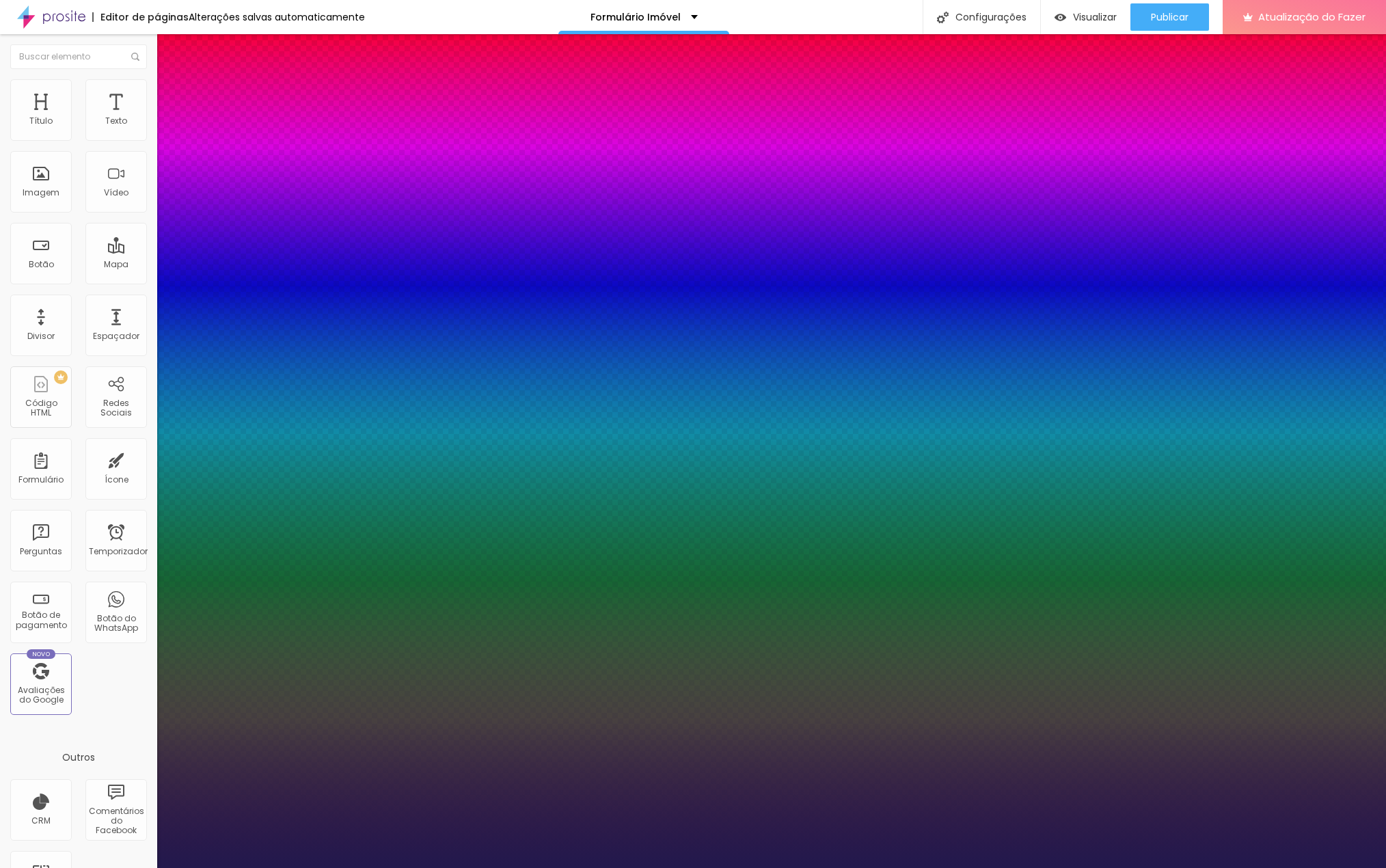
type input "1"
drag, startPoint x: 294, startPoint y: 383, endPoint x: 344, endPoint y: 382, distance: 50.0
click at [340, 388] on body "Editor de páginas Alterações salvas automaticamente Formulário Imóvel Configura…" at bounding box center [693, 434] width 1386 height 868
type input "8"
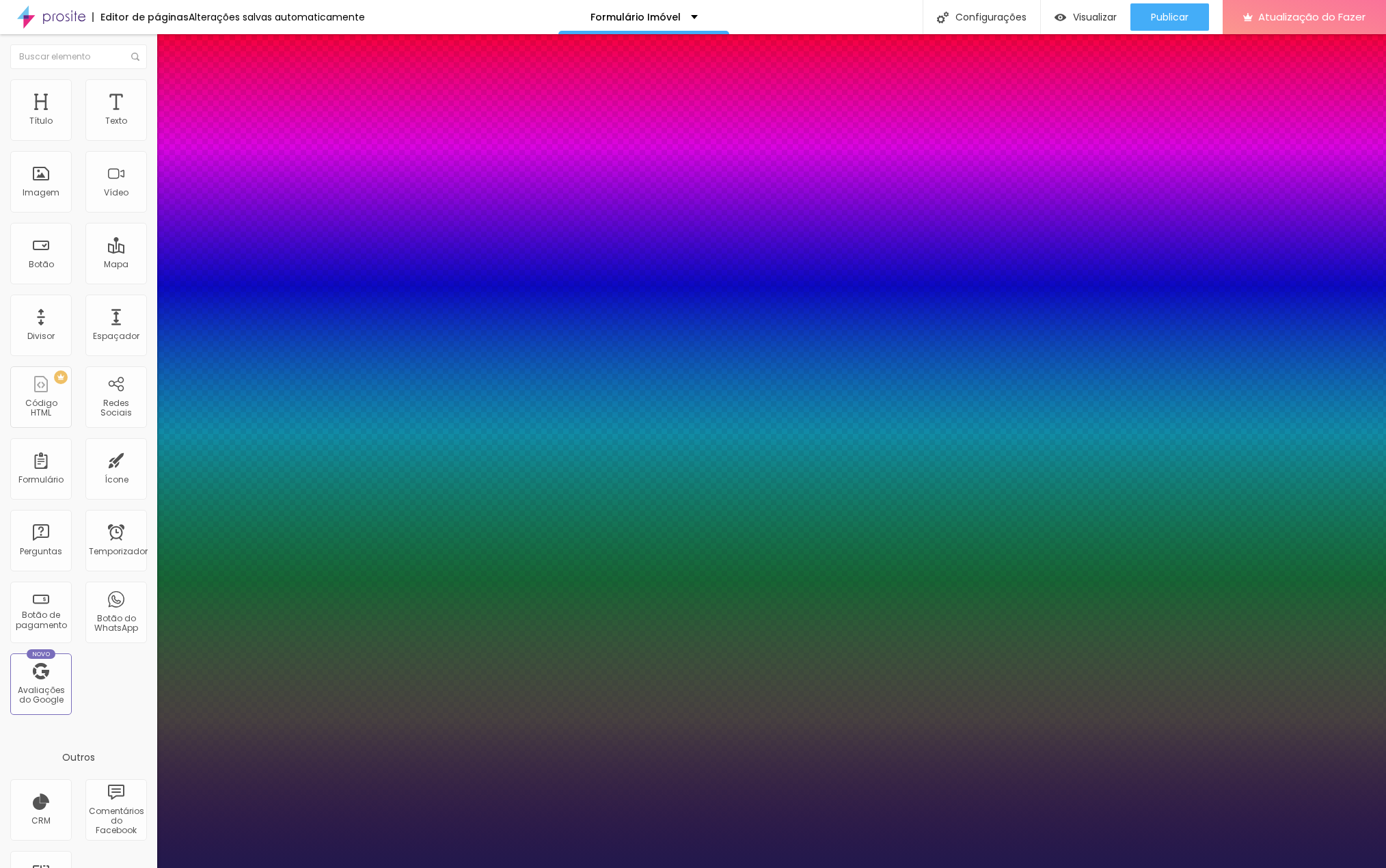
type input "1"
type input "16"
type input "1"
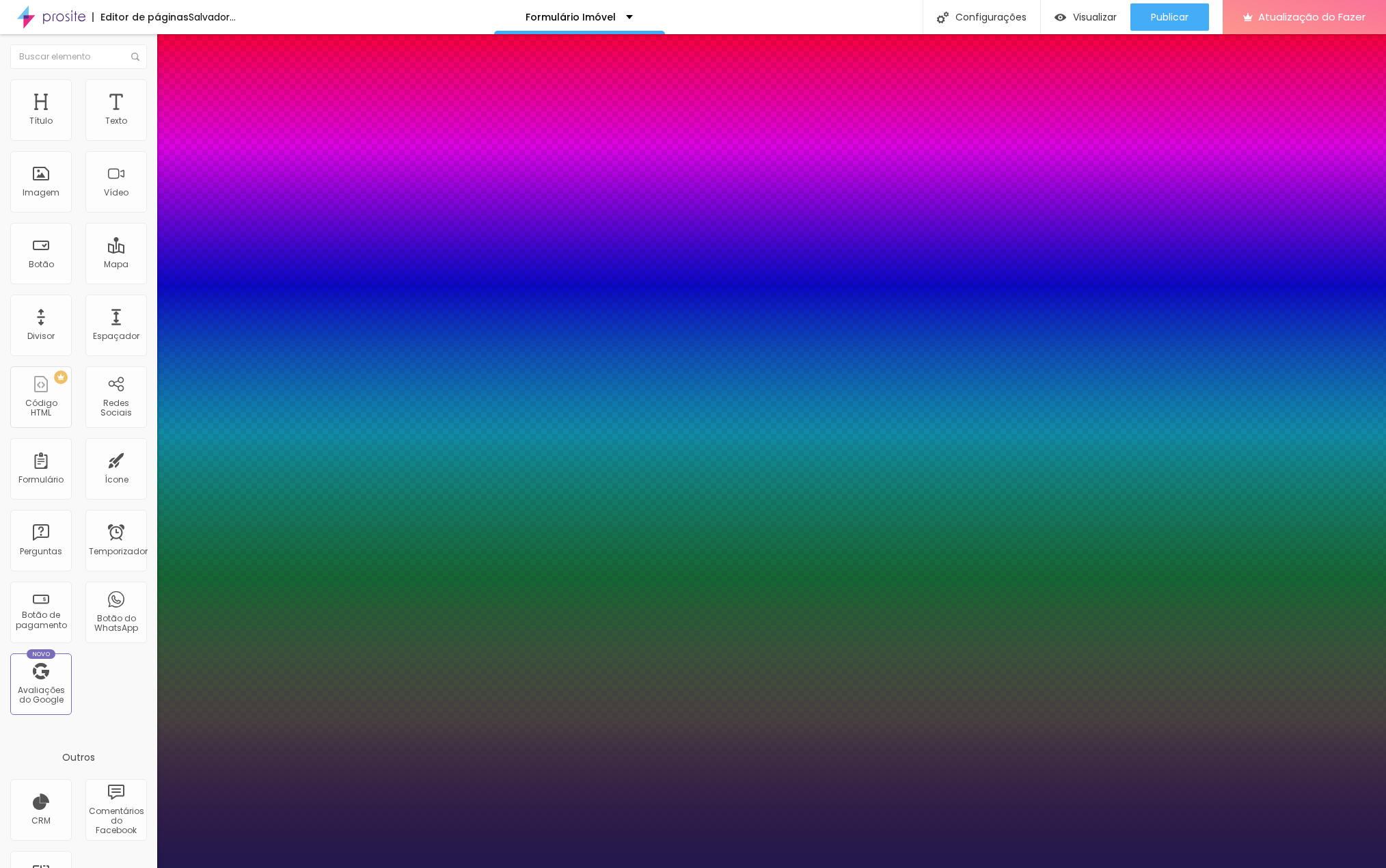
type input "16"
type input "1"
click at [1172, 867] on div at bounding box center [693, 868] width 1386 height 0
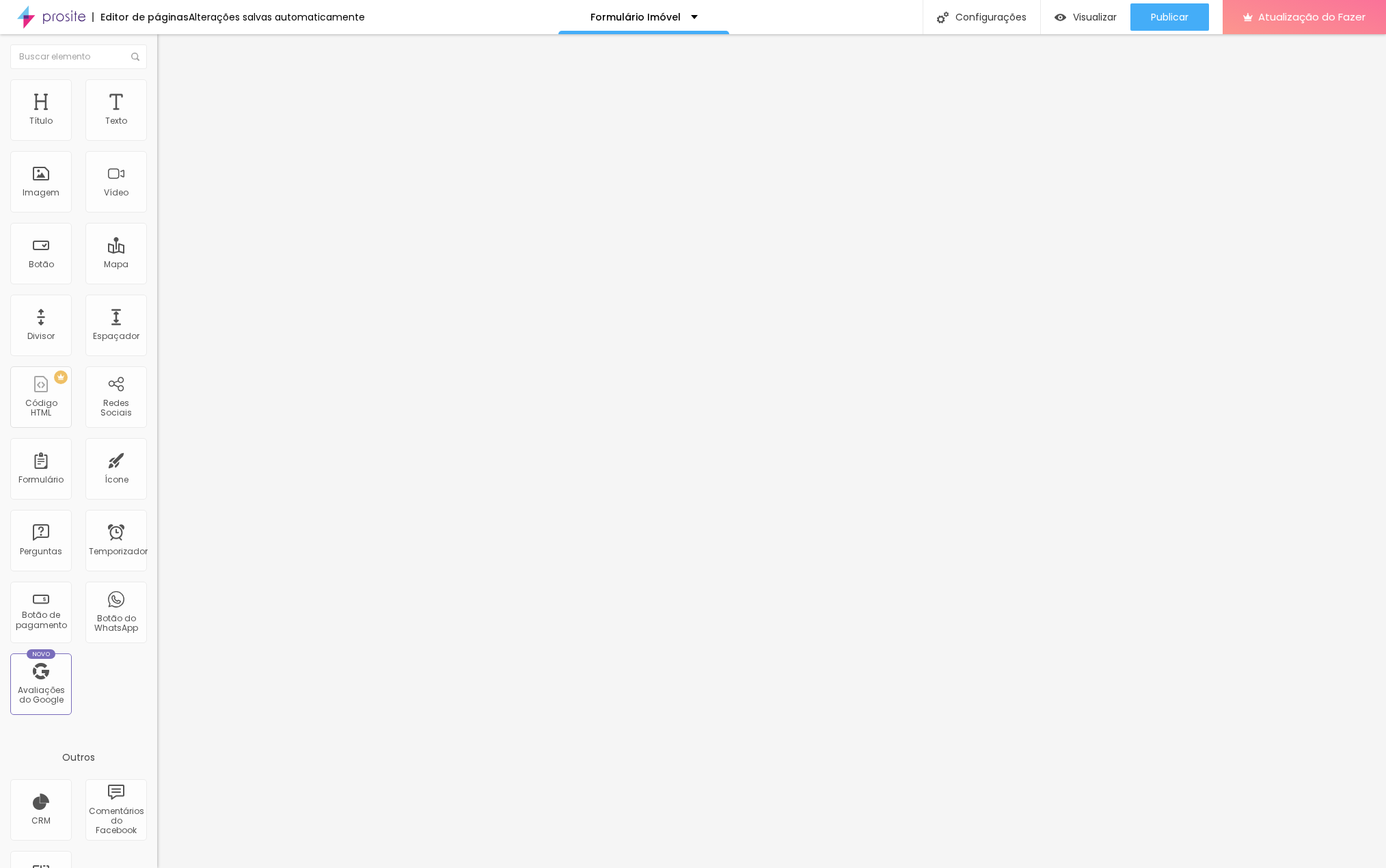
click at [158, 151] on font "Título 4" at bounding box center [176, 144] width 37 height 14
click at [163, 201] on icon "button" at bounding box center [167, 197] width 8 height 8
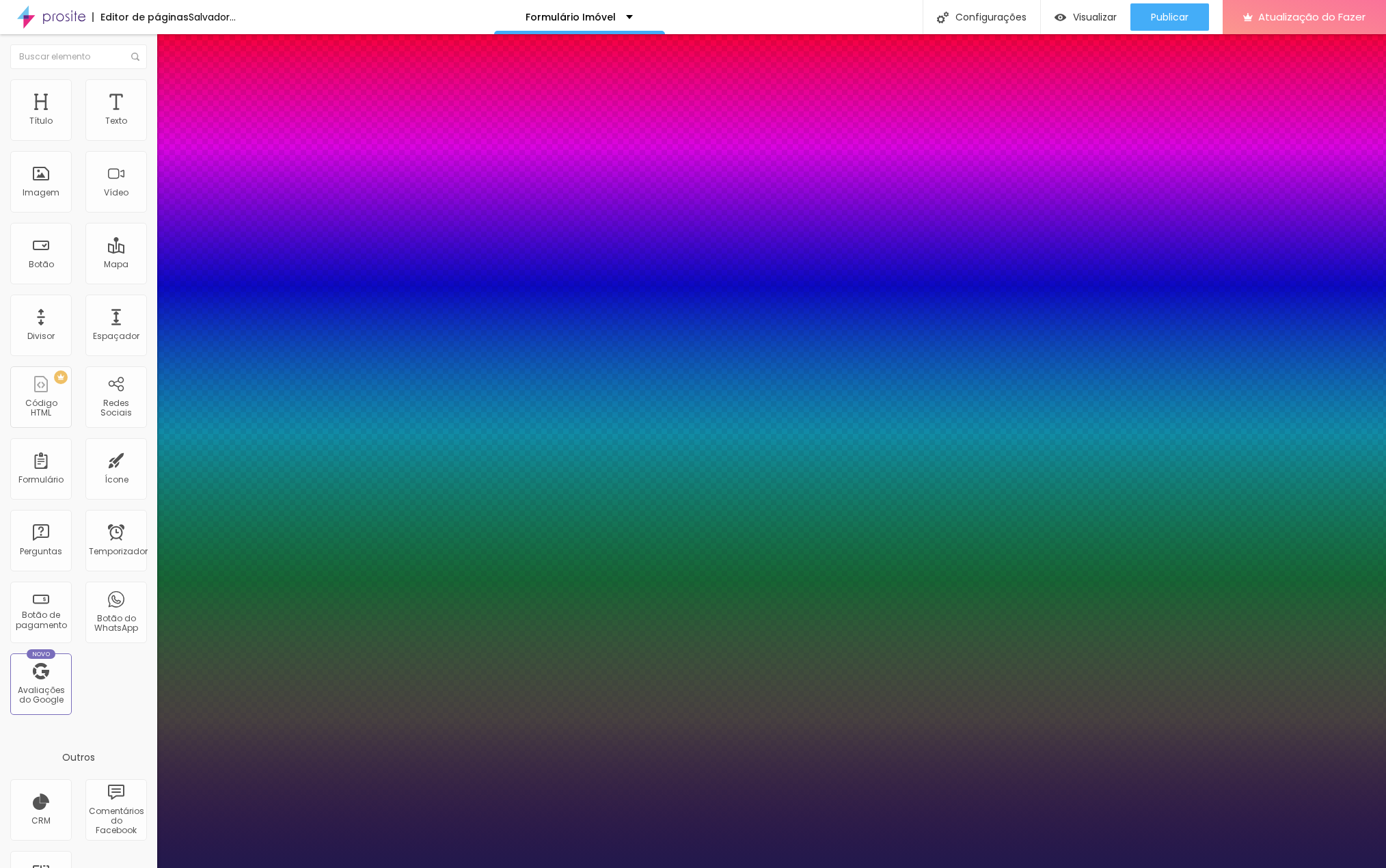
type input "1"
drag, startPoint x: 295, startPoint y: 387, endPoint x: 320, endPoint y: 396, distance: 26.6
type input "8"
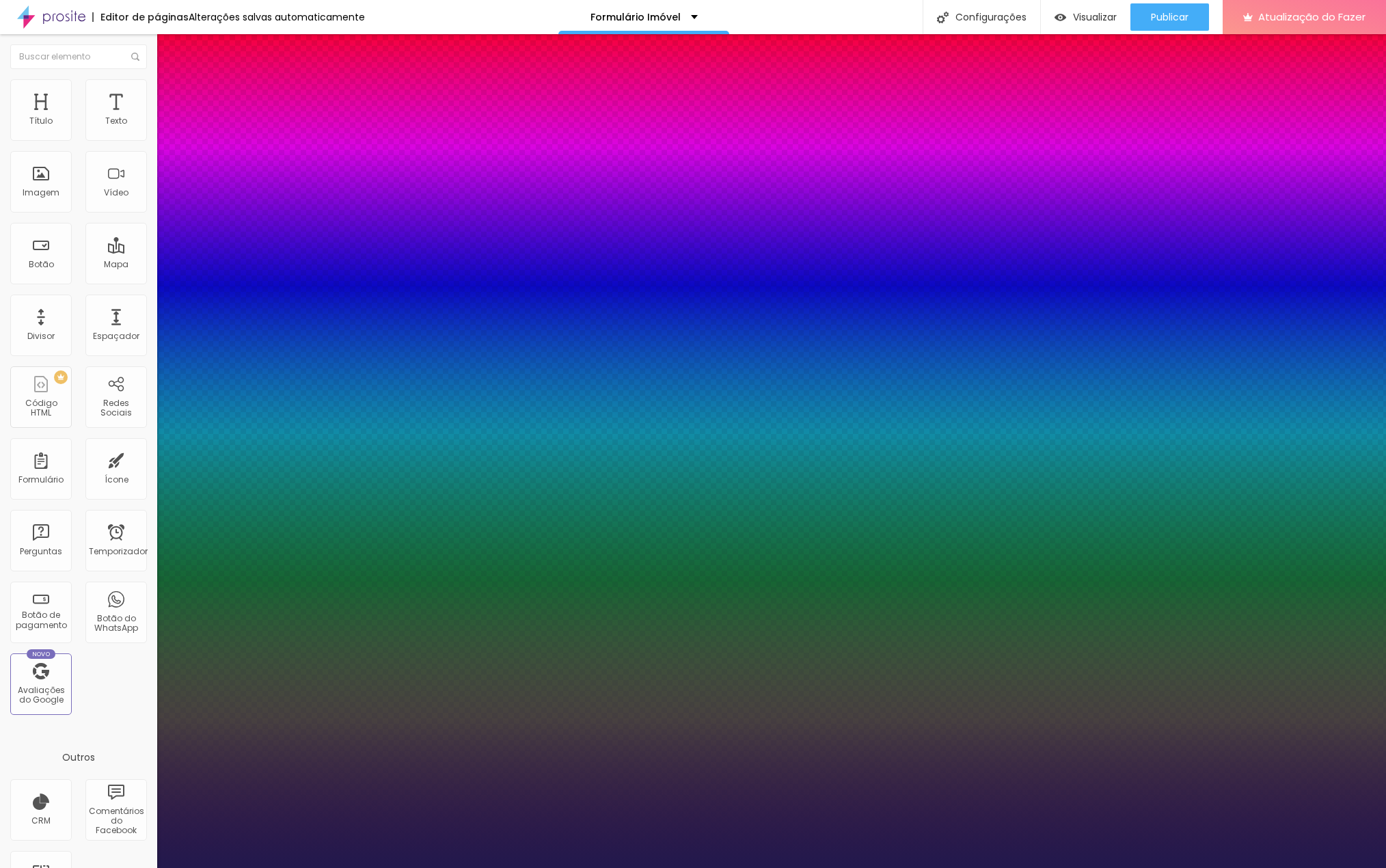
type input "1"
type input "16"
type input "1"
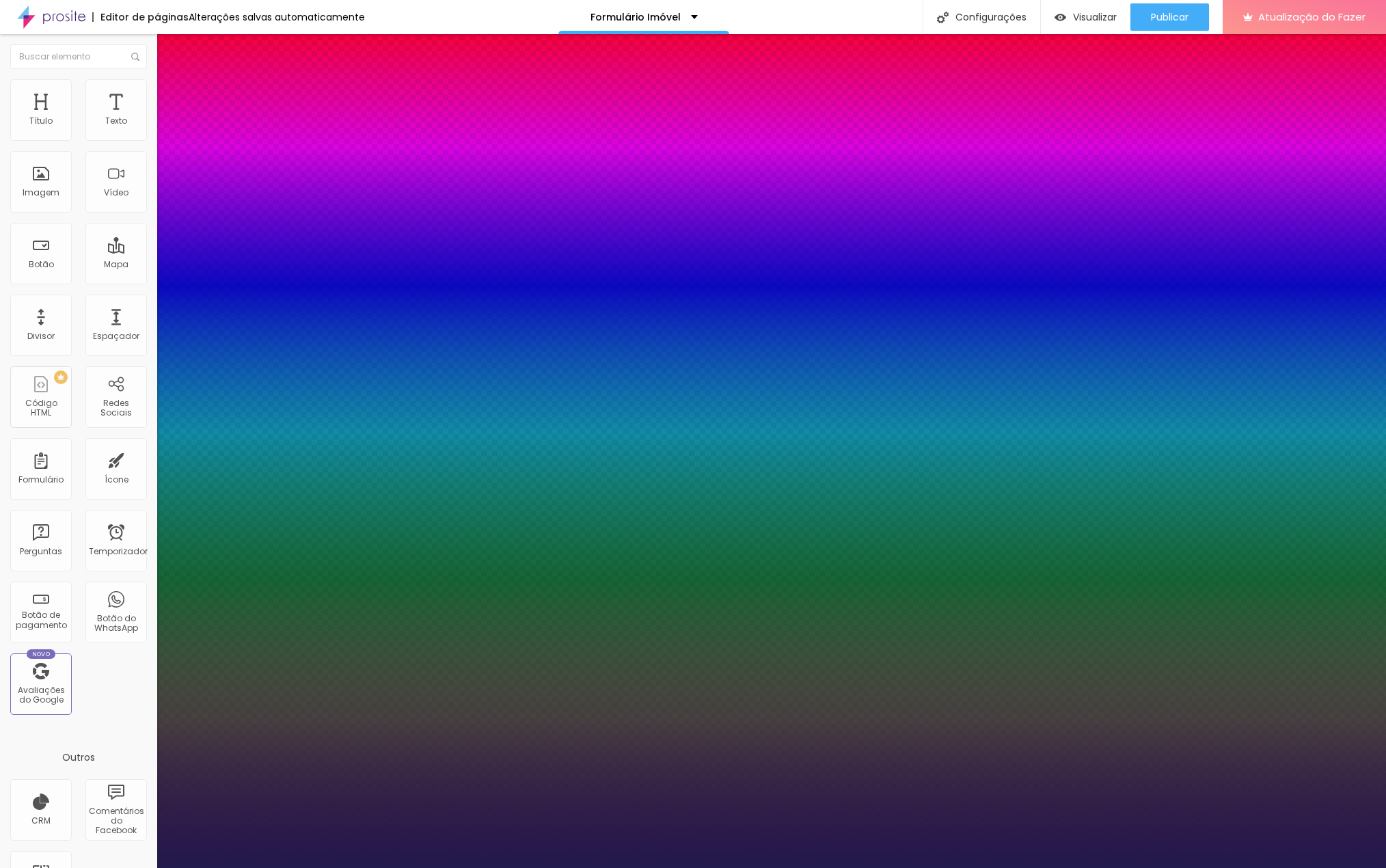
type input "16"
type input "1"
click at [405, 867] on div at bounding box center [693, 868] width 1386 height 0
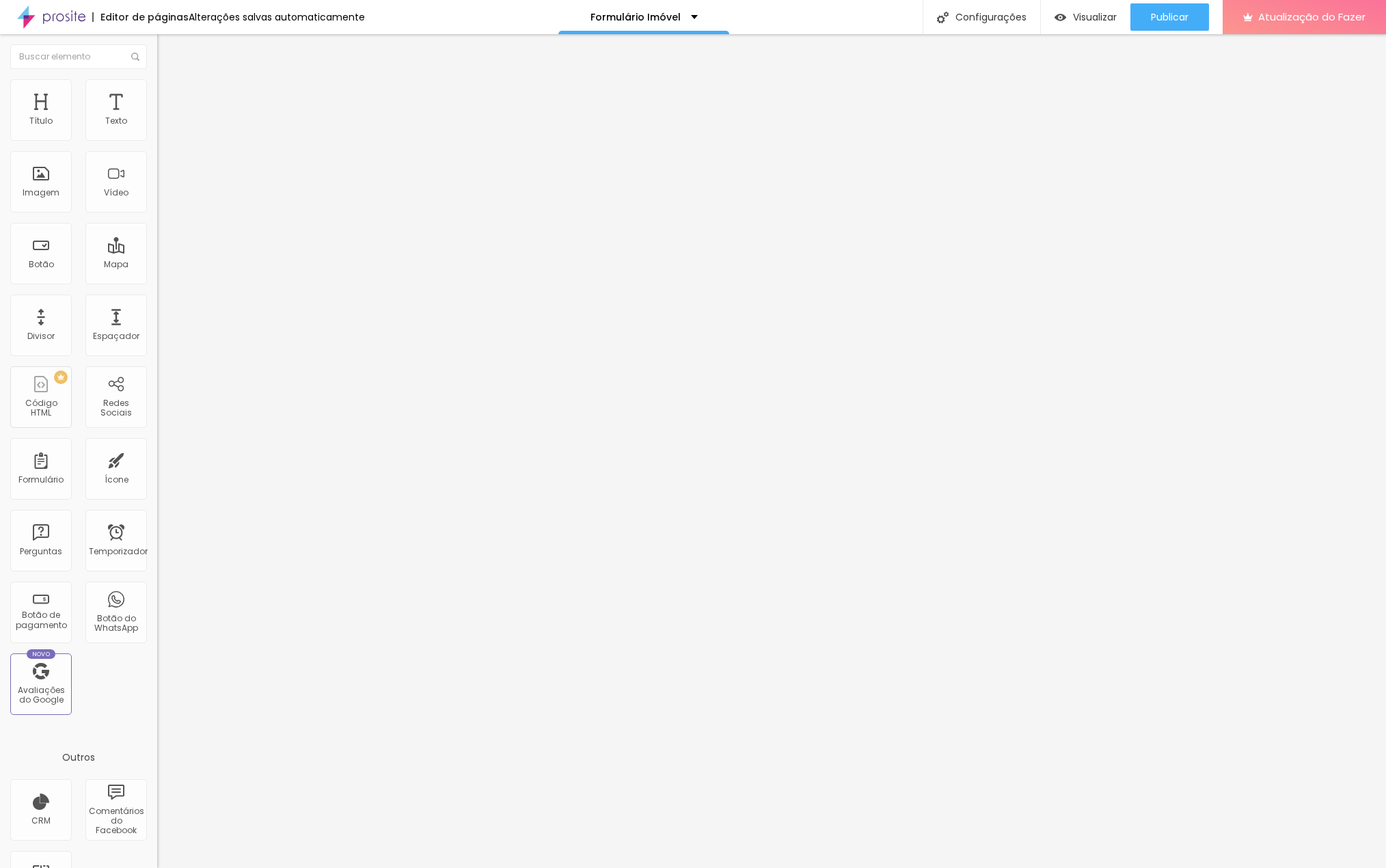
click at [158, 140] on font "Título 3" at bounding box center [177, 132] width 40 height 15
click at [169, 143] on font "Título 3" at bounding box center [189, 134] width 40 height 15
click at [158, 141] on font "Título 3" at bounding box center [177, 134] width 40 height 15
click at [158, 205] on button "button" at bounding box center [167, 197] width 19 height 15
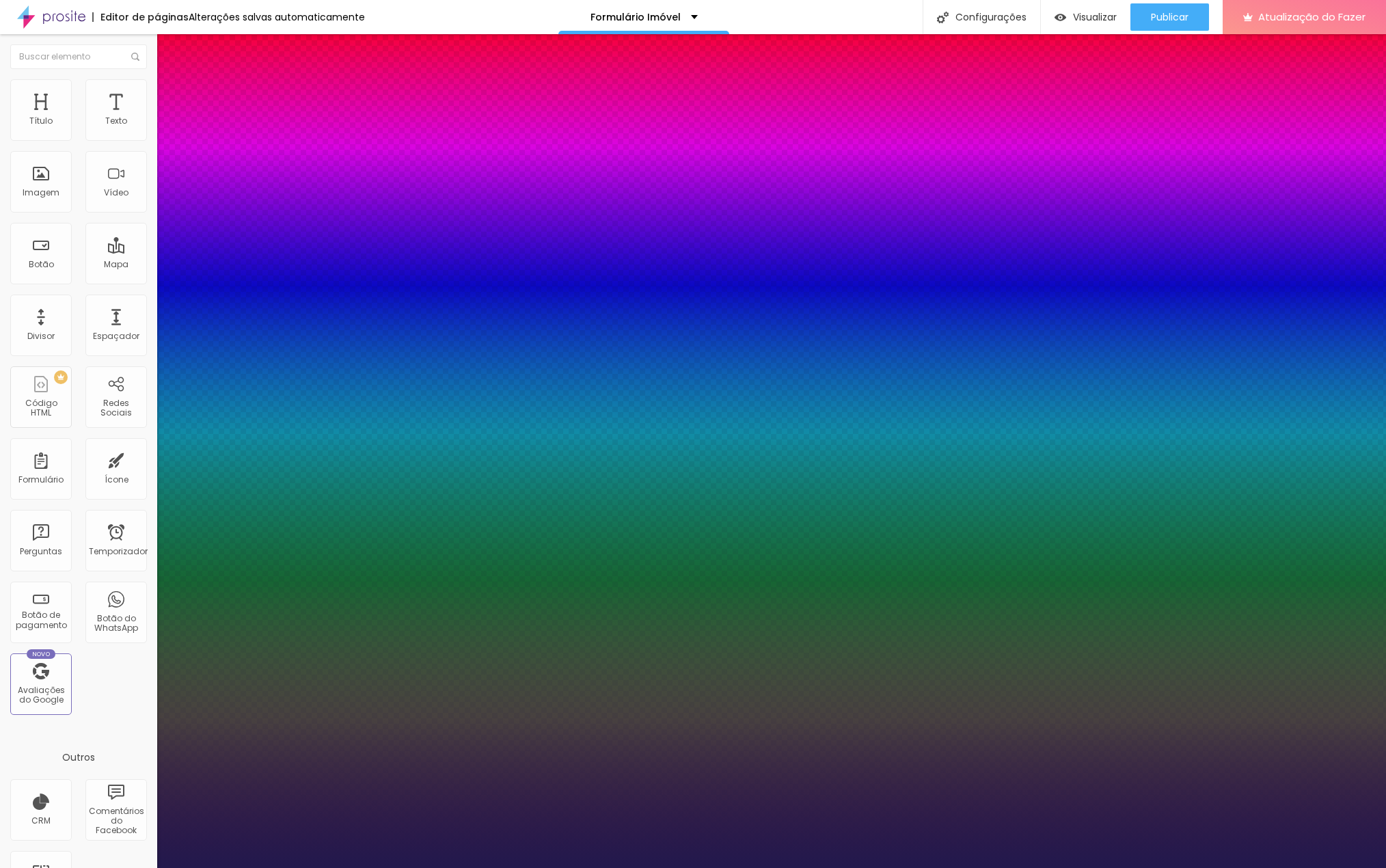
type input "1"
drag, startPoint x: 297, startPoint y: 387, endPoint x: 333, endPoint y: 395, distance: 36.9
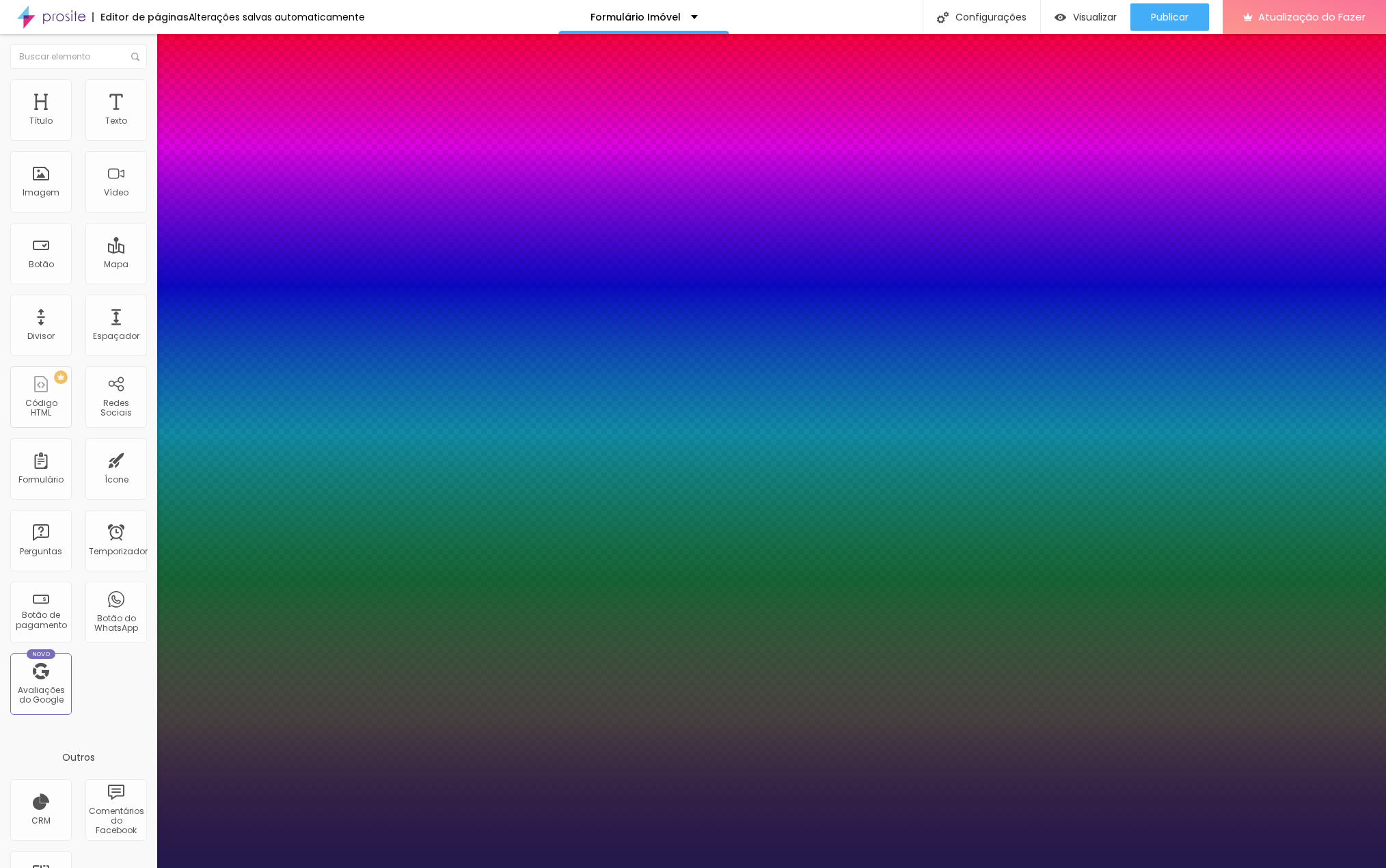
click at [333, 395] on body "Editor de páginas Alterações salvas automaticamente Formulário Imóvel Configura…" at bounding box center [693, 434] width 1386 height 868
type input "8"
type input "1"
type input "16"
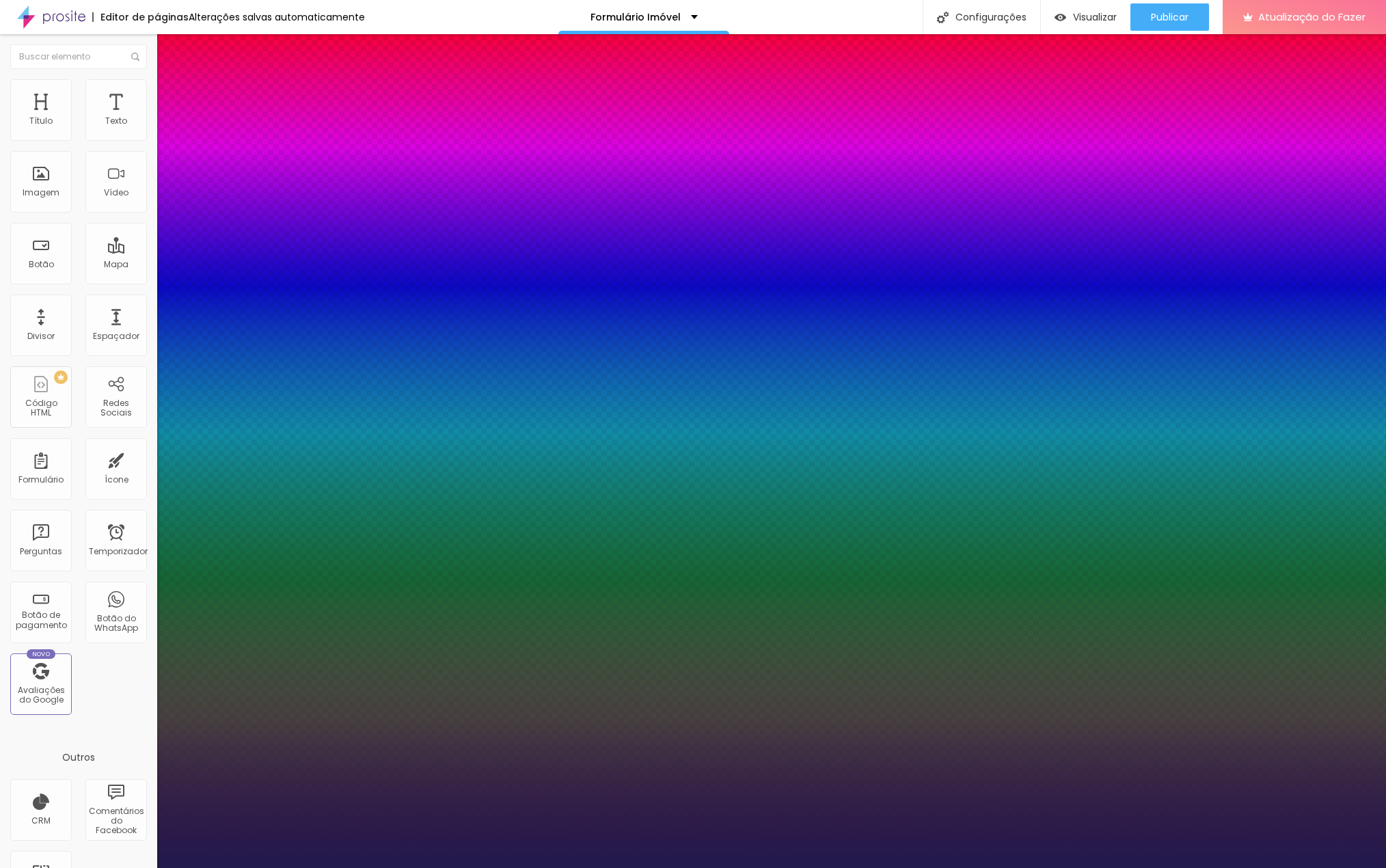
type input "16"
type input "1"
type input "16"
click at [785, 867] on div at bounding box center [693, 868] width 1386 height 0
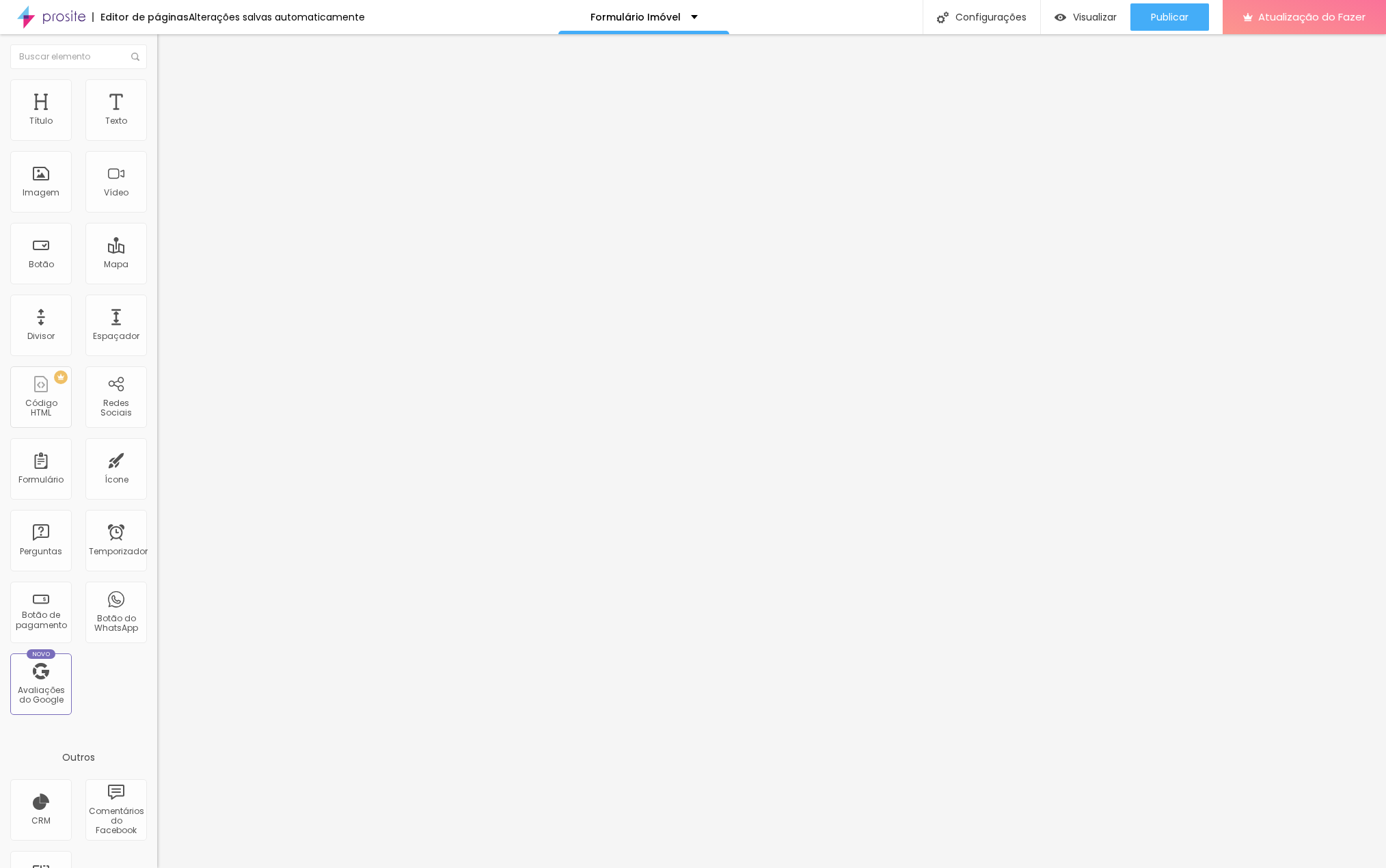
click at [158, 205] on div "Tipografia Voltar ao padrão" at bounding box center [236, 186] width 158 height 38
click at [164, 200] on icon "button" at bounding box center [167, 197] width 5 height 5
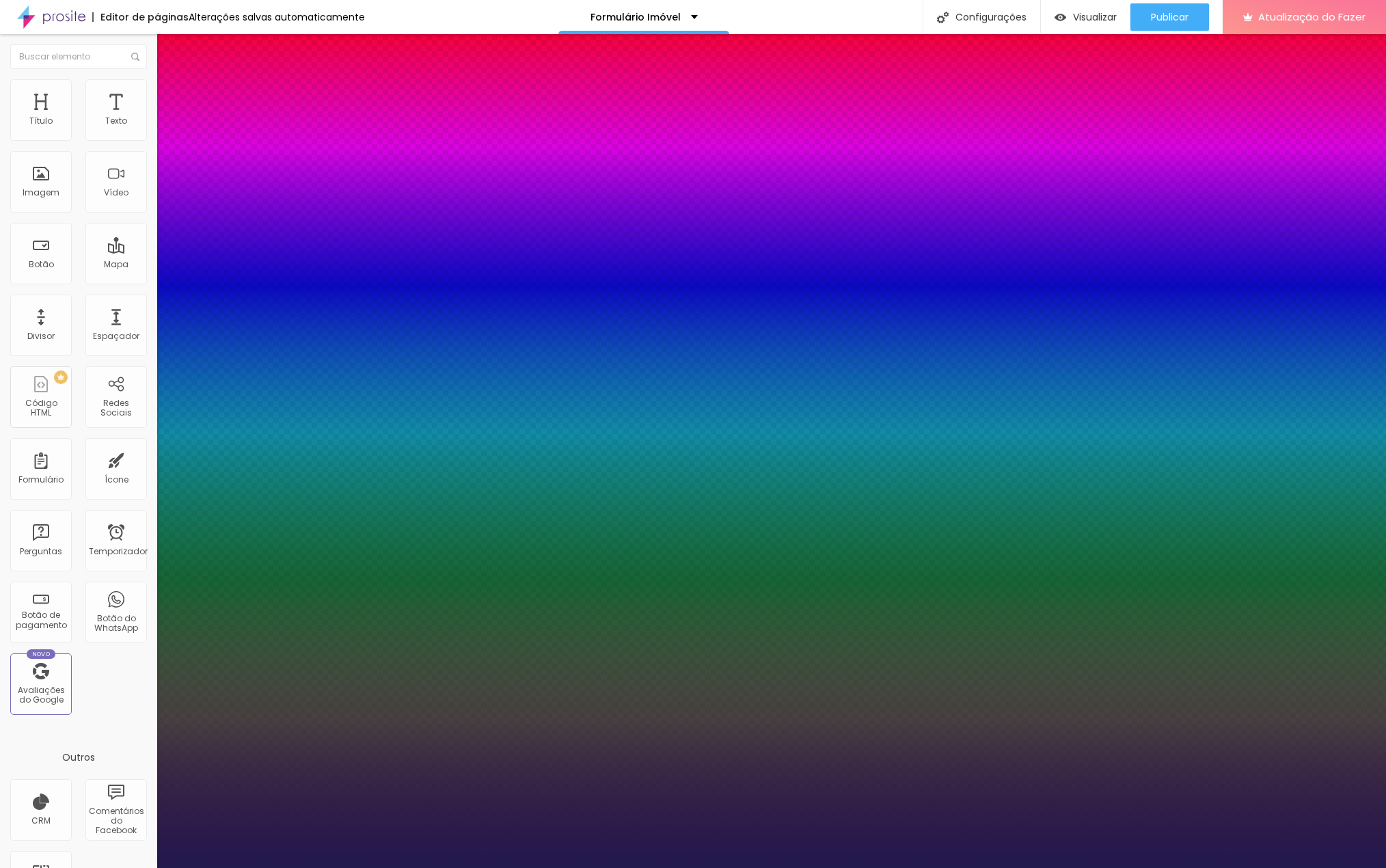
type input "1"
click at [751, 867] on div at bounding box center [693, 868] width 1386 height 0
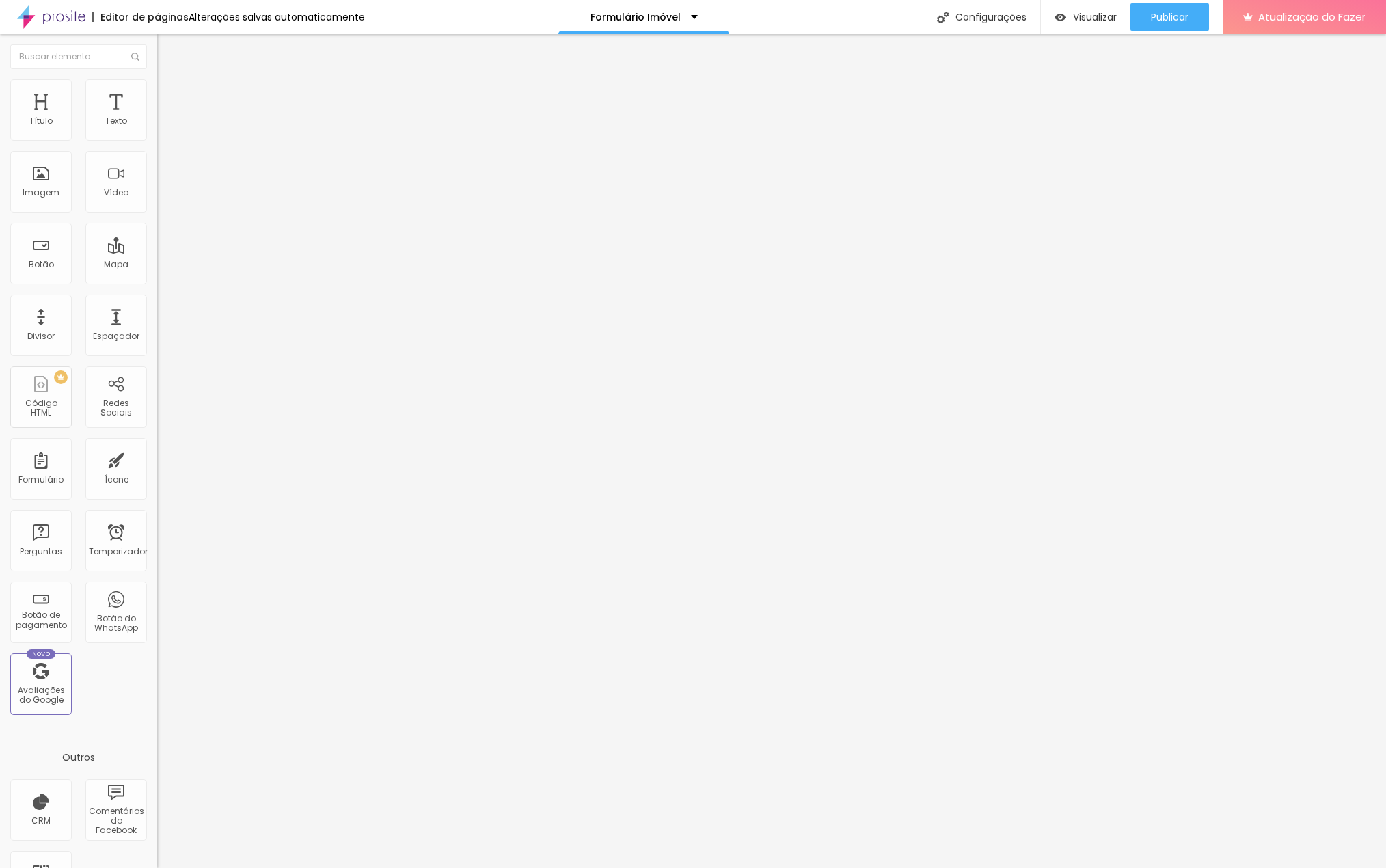
click at [169, 143] on font "Título 3" at bounding box center [189, 134] width 40 height 15
click at [168, 195] on icon "button" at bounding box center [170, 194] width 3 height 3
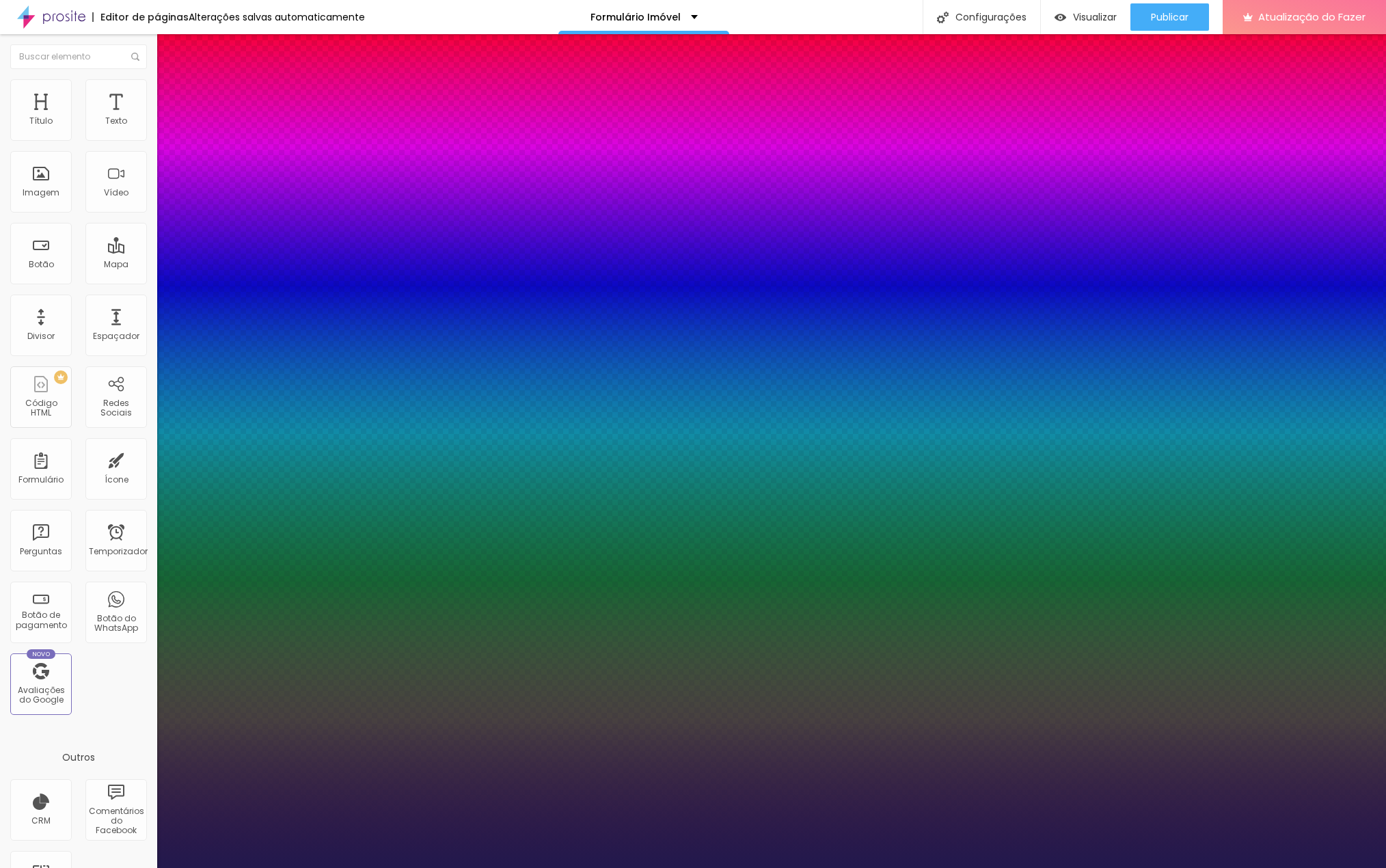
type input "1"
click at [393, 867] on div at bounding box center [693, 868] width 1386 height 0
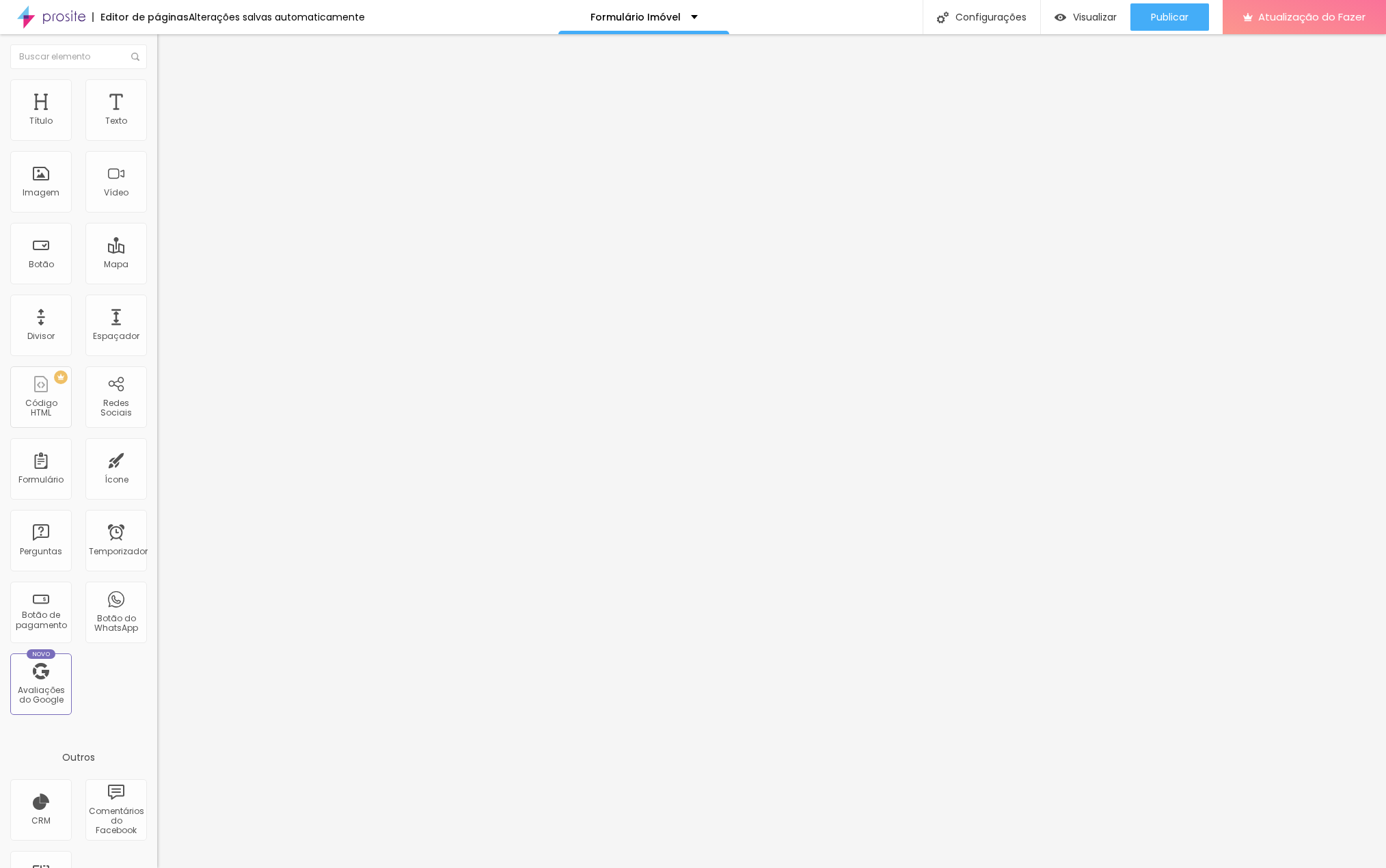
click at [163, 201] on icon "button" at bounding box center [167, 197] width 8 height 8
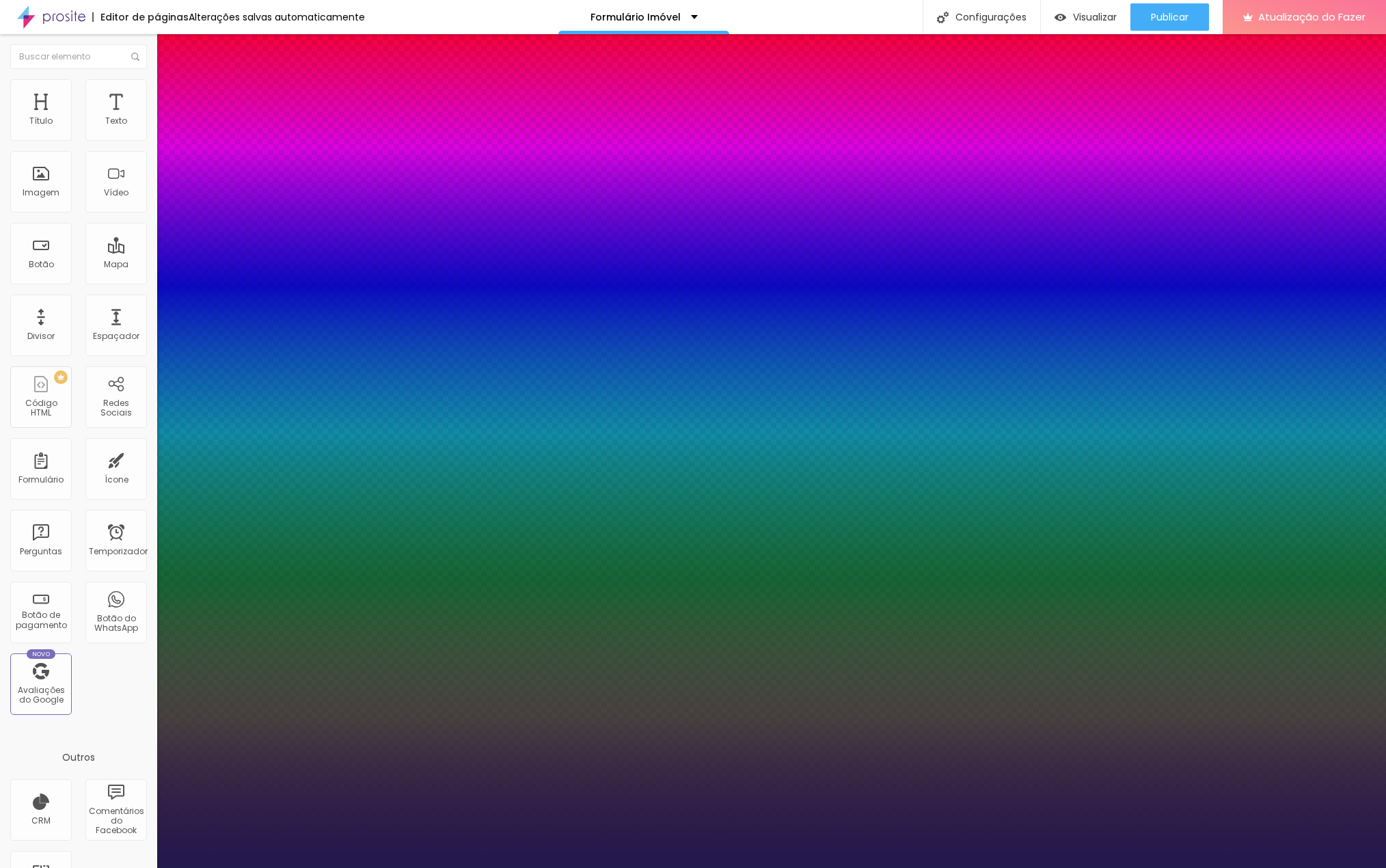
type input "1"
click at [438, 867] on div at bounding box center [693, 868] width 1386 height 0
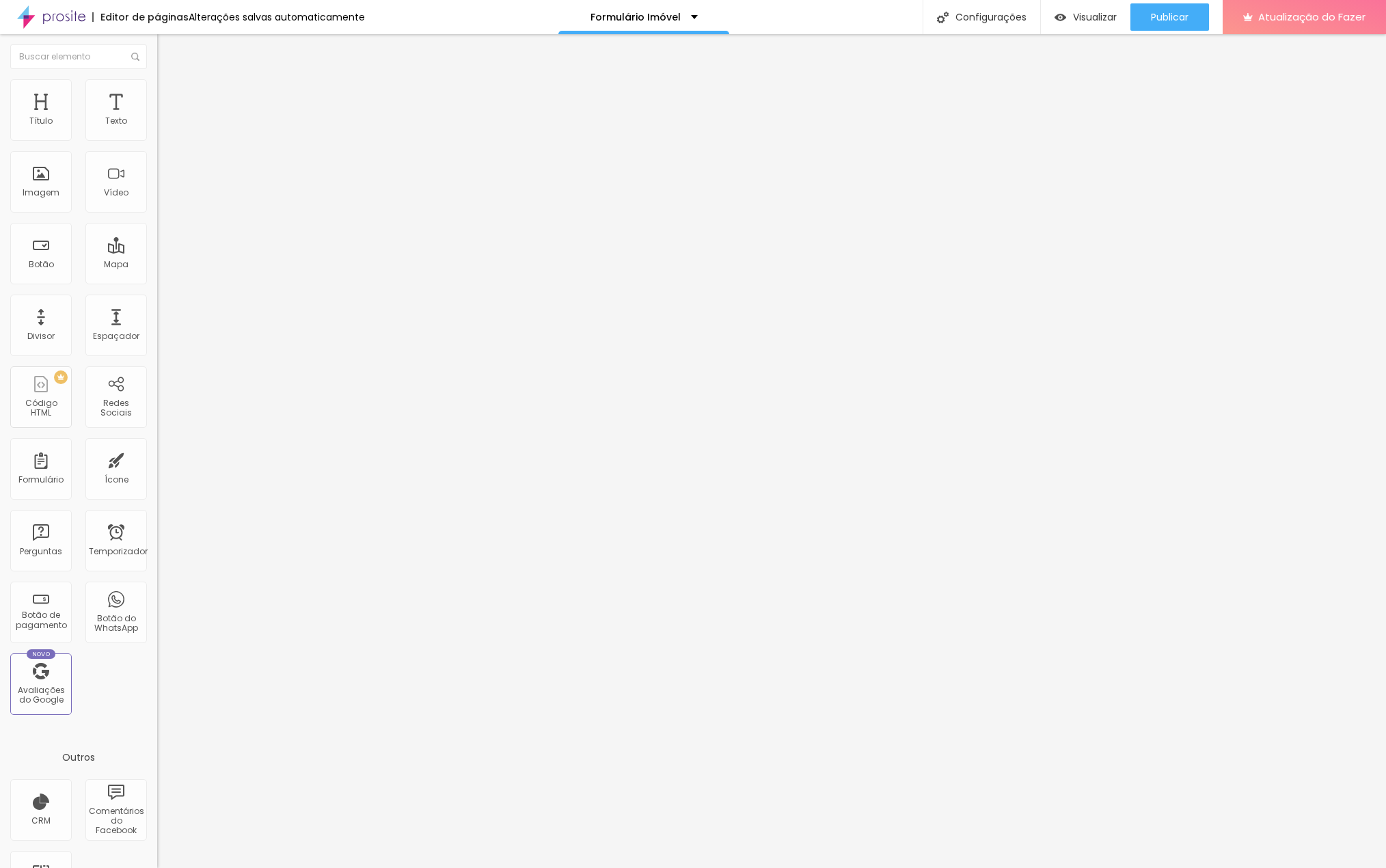
click at [158, 205] on button "button" at bounding box center [167, 197] width 19 height 15
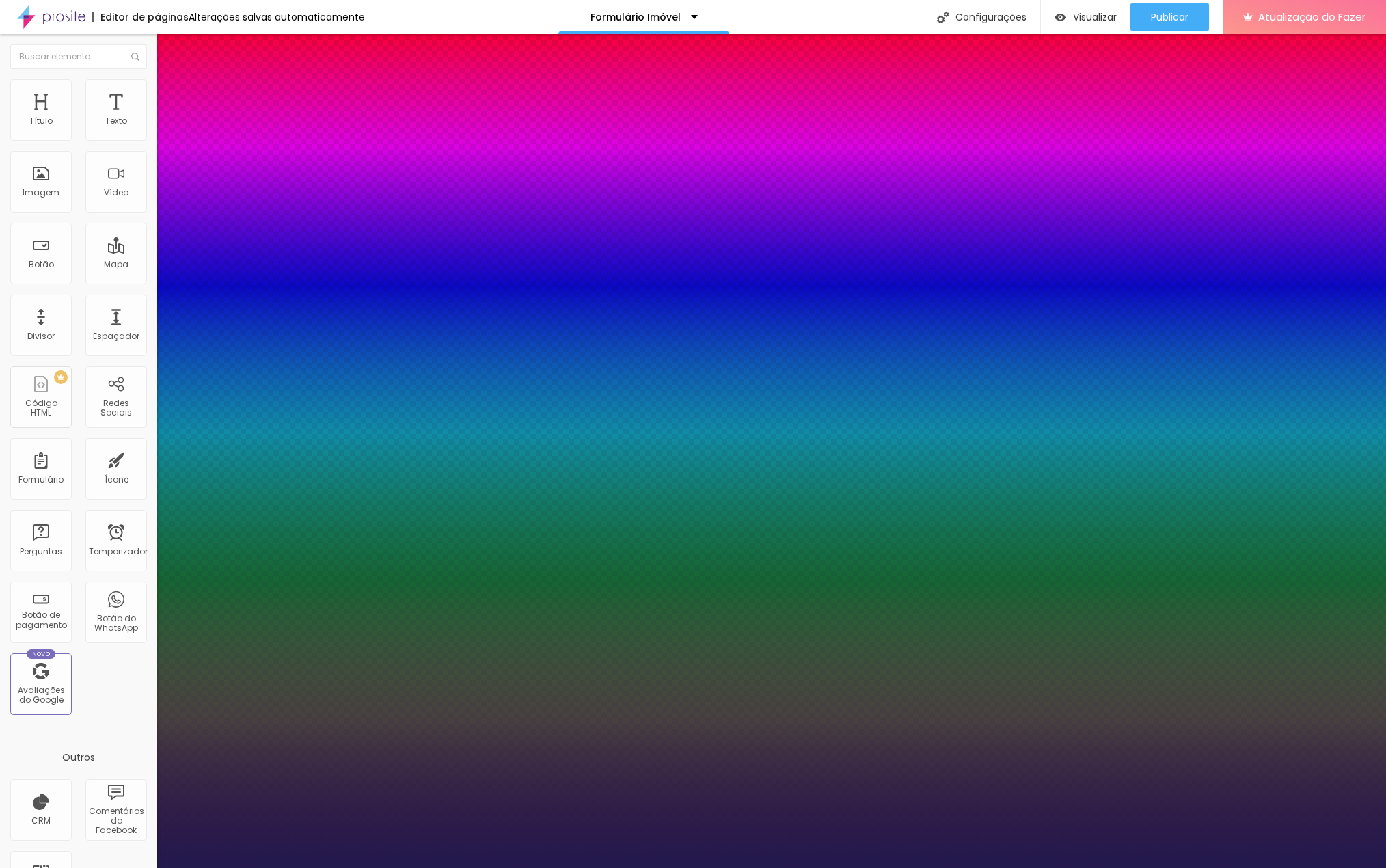
type input "1"
click at [630, 867] on div at bounding box center [693, 868] width 1386 height 0
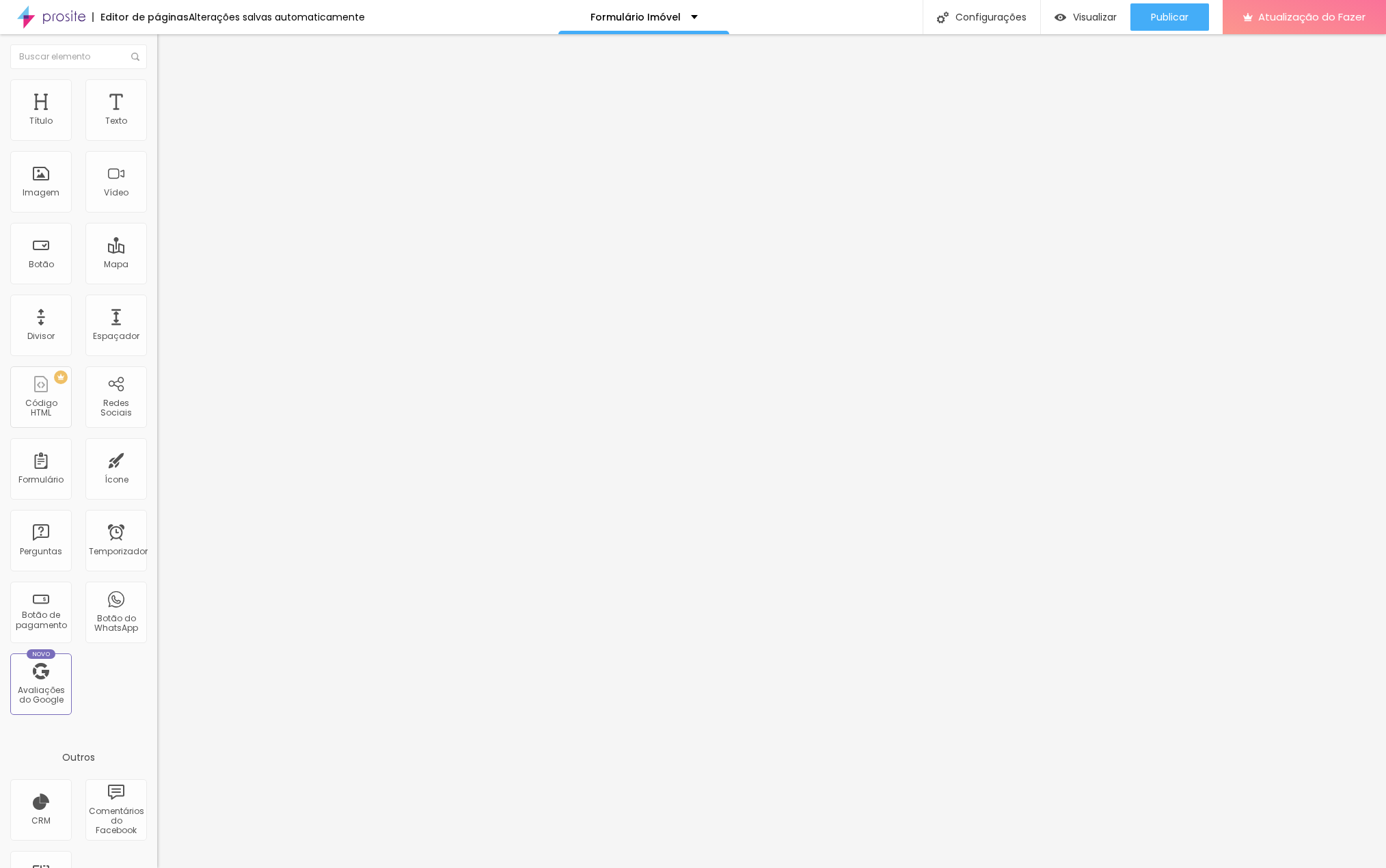
click at [163, 201] on icon "button" at bounding box center [167, 197] width 8 height 8
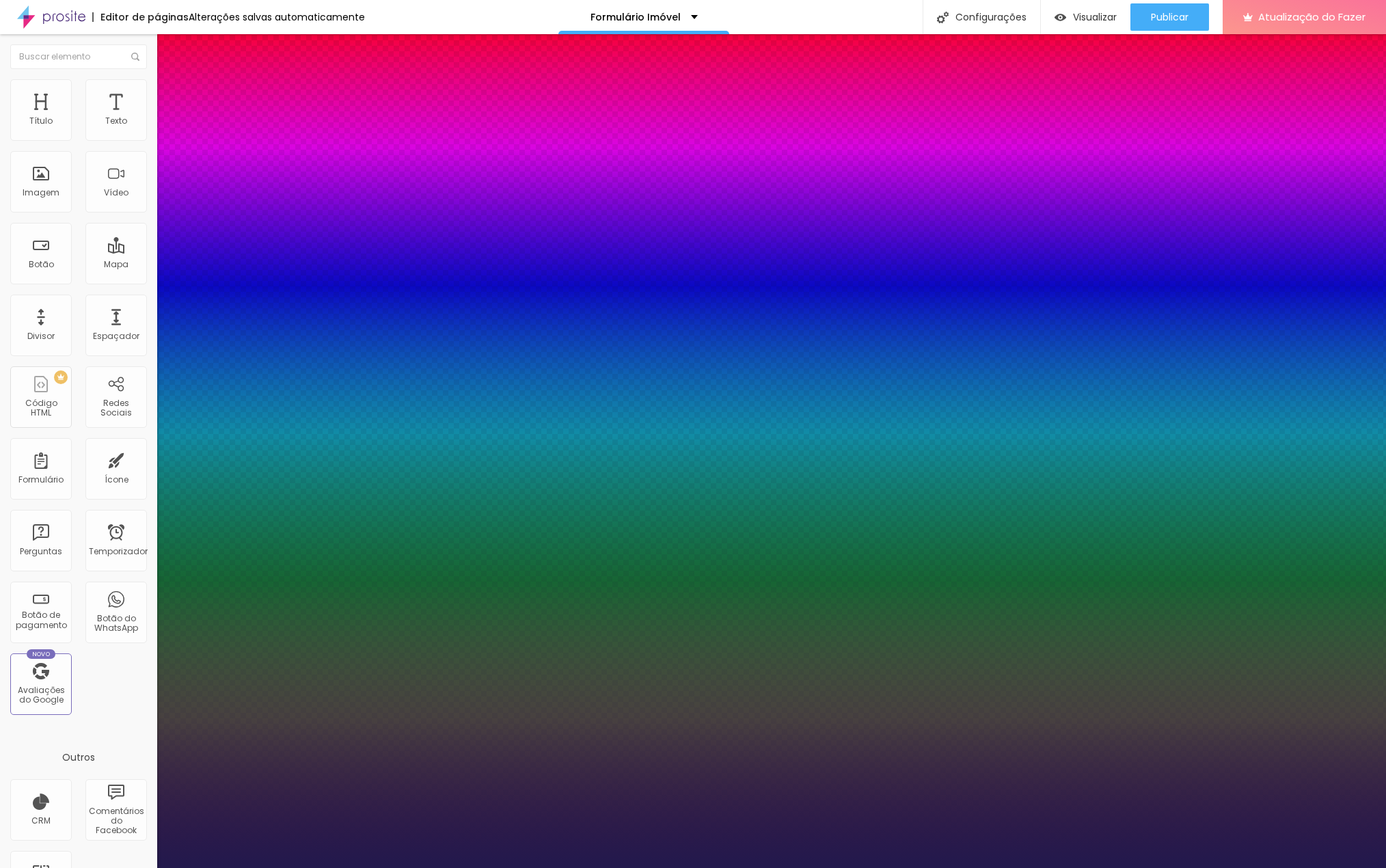
type input "1"
click at [1054, 867] on div at bounding box center [693, 868] width 1386 height 0
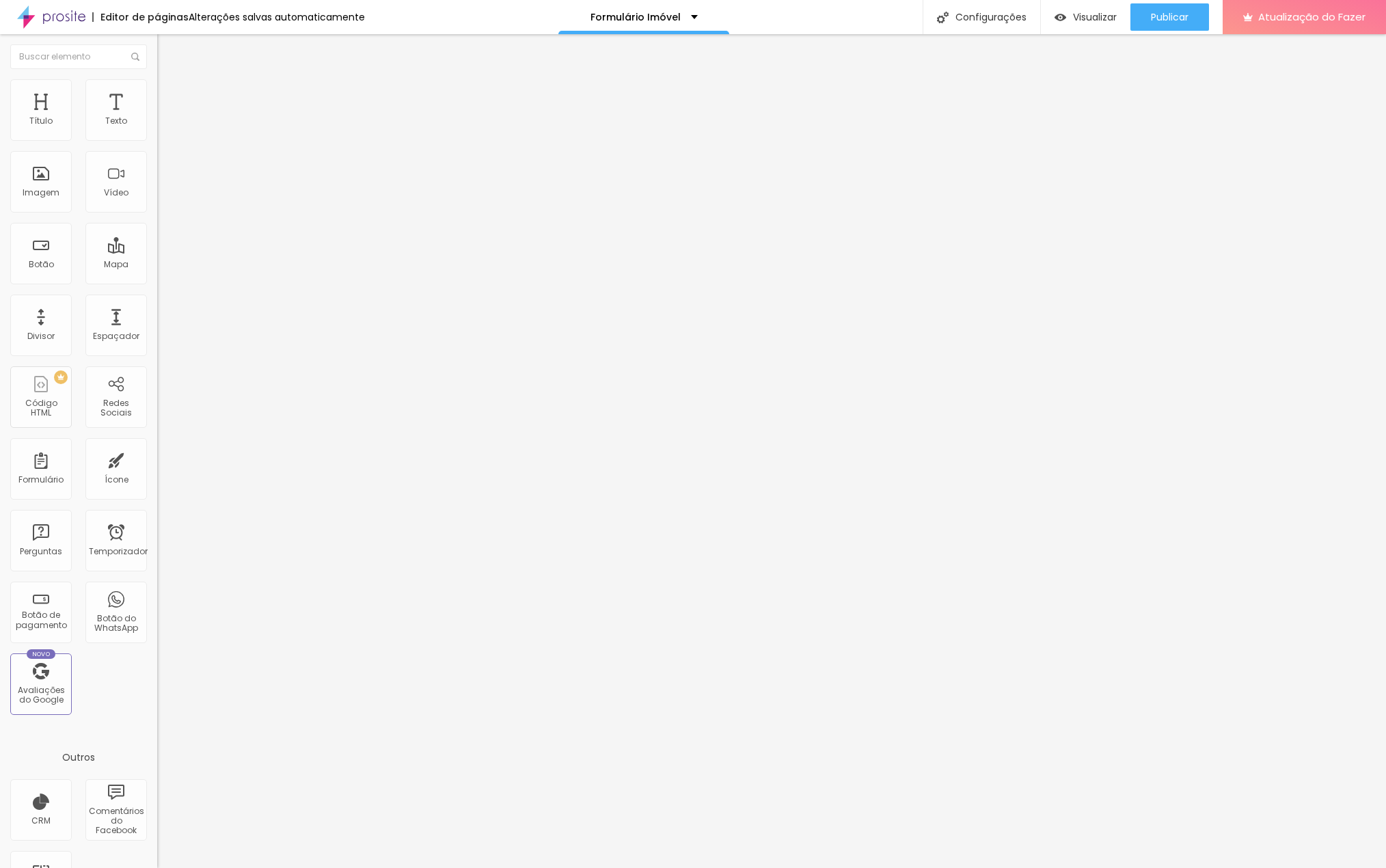
click at [158, 206] on button "button" at bounding box center [167, 198] width 19 height 15
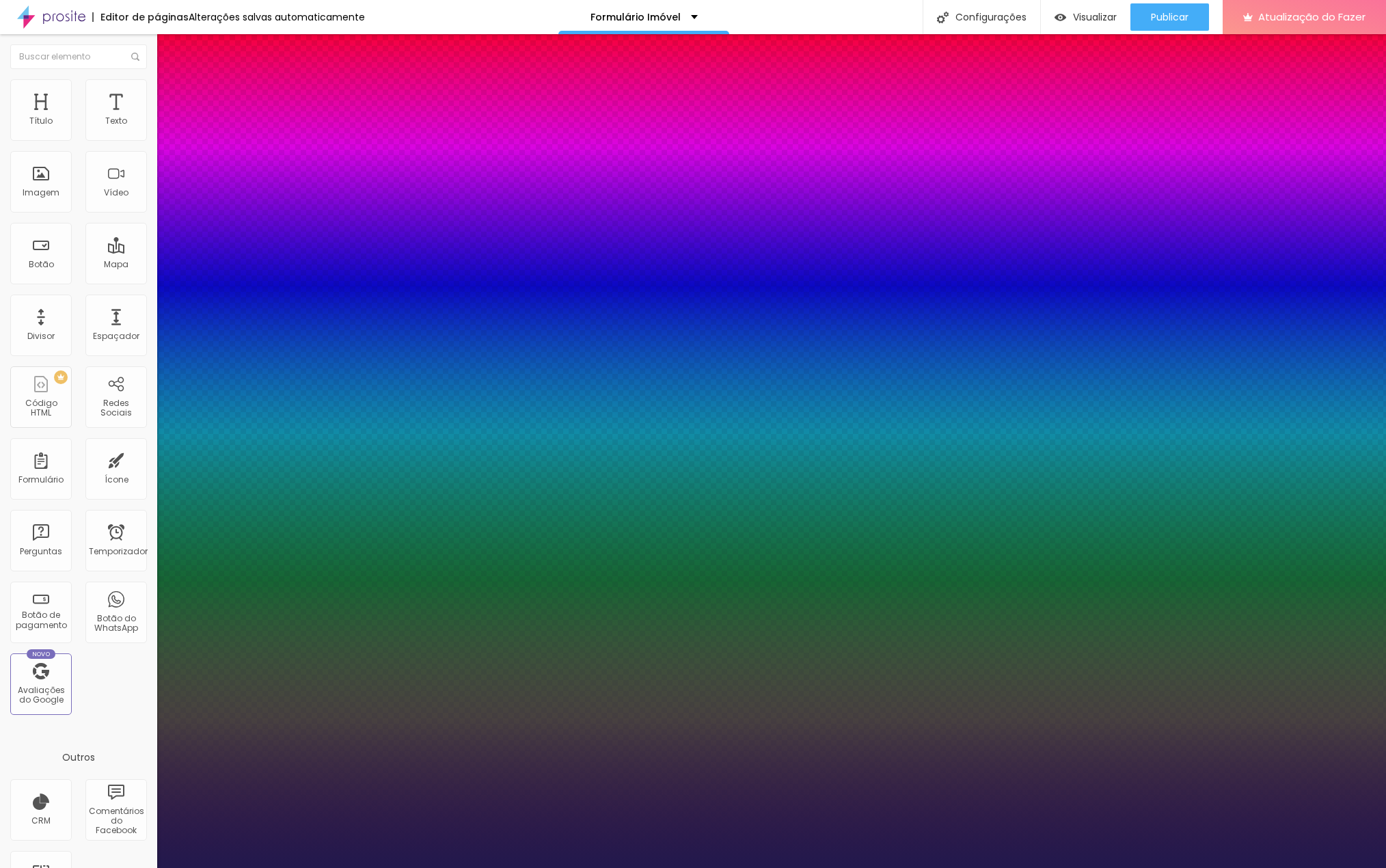
type input "1"
click at [1027, 867] on div at bounding box center [693, 868] width 1386 height 0
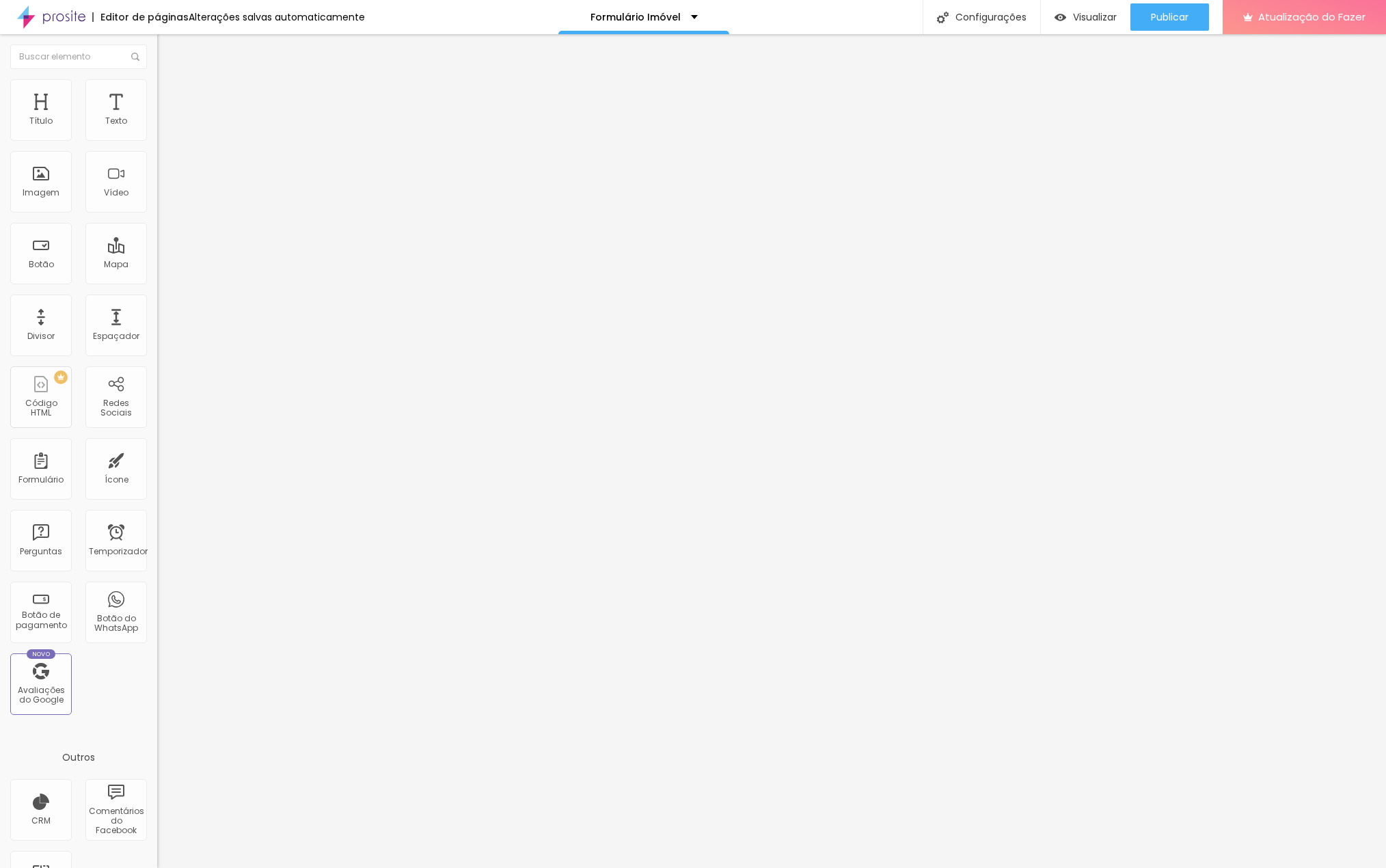
click at [158, 141] on font "Título 3" at bounding box center [177, 134] width 40 height 15
click at [163, 201] on icon "button" at bounding box center [167, 197] width 8 height 8
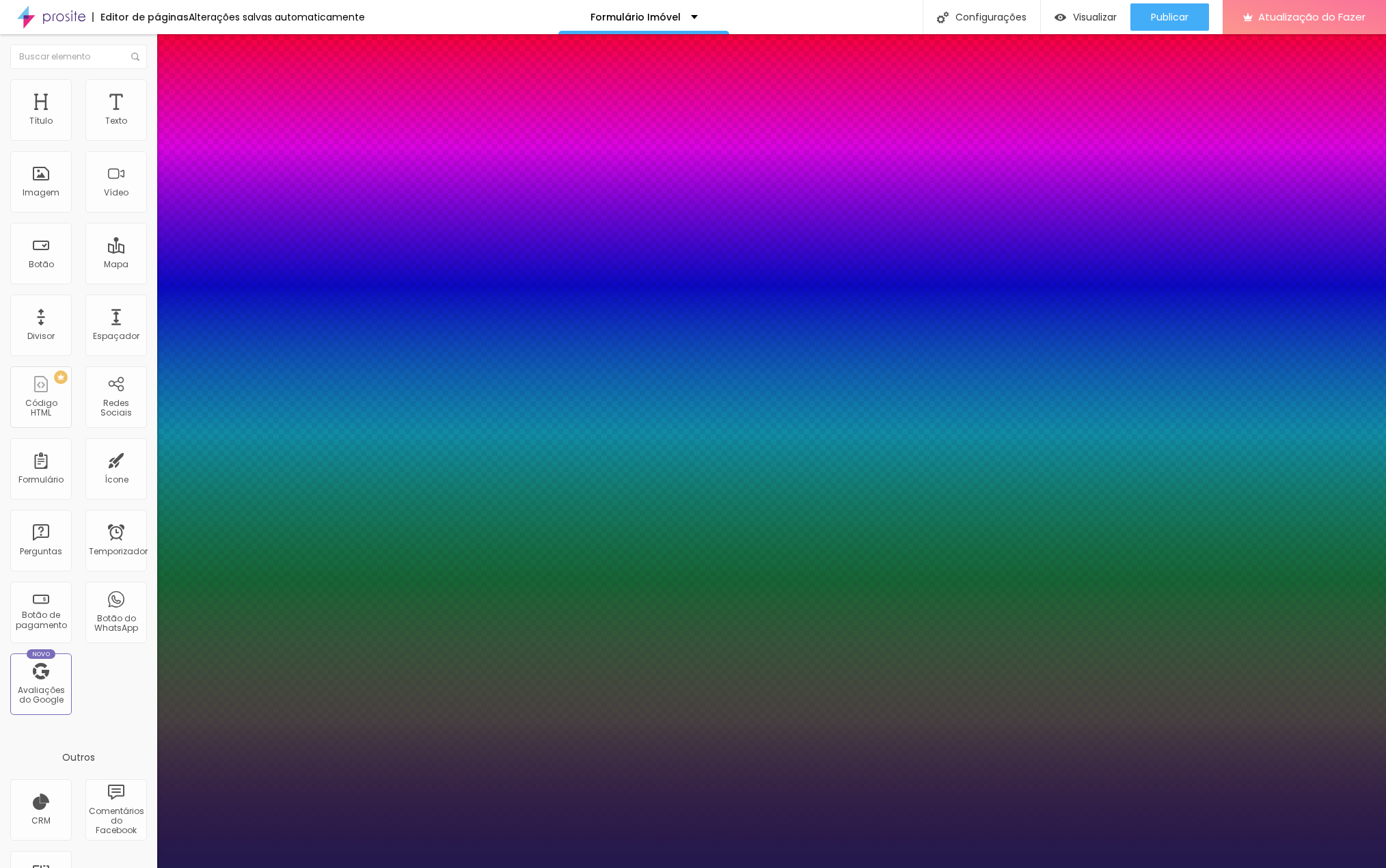
type input "1"
drag, startPoint x: 297, startPoint y: 384, endPoint x: 333, endPoint y: 395, distance: 37.6
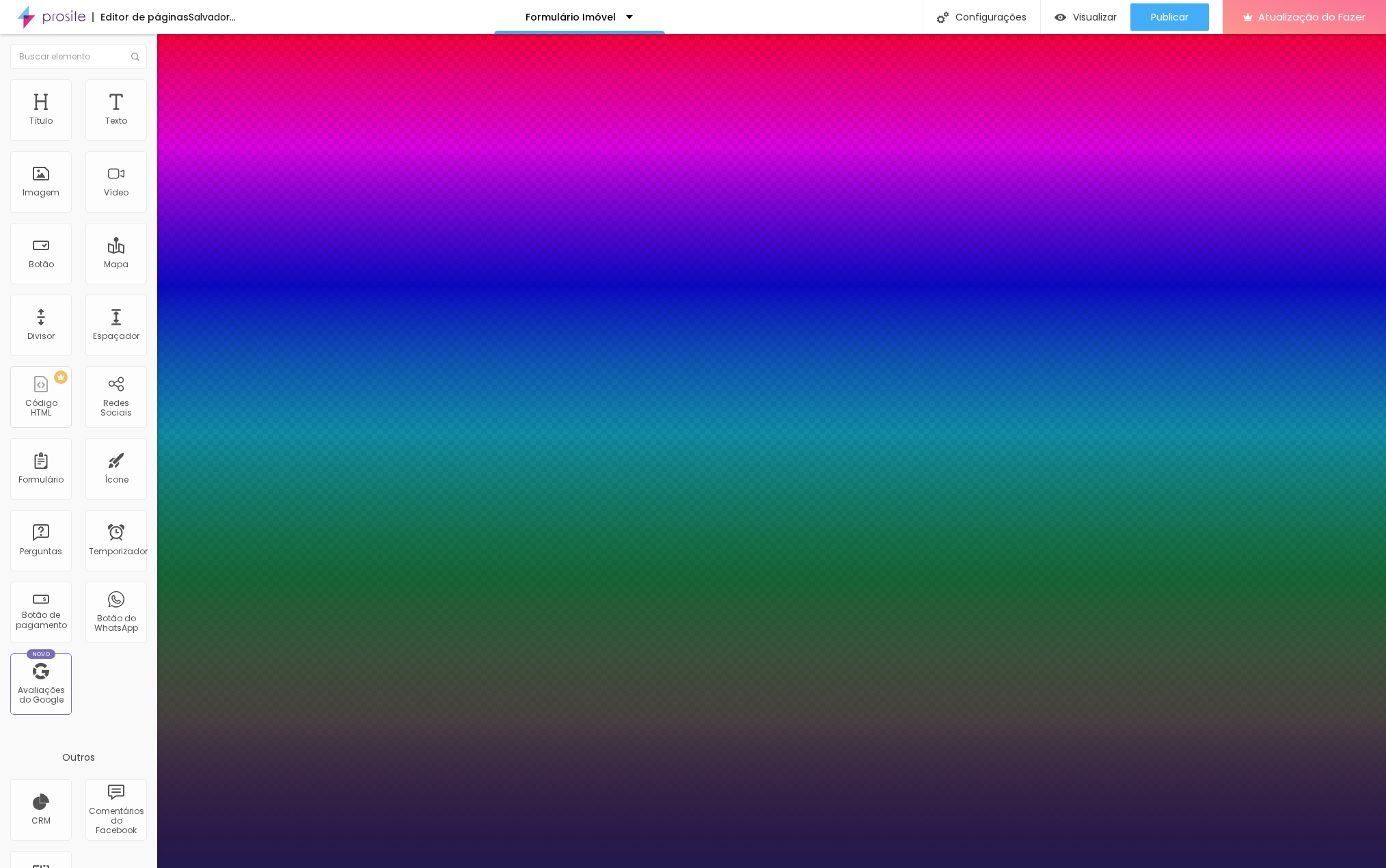
type input "8"
type input "1"
type input "8"
type input "1"
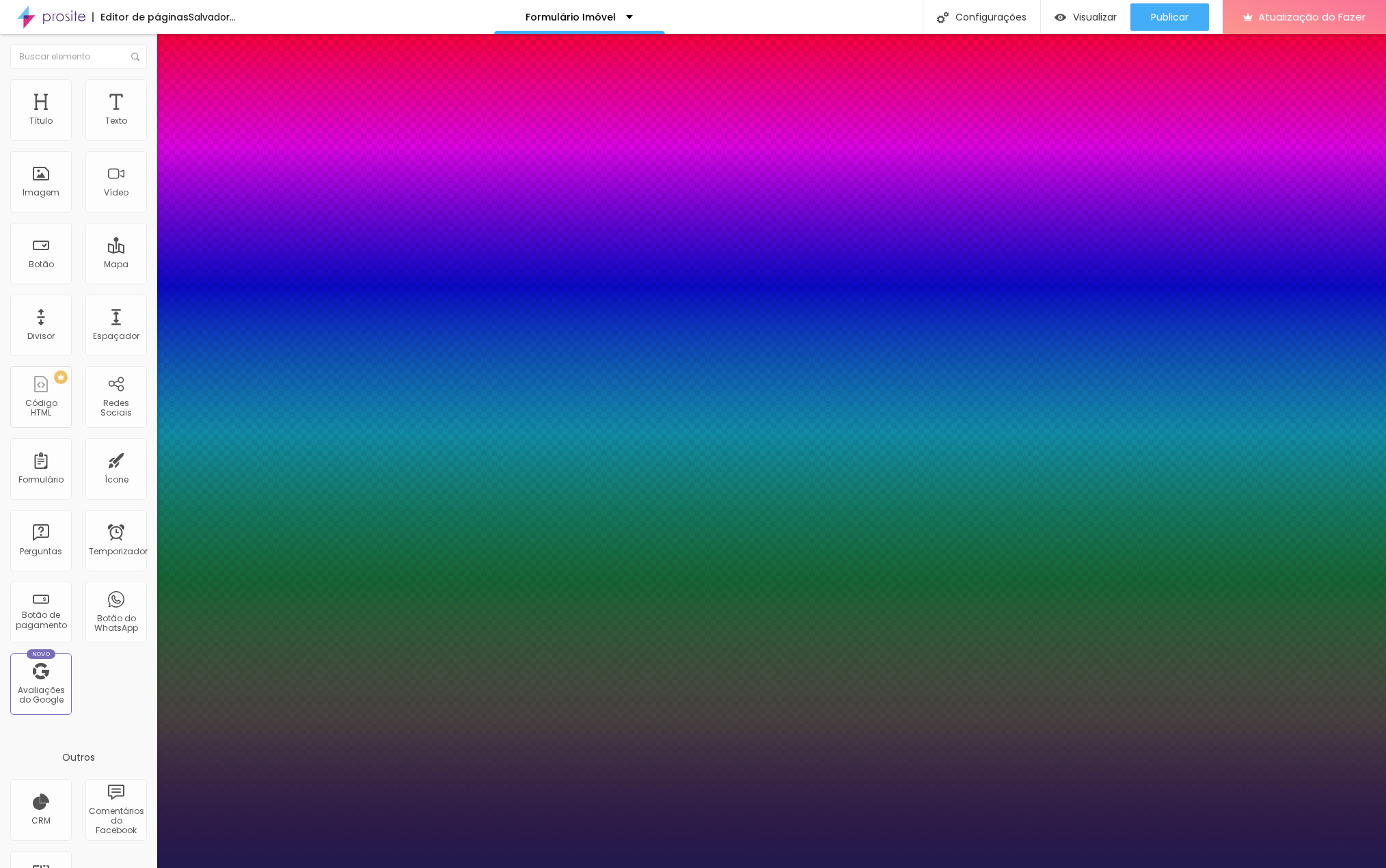
type input "16"
type input "1"
type input "16"
type input "1"
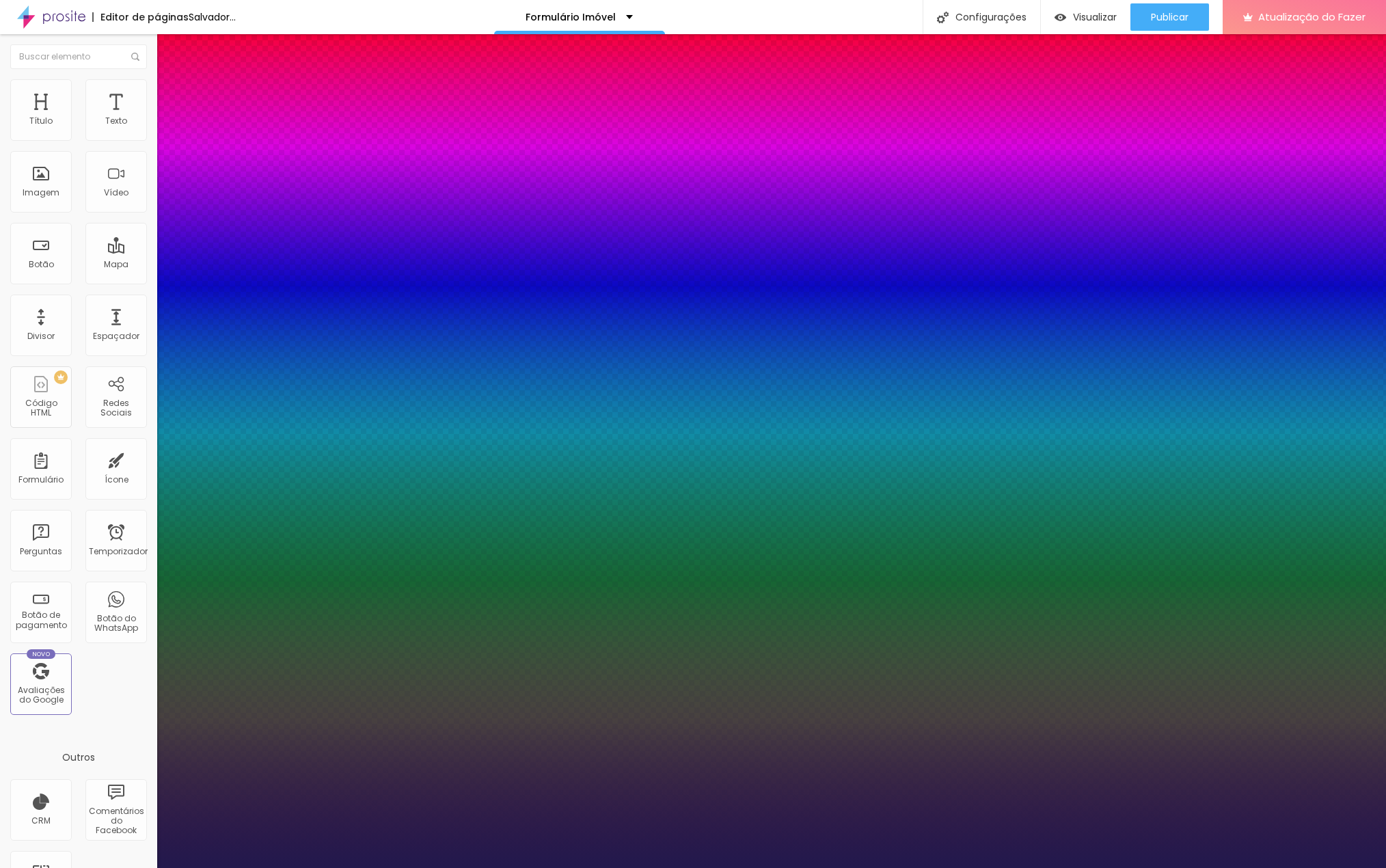
scroll to position [0, 0]
click at [994, 867] on div at bounding box center [693, 868] width 1386 height 0
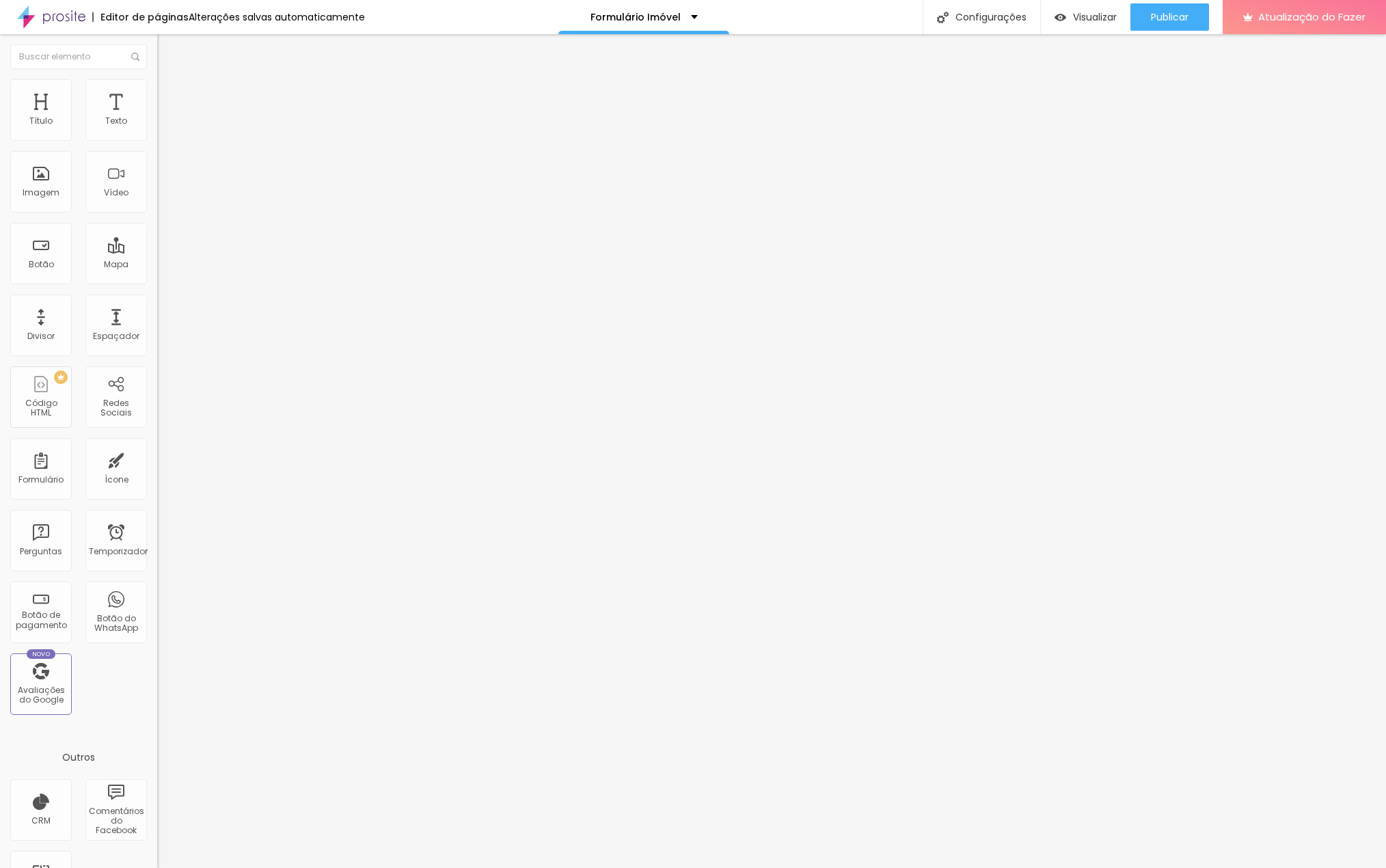
click at [164, 198] on icon "button" at bounding box center [167, 195] width 5 height 5
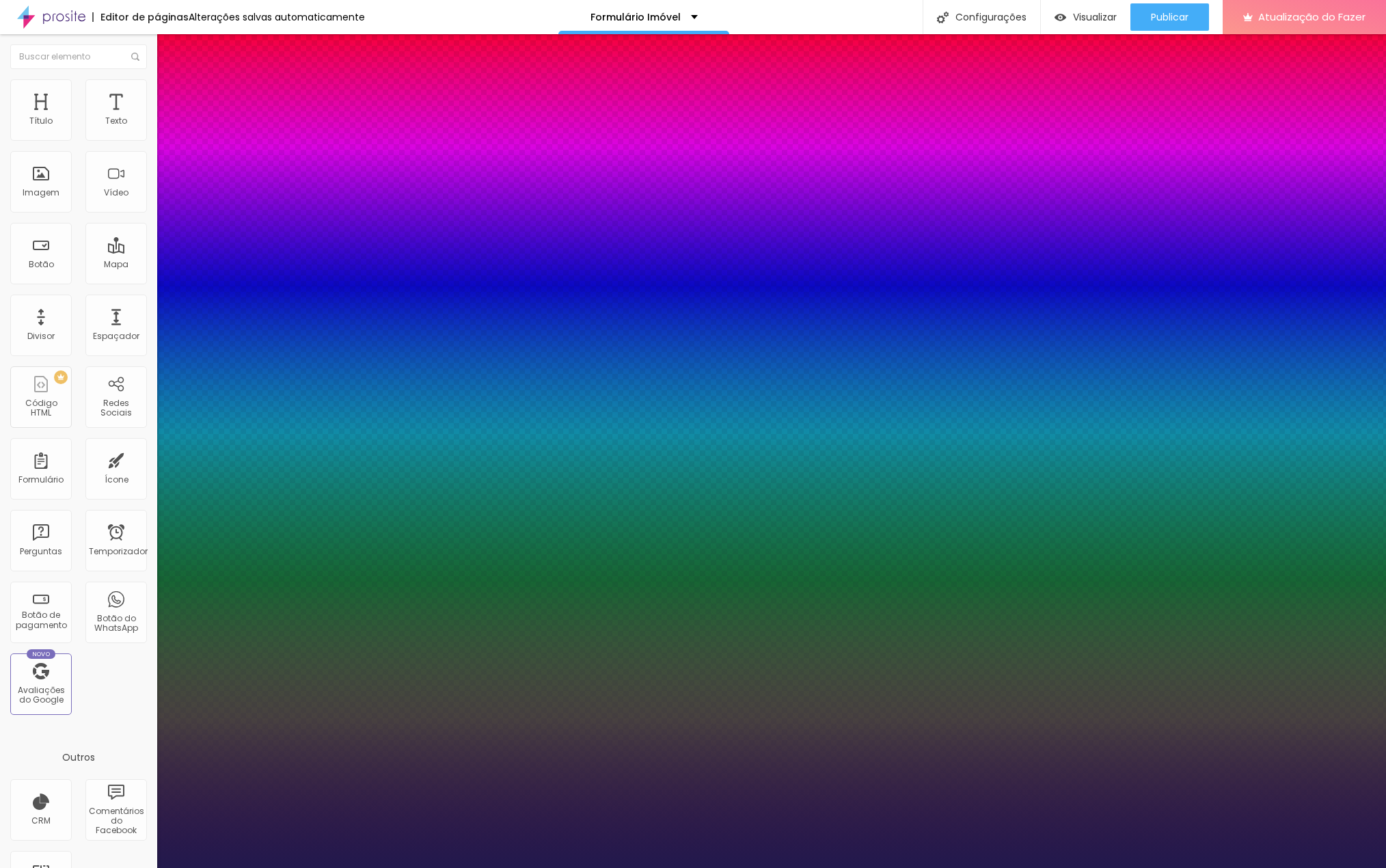
type input "1"
click at [90, 867] on div at bounding box center [693, 868] width 1386 height 0
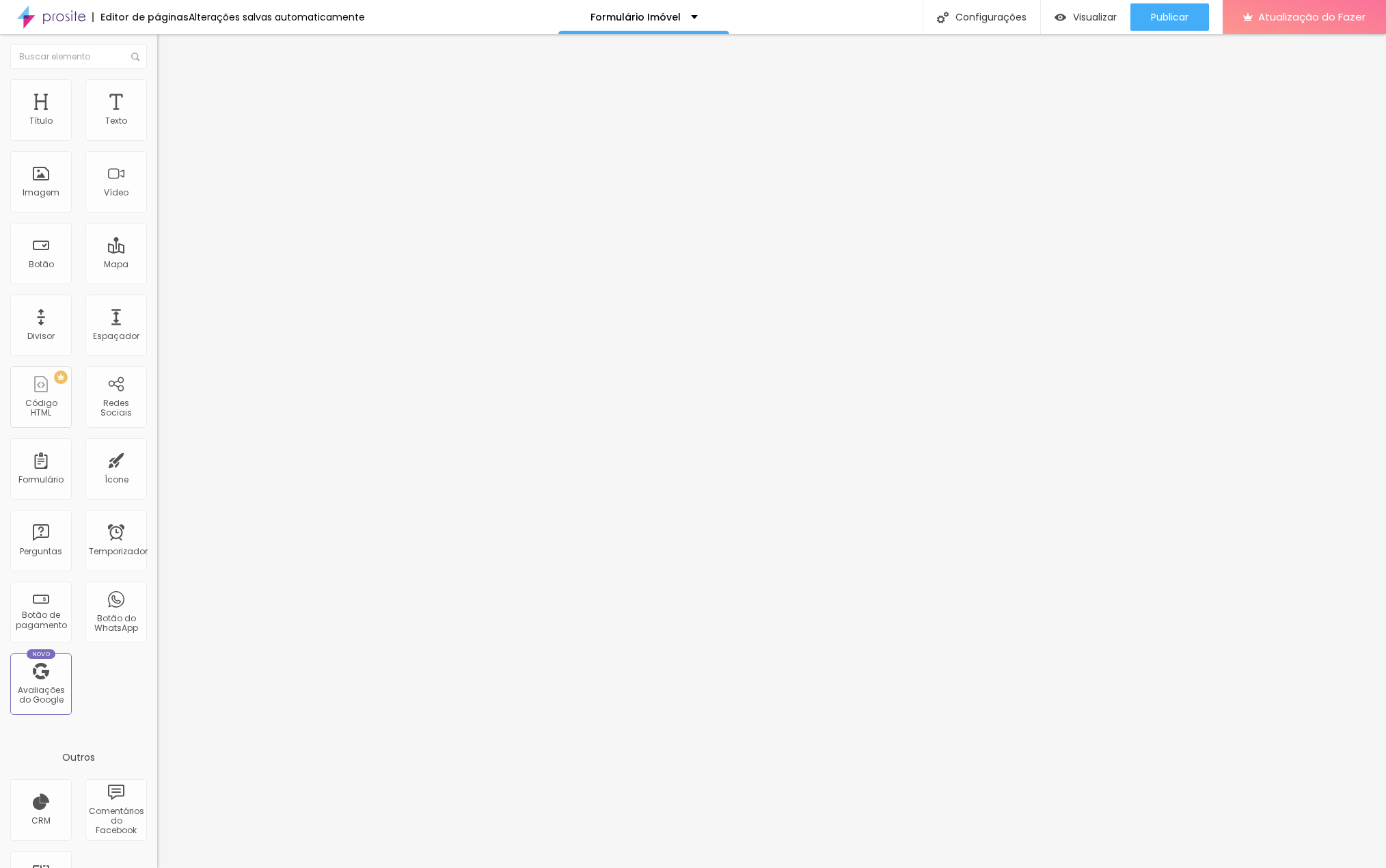
click at [158, 141] on font "Título 3" at bounding box center [177, 134] width 40 height 15
click at [163, 201] on icon "button" at bounding box center [167, 197] width 8 height 8
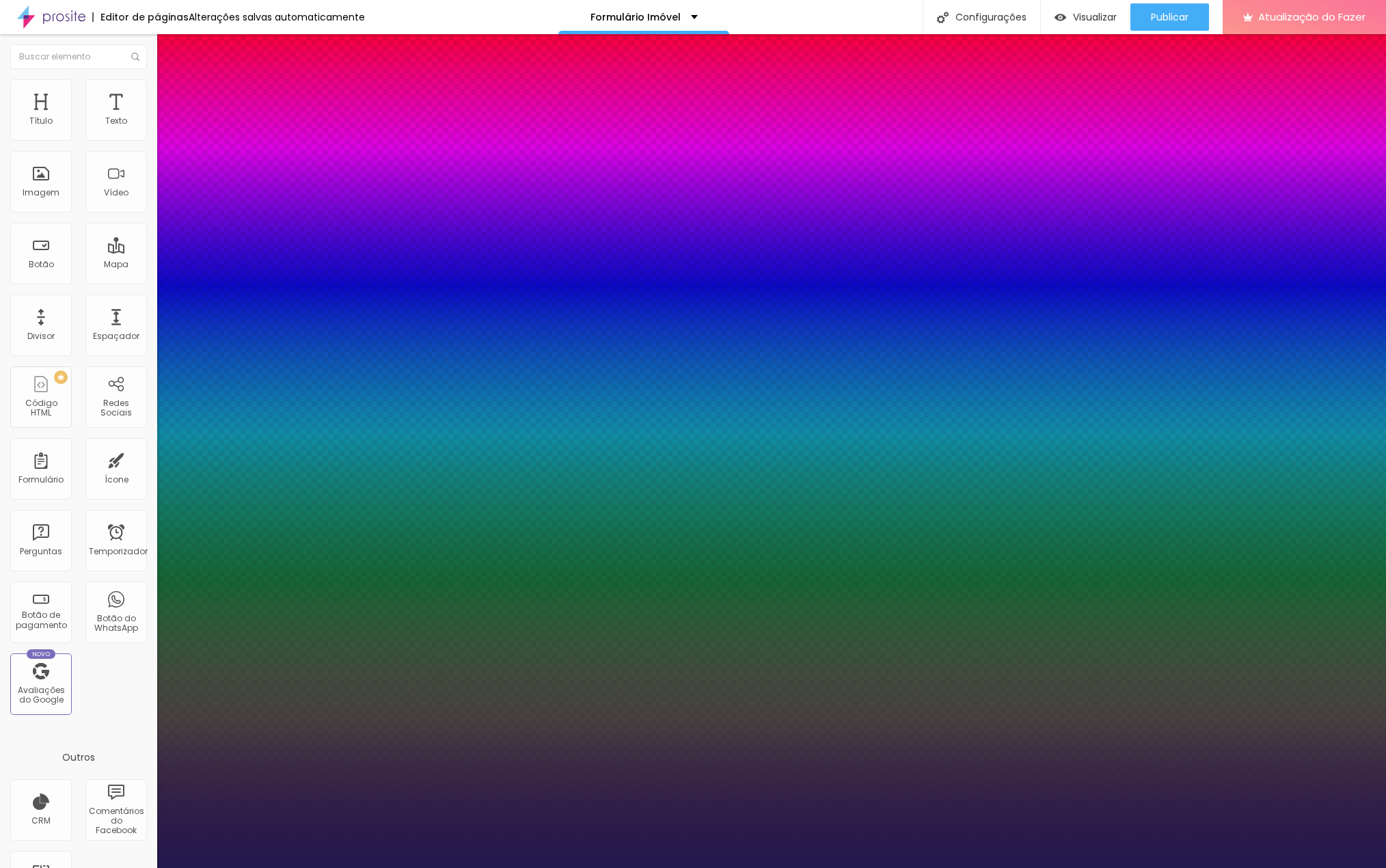
type input "1"
drag, startPoint x: 297, startPoint y: 387, endPoint x: 320, endPoint y: 394, distance: 24.0
type input "8"
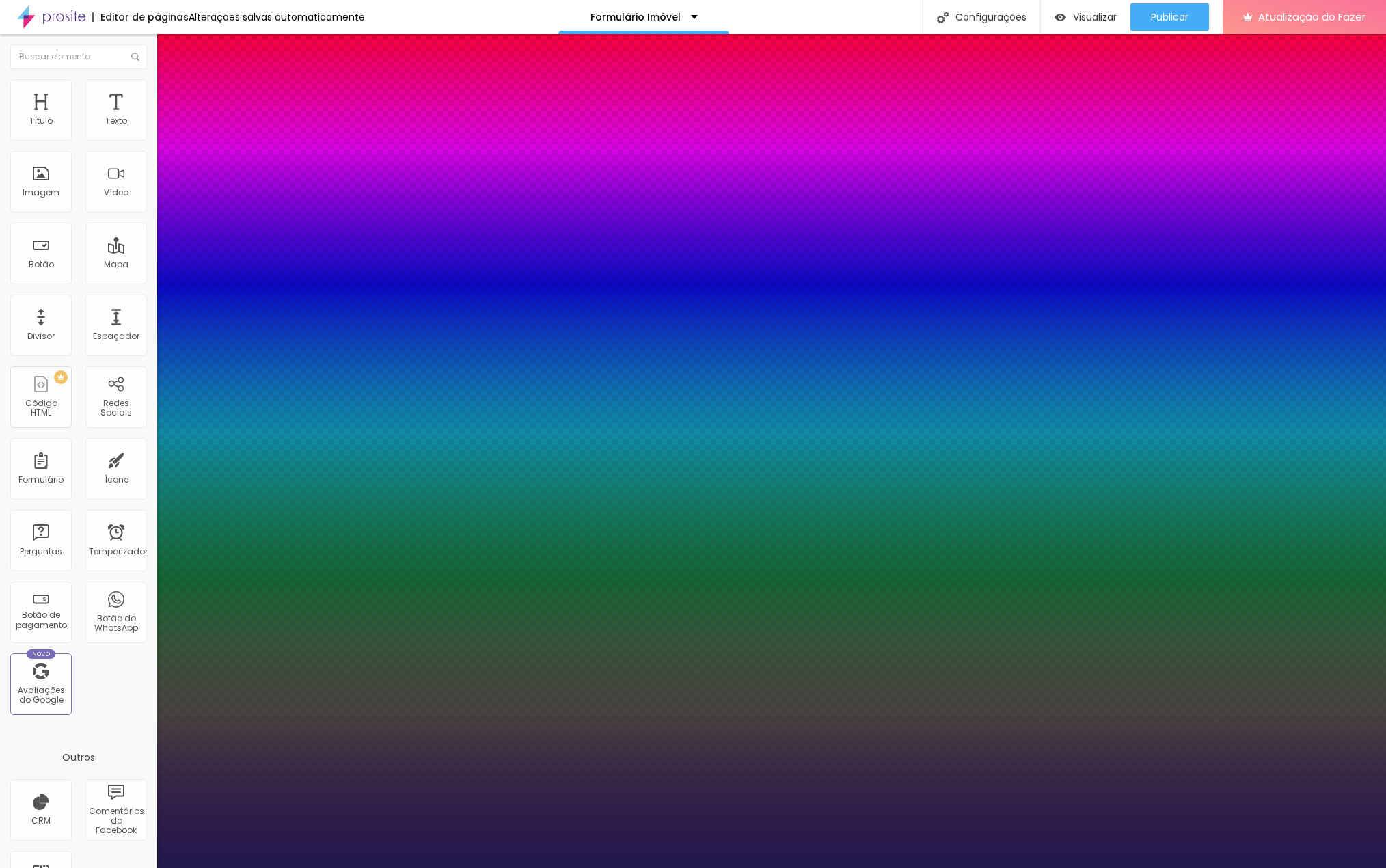
type input "1"
type input "16"
type input "1"
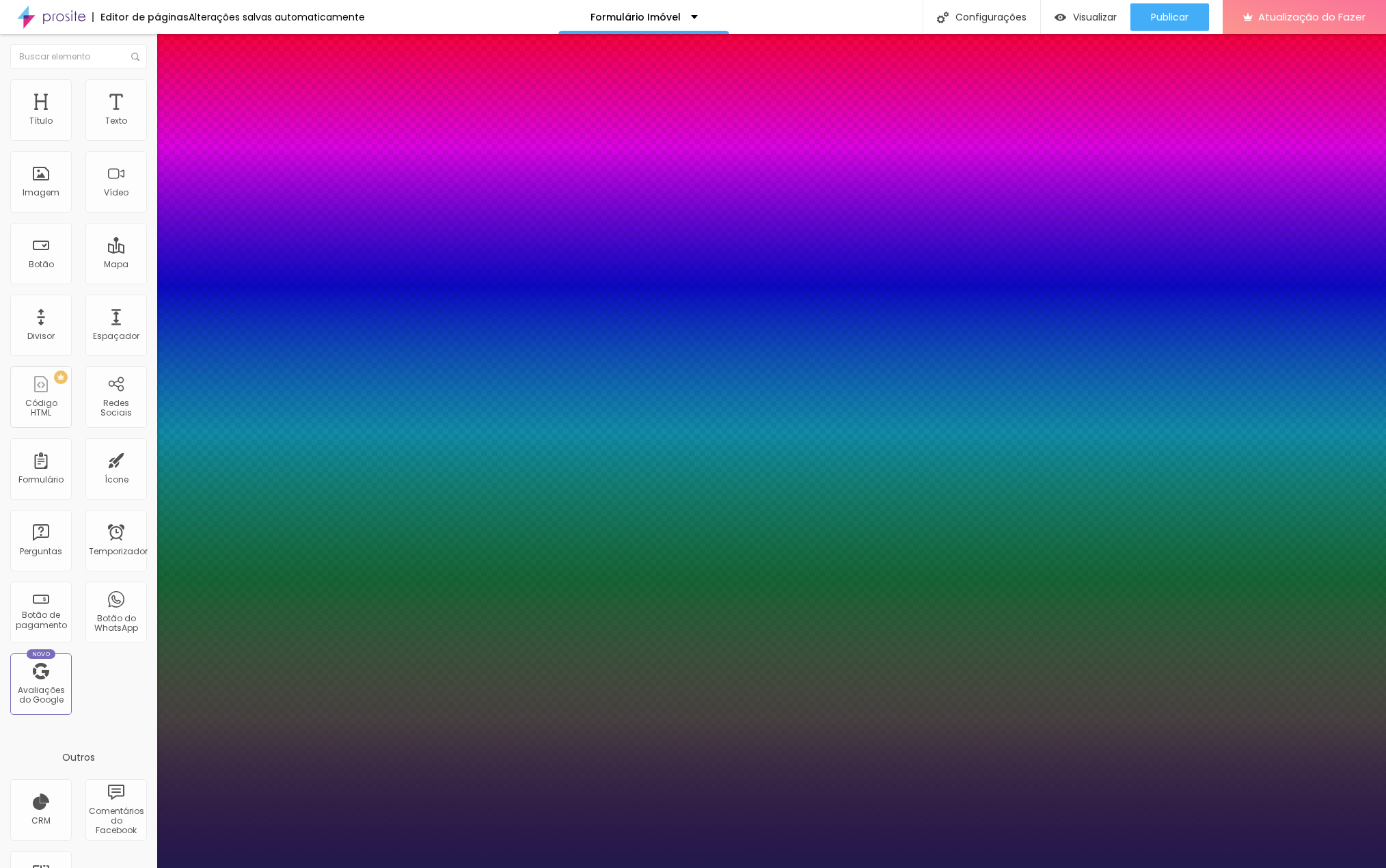
type input "16"
type input "1"
click at [602, 867] on div at bounding box center [693, 868] width 1386 height 0
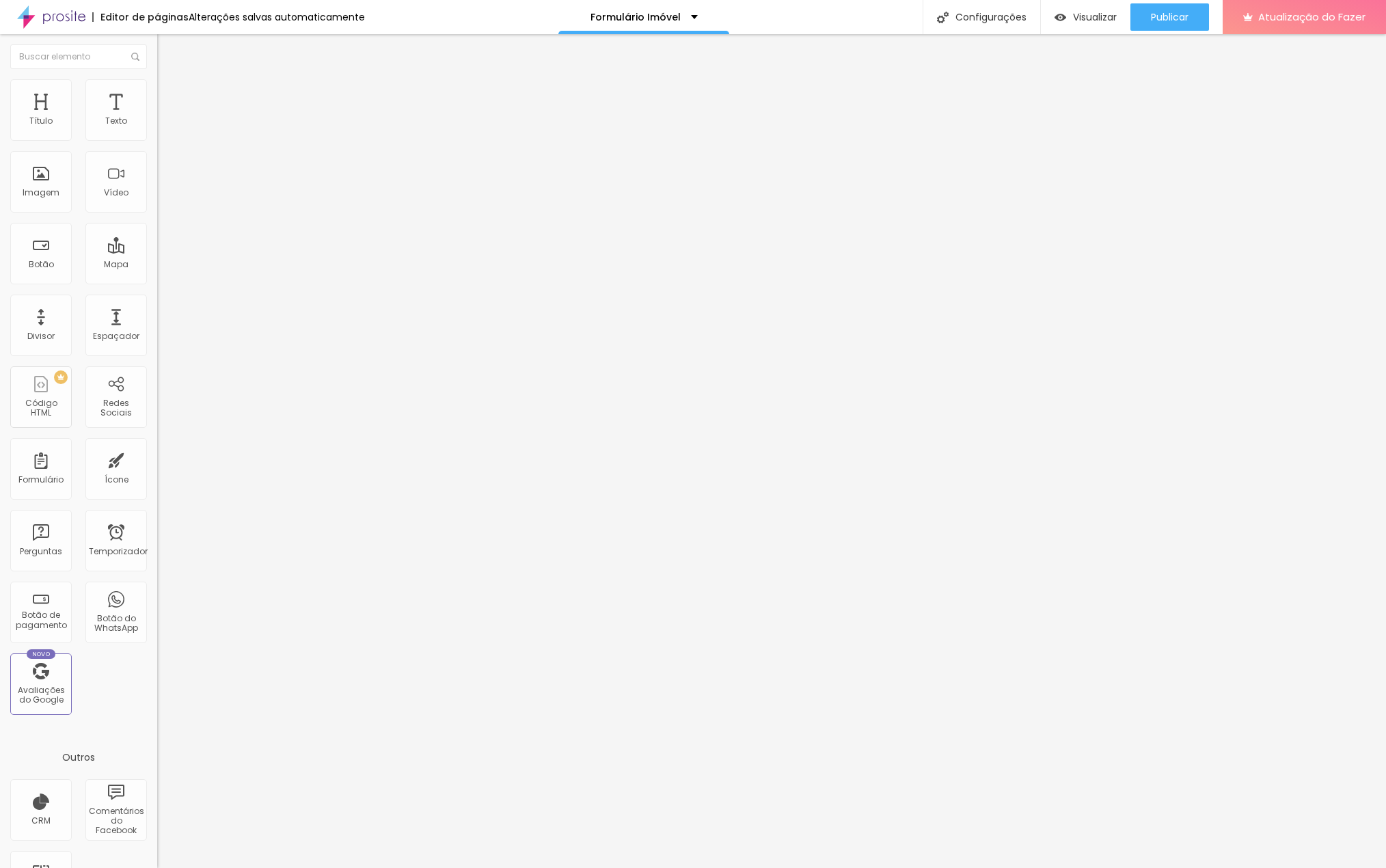
click at [163, 200] on icon "button" at bounding box center [167, 195] width 8 height 8
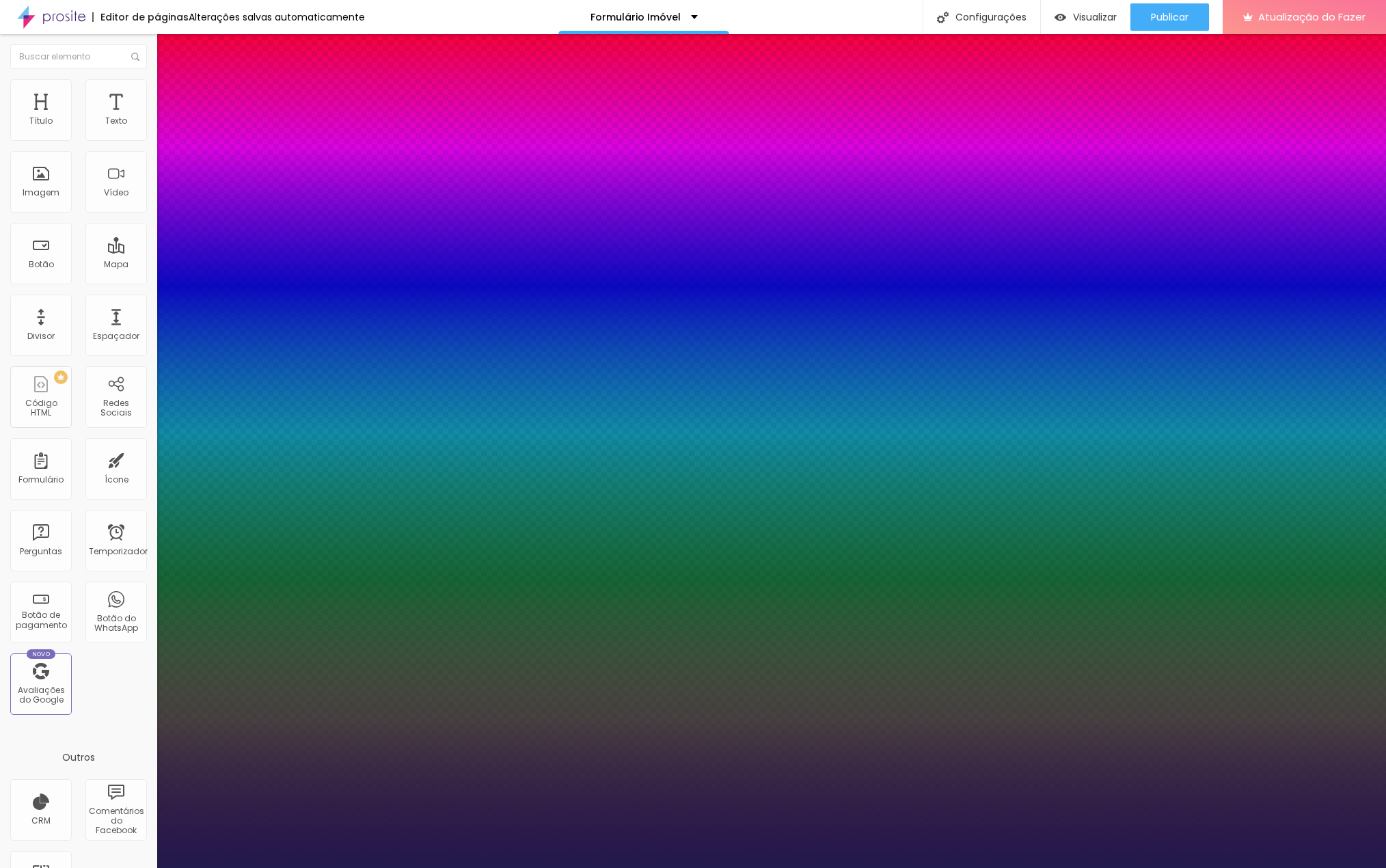
type input "1"
type input "8"
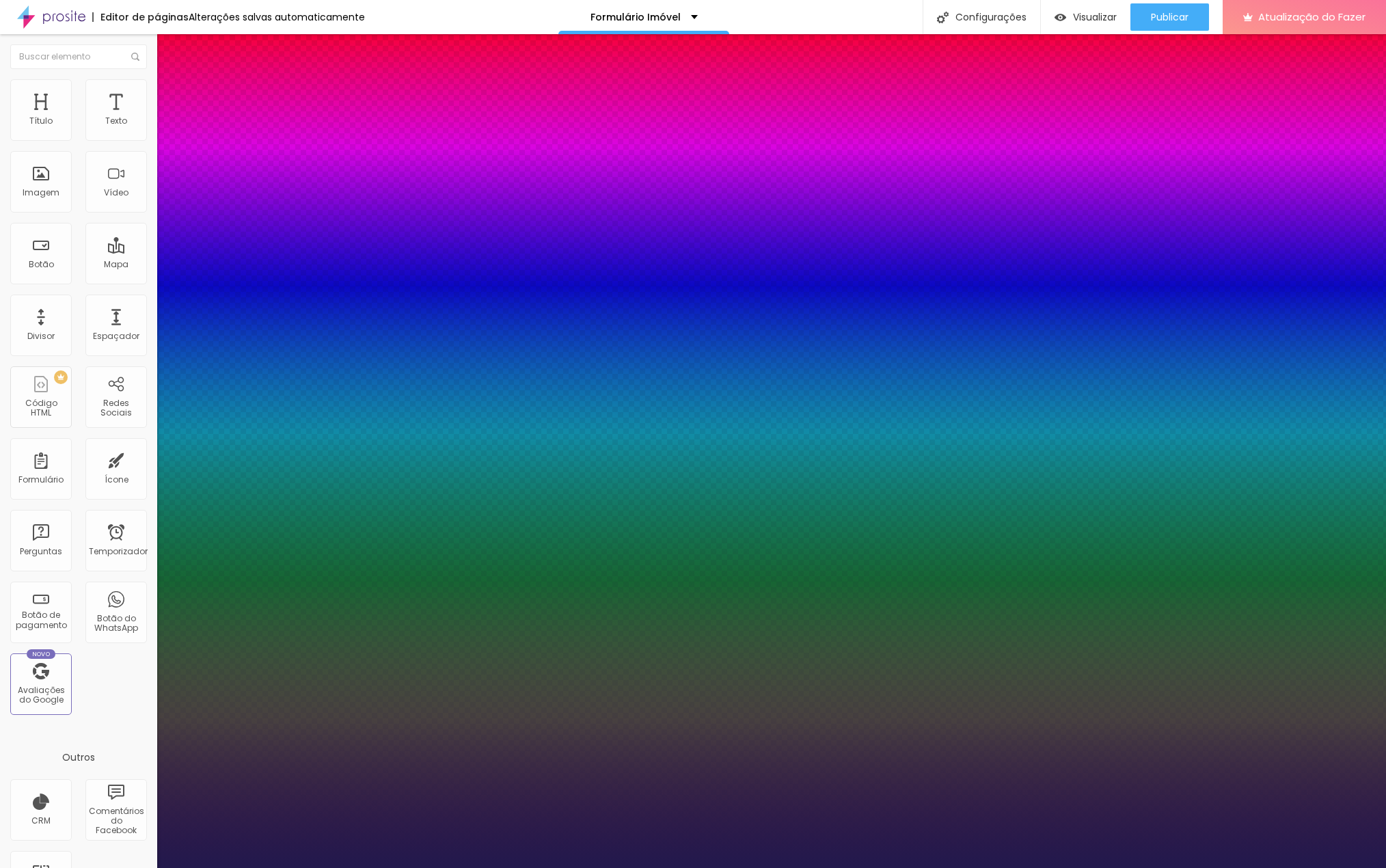
type input "1"
type input "16"
type input "1"
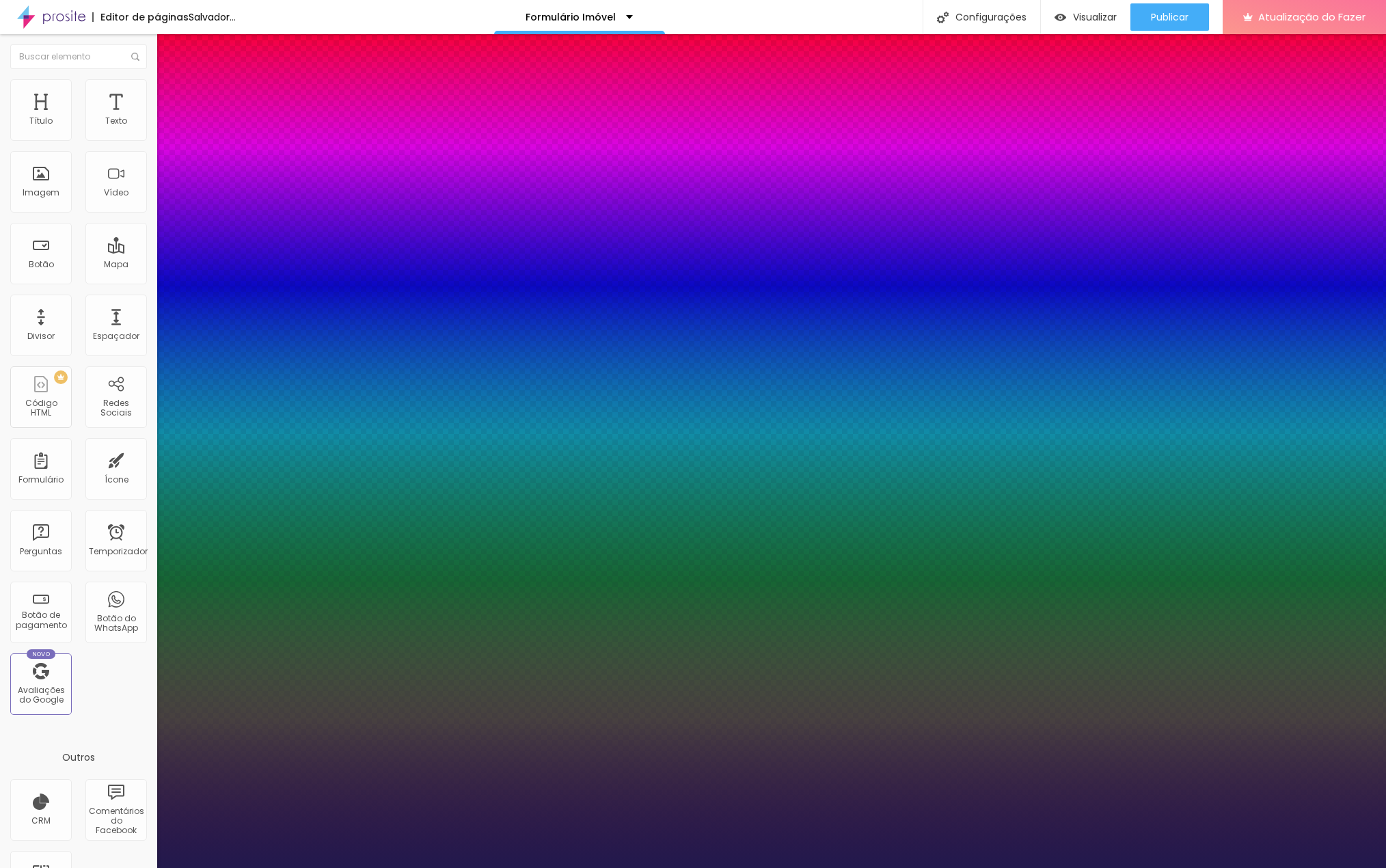
type input "16"
type input "1"
click at [691, 867] on div at bounding box center [693, 868] width 1386 height 0
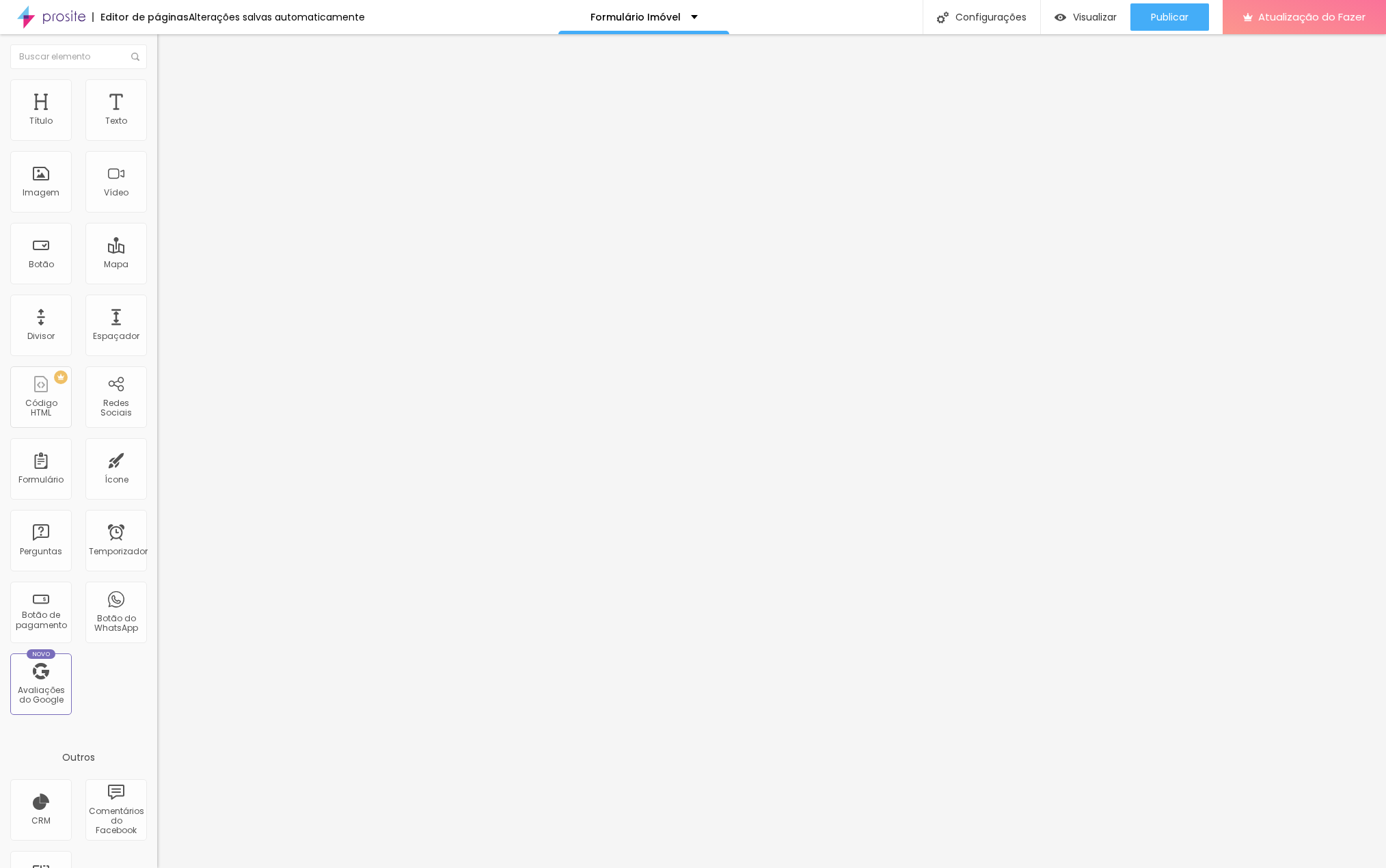
click at [158, 141] on font "Título 3" at bounding box center [177, 134] width 40 height 15
click at [158, 140] on span "Título 3" at bounding box center [177, 134] width 40 height 12
click at [163, 201] on icon "button" at bounding box center [167, 197] width 8 height 8
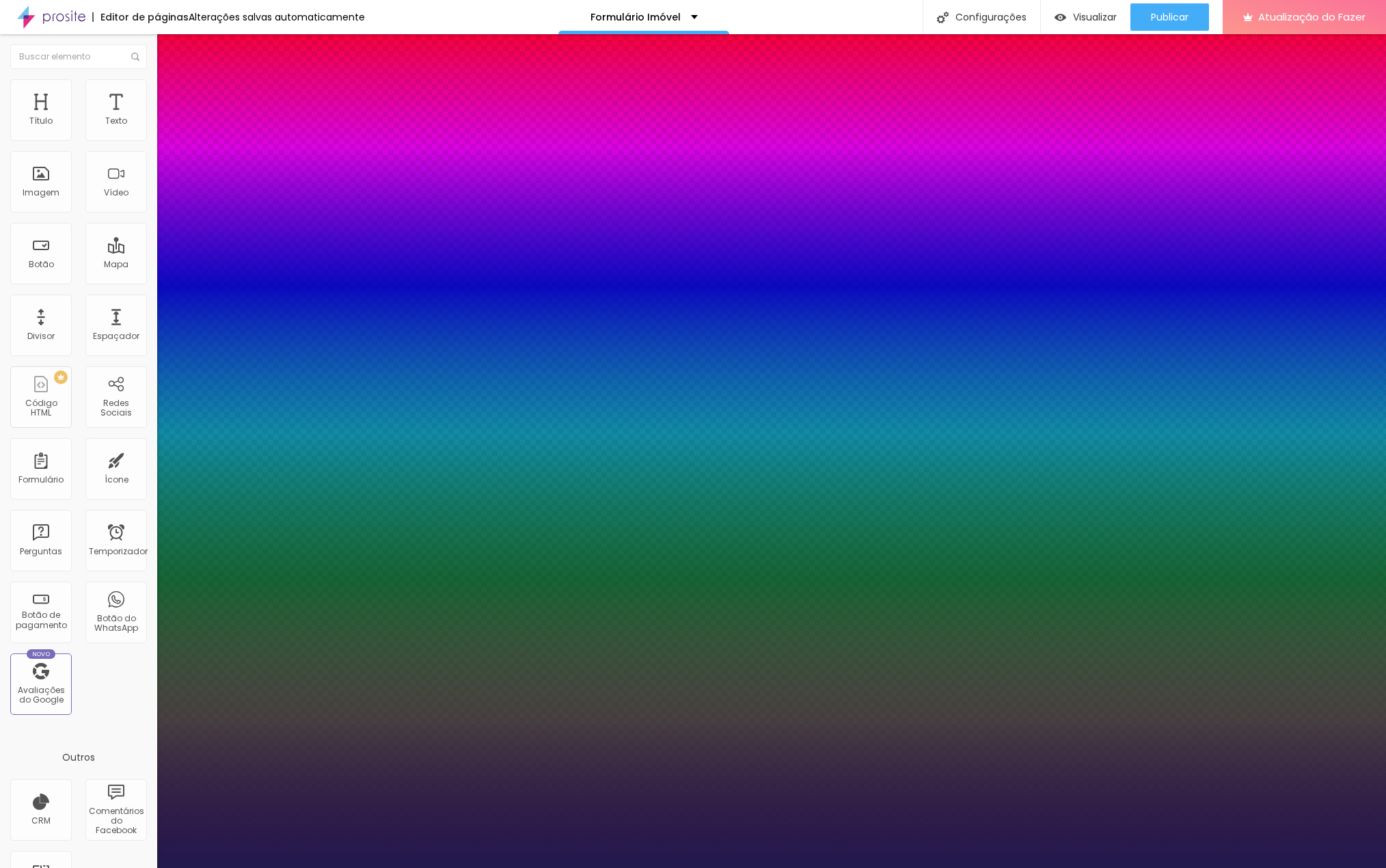
type input "1"
drag, startPoint x: 297, startPoint y: 382, endPoint x: 313, endPoint y: 390, distance: 17.9
type input "8"
type input "1"
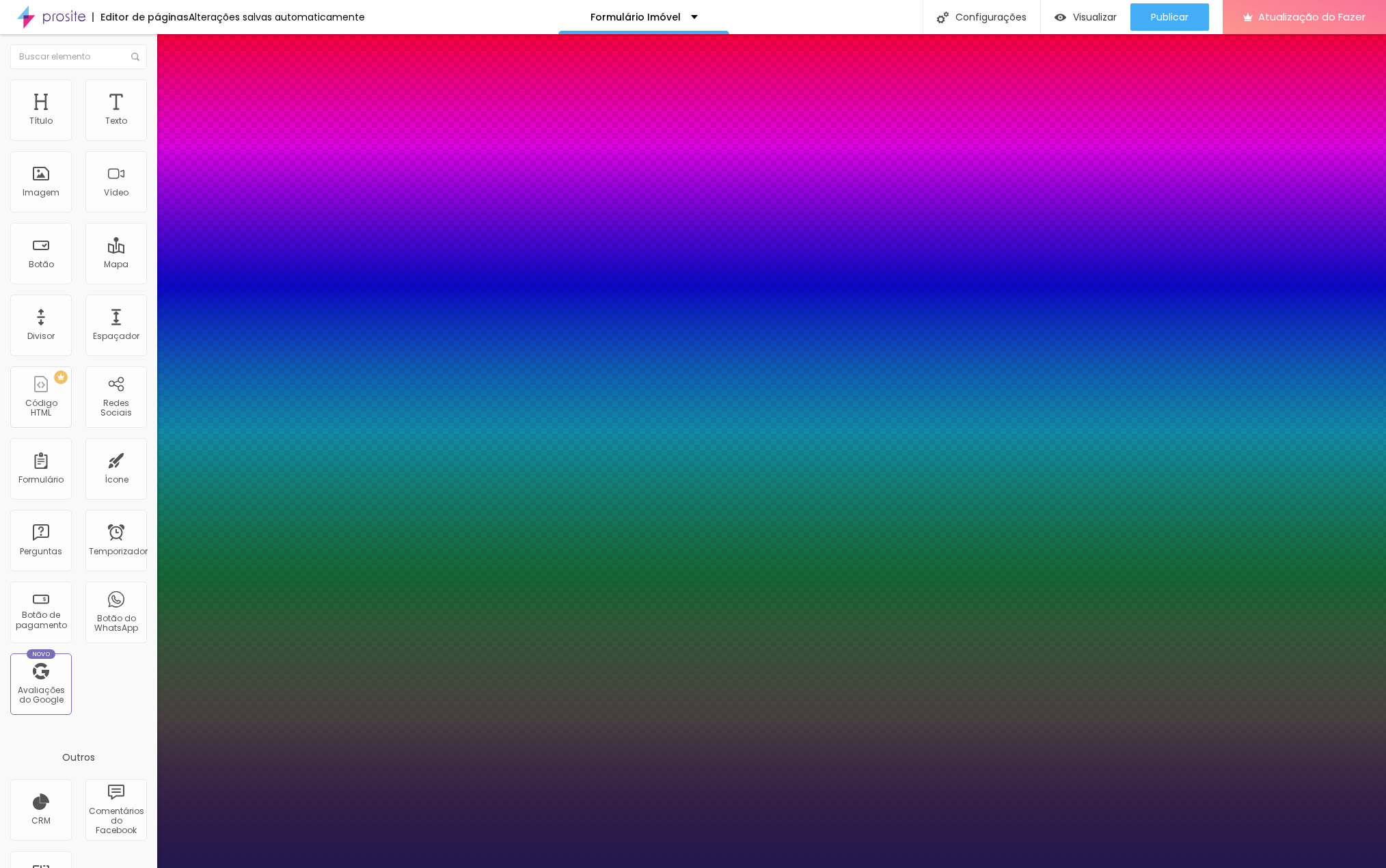
type input "1"
type input "16"
type input "1"
type input "16"
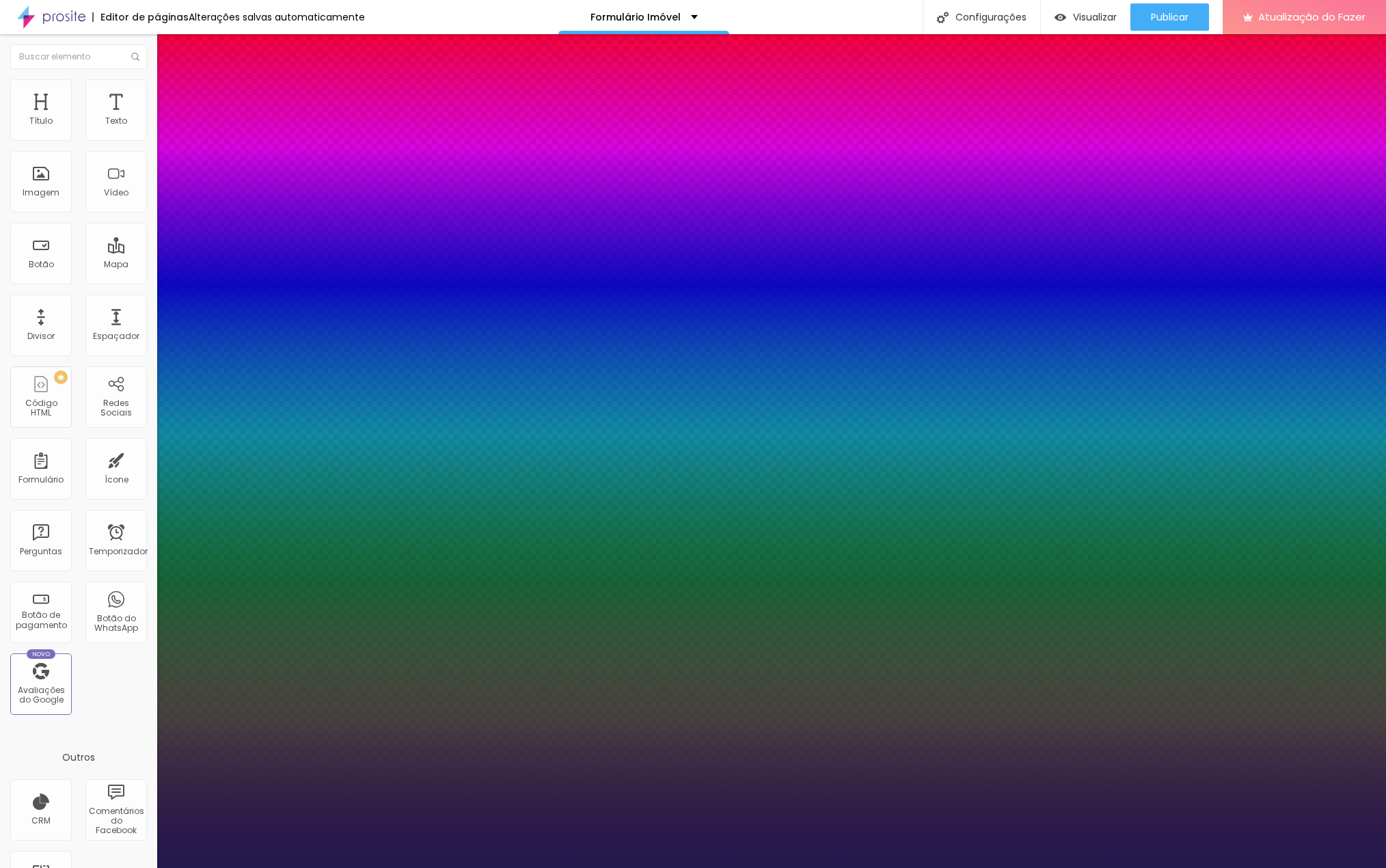
type input "1"
click at [974, 867] on div at bounding box center [693, 868] width 1386 height 0
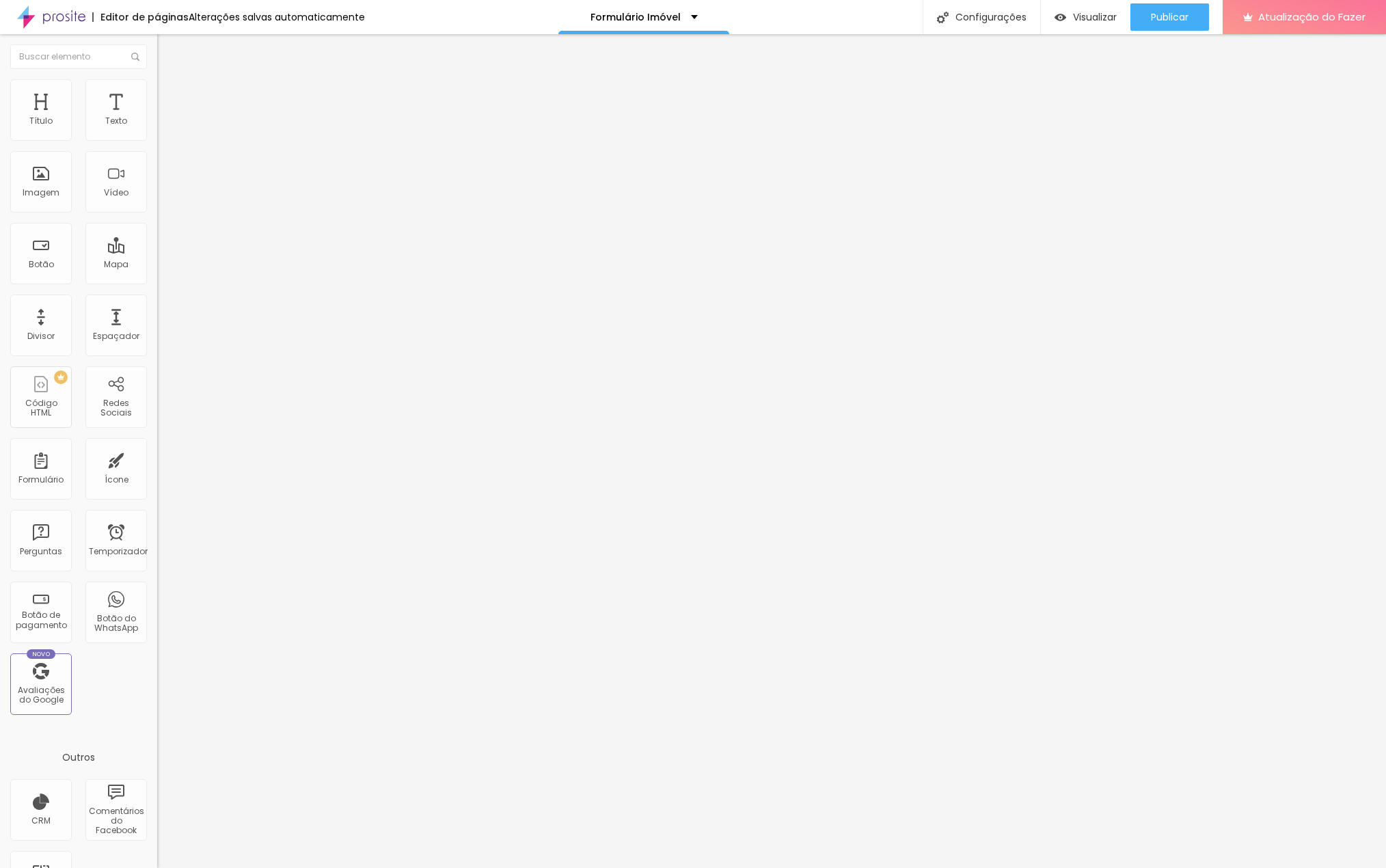
click at [158, 90] on li "Estilo" at bounding box center [236, 86] width 158 height 14
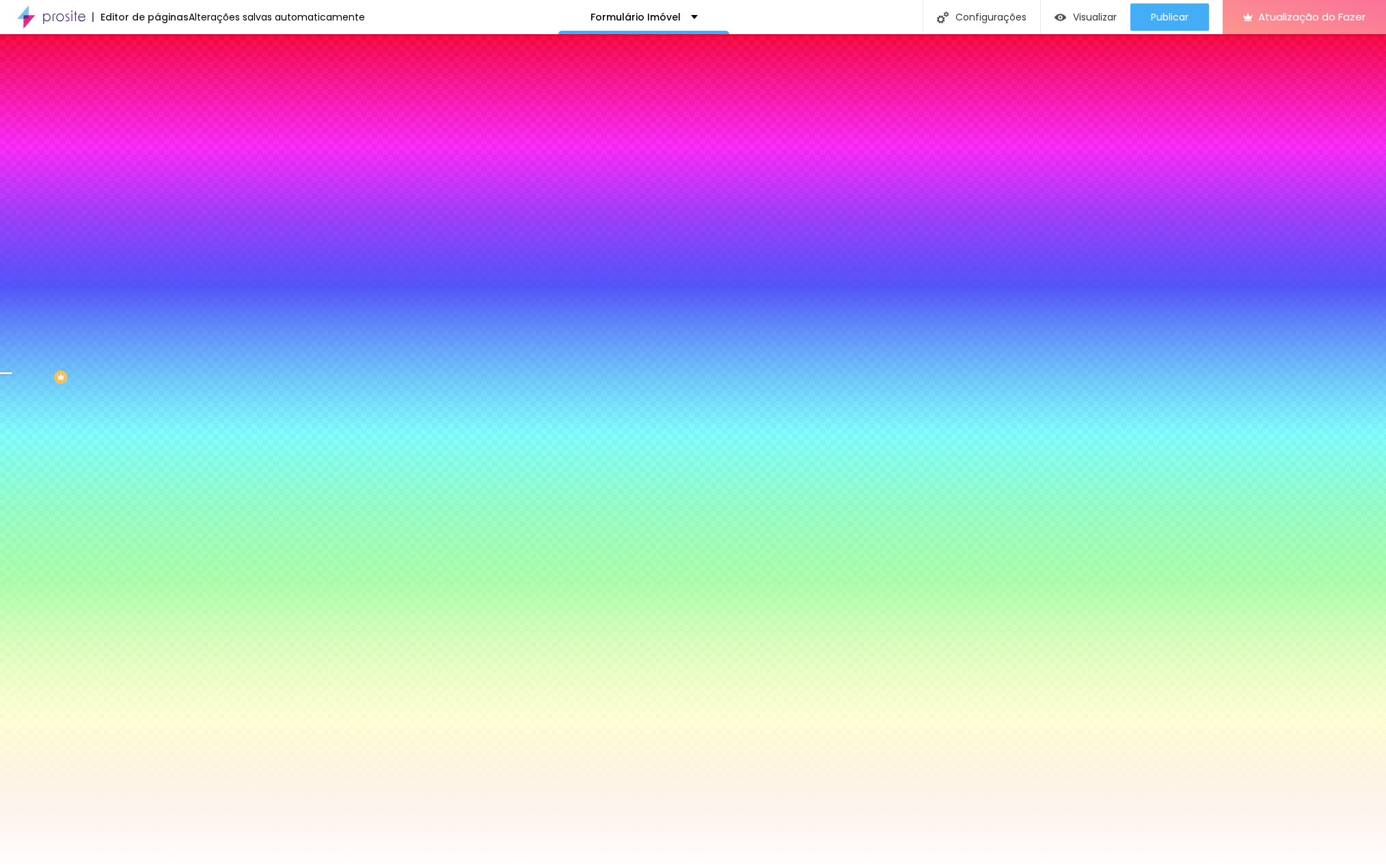
click at [170, 96] on font "Avançado" at bounding box center [192, 101] width 45 height 12
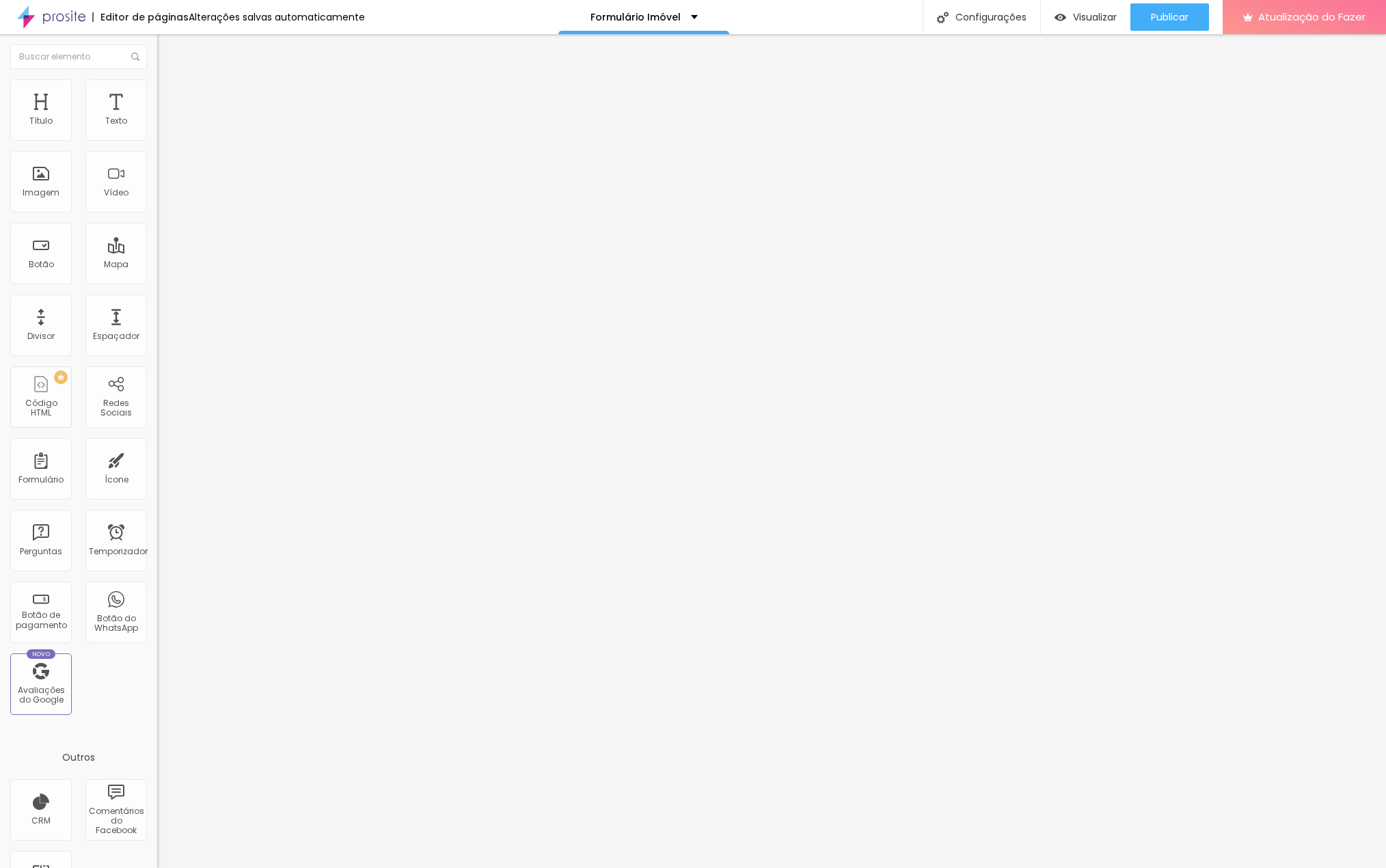
click at [170, 92] on font "Estilo" at bounding box center [181, 88] width 22 height 12
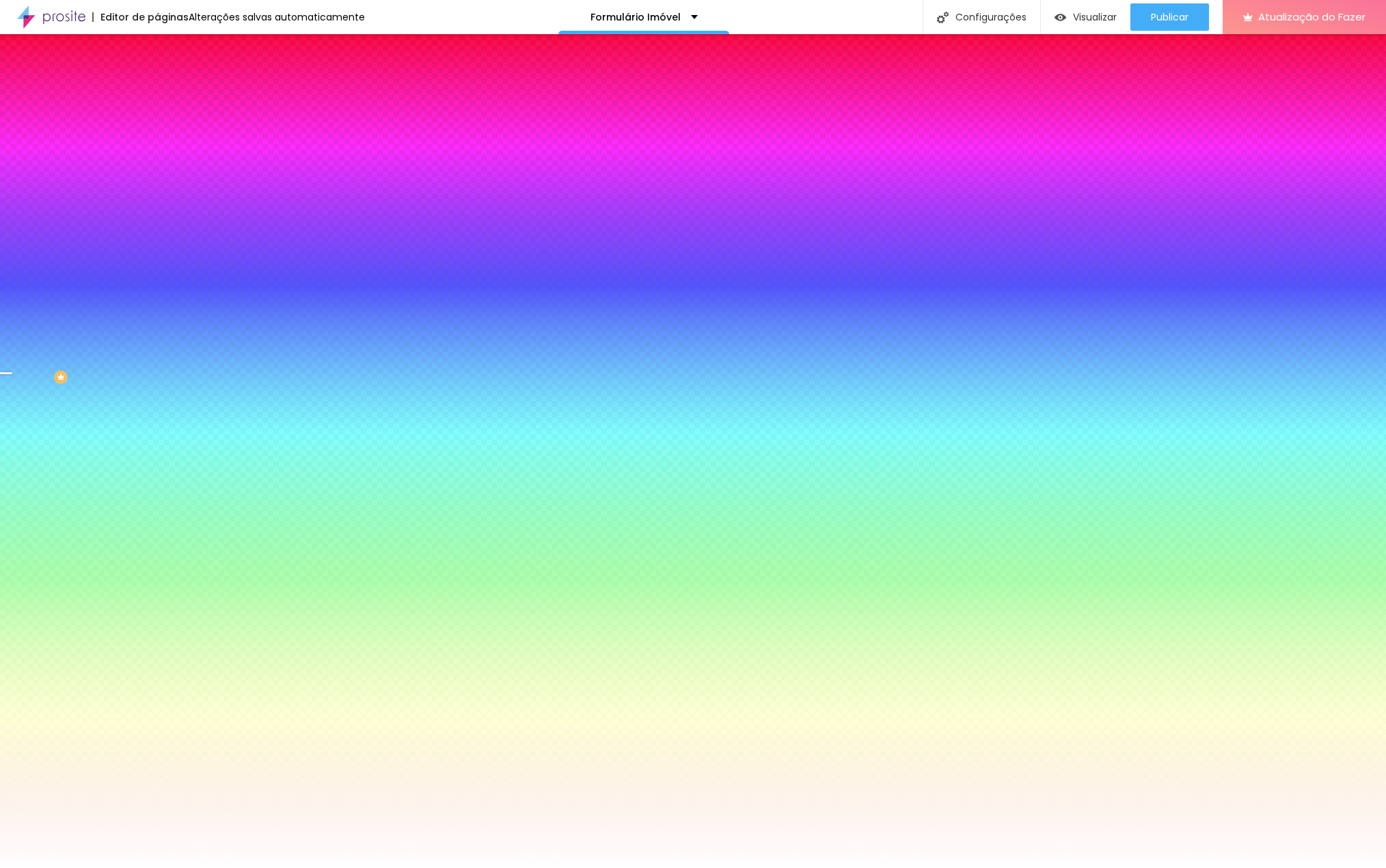
click at [170, 81] on font "Conteúdo" at bounding box center [191, 75] width 42 height 12
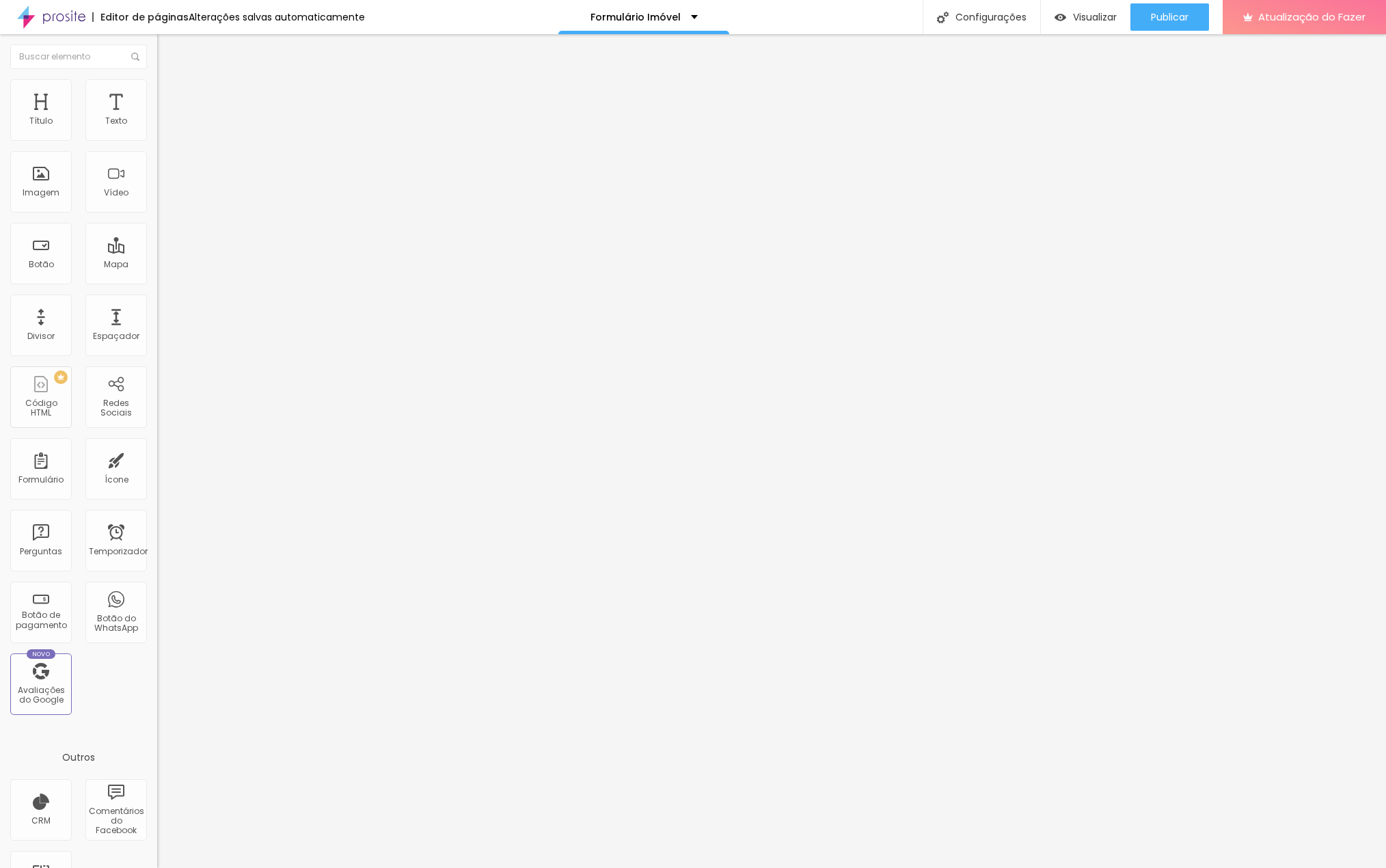
click at [167, 51] on img "button" at bounding box center [173, 50] width 11 height 11
click at [158, 138] on input "text" at bounding box center [240, 131] width 164 height 14
type input "c"
type input "CASA COM 02 QUARTOS"
click at [158, 468] on div "Editar nulo Conteúdo Estilo Avançado Trocar imagem Descrição da imagem (Alt) CA…" at bounding box center [236, 451] width 158 height 834
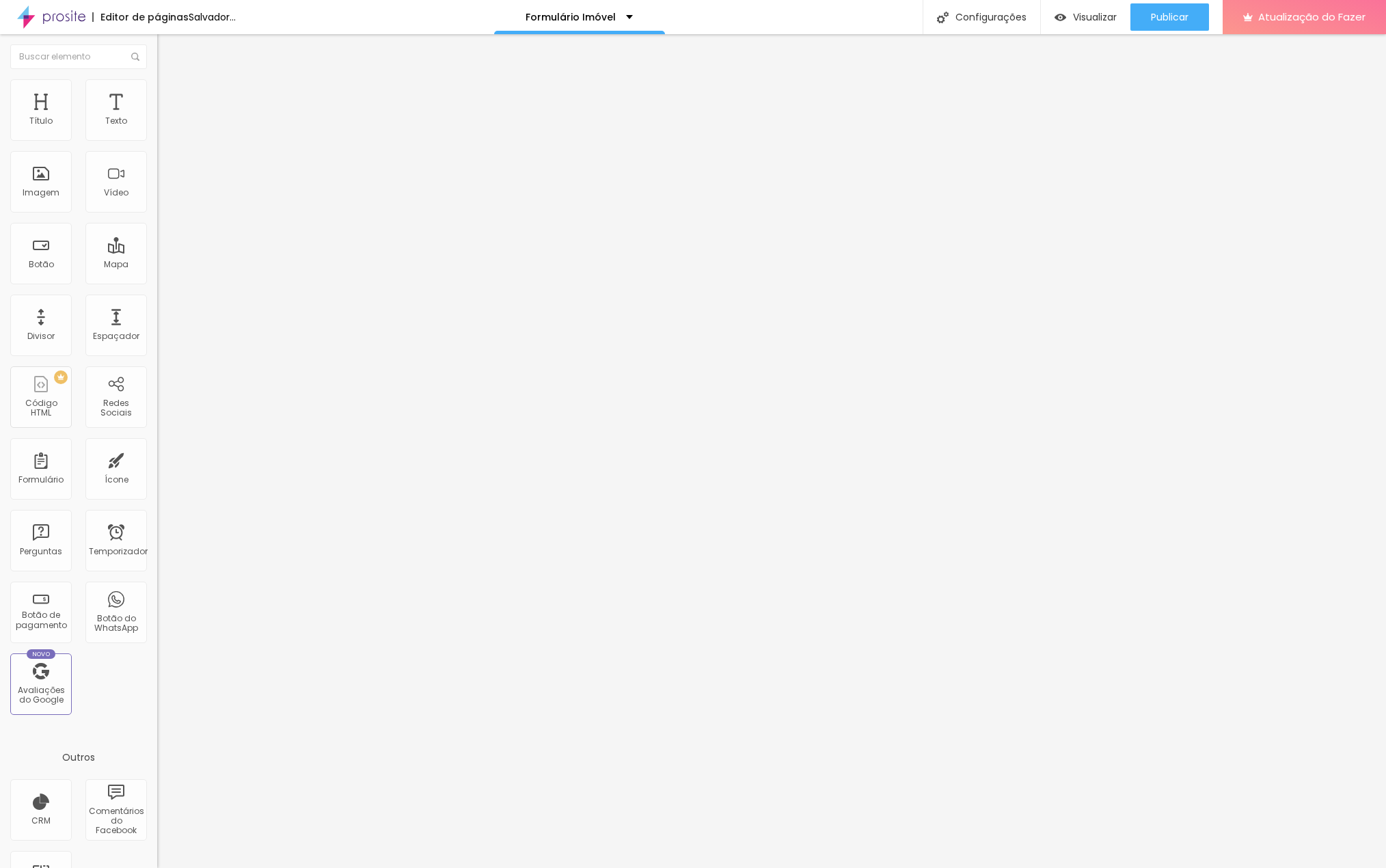
click at [158, 280] on input "https://" at bounding box center [240, 273] width 164 height 14
click at [158, 214] on span "Original" at bounding box center [174, 207] width 33 height 12
click at [158, 222] on font "Cinema" at bounding box center [174, 216] width 34 height 12
click at [158, 235] on font "Padrão" at bounding box center [173, 229] width 31 height 12
click at [158, 230] on span "Padrão" at bounding box center [173, 224] width 31 height 12
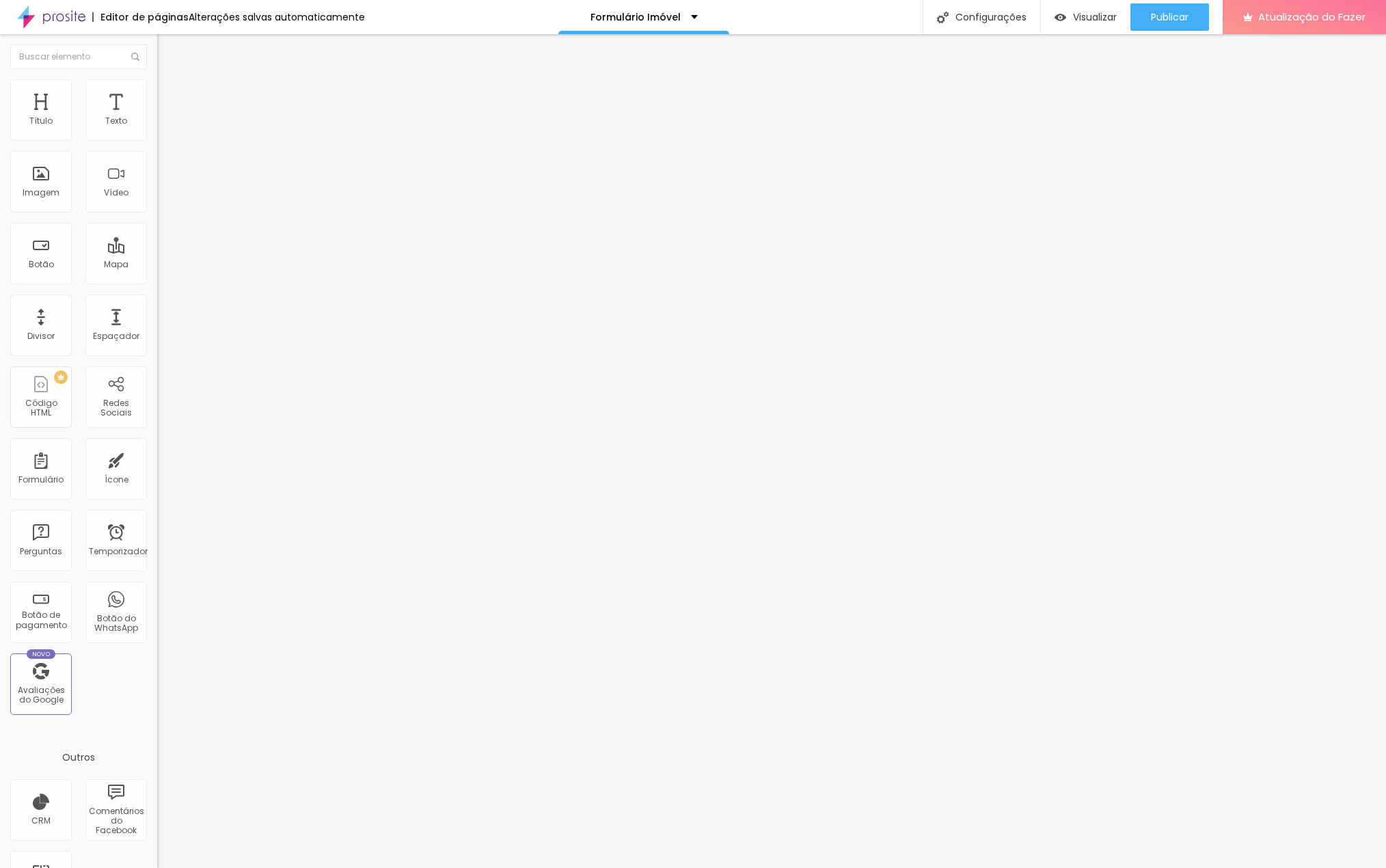
click at [158, 222] on span "Cinema" at bounding box center [174, 216] width 34 height 12
click at [158, 235] on font "Padrão" at bounding box center [173, 229] width 31 height 12
click at [158, 244] on font "Quadrado" at bounding box center [180, 237] width 45 height 12
click at [158, 251] on font "Original" at bounding box center [174, 245] width 33 height 12
click at [158, 222] on font "Cinema" at bounding box center [174, 216] width 34 height 12
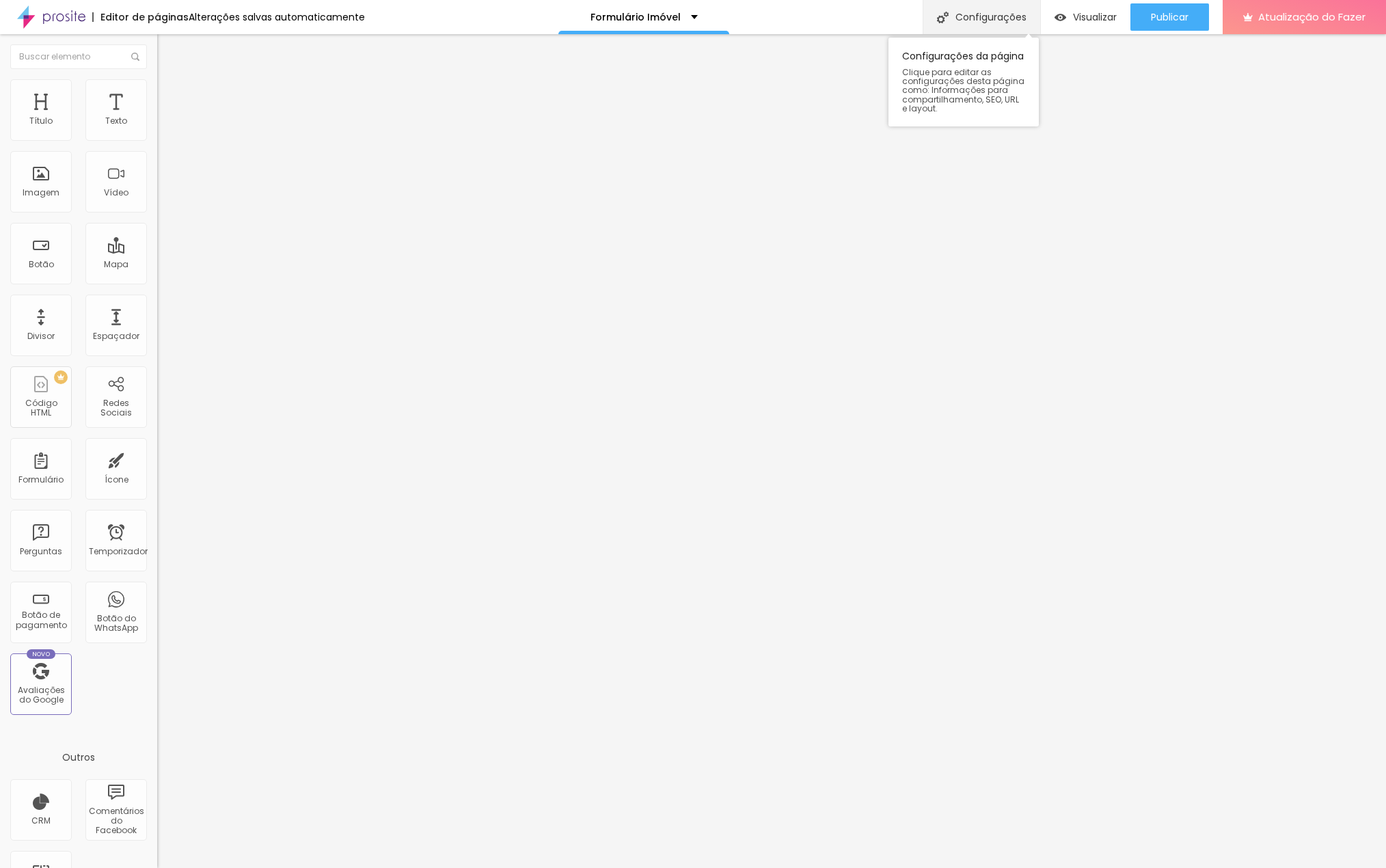
click at [978, 20] on font "Configurações" at bounding box center [991, 17] width 71 height 14
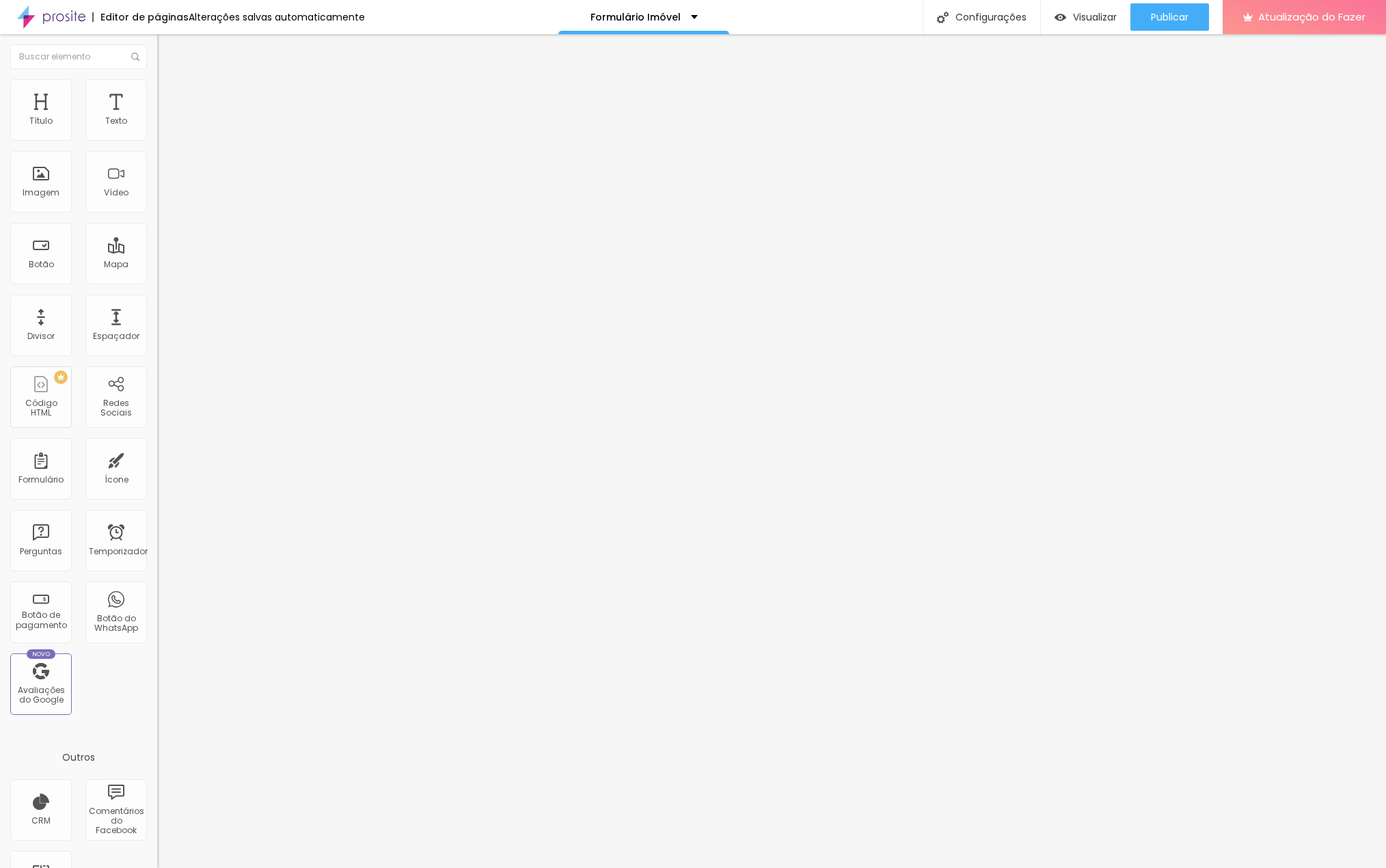
scroll to position [47, 0]
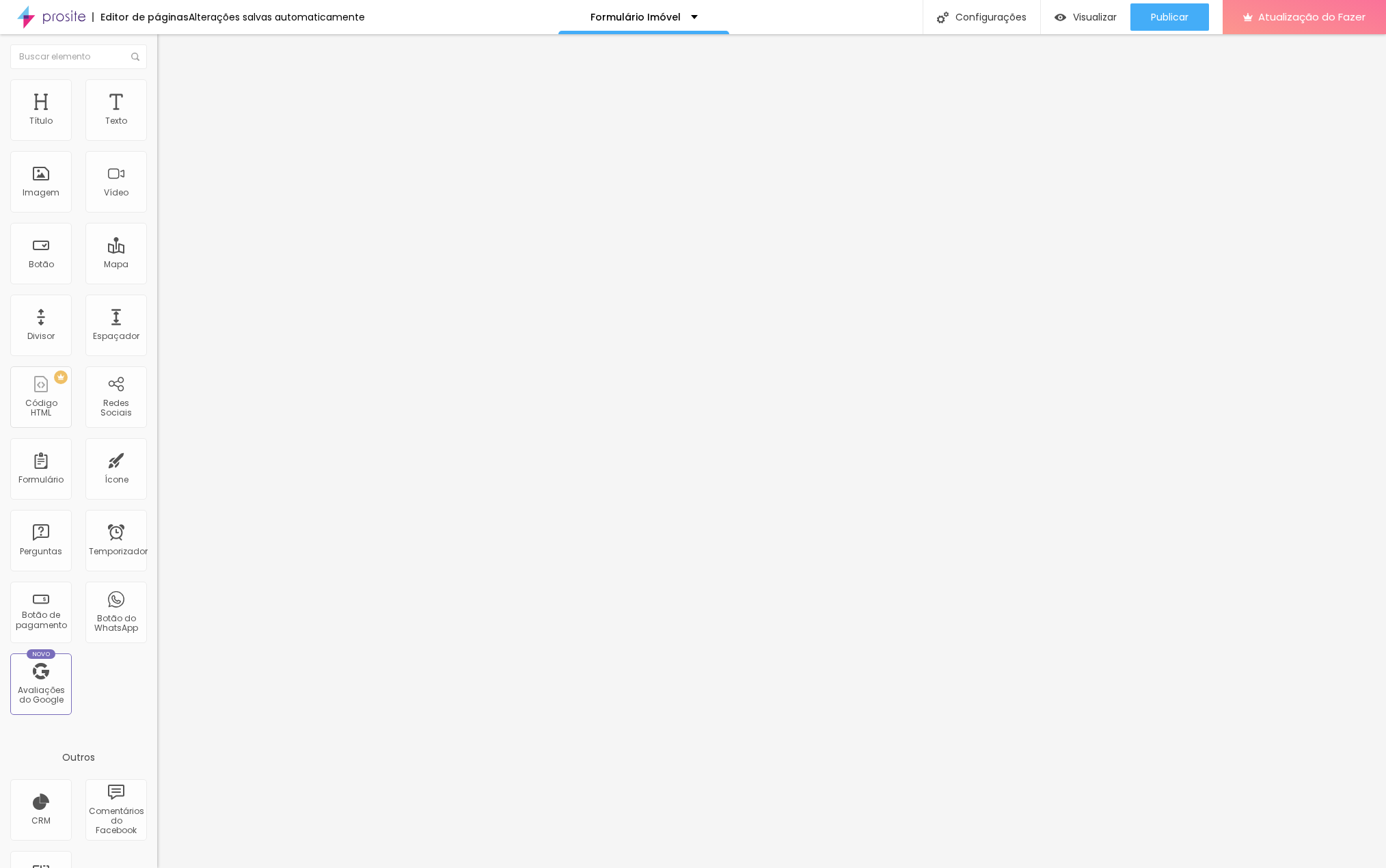
click at [946, 867] on div at bounding box center [693, 883] width 1386 height 12
click at [1094, 14] on font "Visualizar" at bounding box center [1095, 17] width 44 height 14
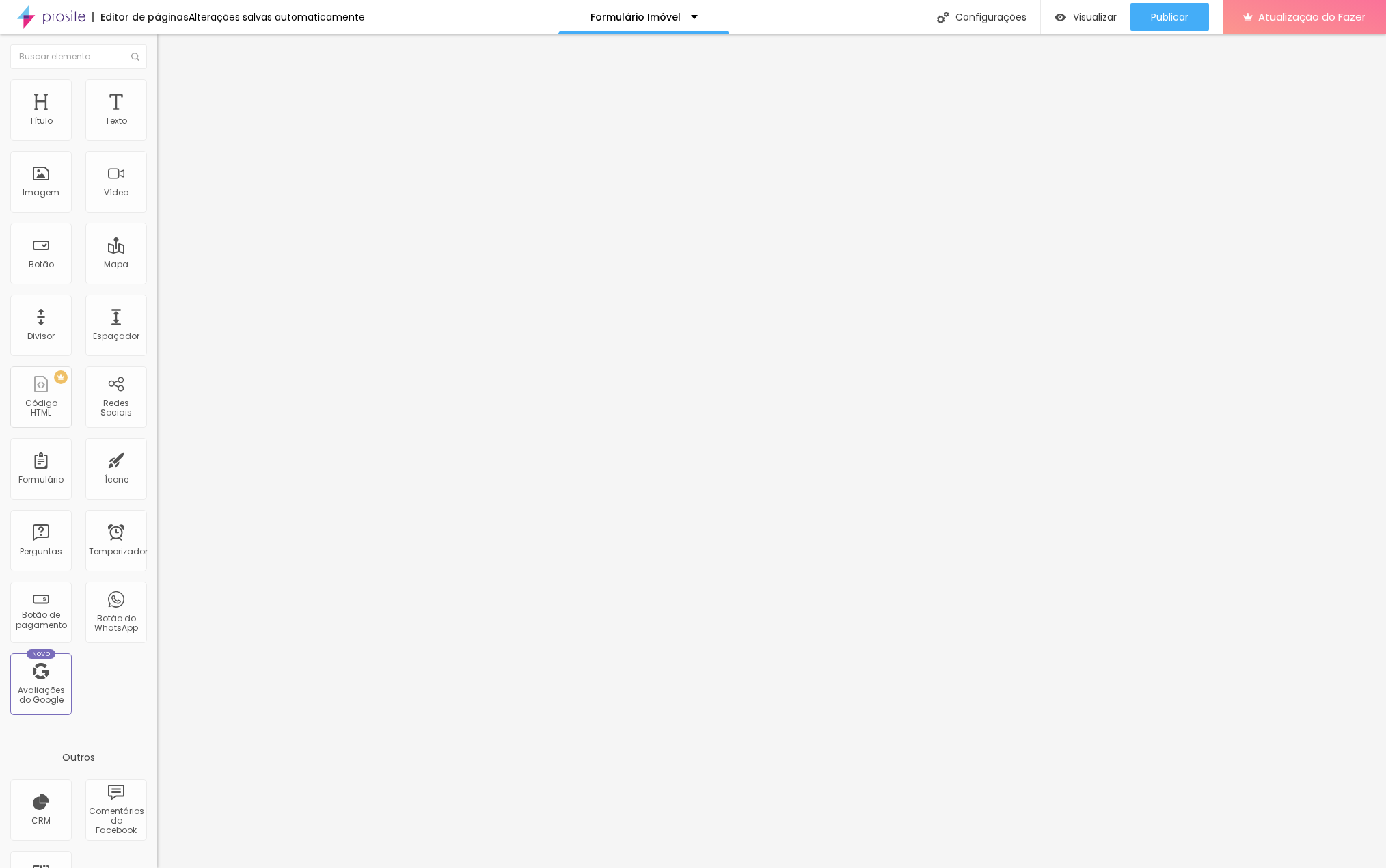
click at [170, 96] on font "Avançado" at bounding box center [192, 101] width 45 height 12
click at [158, 682] on div at bounding box center [236, 734] width 158 height 105
click at [158, 93] on li "Avançado" at bounding box center [236, 100] width 158 height 14
click at [170, 94] on font "Estilo" at bounding box center [181, 88] width 22 height 12
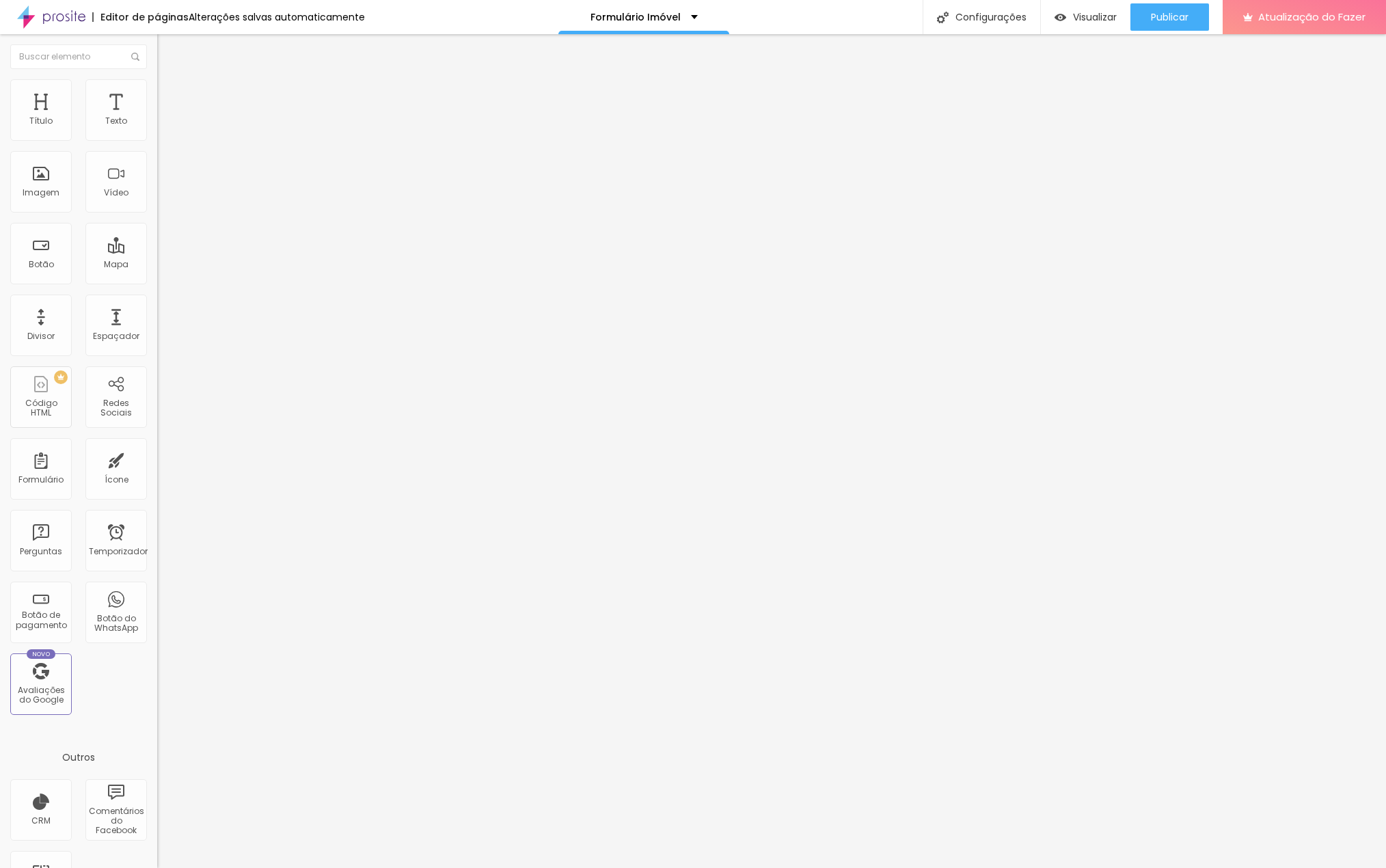
click at [170, 96] on font "Avançado" at bounding box center [192, 101] width 45 height 12
click at [158, 682] on div at bounding box center [236, 734] width 158 height 105
click at [158, 536] on div "Editar nulo Conteúdo Estilo Avançado 20 Espaçamento entre colunas 20 px Espaçam…" at bounding box center [236, 451] width 158 height 834
click at [1110, 17] on font "Visualizar" at bounding box center [1095, 17] width 44 height 14
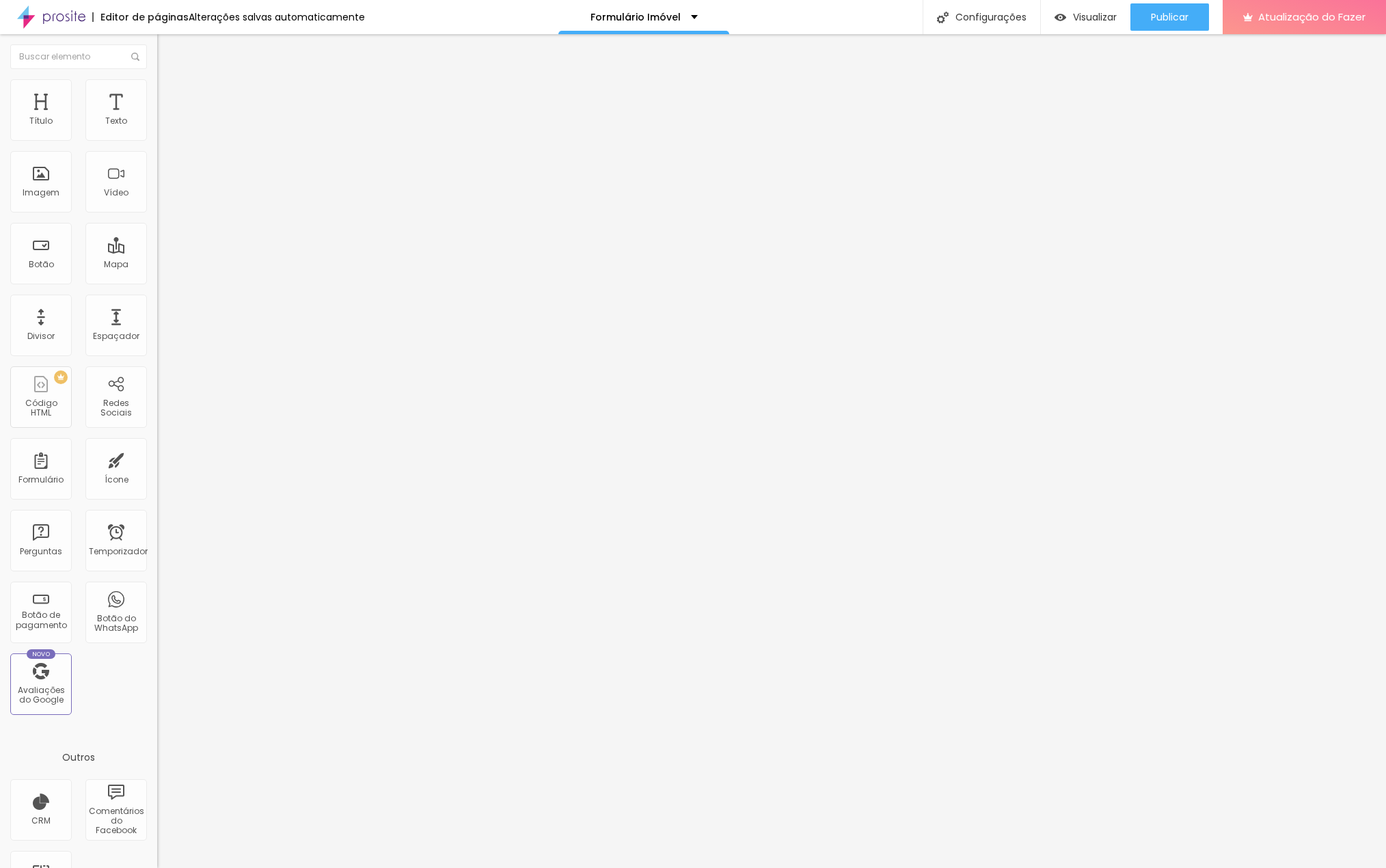
scroll to position [1675, 0]
click at [158, 681] on div "< button type= "enviar" > Enviar Mensagem < / button > < / formulário > < / div…" at bounding box center [386, 729] width 456 height 95
drag, startPoint x: 94, startPoint y: 478, endPoint x: -41, endPoint y: 363, distance: 177.3
click at [0, 363] on html "Editor de páginas Alterações salvas automaticamente Formulário Imóvel Configura…" at bounding box center [693, 434] width 1386 height 868
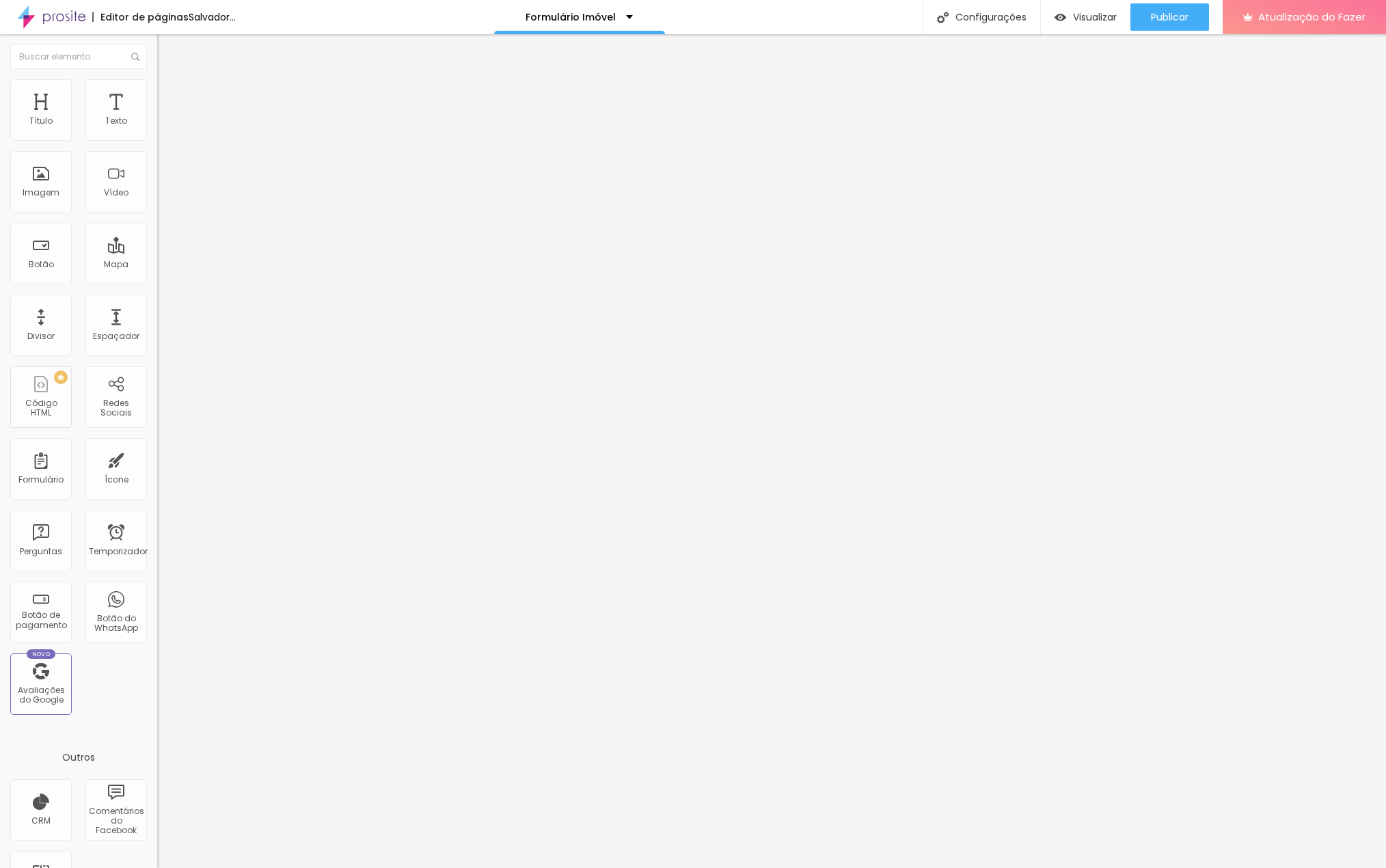
click at [158, 90] on li "Estilo" at bounding box center [236, 86] width 158 height 14
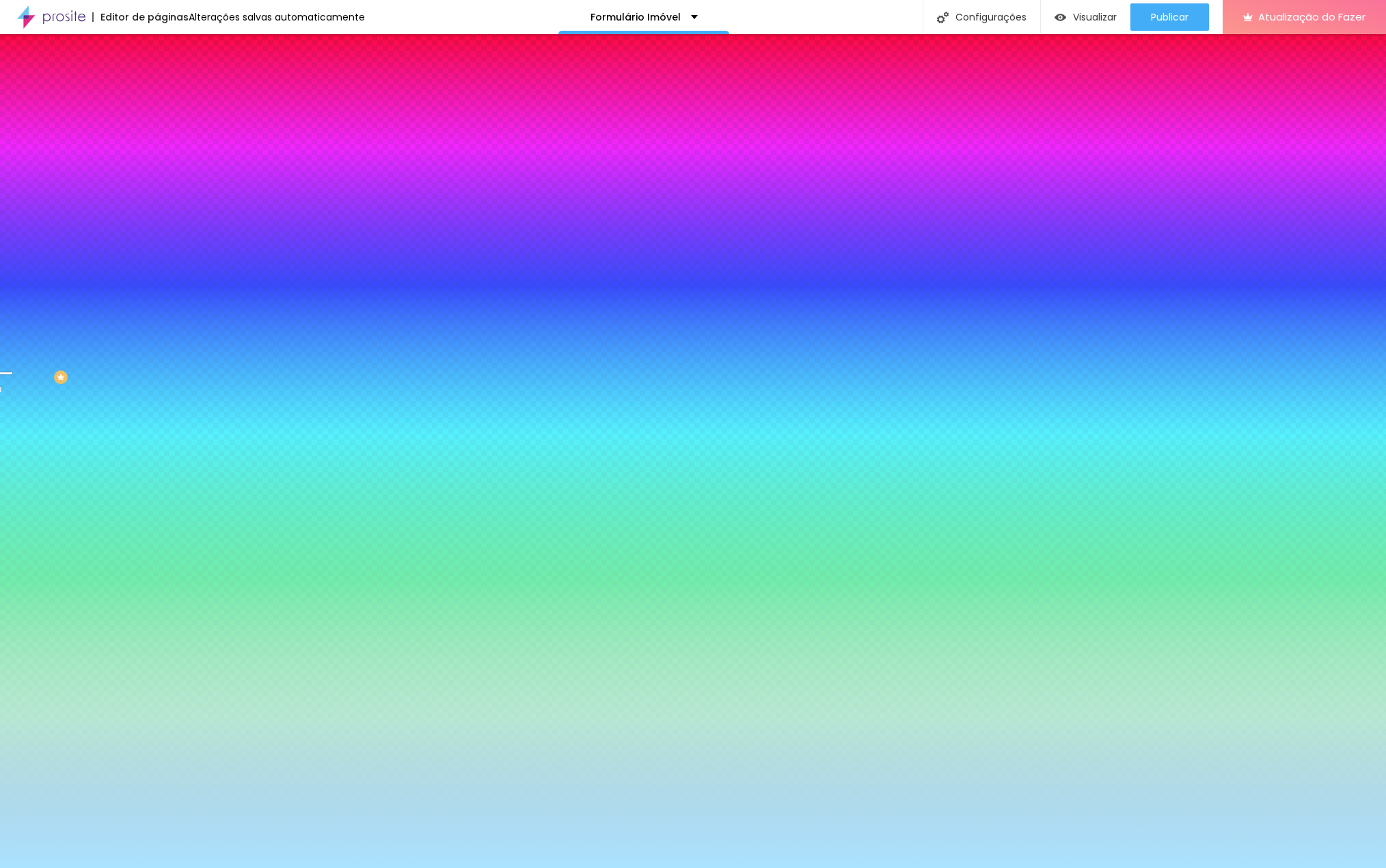
click at [158, 79] on li "Conteúdo" at bounding box center [236, 72] width 158 height 14
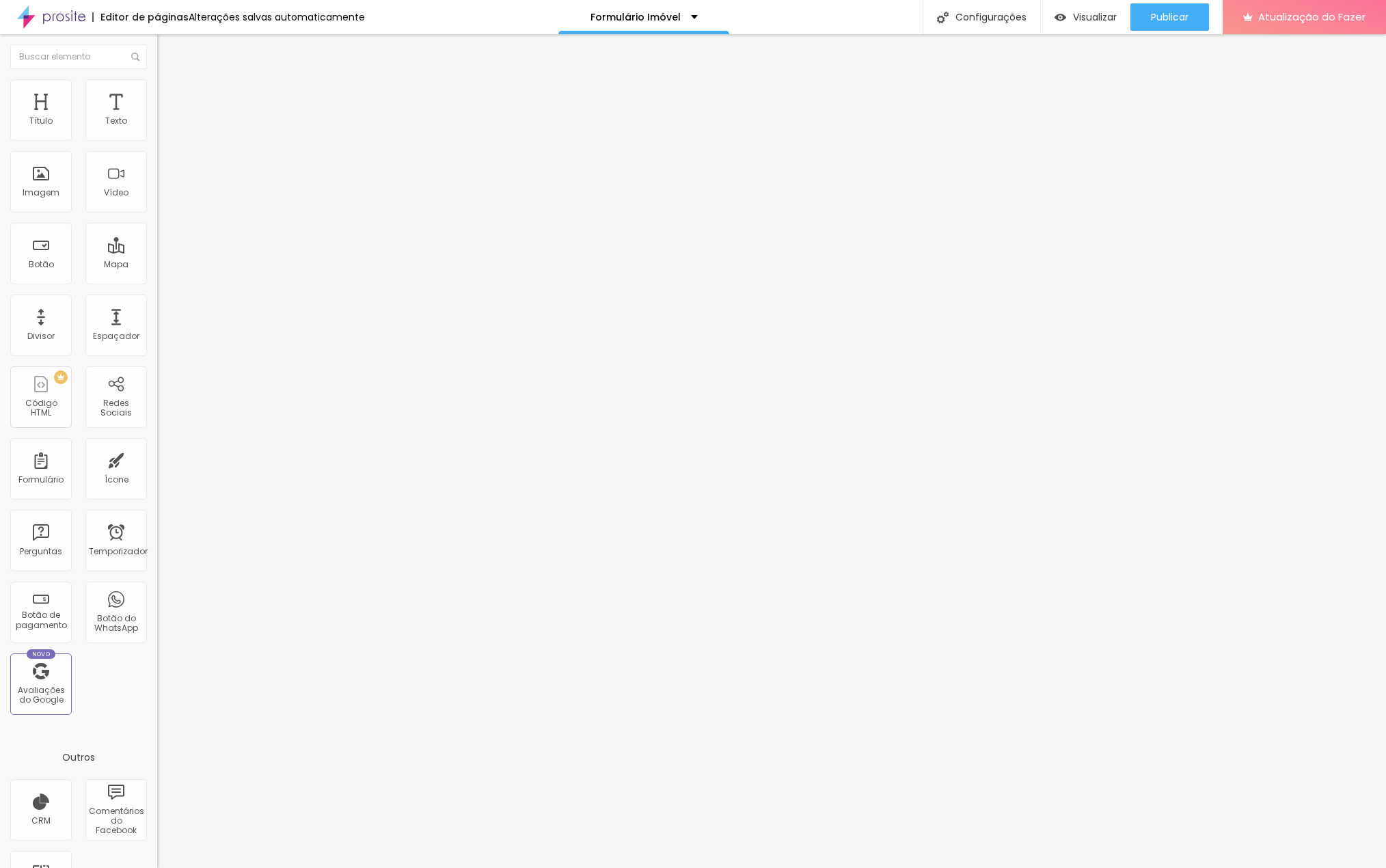
click at [158, 79] on li "Avançado" at bounding box center [236, 86] width 158 height 14
click at [158, 93] on li "Avançado" at bounding box center [236, 100] width 158 height 14
click at [158, 124] on font "Completo" at bounding box center [178, 118] width 41 height 12
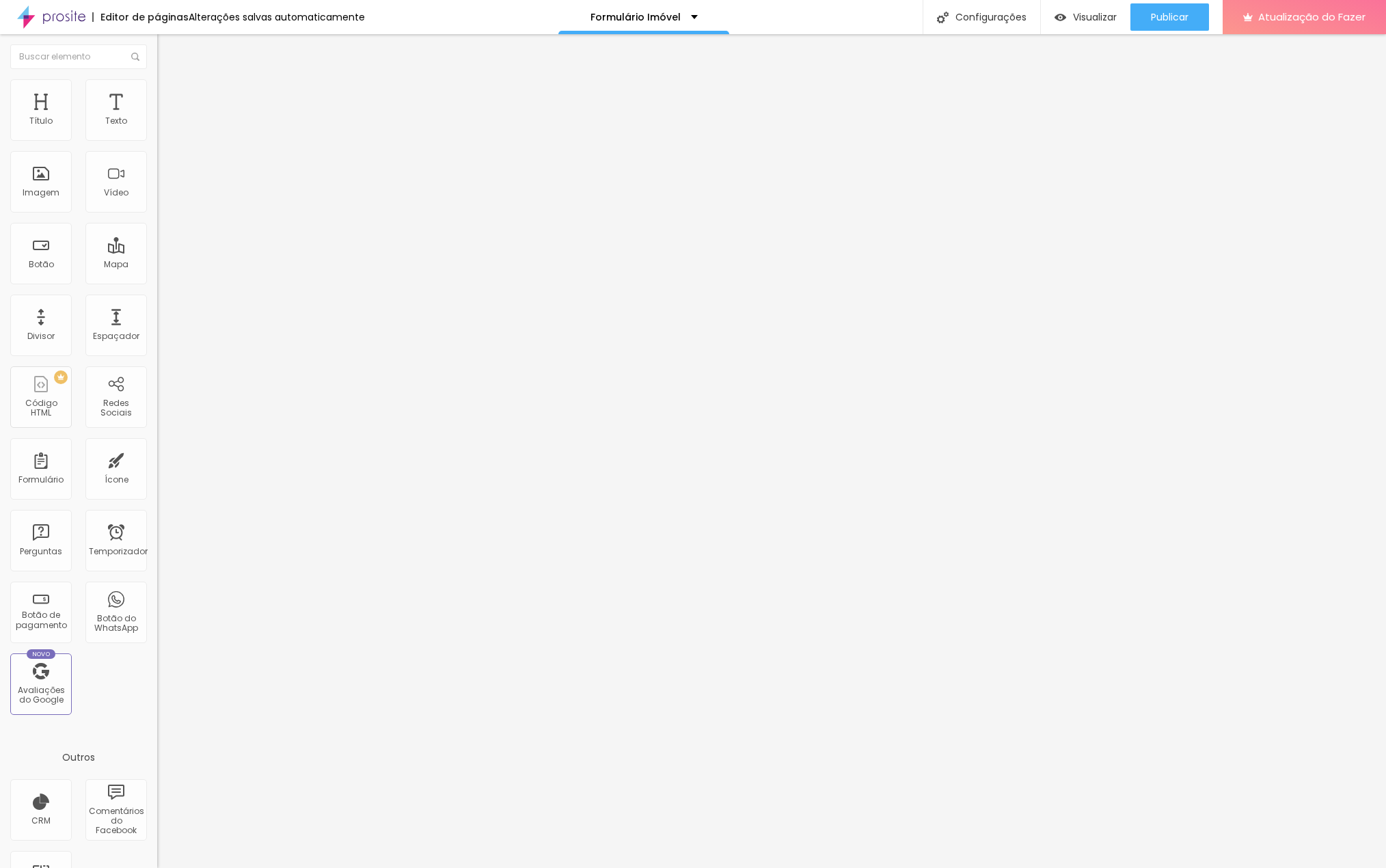
click at [158, 93] on img at bounding box center [164, 99] width 12 height 12
click at [158, 83] on li "Avançado" at bounding box center [236, 86] width 158 height 14
click at [158, 93] on li "Avançado" at bounding box center [236, 100] width 158 height 14
click at [158, 574] on div "Editar nulo Conteúdo Estilo Avançado 20 px Espaço Interno ID HTML Classes Html …" at bounding box center [236, 451] width 158 height 834
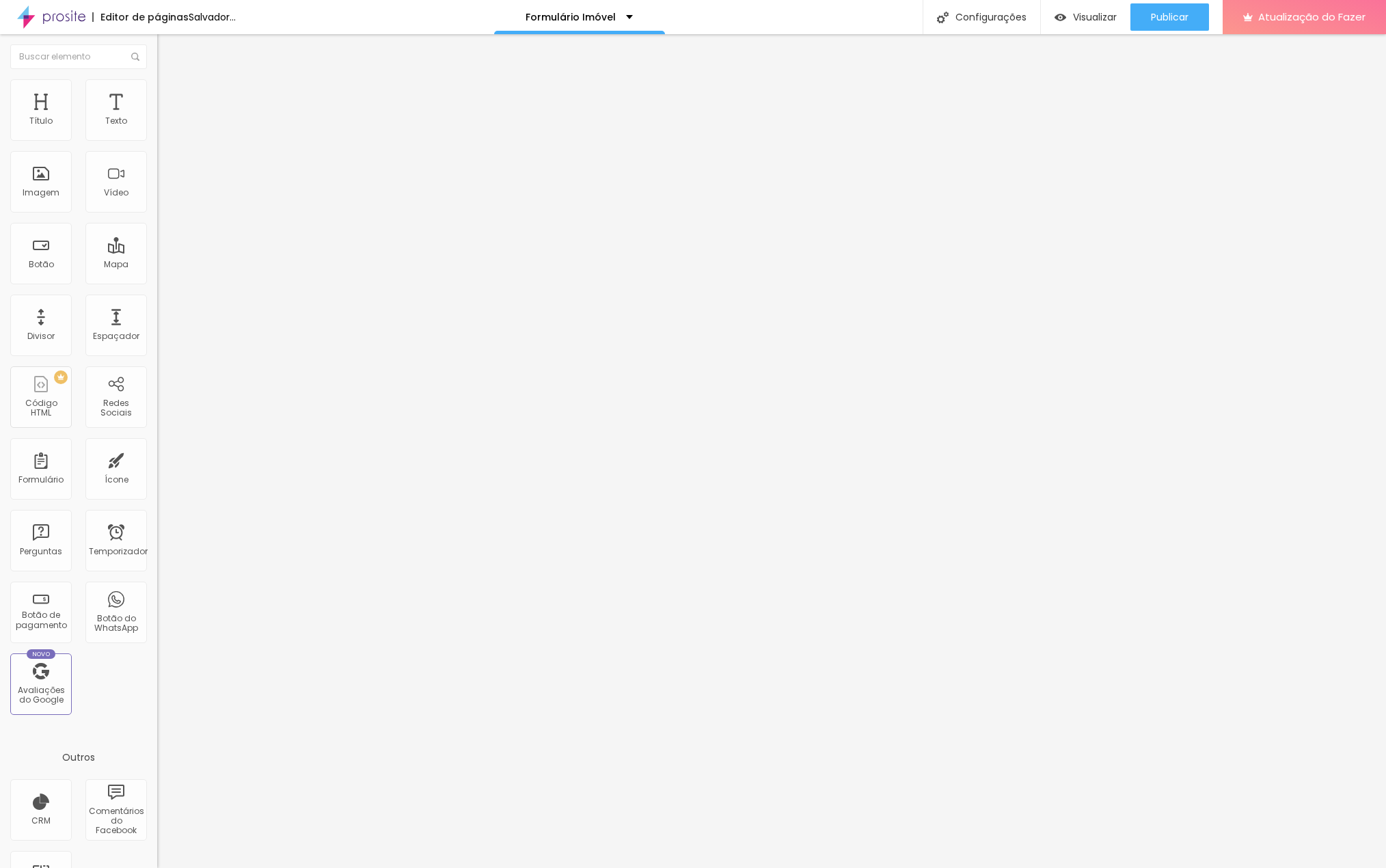
click at [170, 91] on font "Avançado" at bounding box center [192, 88] width 45 height 12
click at [158, 89] on li "Avançado" at bounding box center [236, 86] width 158 height 14
click at [158, 93] on li "Avançado" at bounding box center [236, 100] width 158 height 14
click at [170, 96] on font "Avançado" at bounding box center [192, 101] width 45 height 12
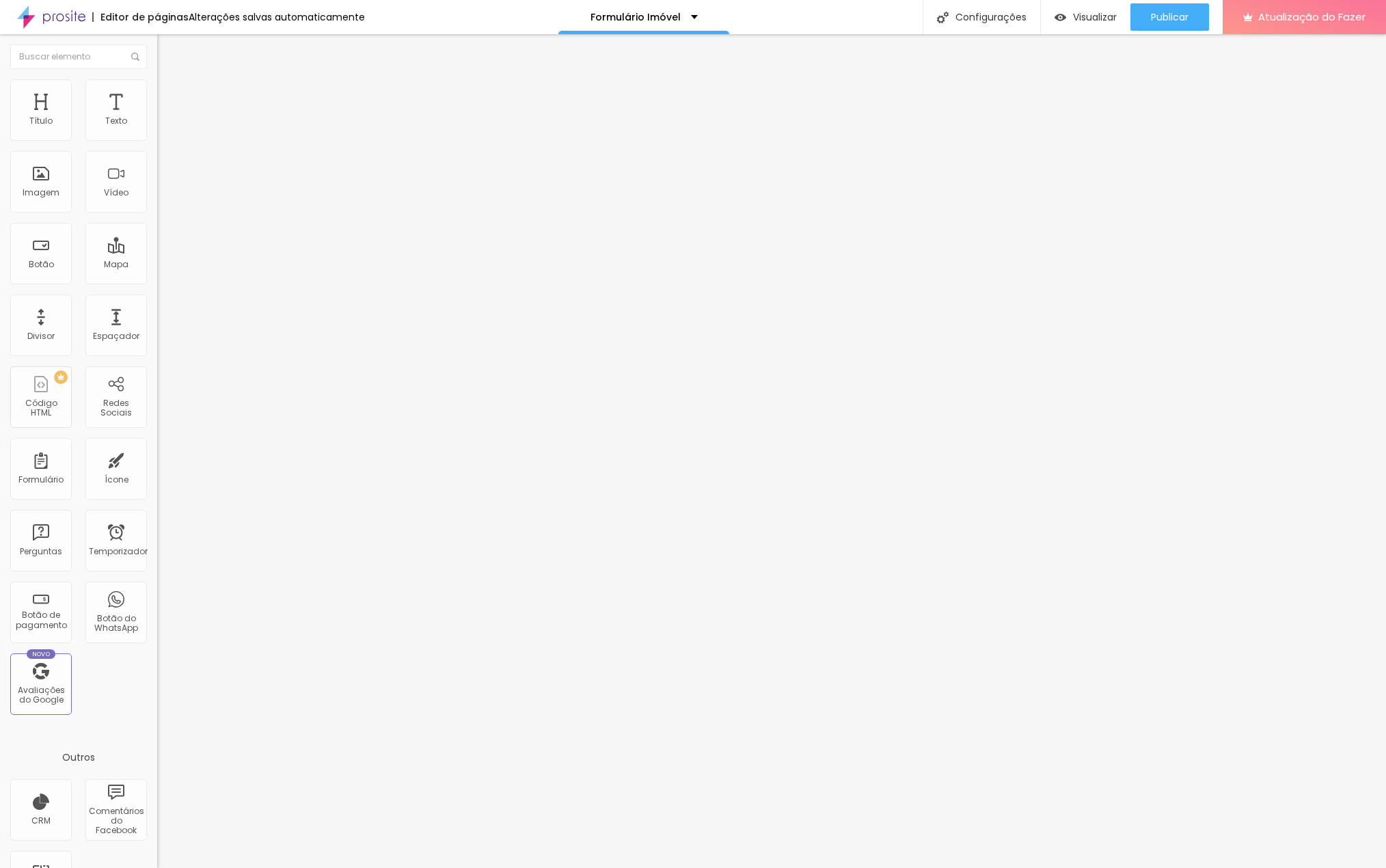
click at [158, 93] on li "Avançado" at bounding box center [236, 100] width 158 height 14
drag, startPoint x: 12, startPoint y: 389, endPoint x: 148, endPoint y: 512, distance: 183.4
click at [158, 512] on div "Editar nulo Conteúdo Estilo Avançado 20 px Espaço Interno ID HTML Classes Html …" at bounding box center [236, 451] width 158 height 834
click at [170, 98] on font "Avançado" at bounding box center [192, 101] width 45 height 12
drag, startPoint x: 11, startPoint y: 389, endPoint x: 26, endPoint y: 396, distance: 16.6
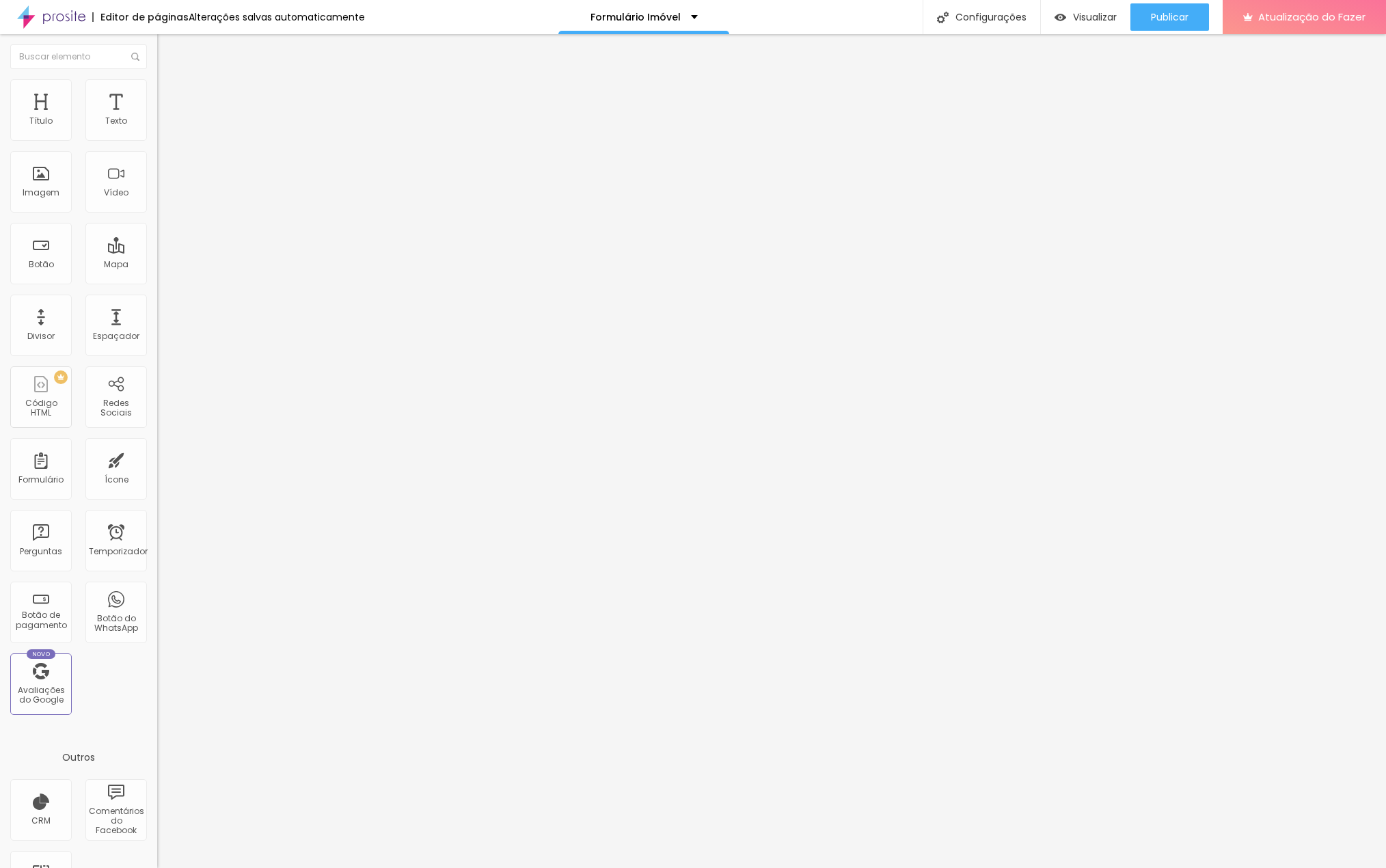
click at [158, 489] on div "< estilo > corpo { família de fontes : Arial, sem serifa; margem : 0 ; preenchi…" at bounding box center [236, 489] width 158 height 0
click at [158, 93] on img at bounding box center [164, 99] width 12 height 12
click at [167, 53] on img "button" at bounding box center [173, 50] width 11 height 11
click at [158, 93] on img at bounding box center [164, 99] width 12 height 12
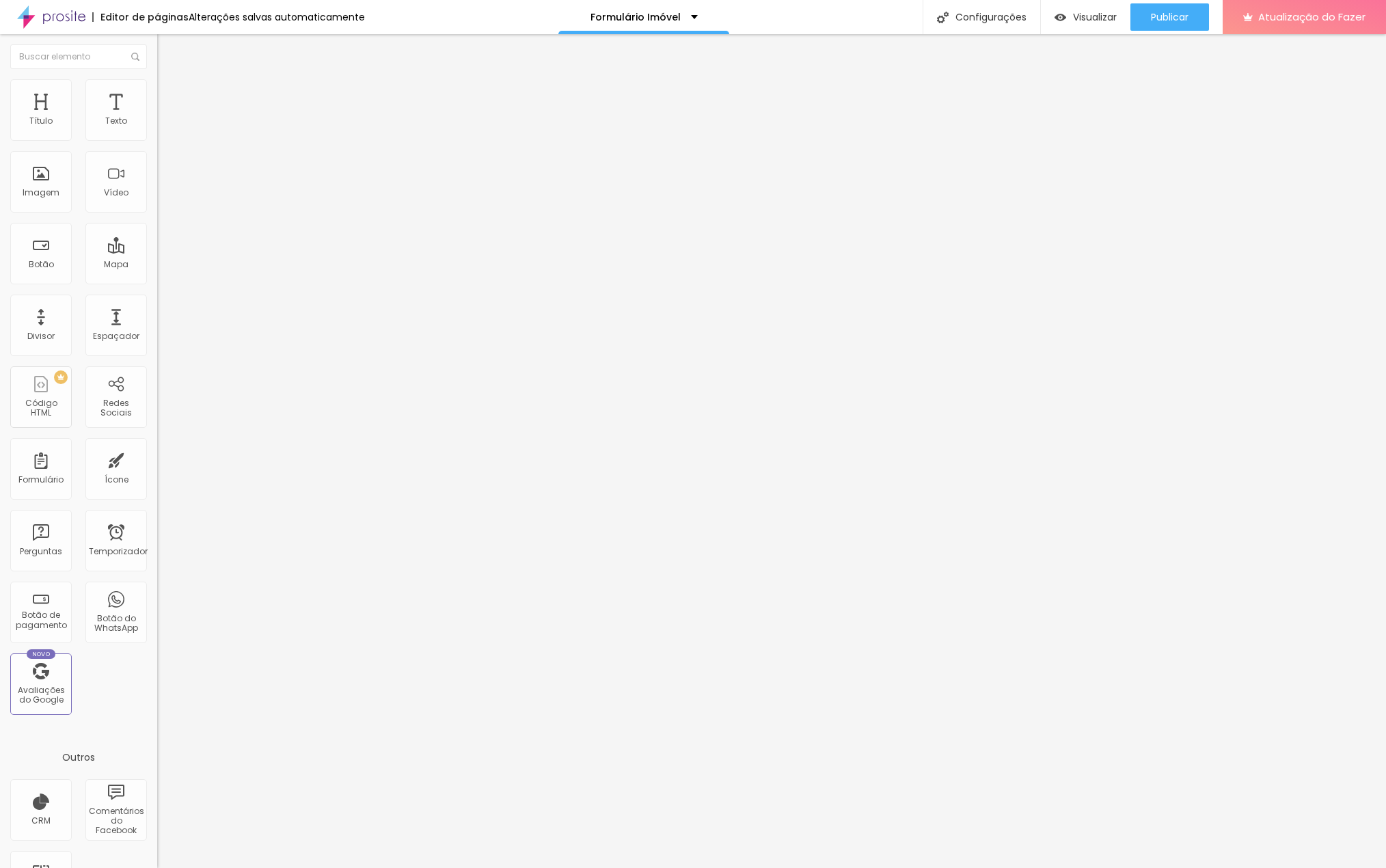
click at [158, 93] on li "Avançado" at bounding box center [236, 100] width 158 height 14
drag, startPoint x: 15, startPoint y: 391, endPoint x: 134, endPoint y: 490, distance: 154.8
click at [158, 512] on div "Editar nulo Conteúdo Estilo Avançado 20 px Espaço Interno ID HTML Classes Html …" at bounding box center [236, 451] width 158 height 834
click at [158, 479] on img at bounding box center [161, 483] width 8 height 8
drag, startPoint x: 454, startPoint y: 265, endPoint x: 909, endPoint y: 694, distance: 625.4
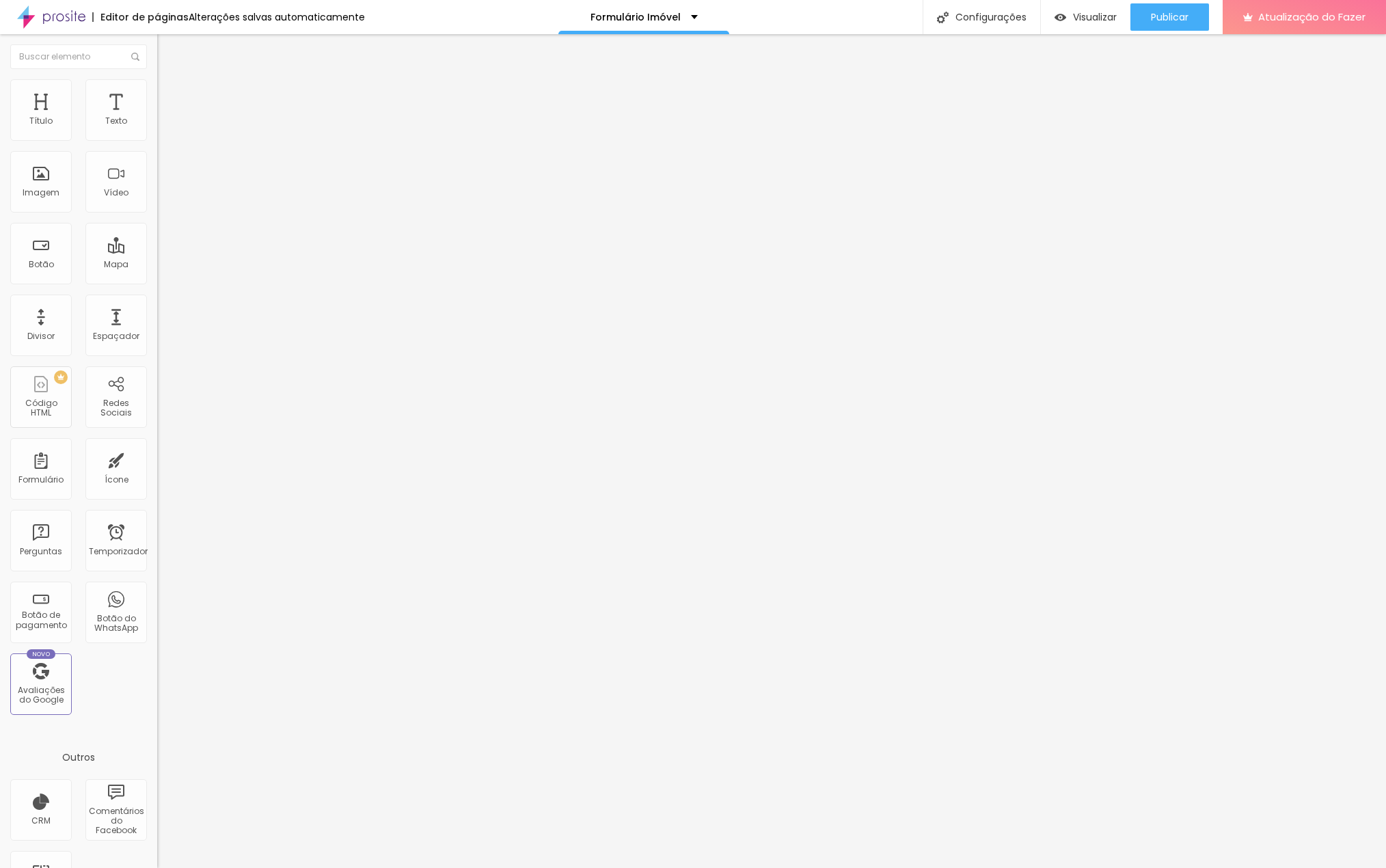
click at [170, 94] on font "Avançado" at bounding box center [192, 88] width 45 height 12
click at [158, 88] on img at bounding box center [164, 85] width 12 height 12
click at [158, 79] on img at bounding box center [164, 85] width 12 height 12
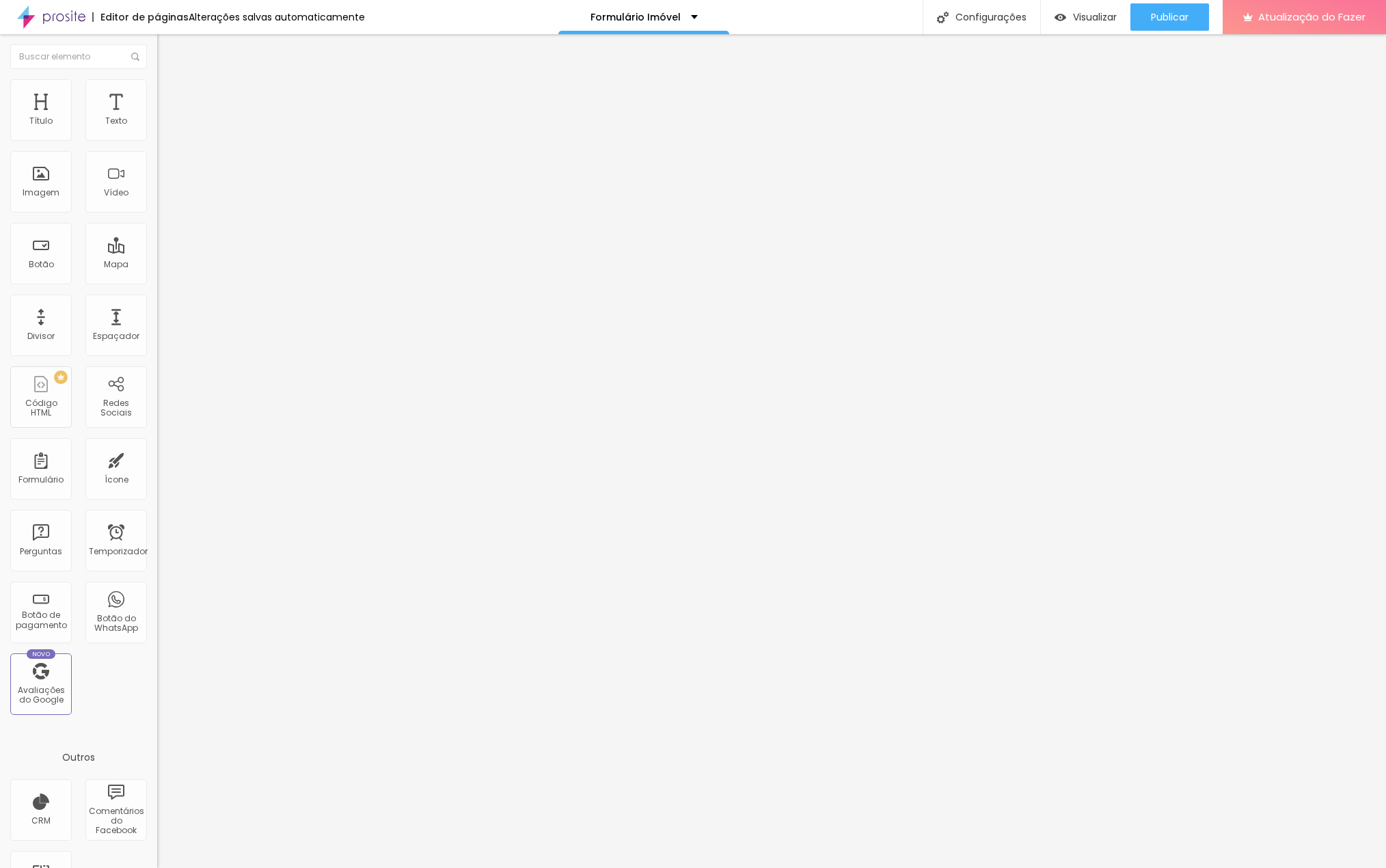
click at [170, 94] on font "Avançado" at bounding box center [192, 88] width 45 height 12
click at [170, 94] on font "Avançado" at bounding box center [192, 88] width 45 height 12
click at [158, 84] on ul "Estilo Avançado" at bounding box center [236, 79] width 158 height 28
click at [158, 79] on li "Estilo" at bounding box center [236, 72] width 158 height 14
click at [163, 201] on icon "button" at bounding box center [167, 197] width 8 height 8
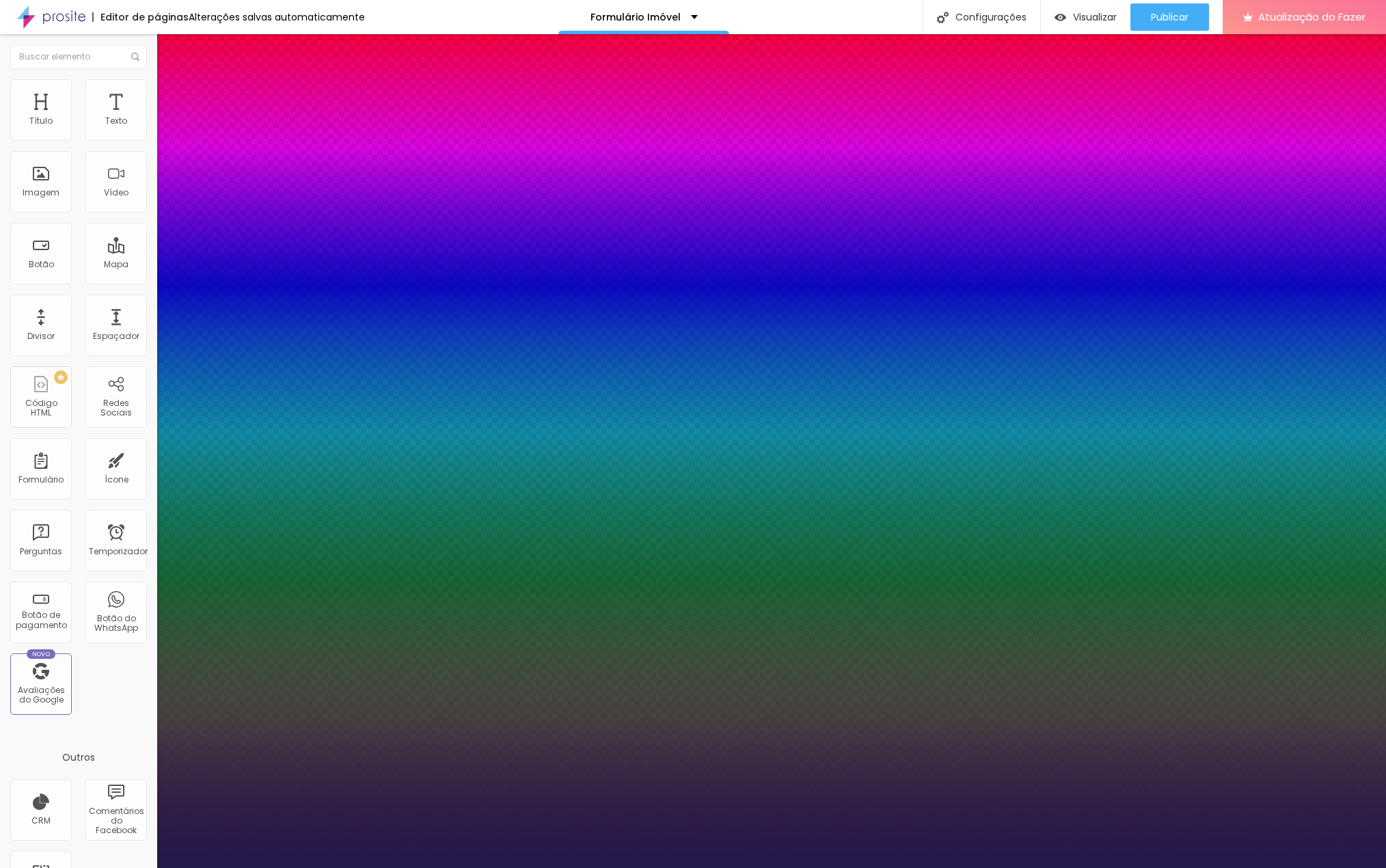
type input "1"
drag, startPoint x: 297, startPoint y: 386, endPoint x: 320, endPoint y: 396, distance: 25.1
type input "8"
type input "3"
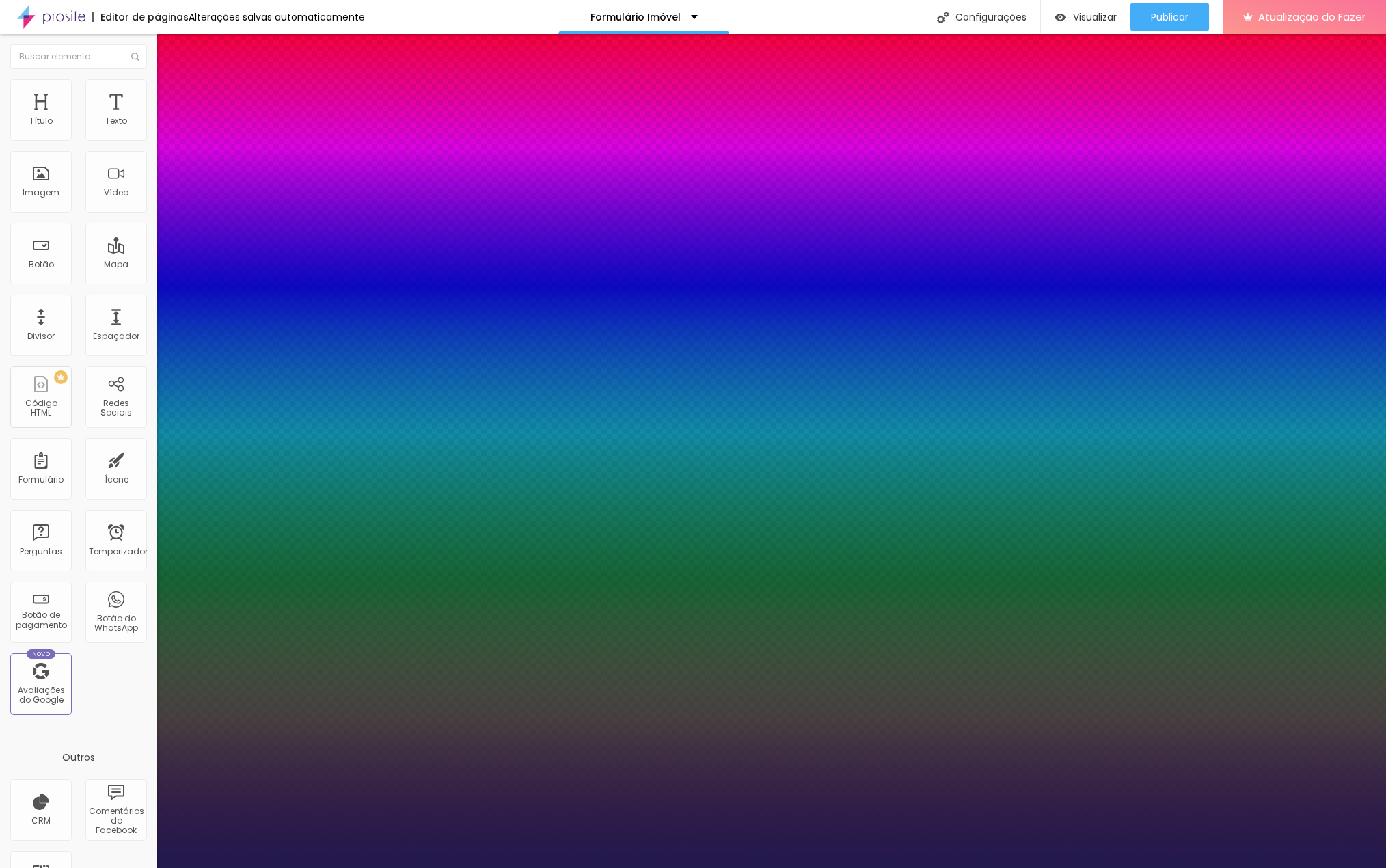
type input "1"
type input "32"
type input "1"
type input "32"
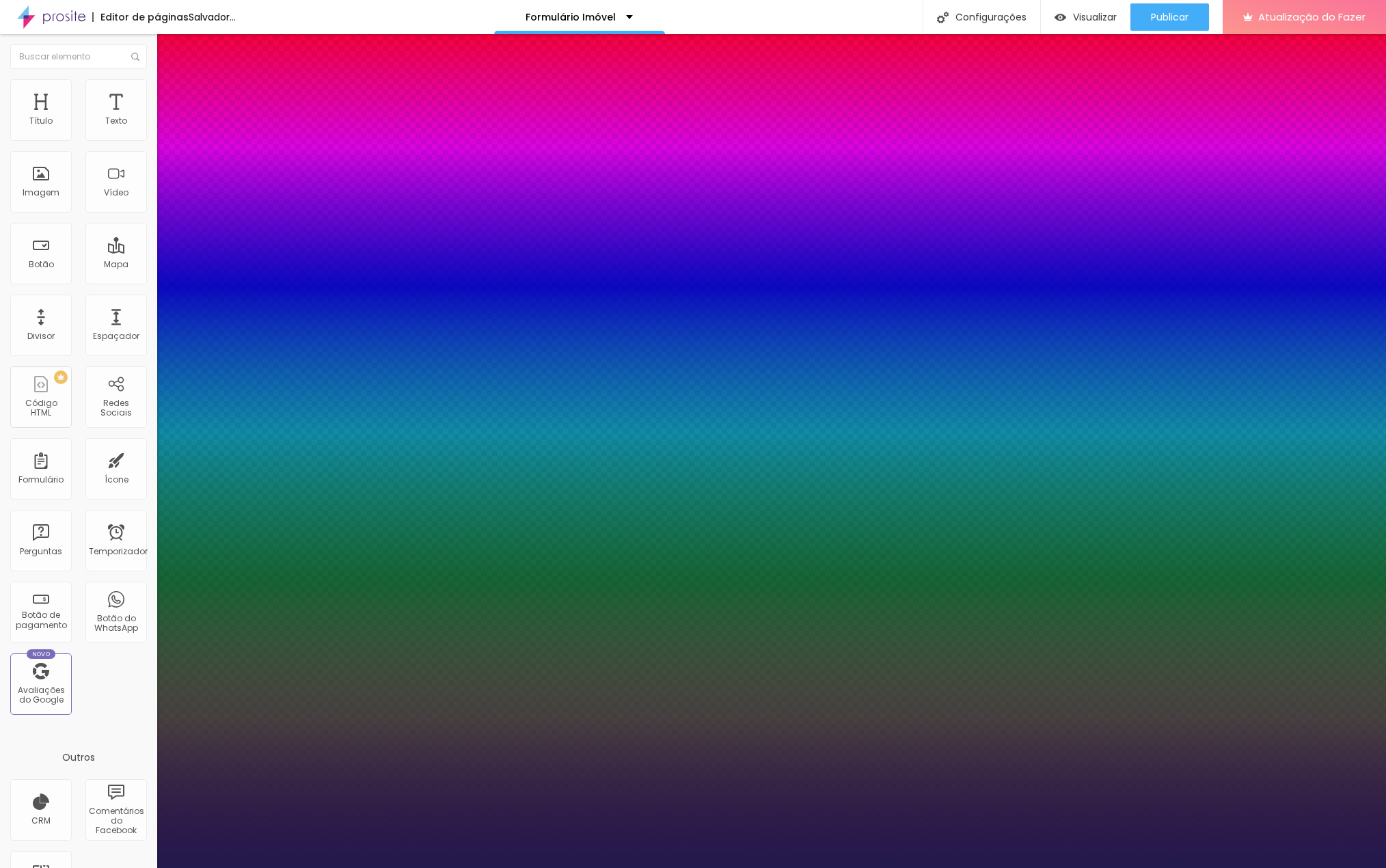
type input "1"
click at [100, 867] on div at bounding box center [693, 868] width 1386 height 0
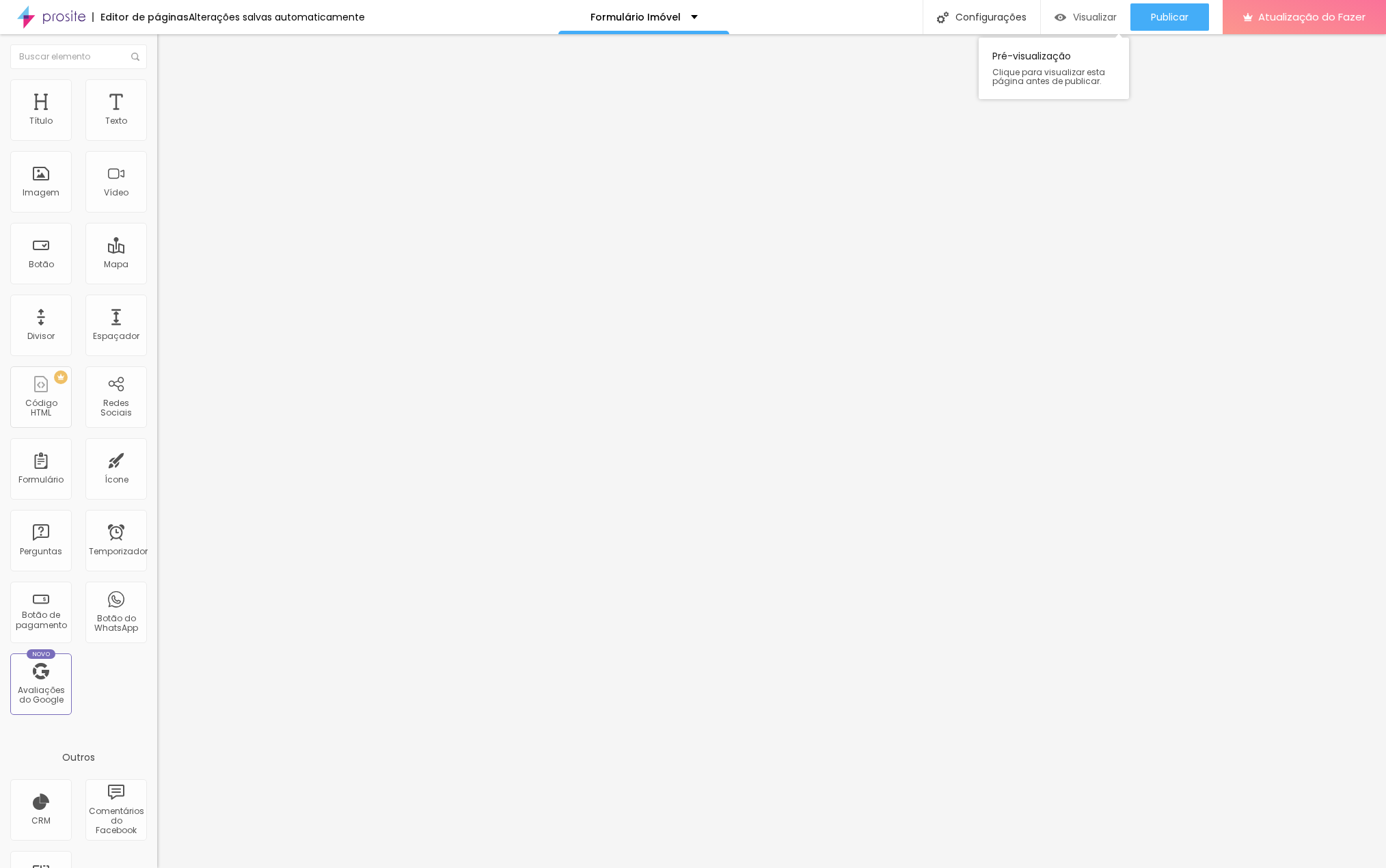
click at [1110, 12] on font "Visualizar" at bounding box center [1095, 17] width 44 height 14
click at [158, 93] on img at bounding box center [164, 99] width 12 height 12
click at [158, 682] on div at bounding box center [236, 734] width 158 height 105
click at [158, 79] on img at bounding box center [164, 85] width 12 height 12
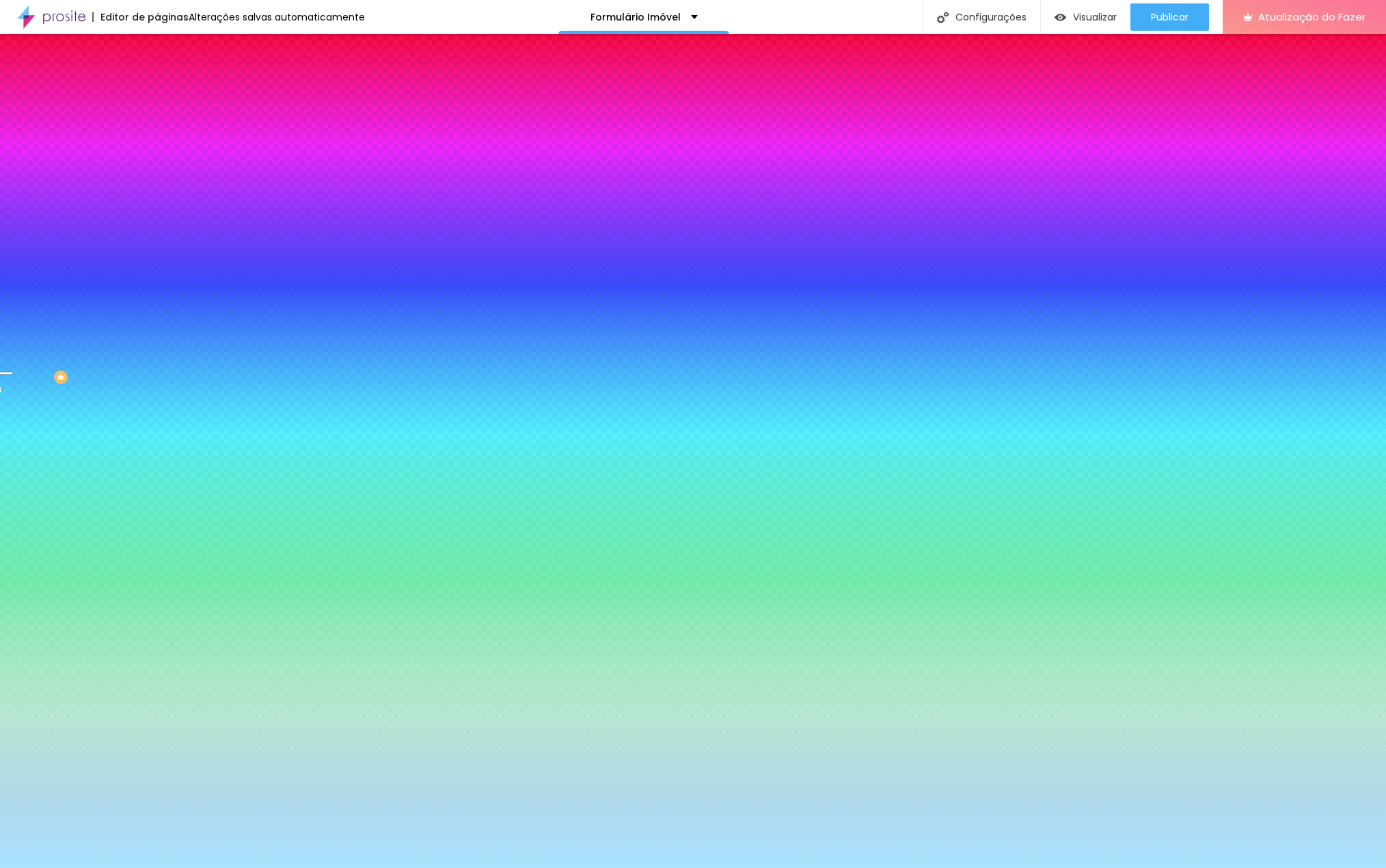
click at [158, 79] on li "Conteúdo" at bounding box center [236, 72] width 158 height 14
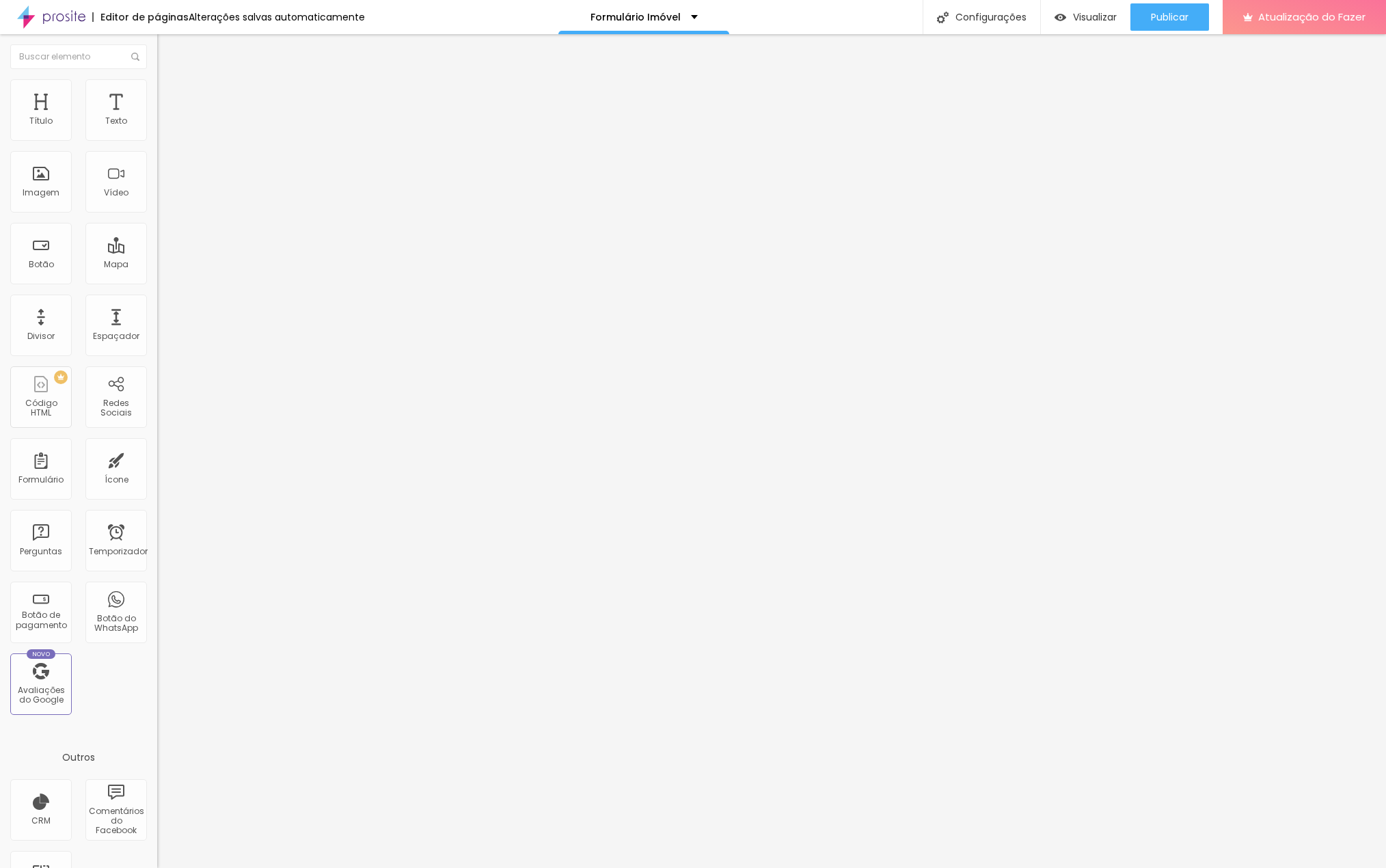
click at [158, 91] on li "Estilo" at bounding box center [236, 86] width 158 height 14
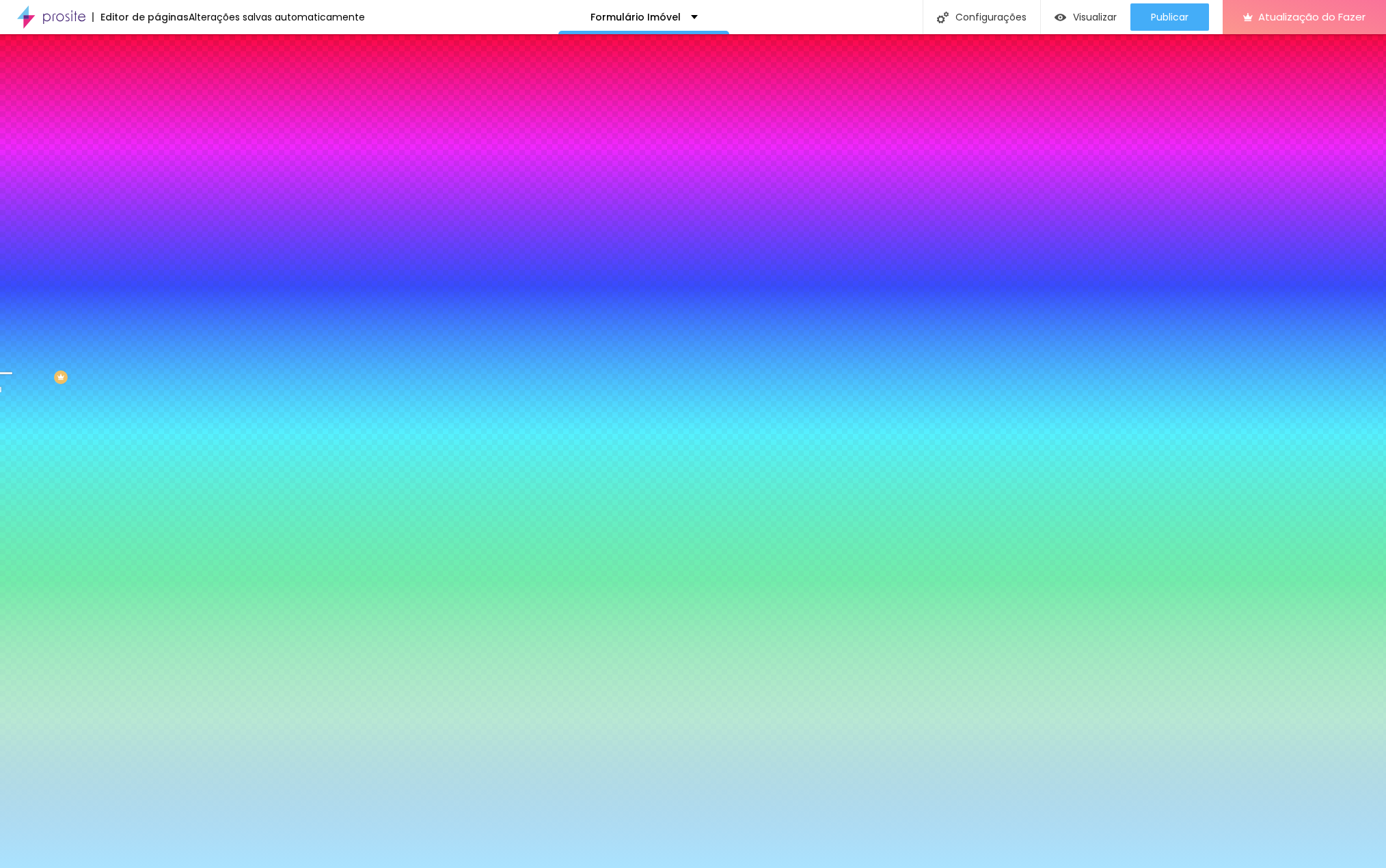
click at [158, 124] on div "Adicionar imagem" at bounding box center [236, 119] width 158 height 9
click at [158, 142] on font "Paralaxe" at bounding box center [175, 136] width 36 height 12
click at [158, 149] on div "Nenhum" at bounding box center [236, 144] width 158 height 8
click at [158, 93] on li "Avançado" at bounding box center [236, 100] width 158 height 14
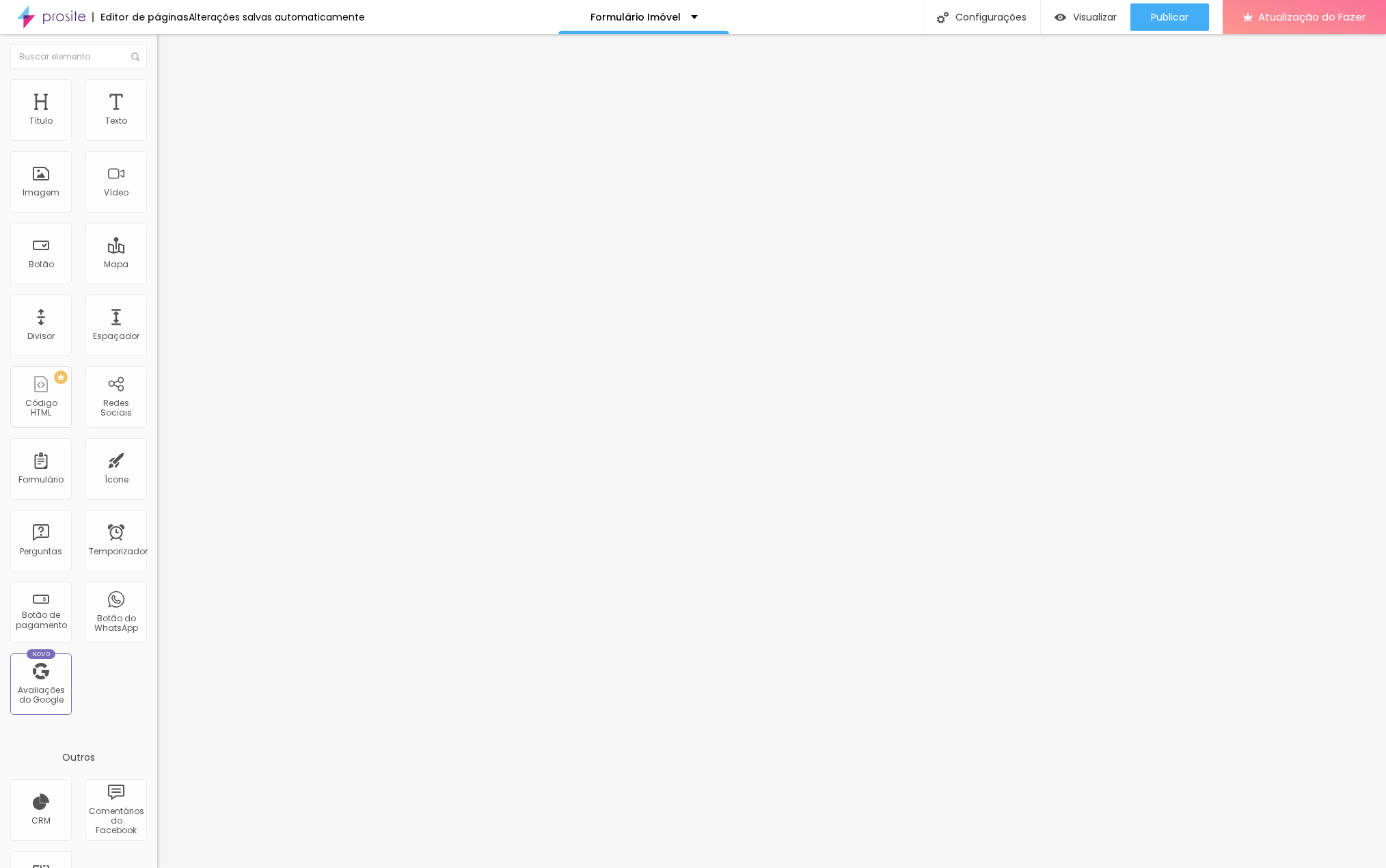
click at [158, 44] on button "Editar nulo" at bounding box center [236, 49] width 158 height 31
click at [158, 93] on li "Avançado" at bounding box center [236, 100] width 158 height 14
click at [170, 94] on font "Avançado" at bounding box center [192, 88] width 45 height 12
click at [164, 668] on font "Insira seu código aqui" at bounding box center [211, 674] width 95 height 12
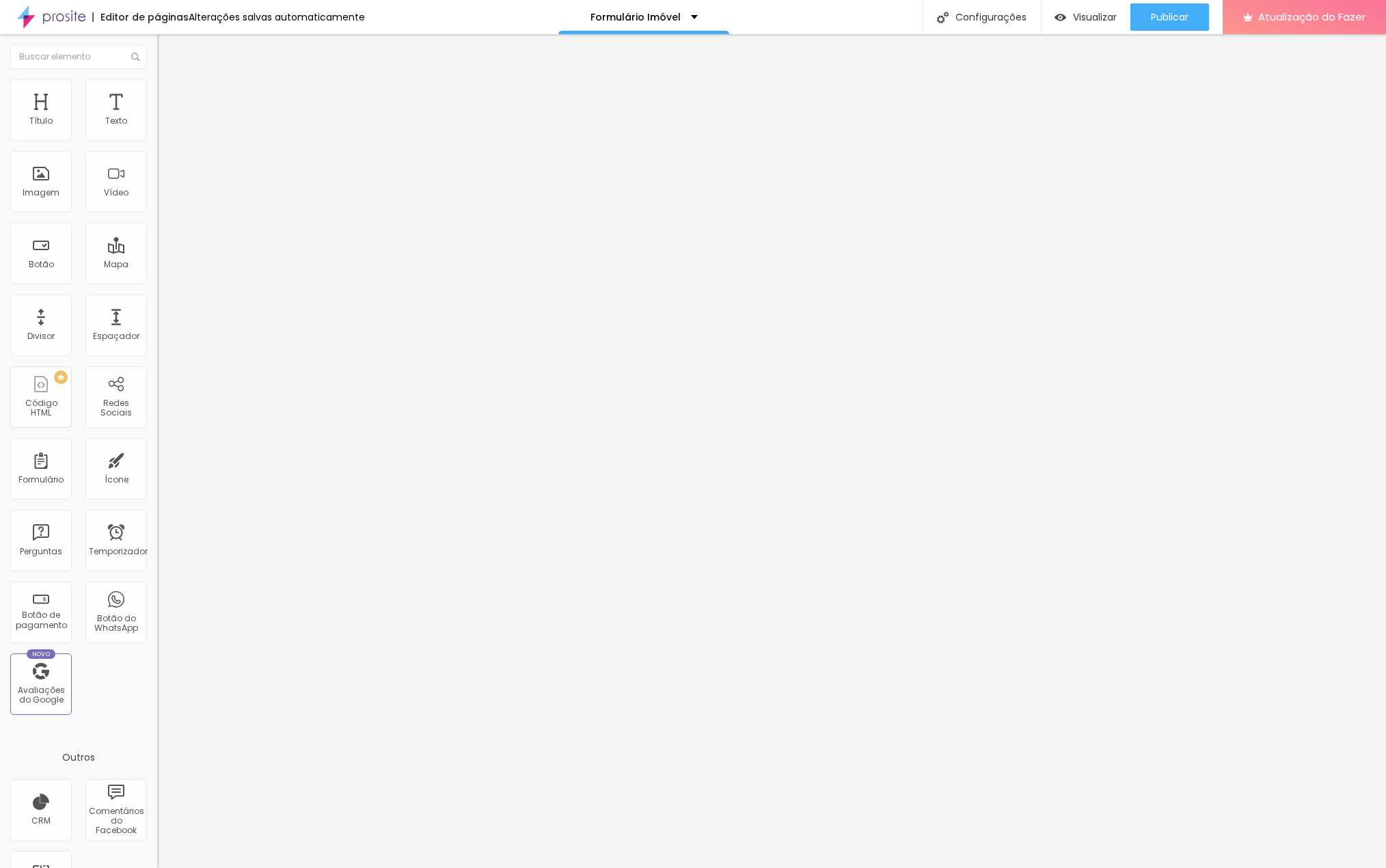
click at [158, 93] on li "Avançado" at bounding box center [236, 100] width 158 height 14
click at [158, 93] on img at bounding box center [164, 99] width 12 height 12
click at [158, 93] on li "Avançado" at bounding box center [236, 100] width 158 height 14
click at [158, 90] on li "Avançado" at bounding box center [236, 86] width 158 height 14
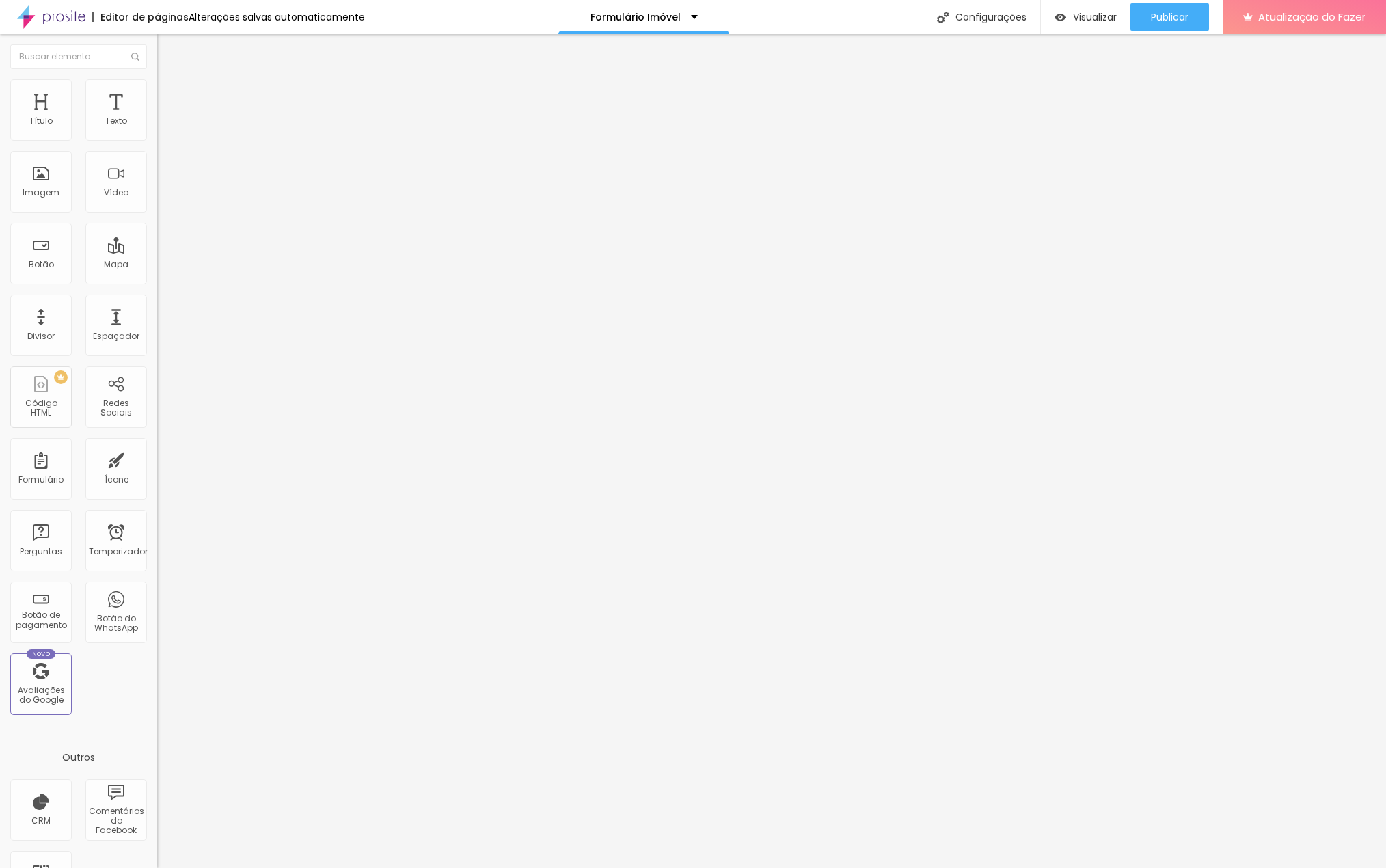
click at [158, 93] on img at bounding box center [164, 99] width 12 height 12
click at [158, 88] on img at bounding box center [164, 85] width 12 height 12
click at [158, 88] on img at bounding box center [164, 85] width 12 height 12
click at [158, 93] on img at bounding box center [164, 99] width 12 height 12
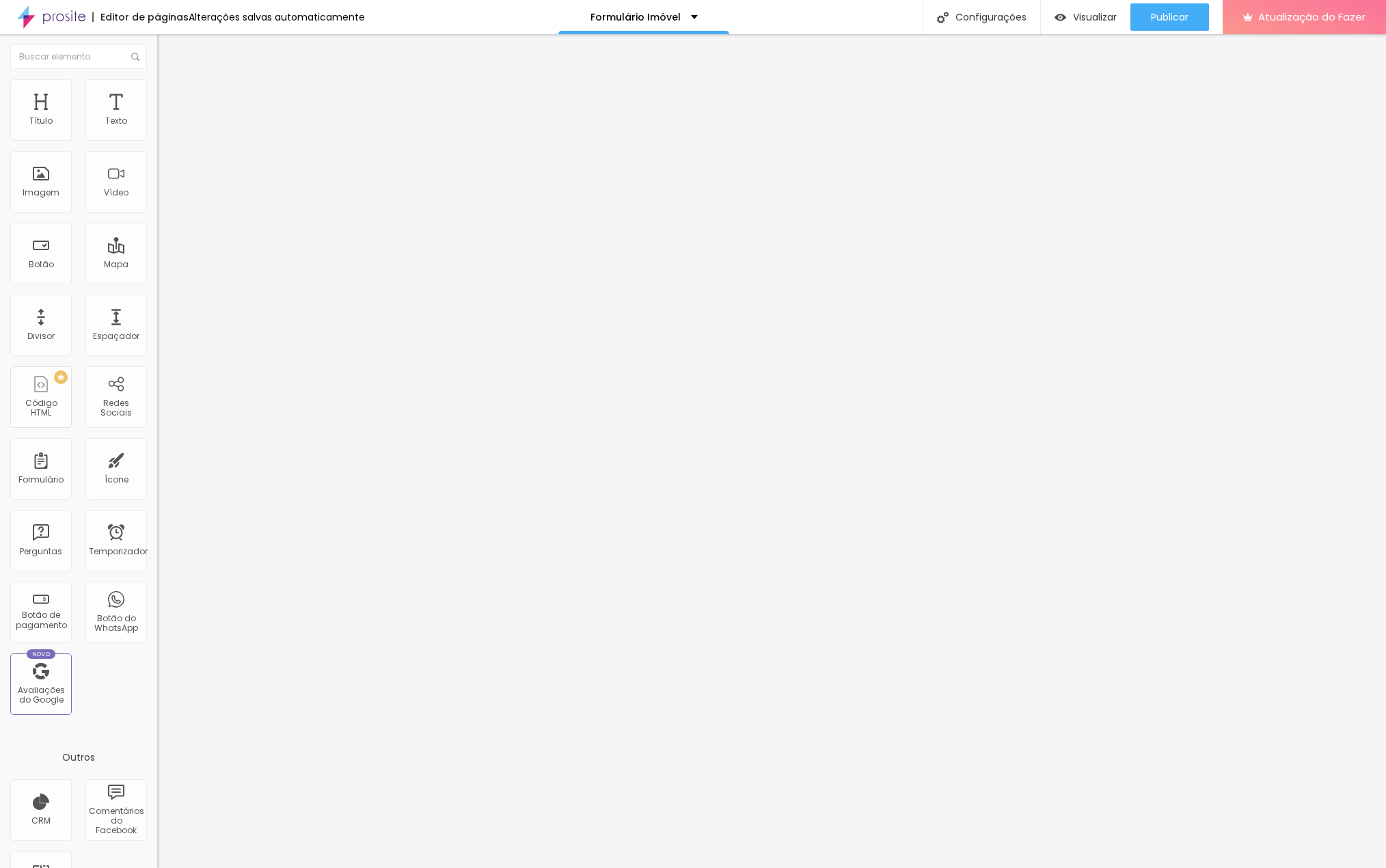
click at [158, 93] on li "Avançado" at bounding box center [236, 100] width 158 height 14
click at [1076, 17] on font "Visualizar" at bounding box center [1095, 17] width 44 height 14
click at [158, 90] on li "Estilo" at bounding box center [236, 86] width 158 height 14
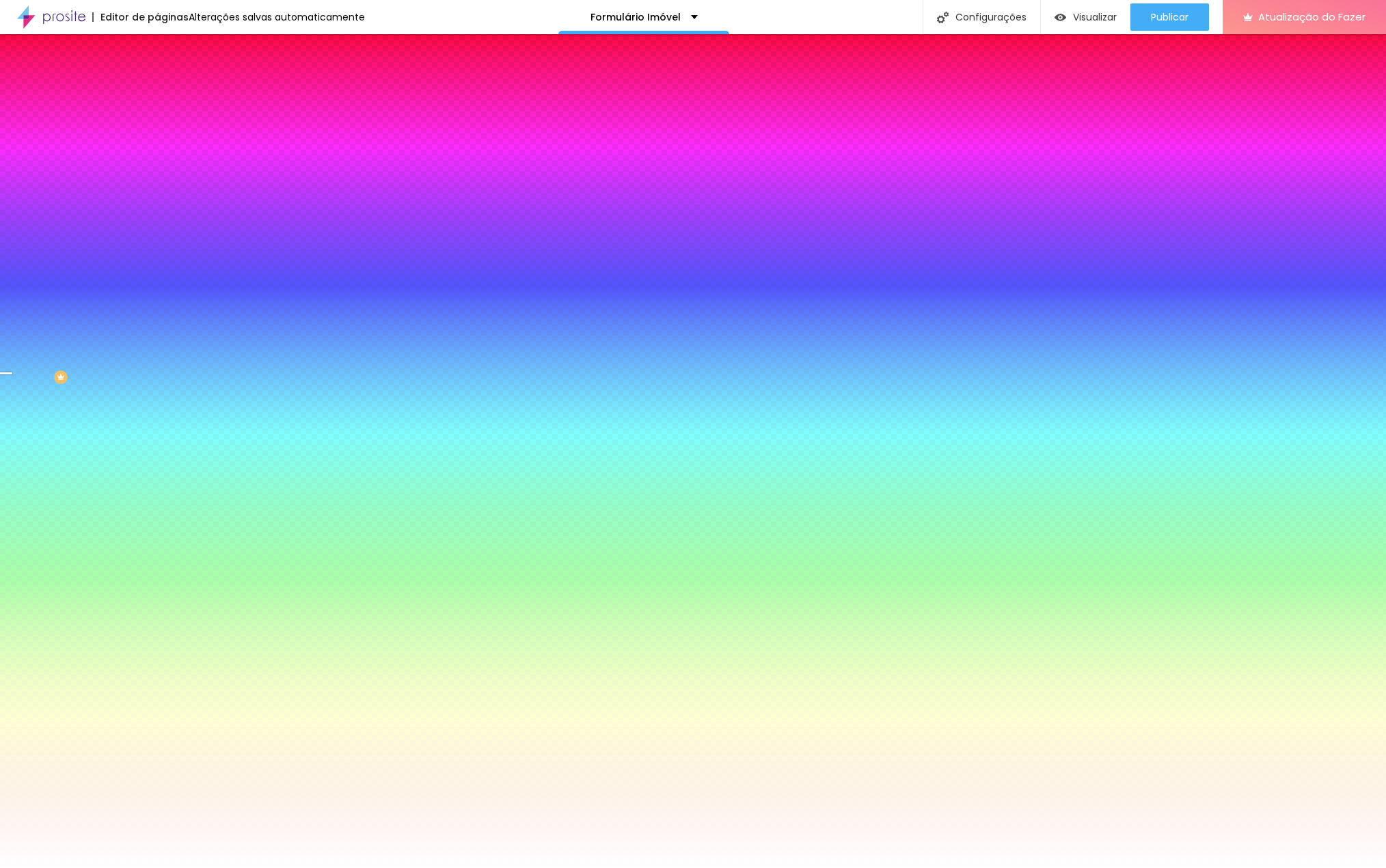
click at [170, 96] on font "Avançado" at bounding box center [192, 101] width 45 height 12
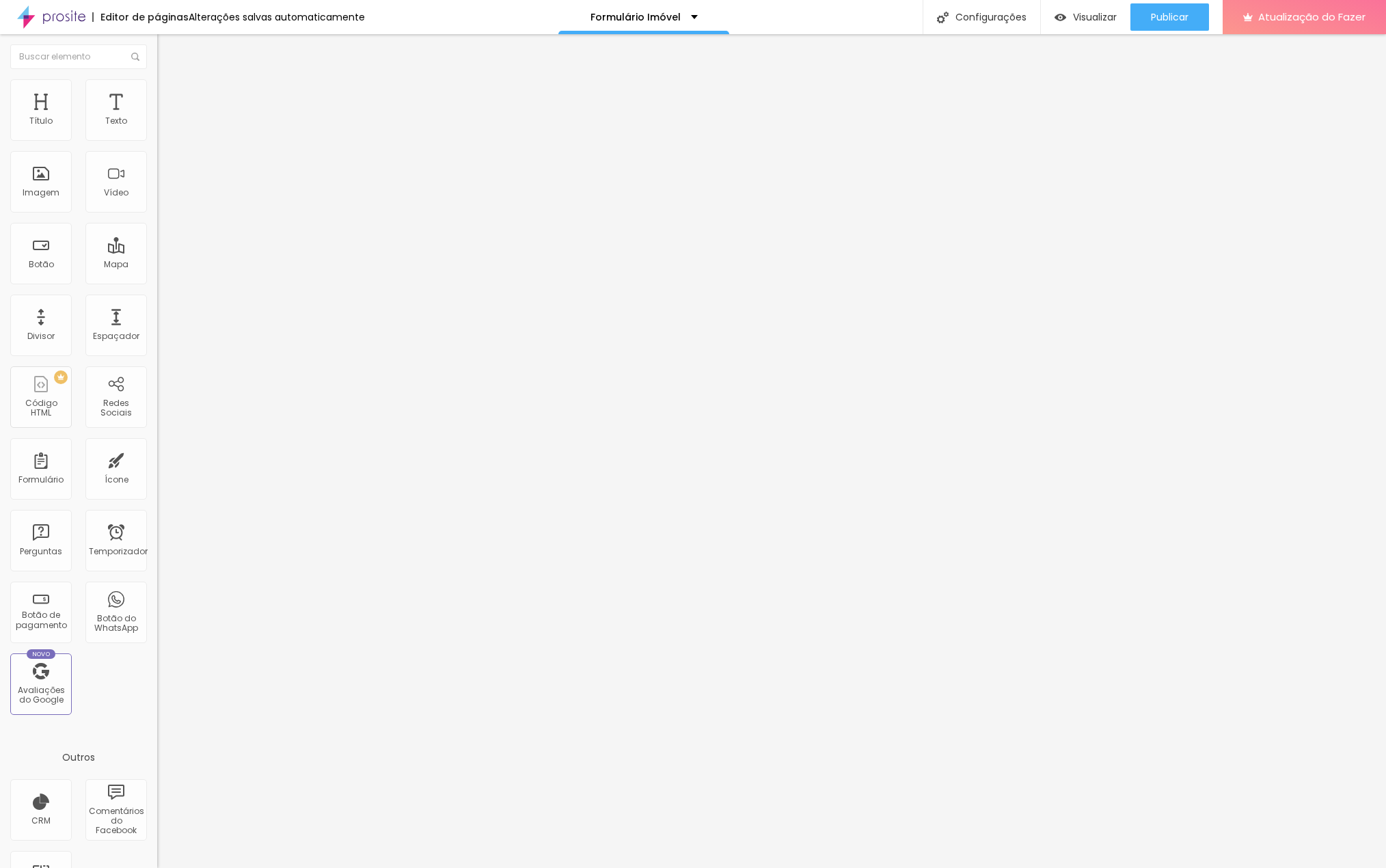
click at [158, 79] on li "Conteúdo" at bounding box center [236, 72] width 158 height 14
click at [167, 49] on img "button" at bounding box center [173, 50] width 11 height 11
click at [158, 116] on div "Adicionar imagem" at bounding box center [236, 111] width 158 height 9
click at [967, 18] on font "Configurações" at bounding box center [991, 17] width 71 height 14
click at [937, 867] on div at bounding box center [693, 883] width 1386 height 12
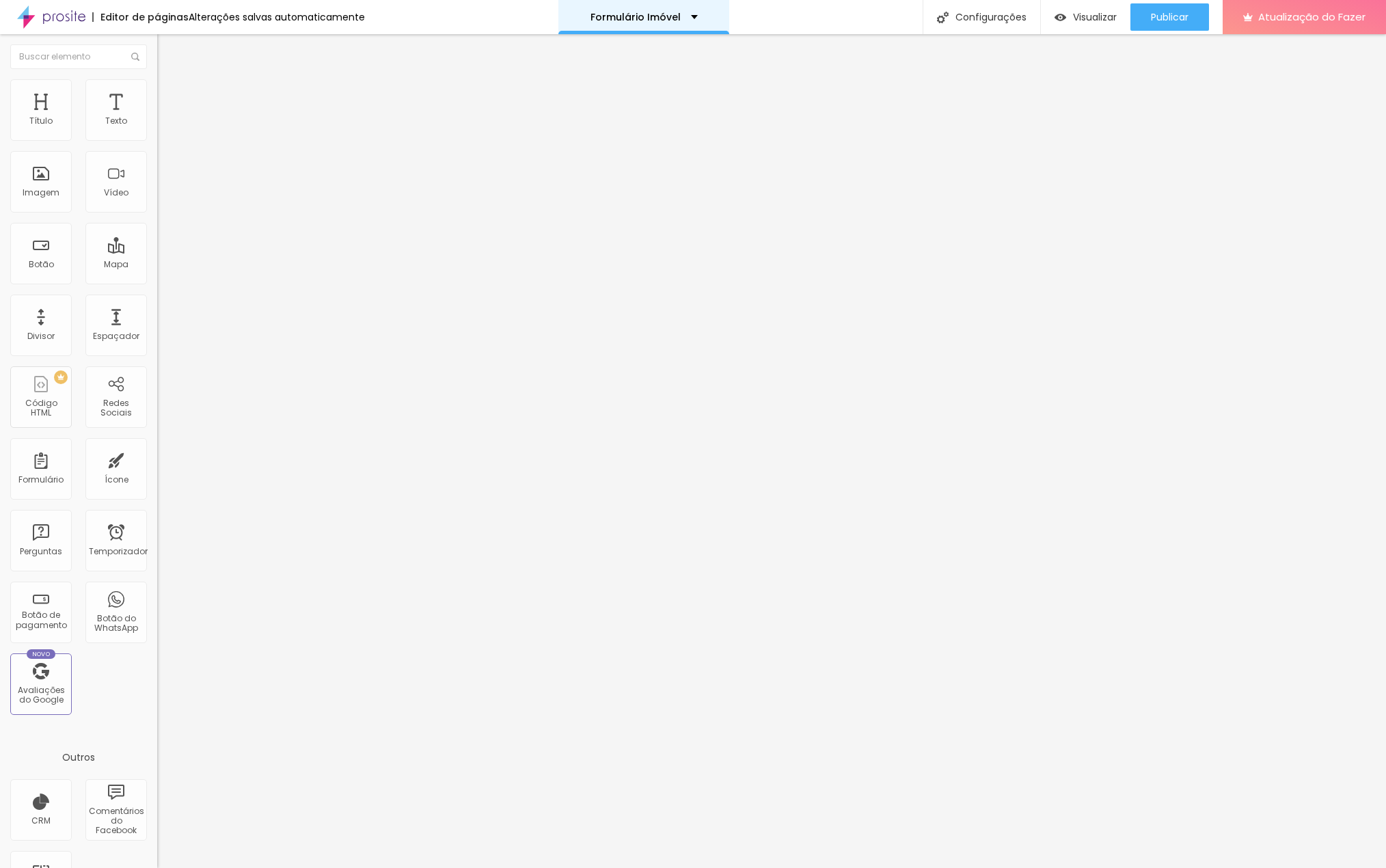
click at [642, 20] on font "Formulário Imóvel" at bounding box center [635, 17] width 90 height 14
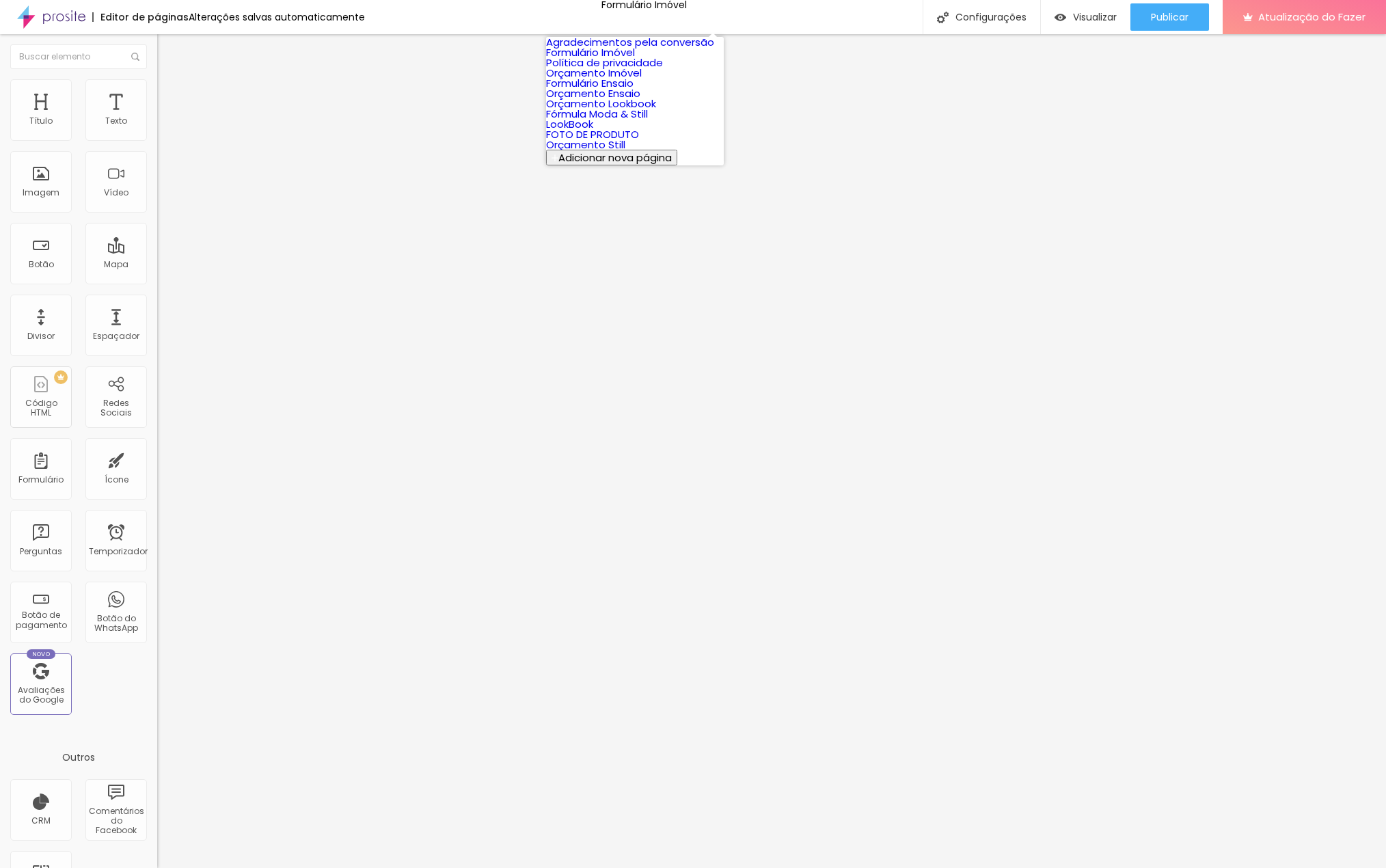
click at [609, 111] on font "Orçamento Lookbook" at bounding box center [601, 103] width 110 height 15
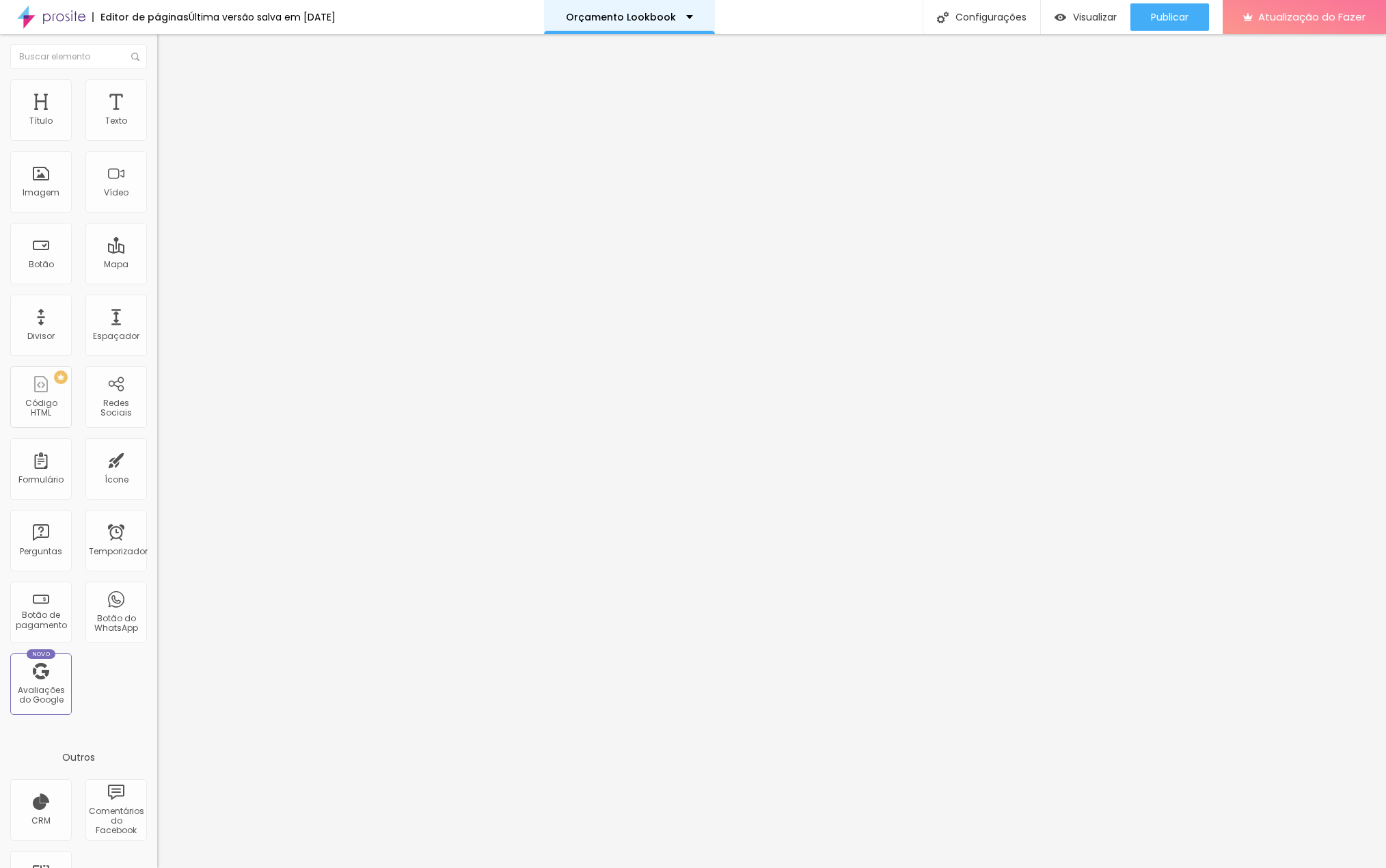
click at [675, 18] on font "Orçamento Lookbook" at bounding box center [621, 17] width 110 height 14
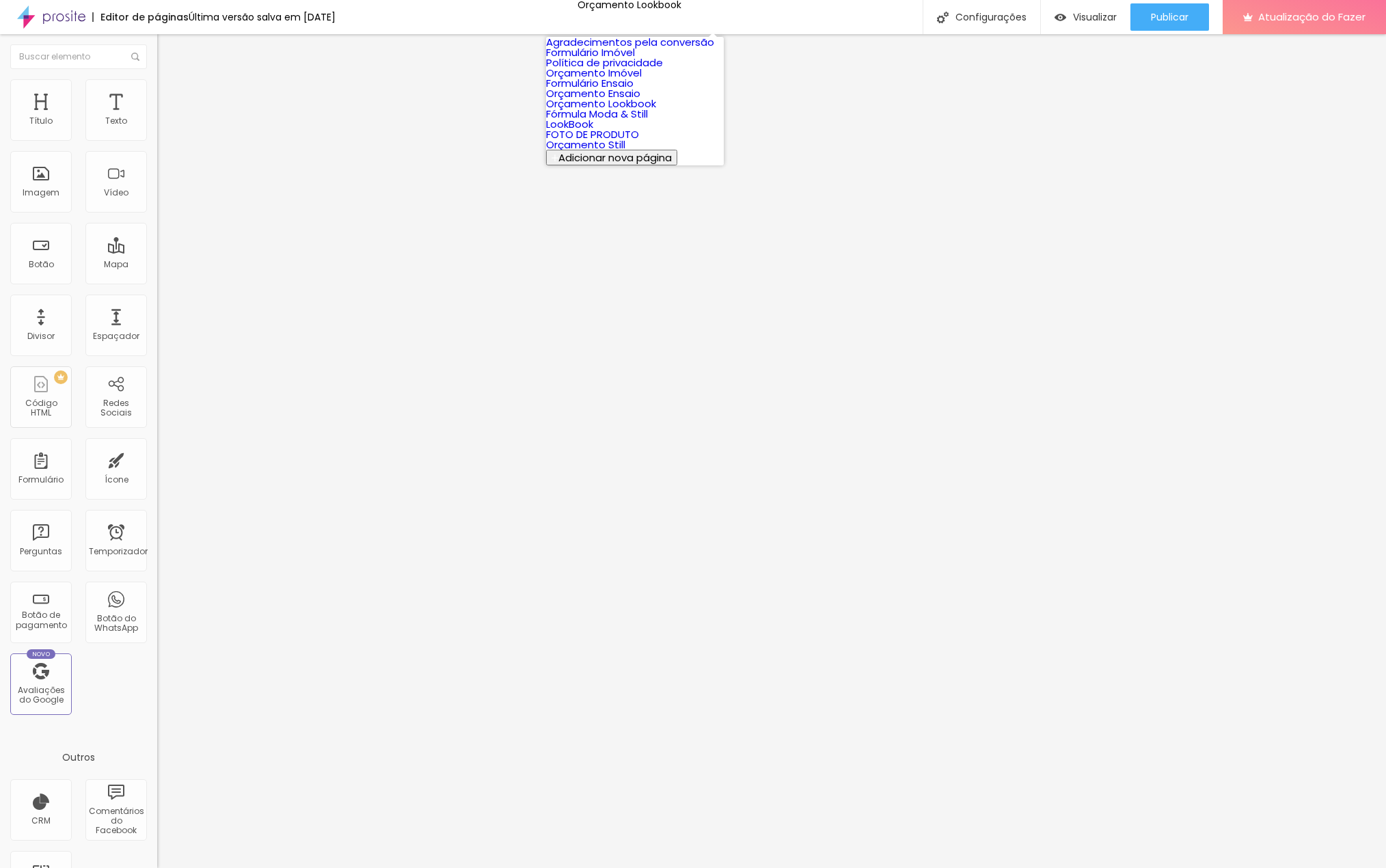
click at [605, 111] on font "Orçamento Lookbook" at bounding box center [601, 103] width 110 height 15
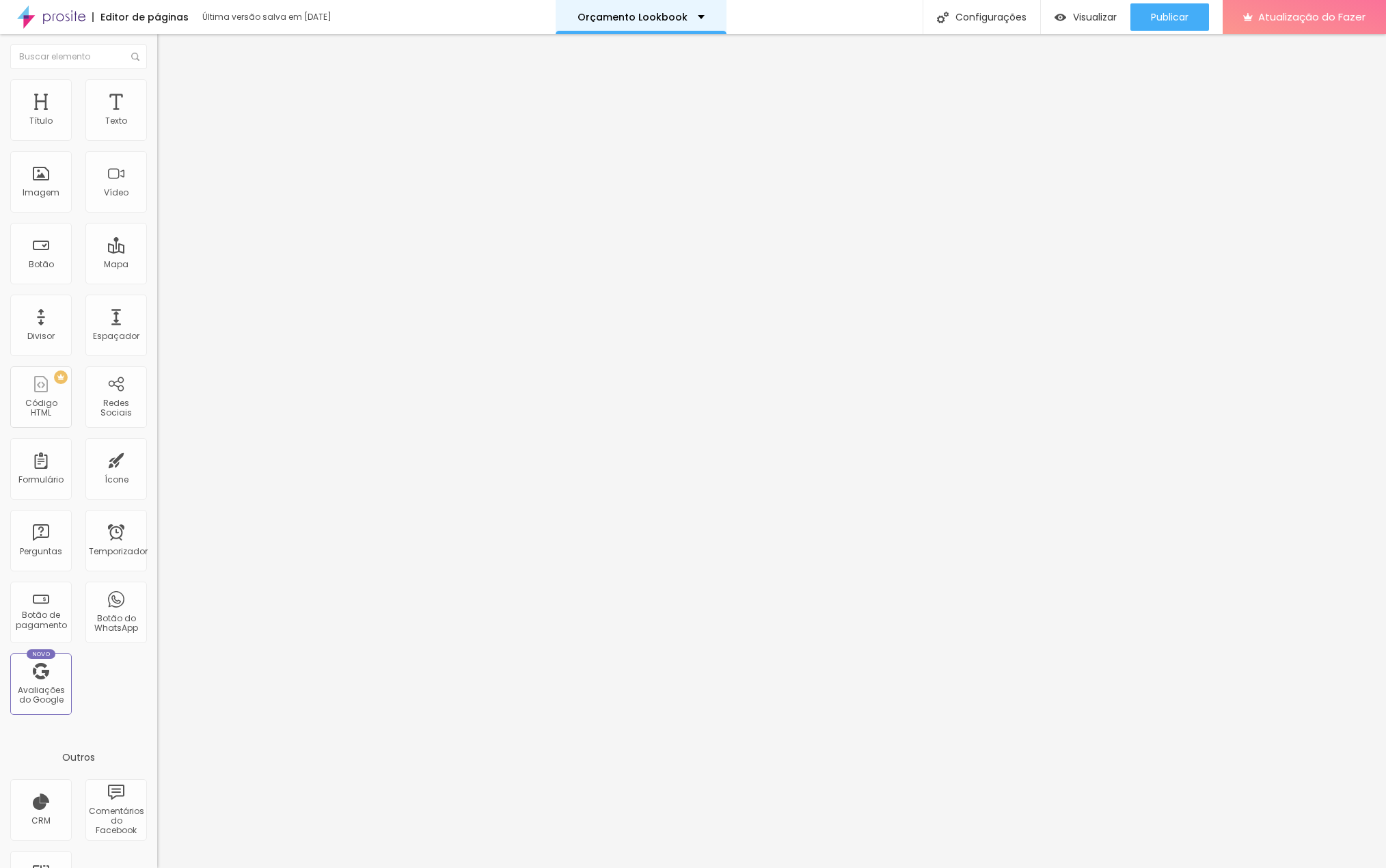
click at [662, 12] on font "Orçamento Lookbook" at bounding box center [632, 17] width 110 height 14
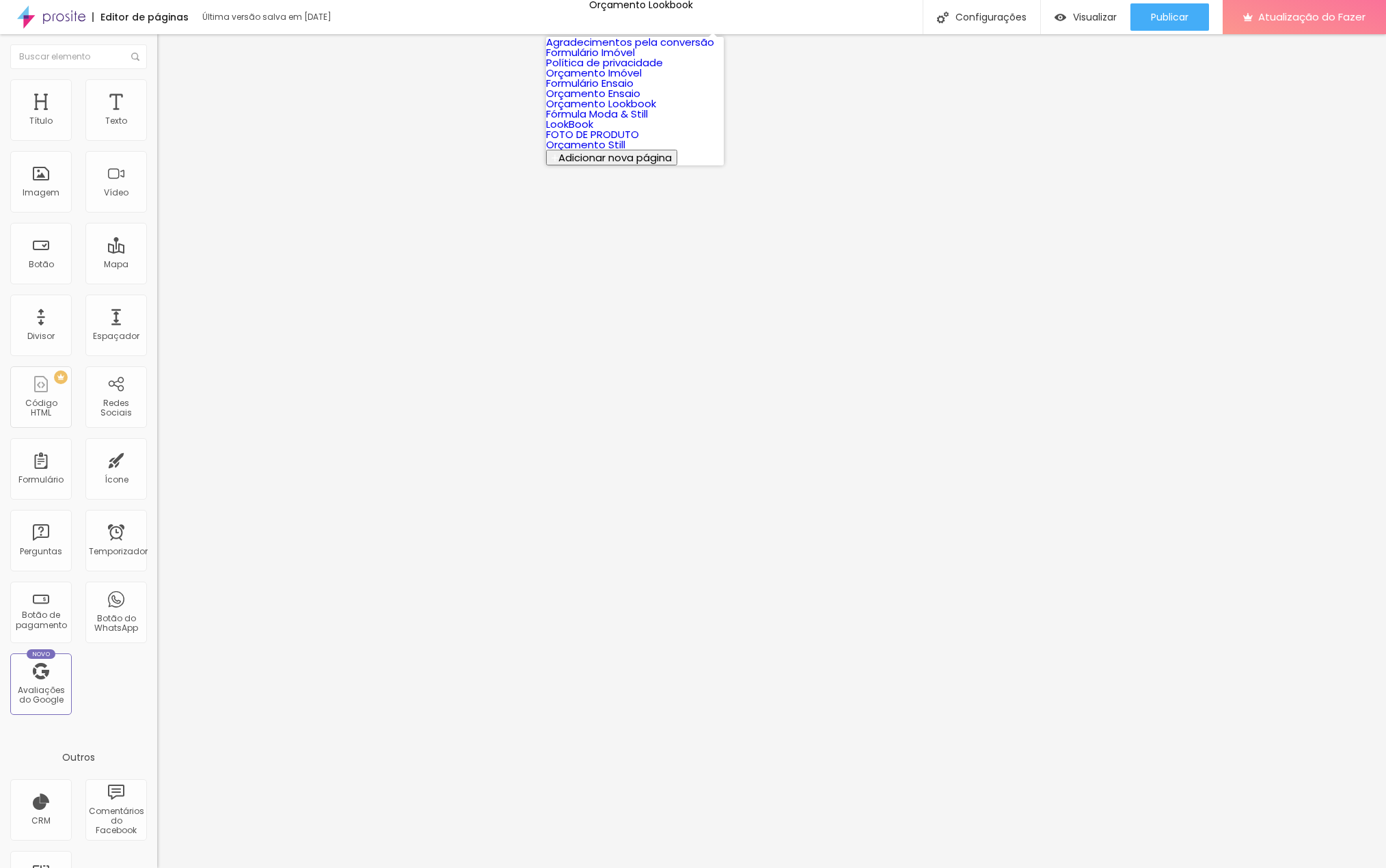
click at [628, 101] on font "Orçamento Ensaio" at bounding box center [593, 93] width 94 height 15
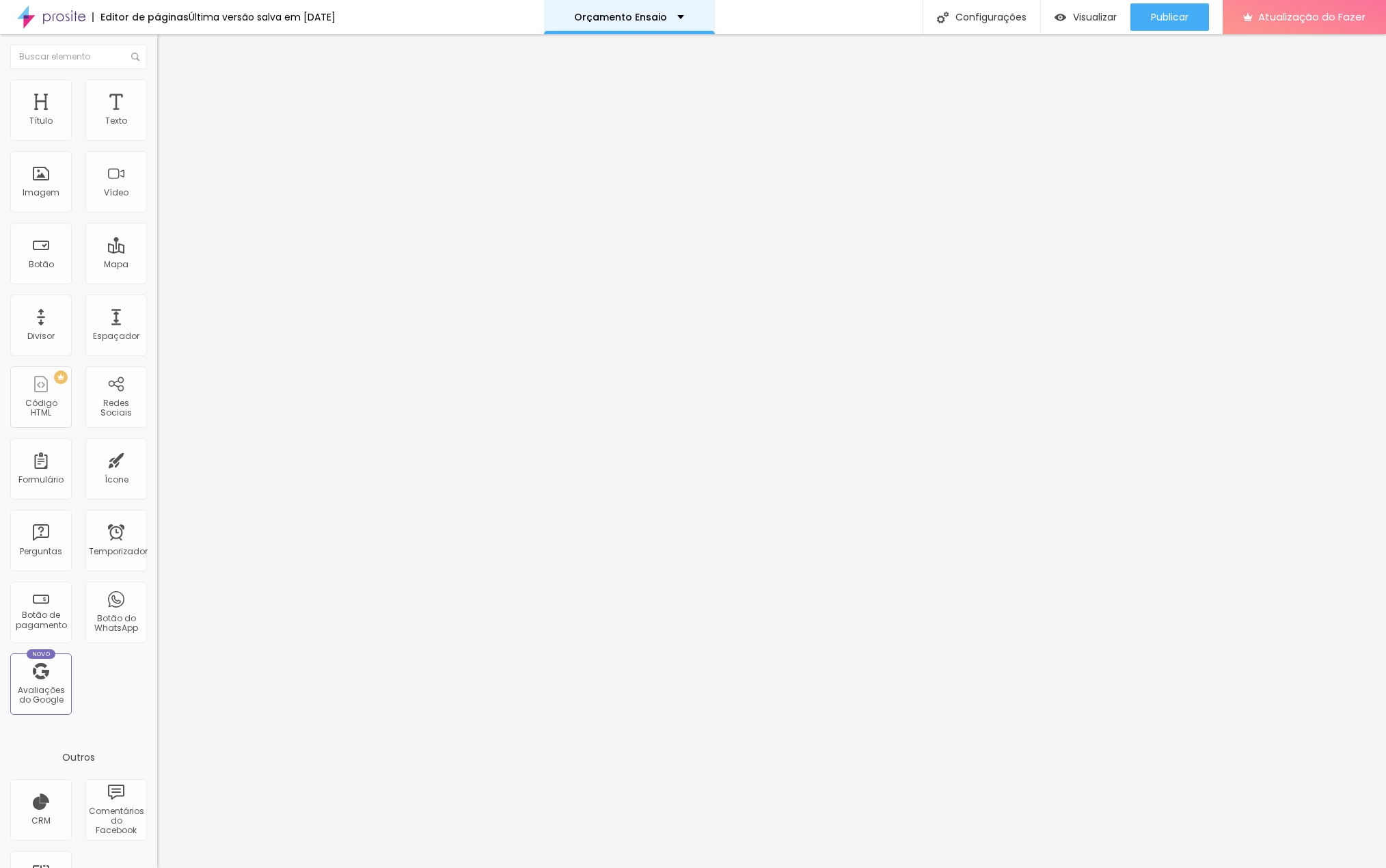
click at [646, 11] on div "Orçamento Ensaio" at bounding box center [629, 17] width 171 height 34
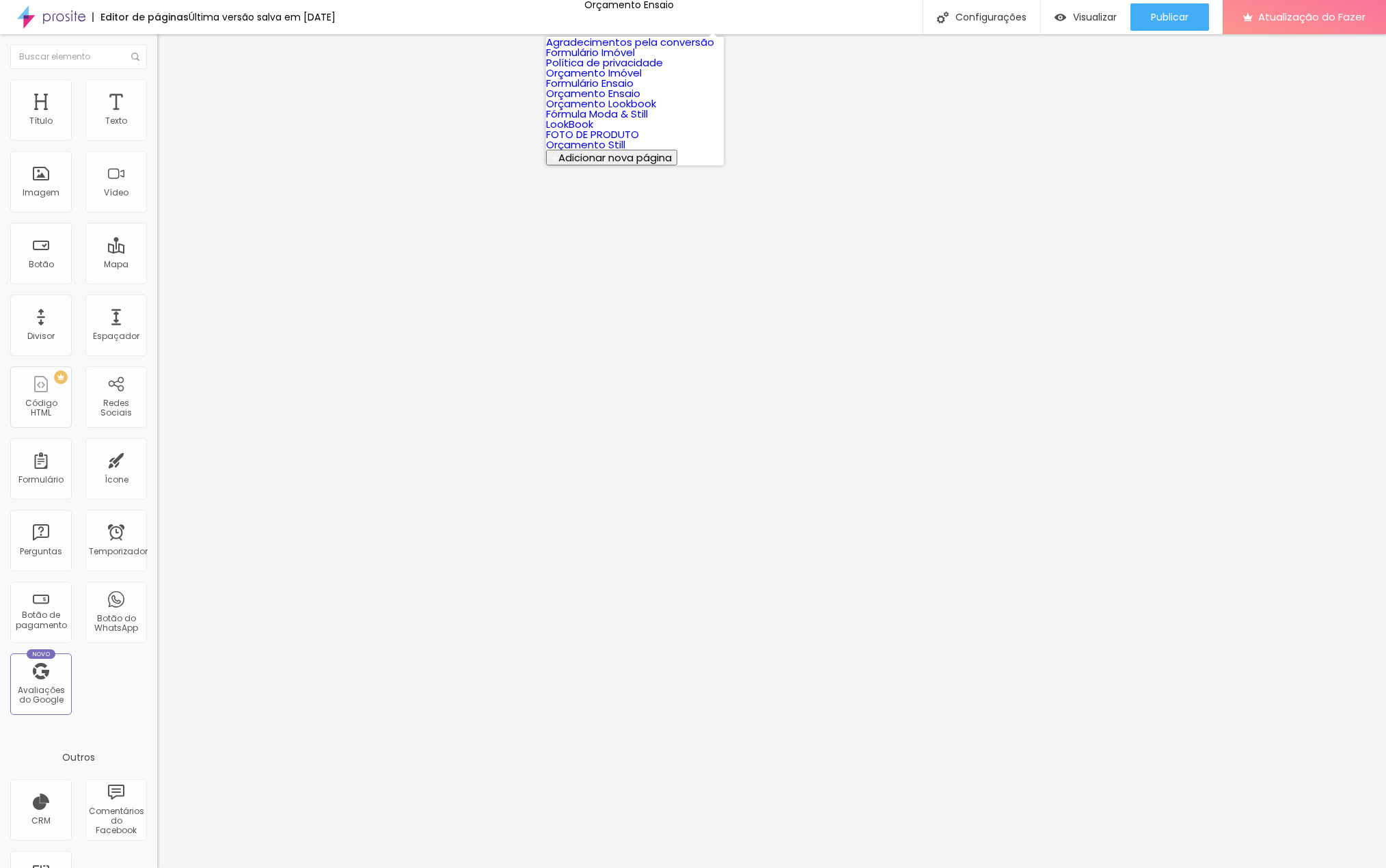
click at [596, 49] on font "Agradecimentos pela conversão" at bounding box center [630, 41] width 168 height 15
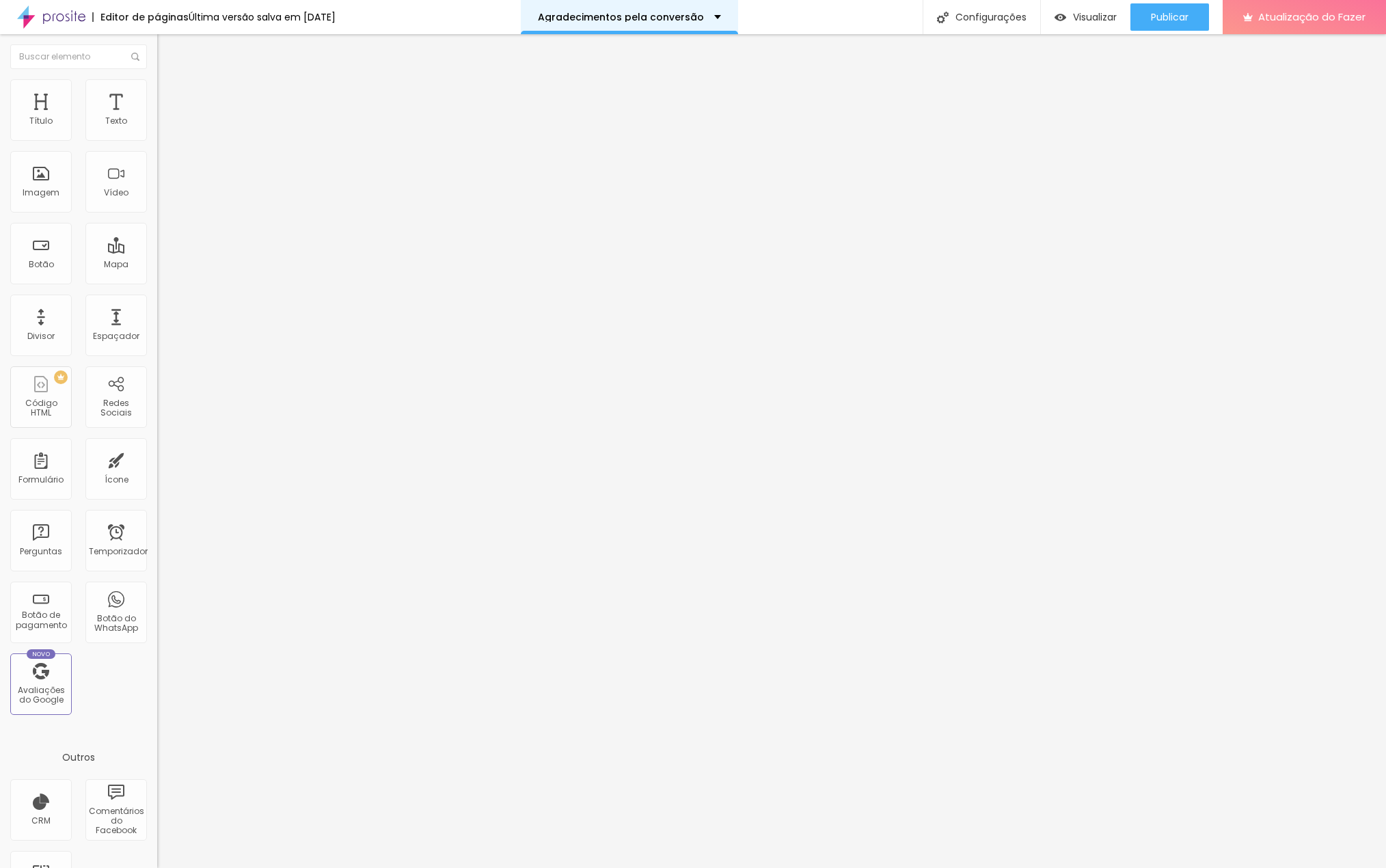
click at [652, 15] on font "Agradecimentos pela conversão" at bounding box center [621, 17] width 166 height 14
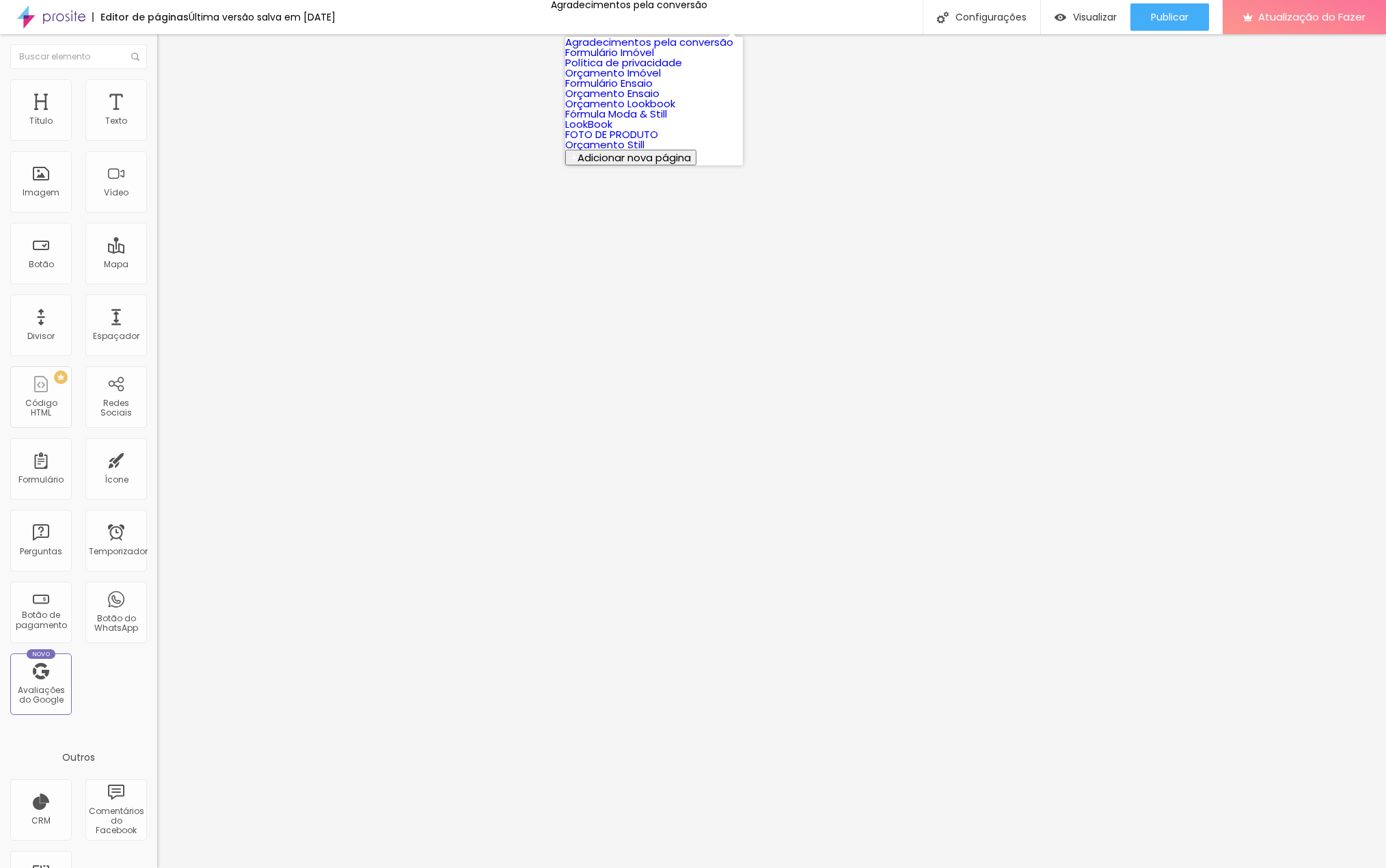
click at [635, 80] on font "Orçamento Imóvel" at bounding box center [613, 72] width 96 height 15
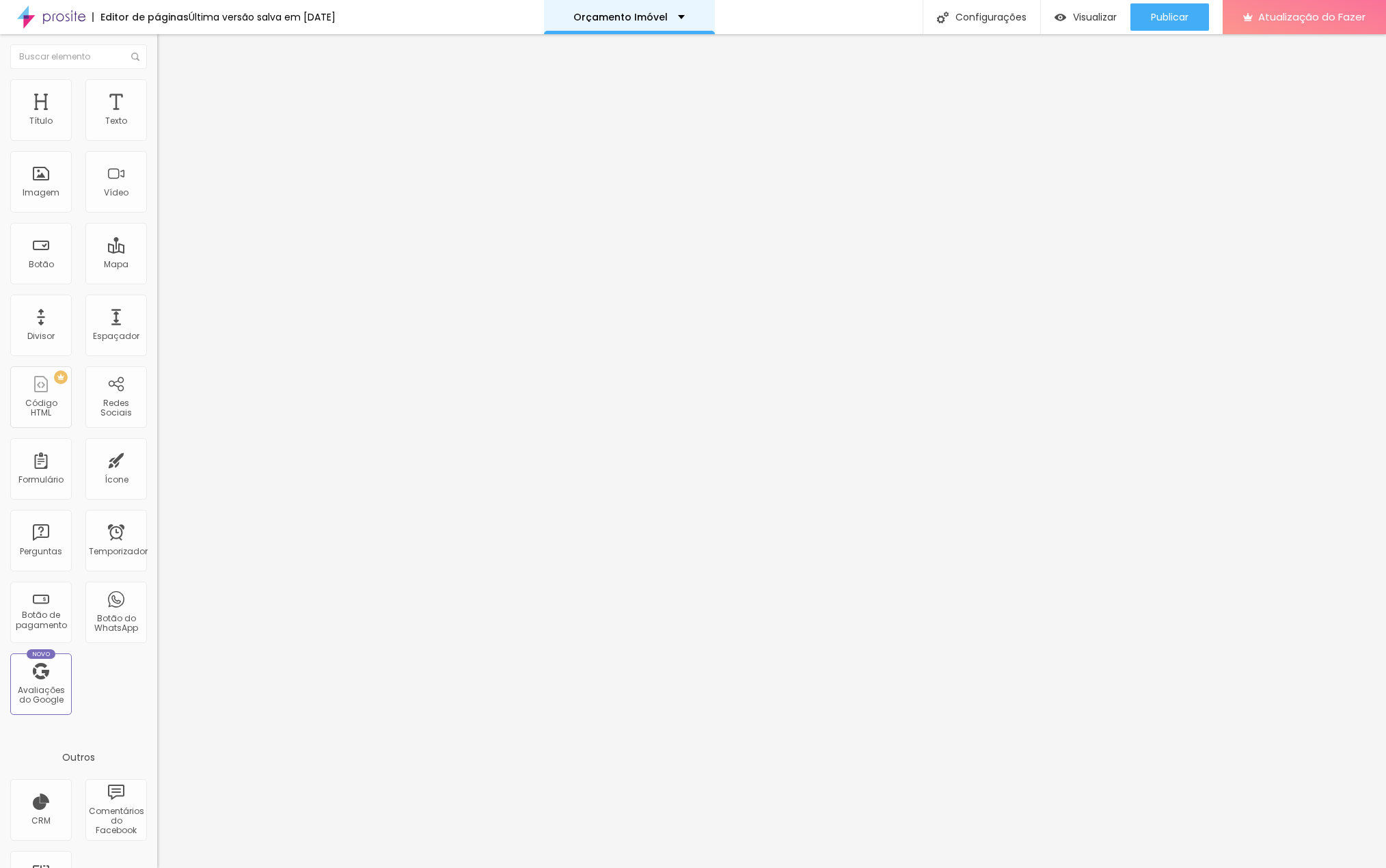
click at [685, 18] on div "Orçamento Imóvel" at bounding box center [629, 17] width 111 height 9
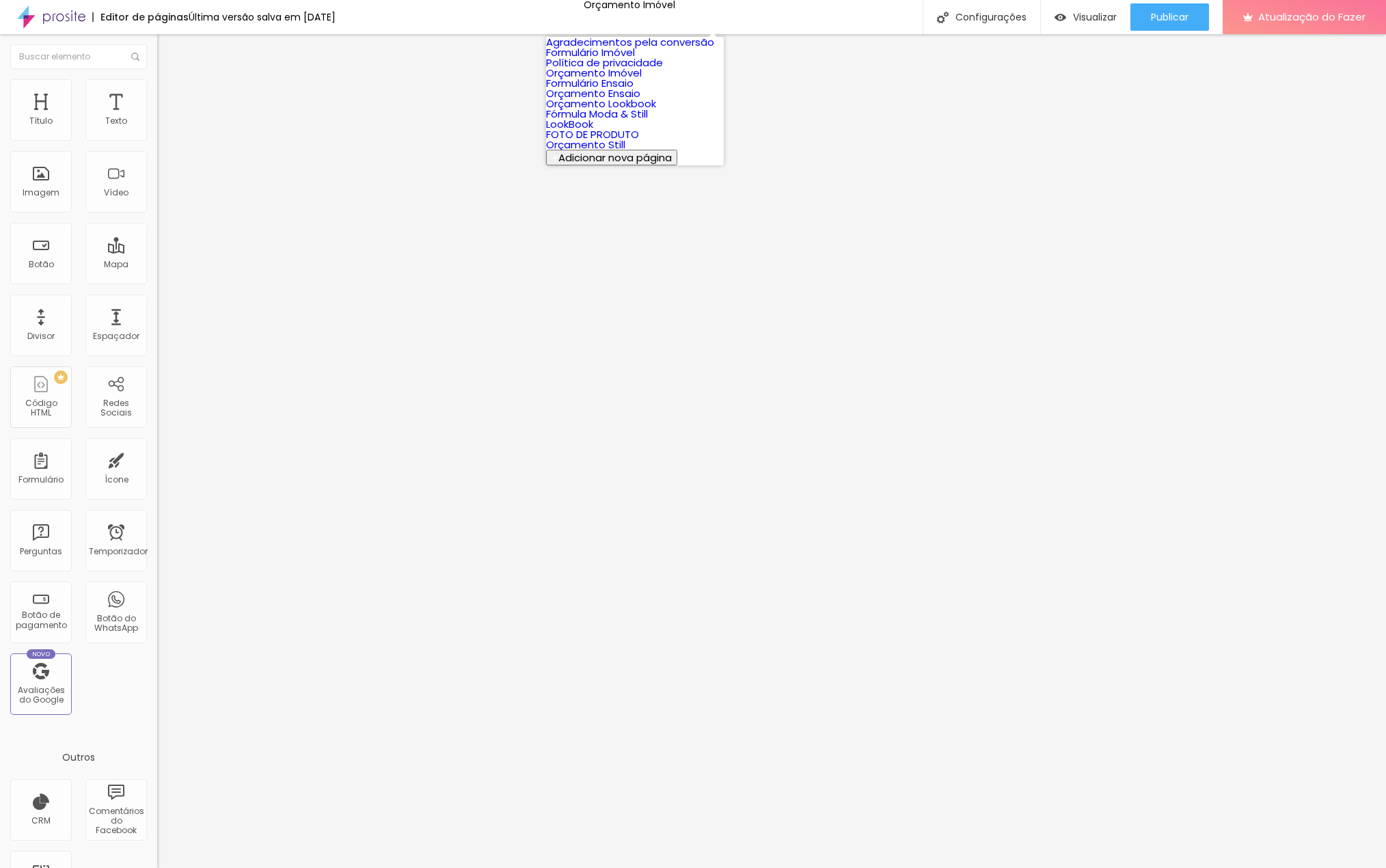
scroll to position [114, 0]
click at [605, 152] on font "Orçamento Still" at bounding box center [585, 144] width 79 height 15
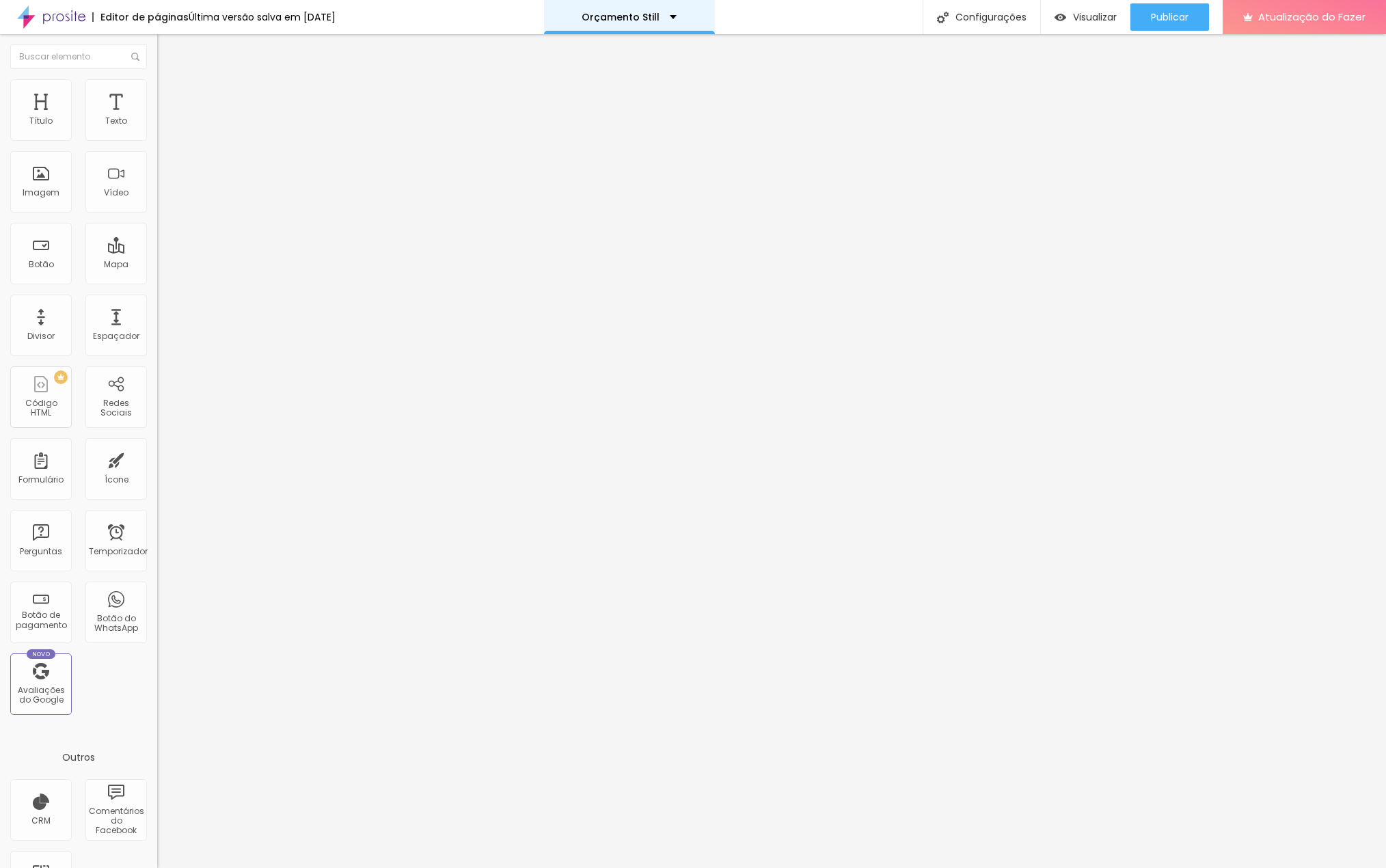
click at [685, 12] on div "Orçamento Still" at bounding box center [629, 17] width 171 height 34
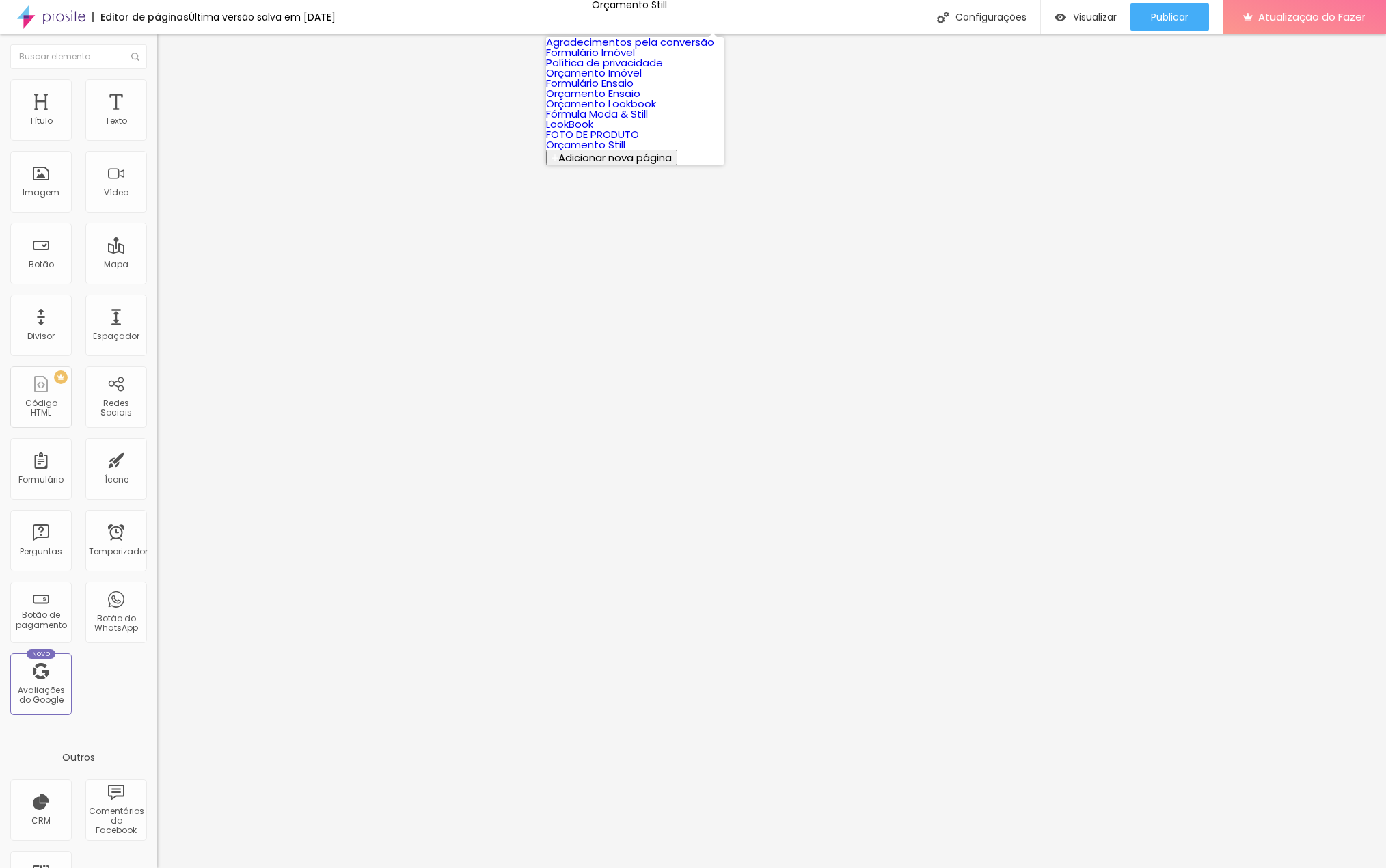
click at [630, 111] on font "Orçamento Lookbook" at bounding box center [601, 103] width 110 height 15
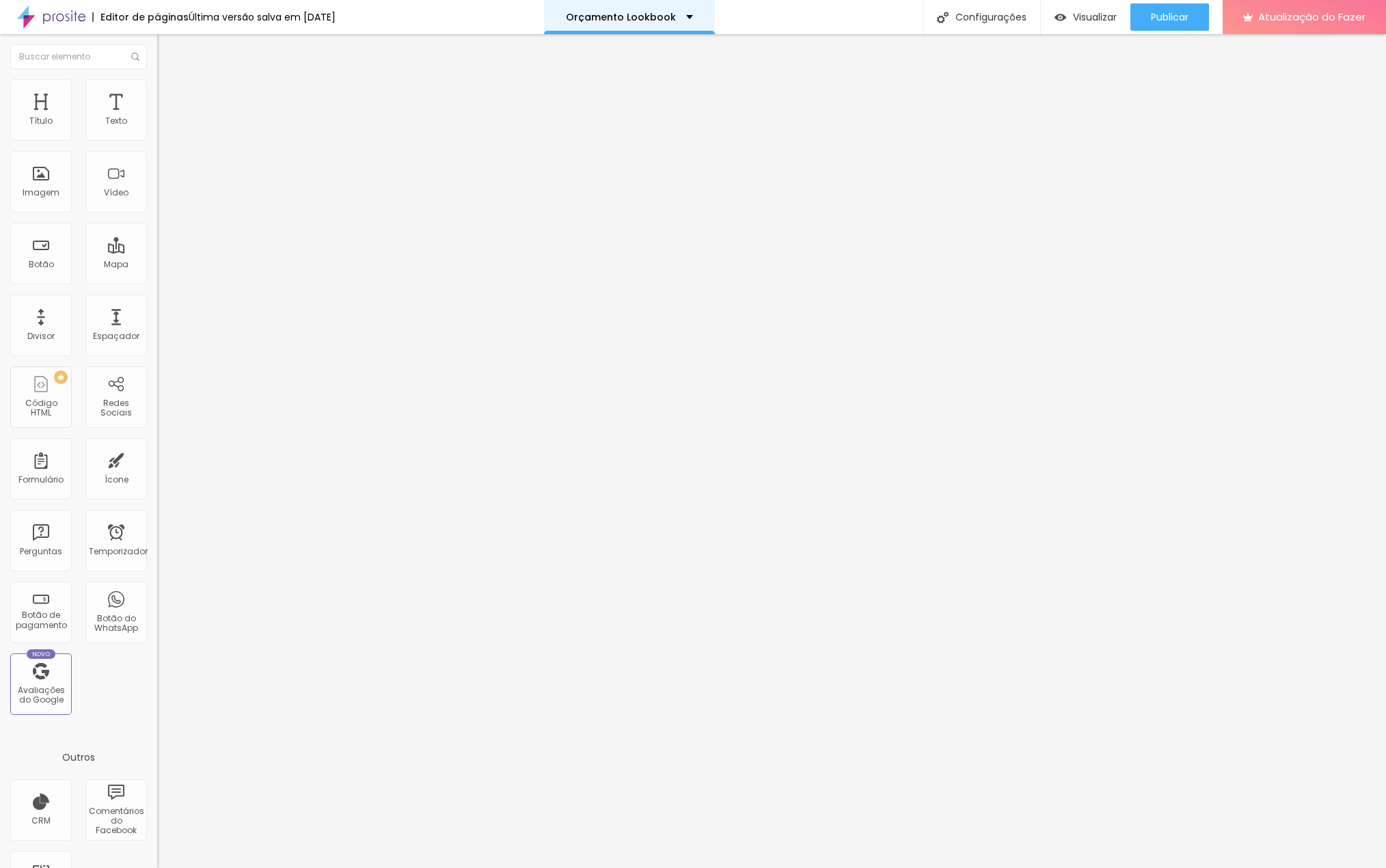
click at [699, 18] on div "Orçamento Lookbook" at bounding box center [629, 17] width 171 height 34
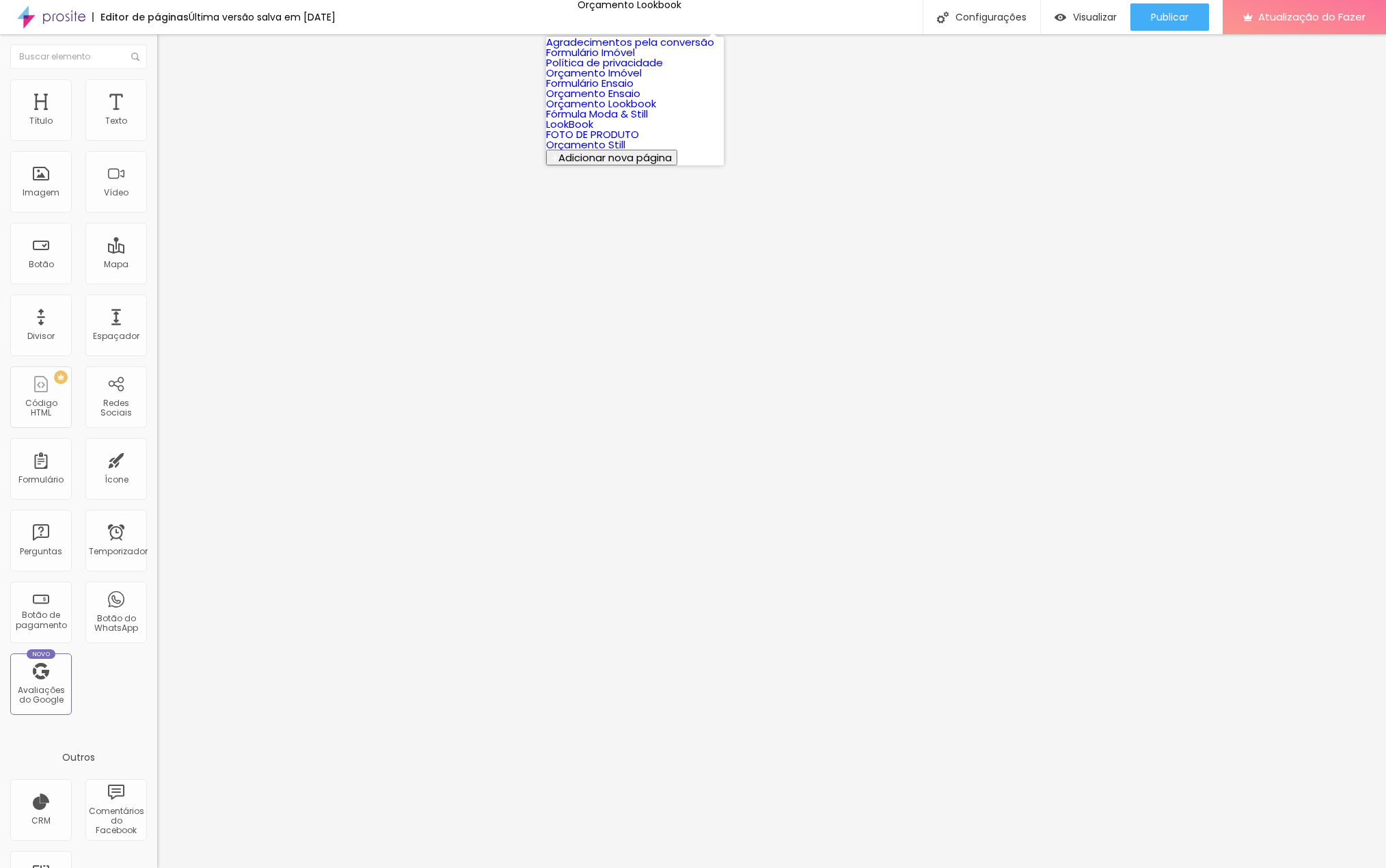
click at [617, 101] on font "Orçamento Ensaio" at bounding box center [593, 93] width 94 height 15
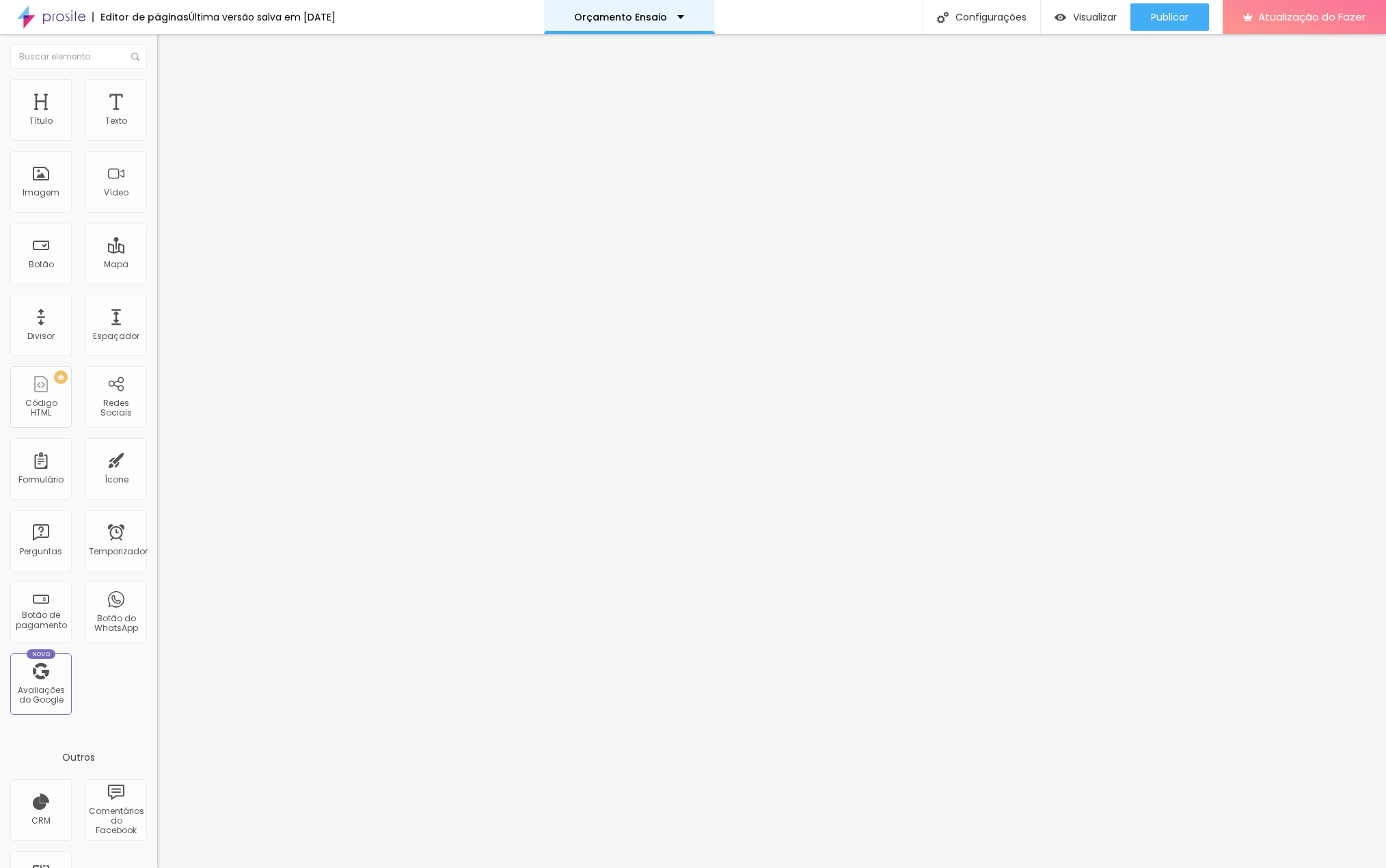
click at [667, 15] on font "Orçamento Ensaio" at bounding box center [620, 17] width 93 height 14
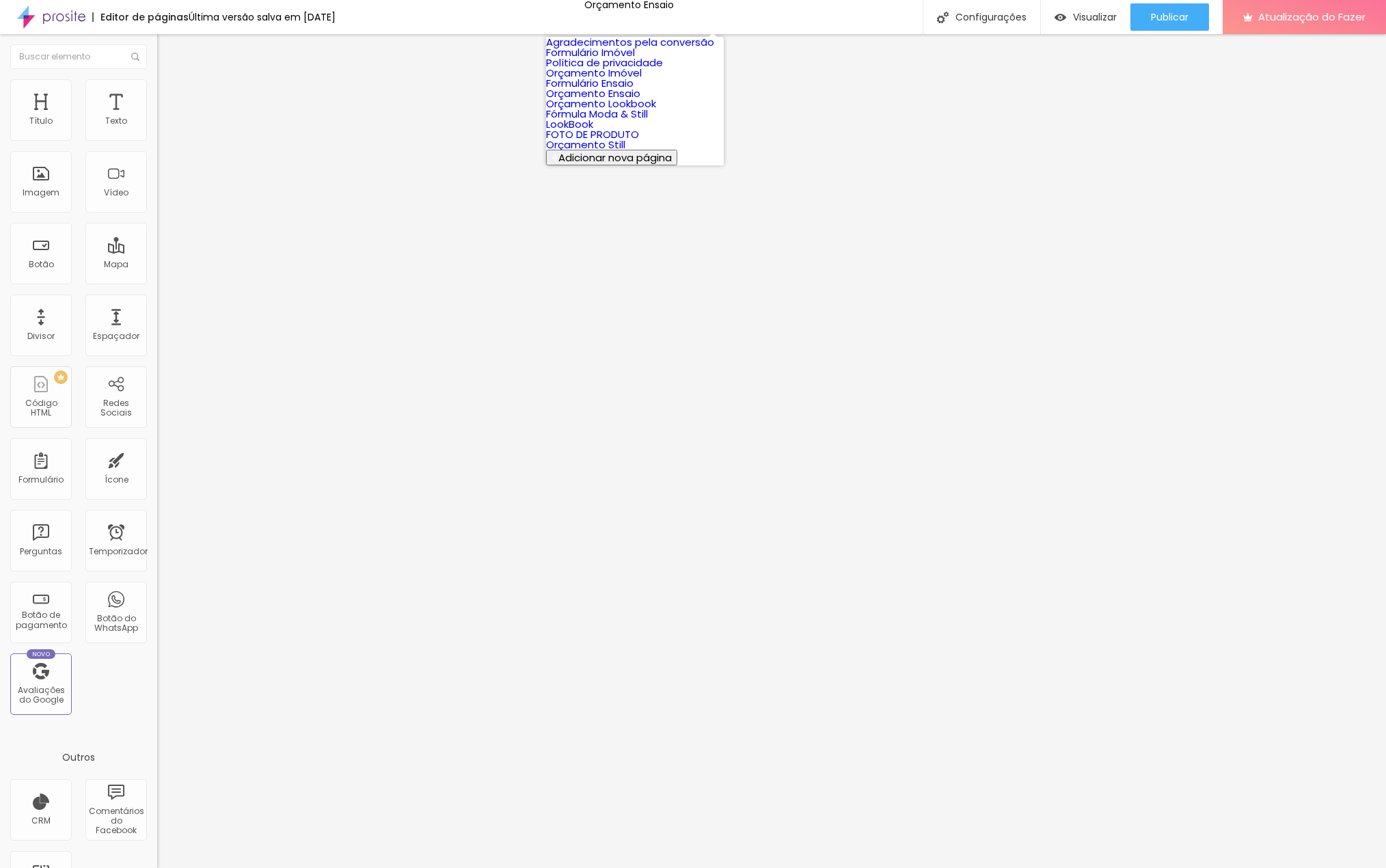
click at [599, 80] on font "Orçamento Imóvel" at bounding box center [594, 72] width 96 height 15
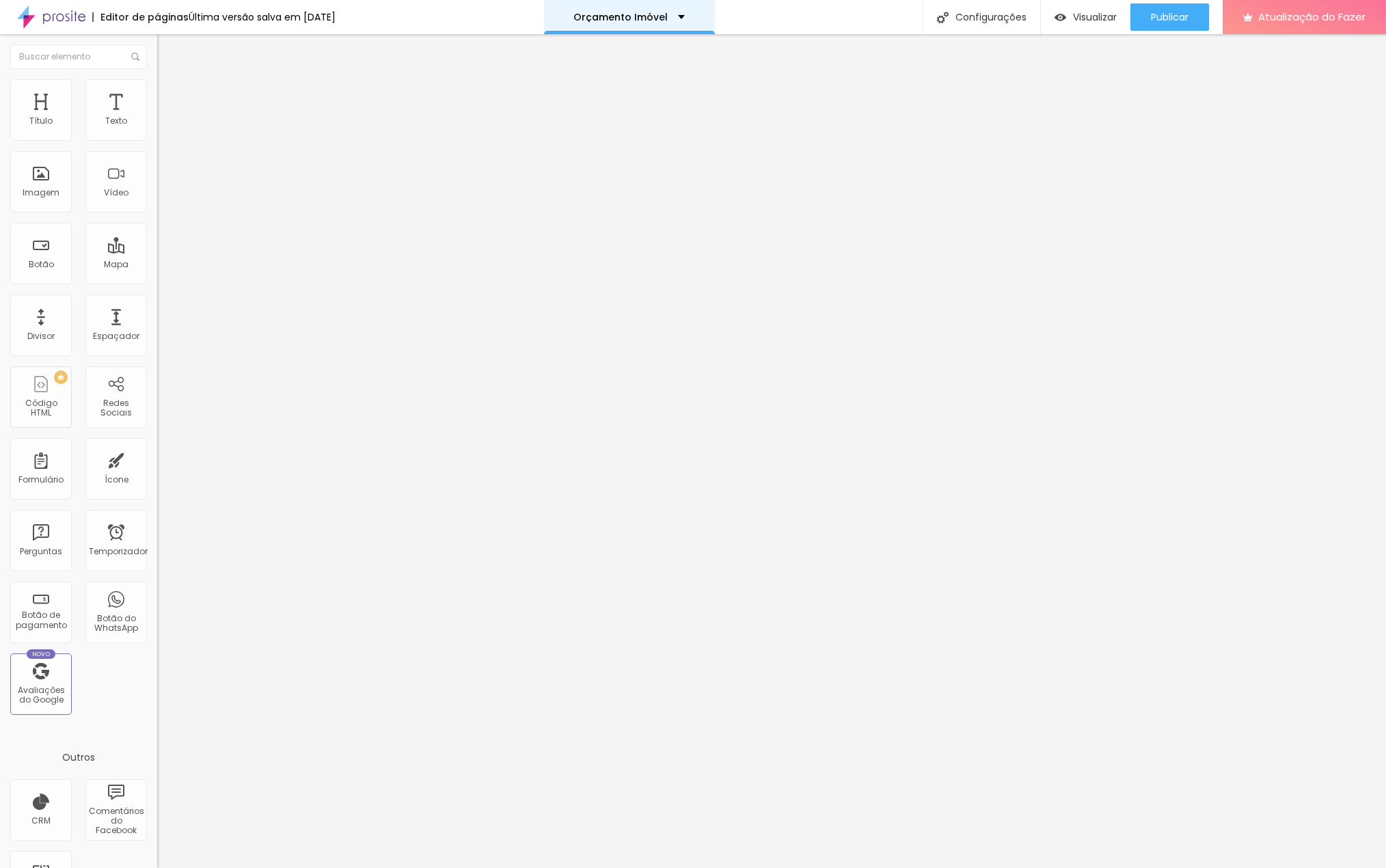
click at [661, 15] on font "Orçamento Imóvel" at bounding box center [621, 17] width 94 height 14
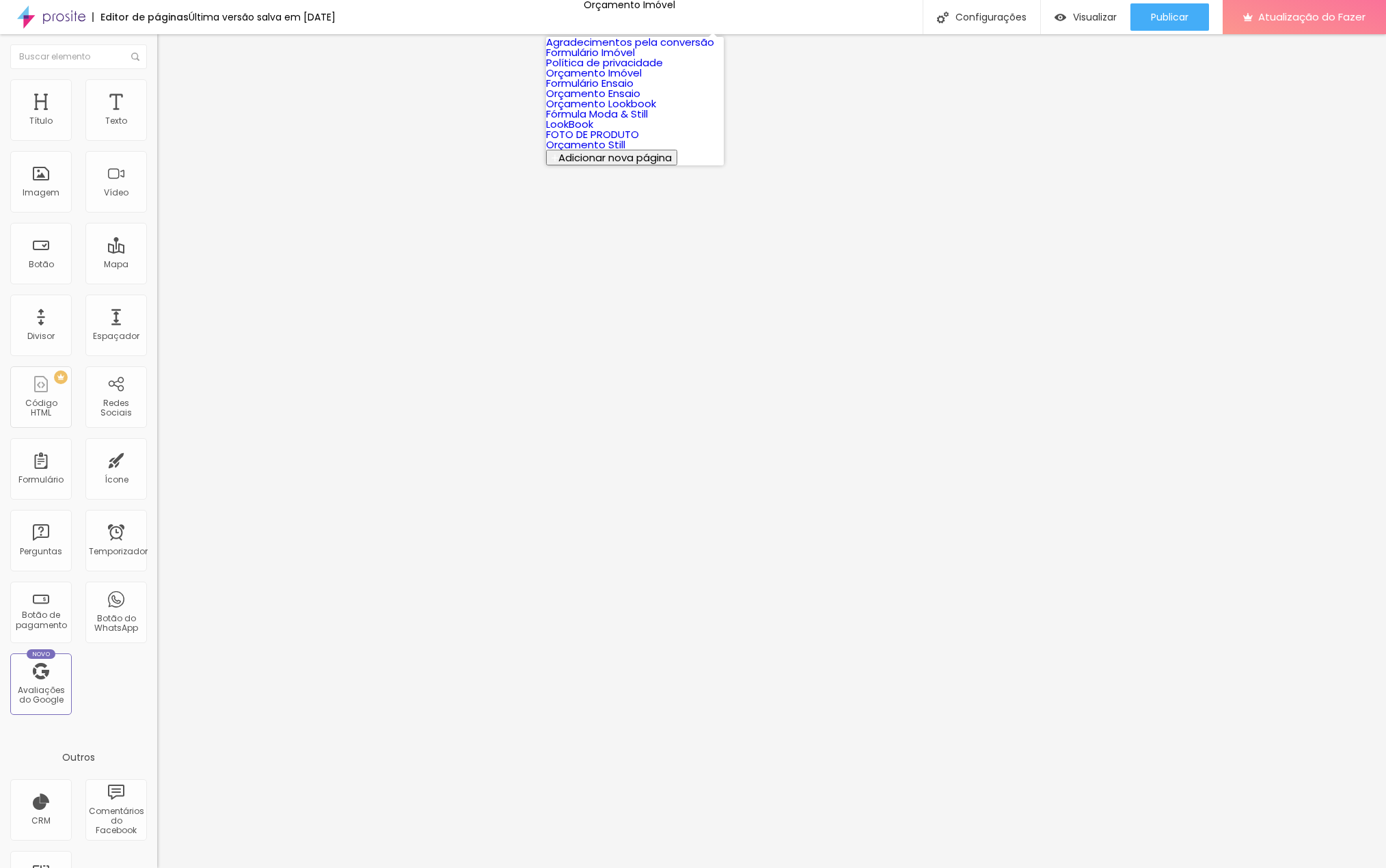
click at [597, 59] on font "Formulário Imóvel" at bounding box center [591, 52] width 89 height 15
